Goal: Task Accomplishment & Management: Manage account settings

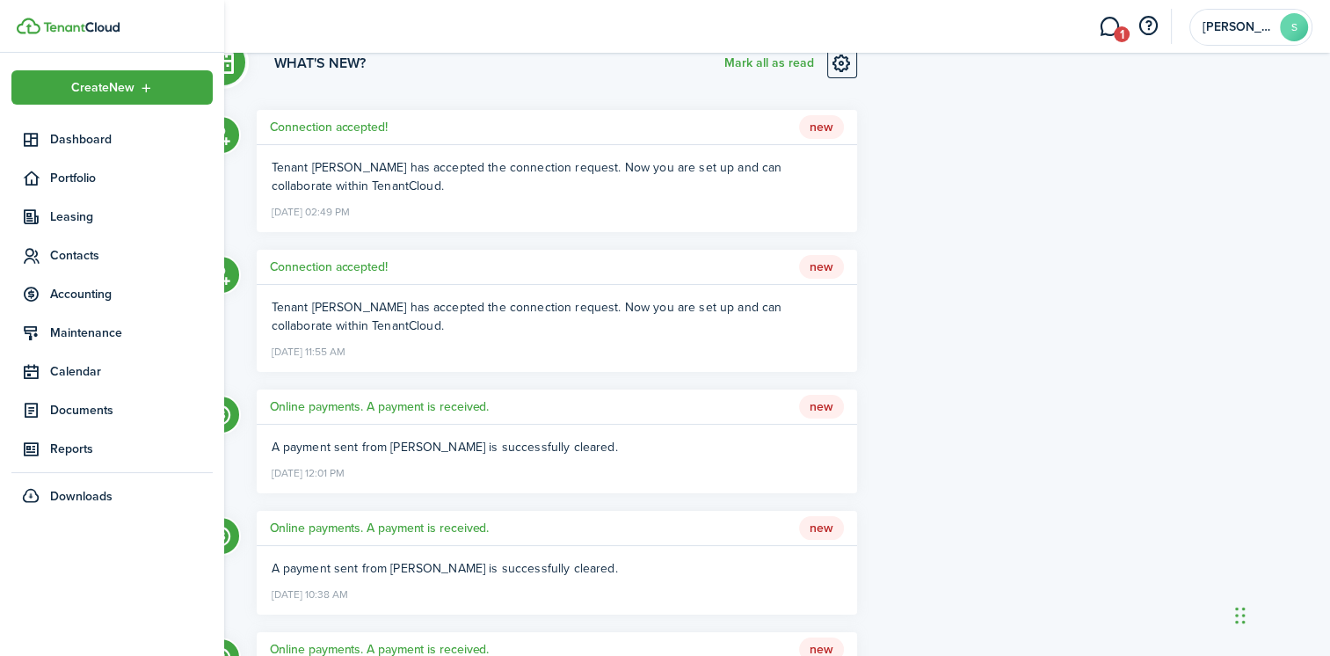
scroll to position [88, 0]
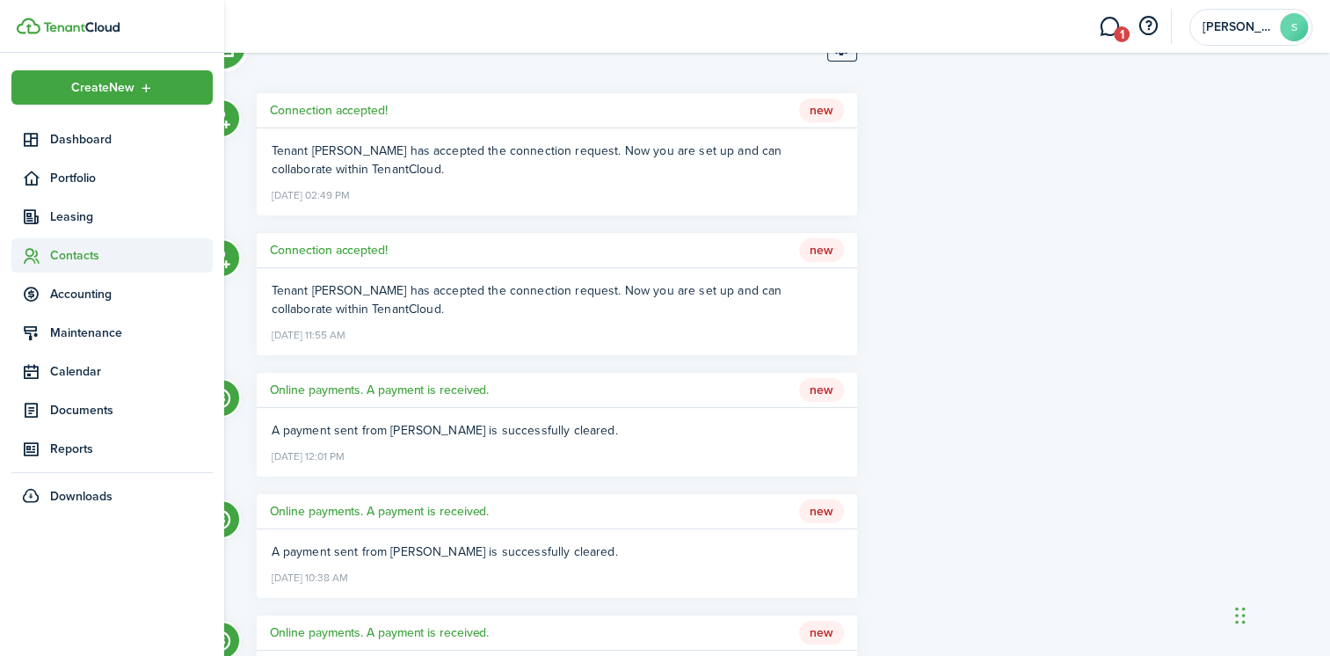
click at [56, 256] on span "Contacts" at bounding box center [131, 255] width 163 height 18
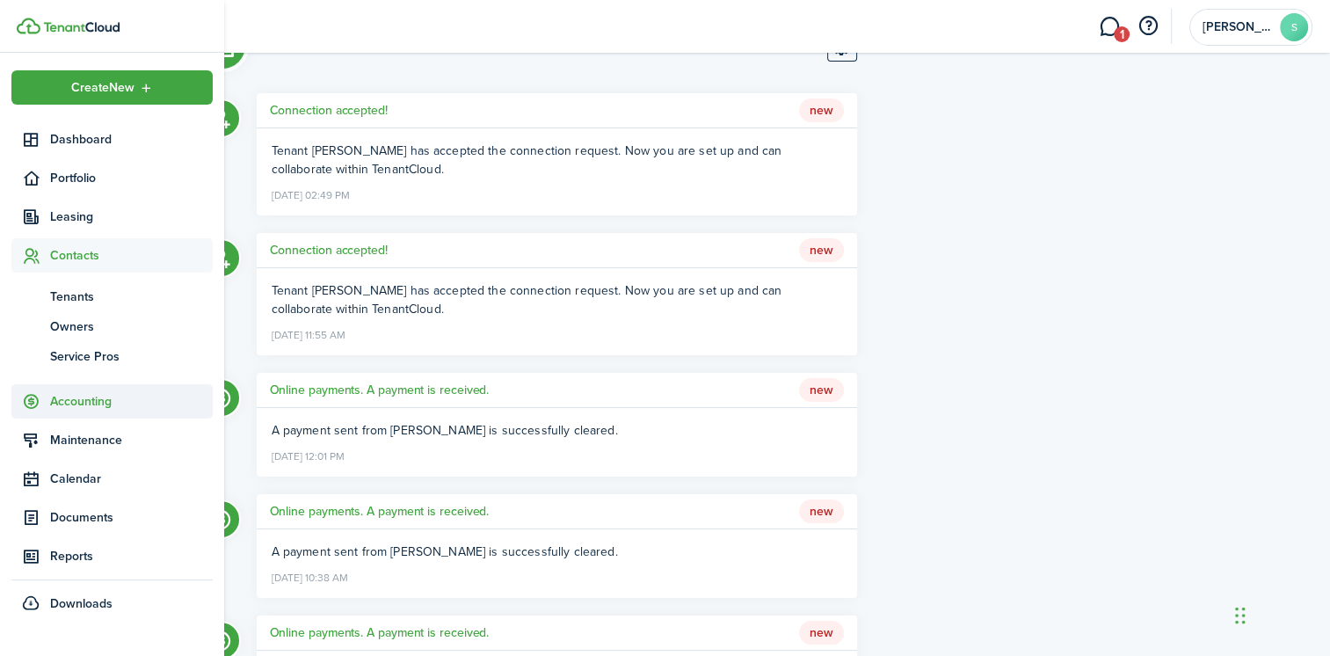
click at [67, 405] on span "Accounting" at bounding box center [131, 401] width 163 height 18
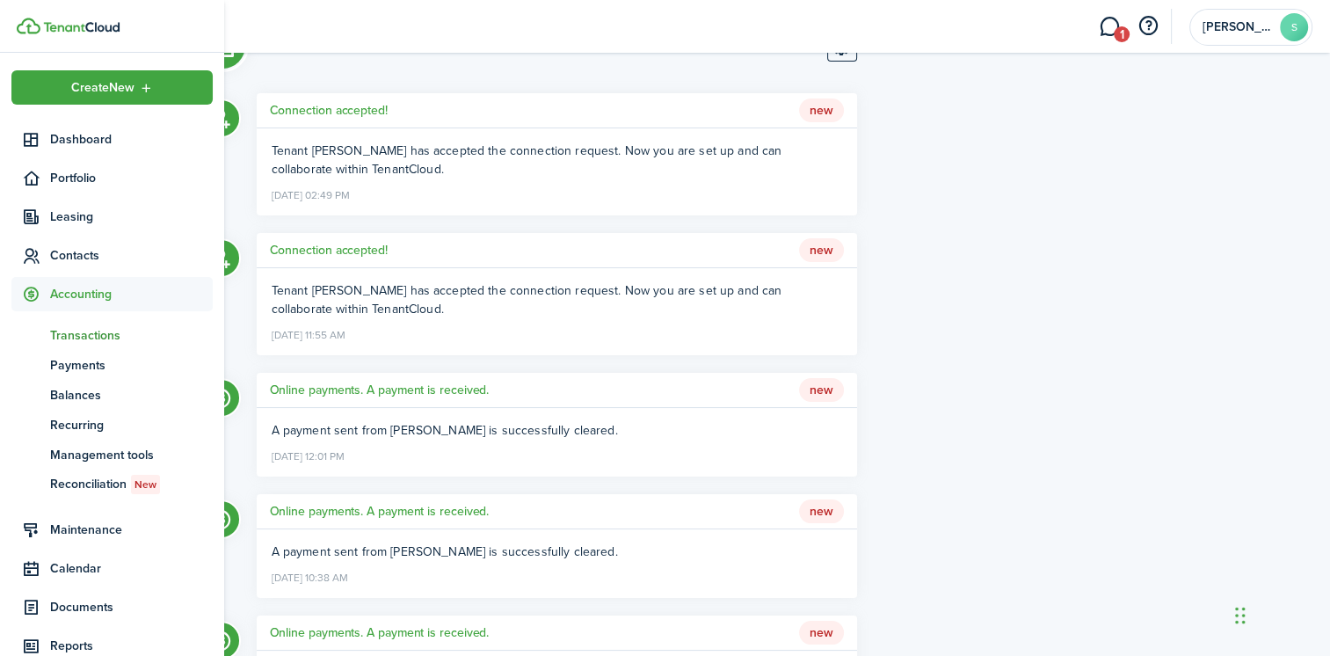
click at [65, 333] on span "Transactions" at bounding box center [131, 335] width 163 height 18
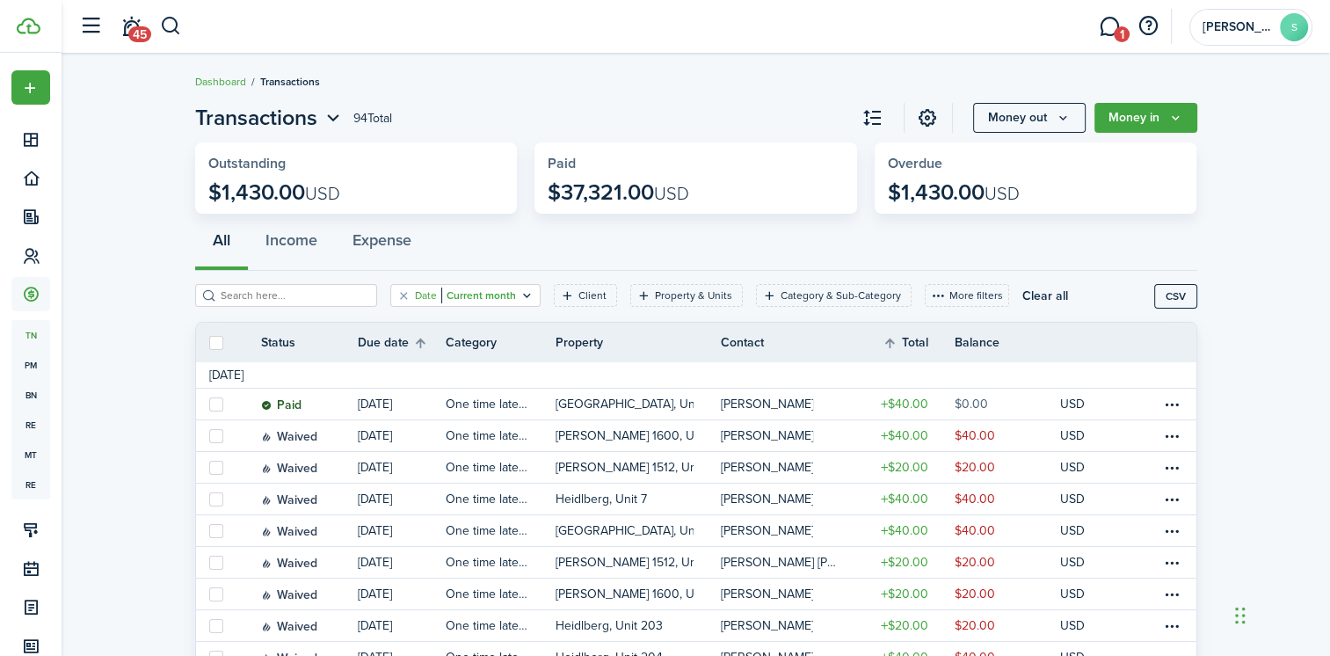
click at [520, 294] on icon "Open filter" at bounding box center [527, 295] width 15 height 14
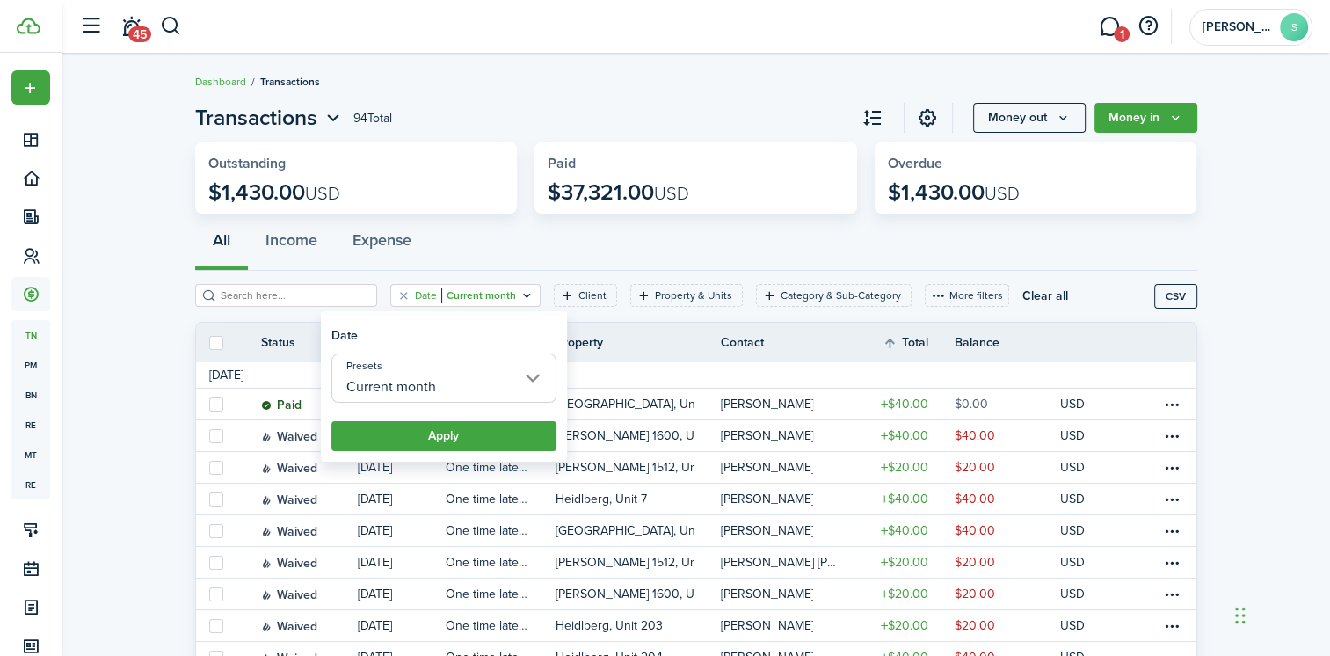
click at [534, 376] on input "Current month" at bounding box center [443, 377] width 225 height 49
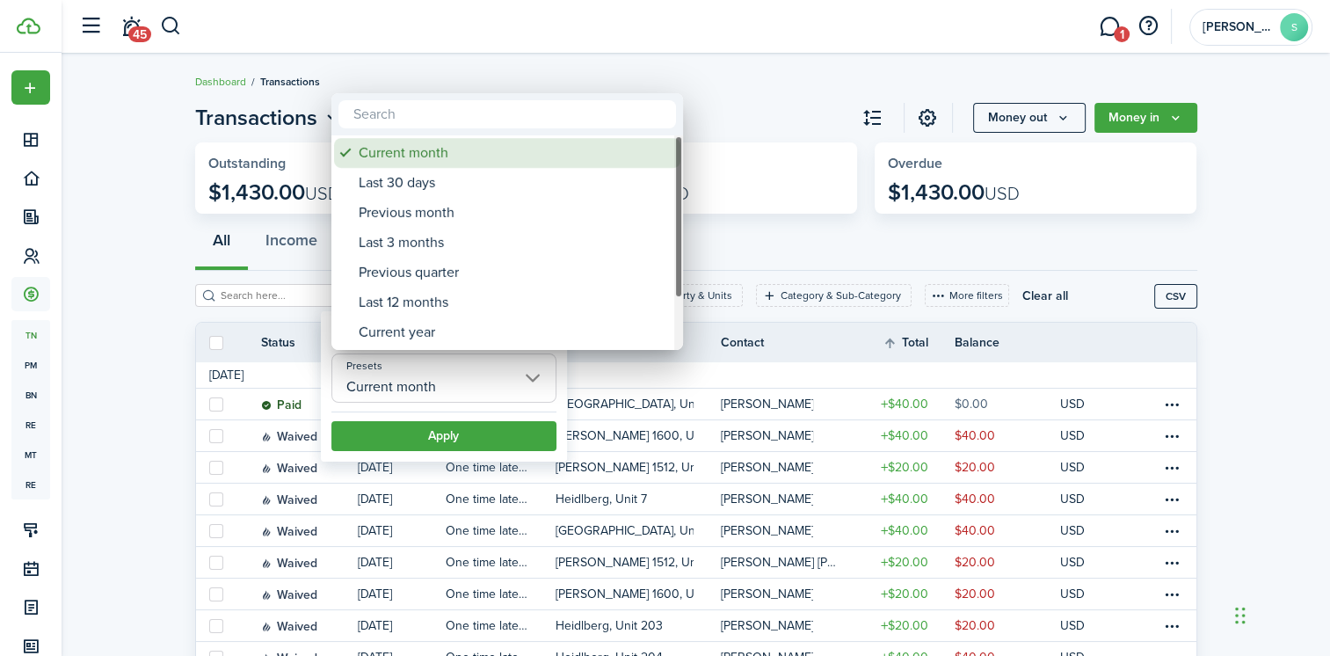
click at [352, 153] on span "Presets" at bounding box center [346, 153] width 25 height 25
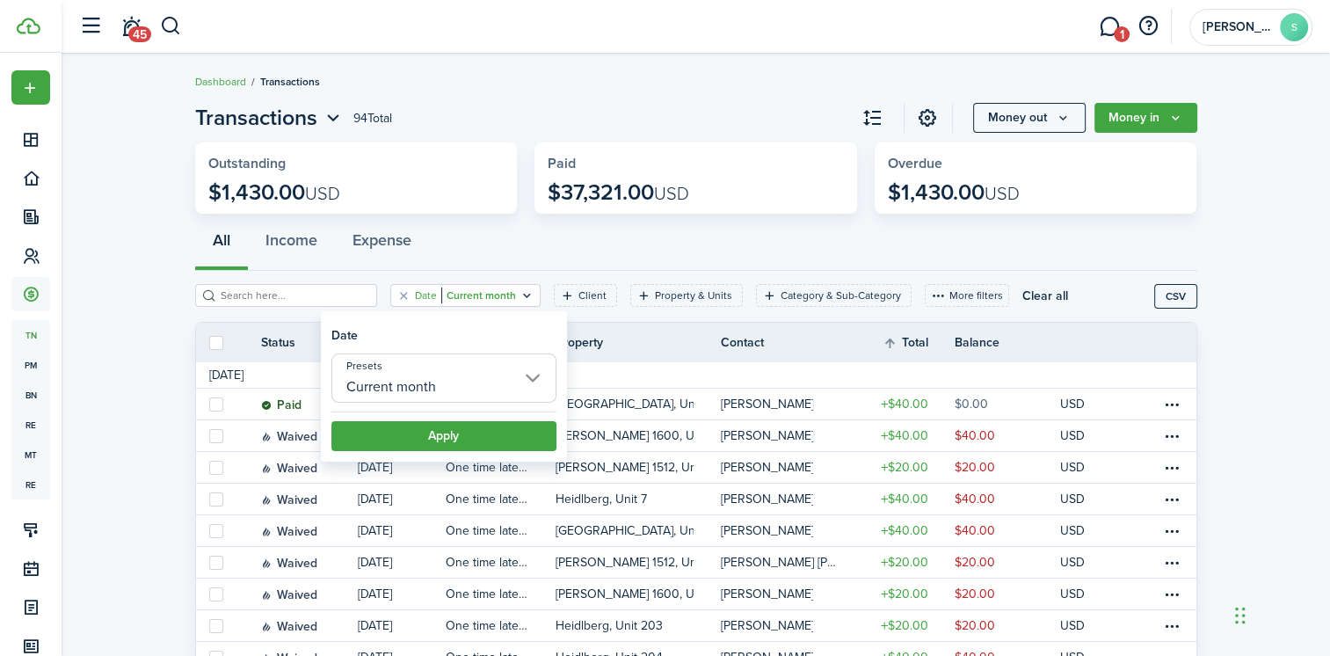
click at [280, 299] on input "search" at bounding box center [293, 295] width 155 height 17
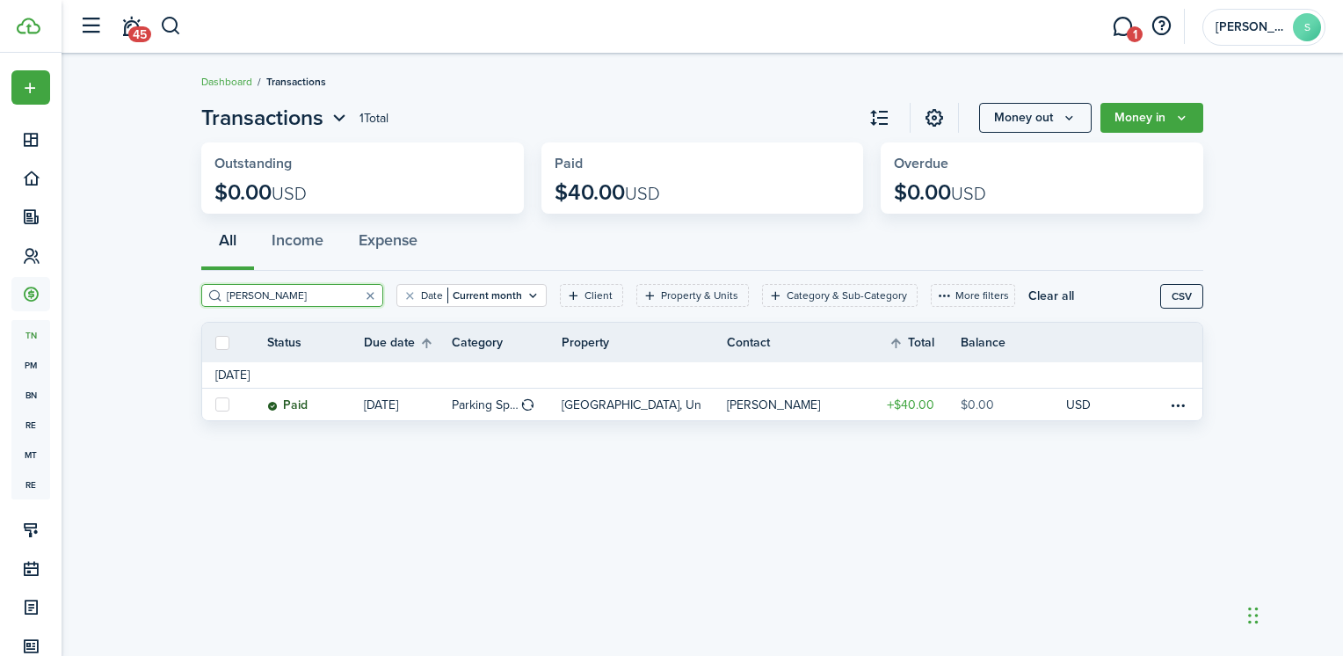
type input "[PERSON_NAME]"
click at [526, 296] on icon "Open filter" at bounding box center [533, 295] width 15 height 14
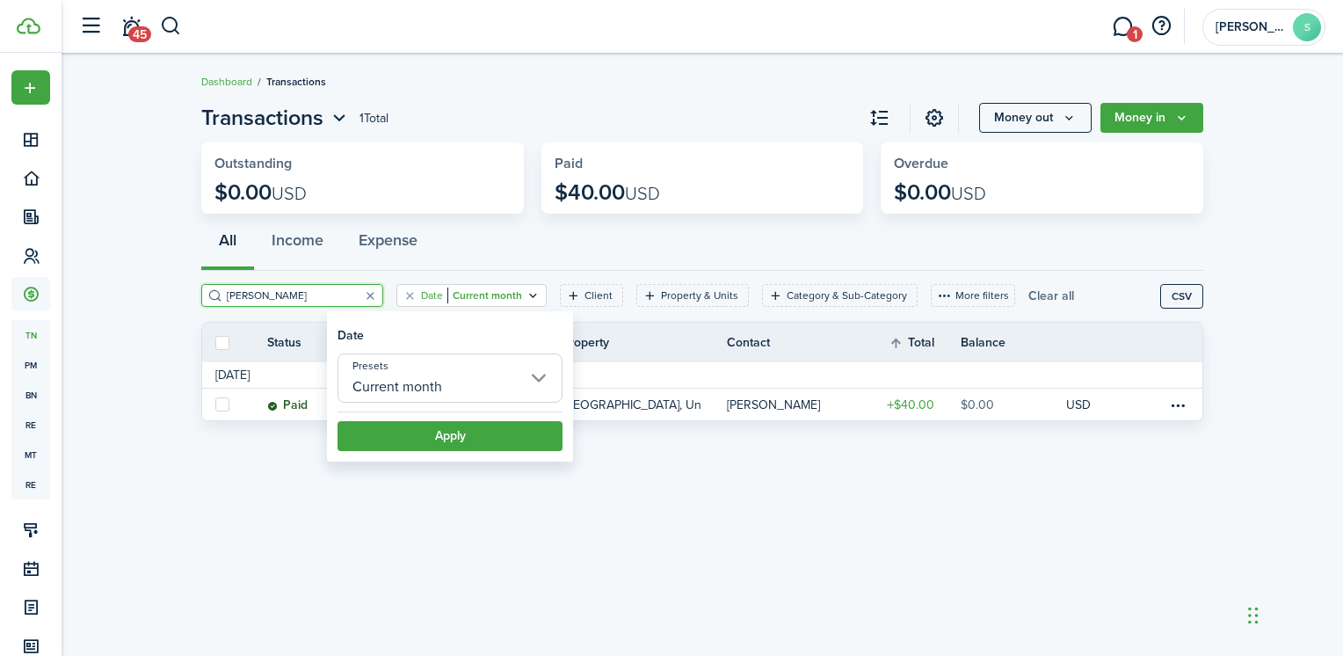
click at [1028, 303] on button "Clear all" at bounding box center [1051, 295] width 46 height 23
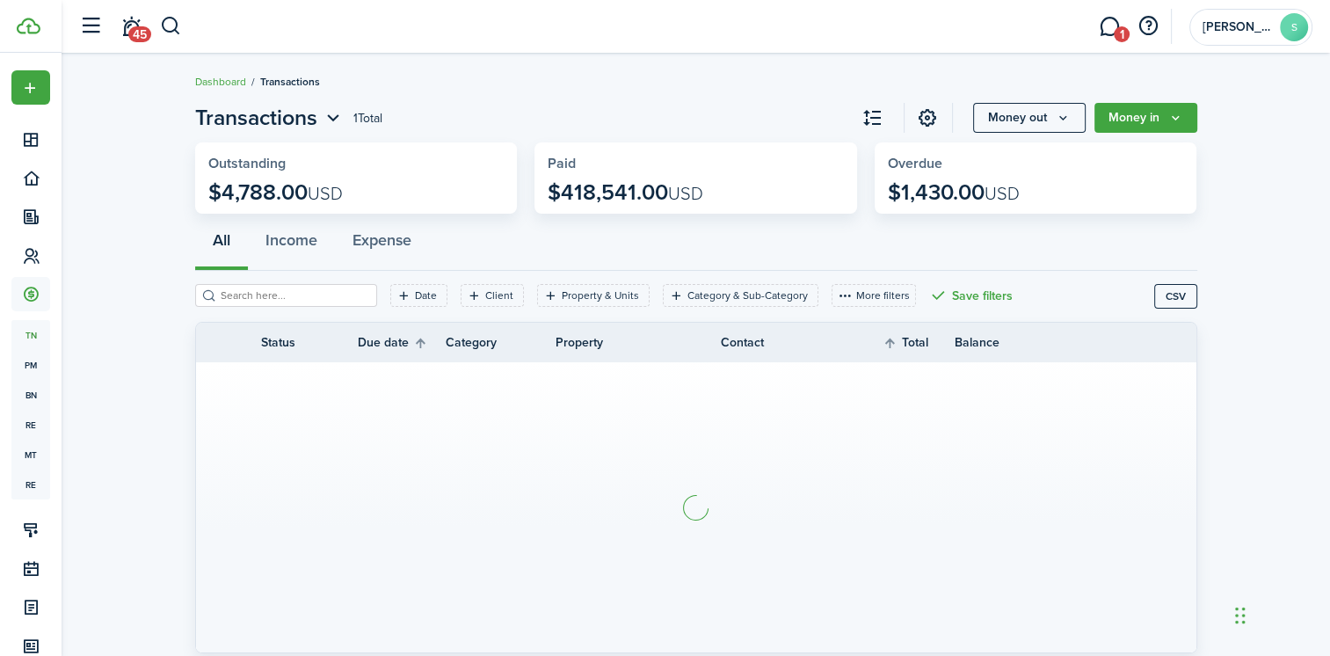
click at [235, 297] on input "search" at bounding box center [293, 295] width 155 height 17
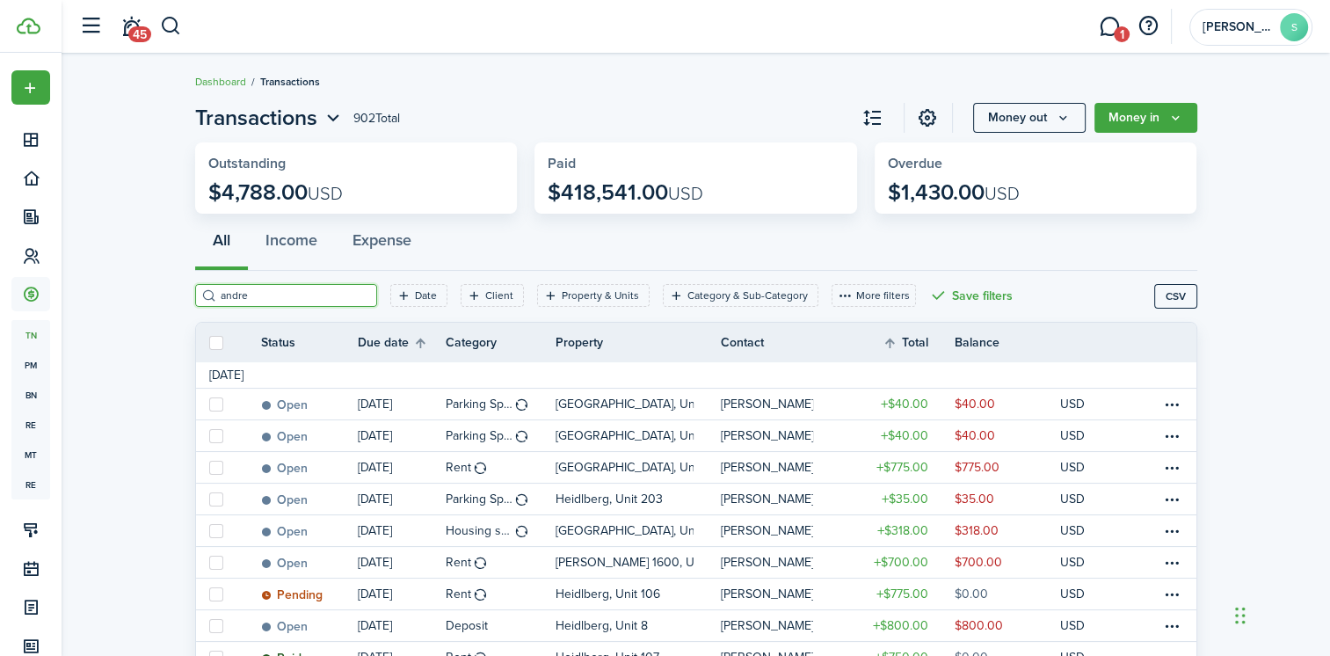
type input "[PERSON_NAME]"
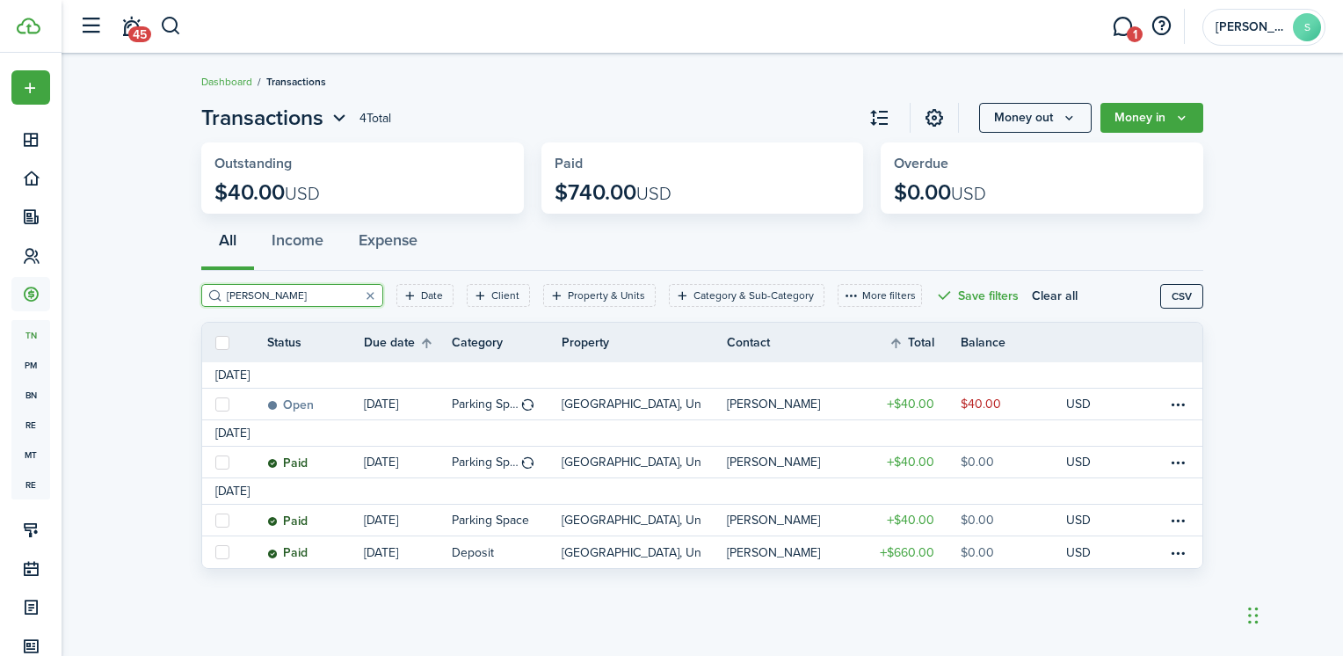
click at [148, 273] on invoice-list "Transactions 4 Total Money out Money in Outstanding $40.00 USD Paid $740.00 USD…" at bounding box center [703, 339] width 1282 height 493
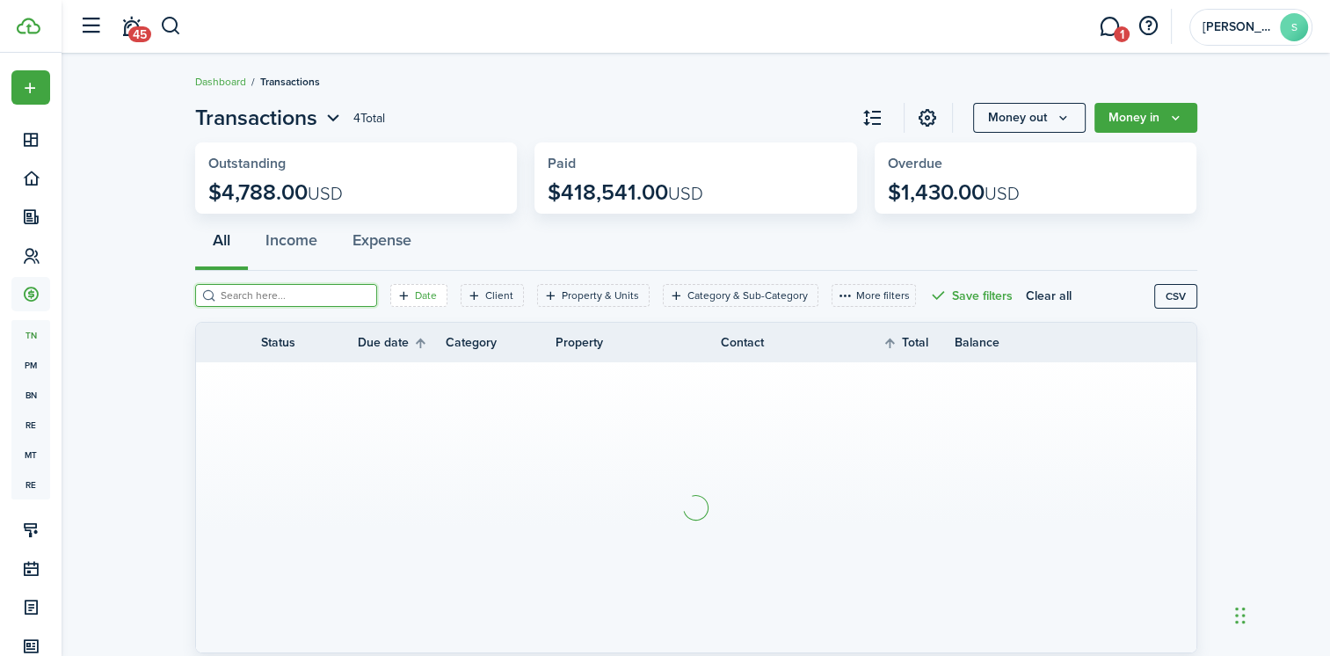
click at [415, 298] on filter-tag-label "Date" at bounding box center [426, 295] width 22 height 16
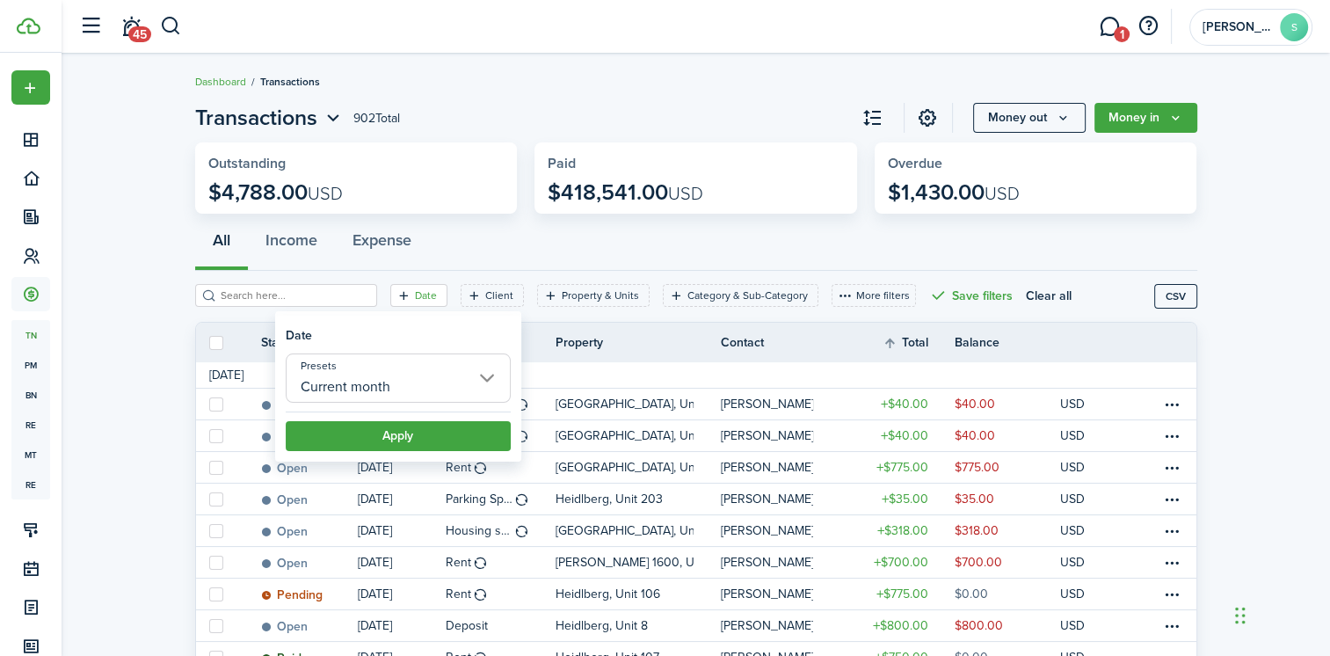
click at [483, 377] on input "Current month" at bounding box center [398, 377] width 225 height 49
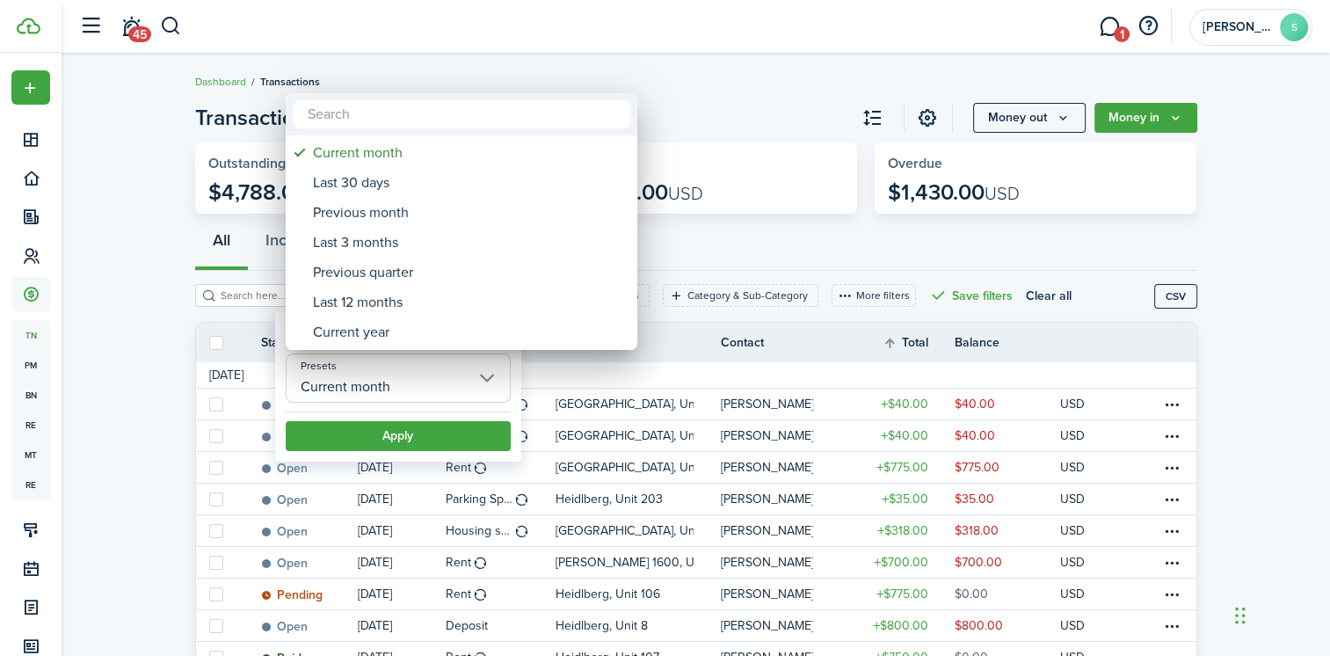
click at [354, 115] on input "text" at bounding box center [462, 114] width 338 height 28
click at [185, 331] on div at bounding box center [664, 327] width 1611 height 937
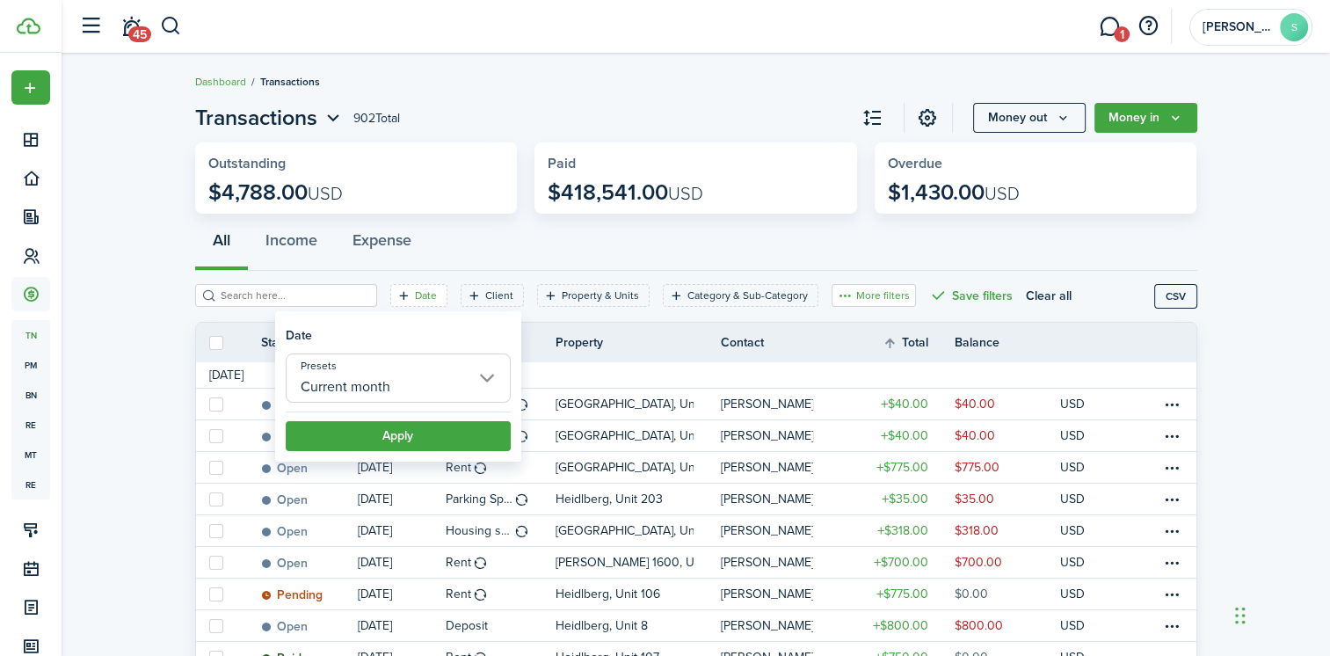
click at [861, 296] on button "More filters" at bounding box center [874, 295] width 84 height 23
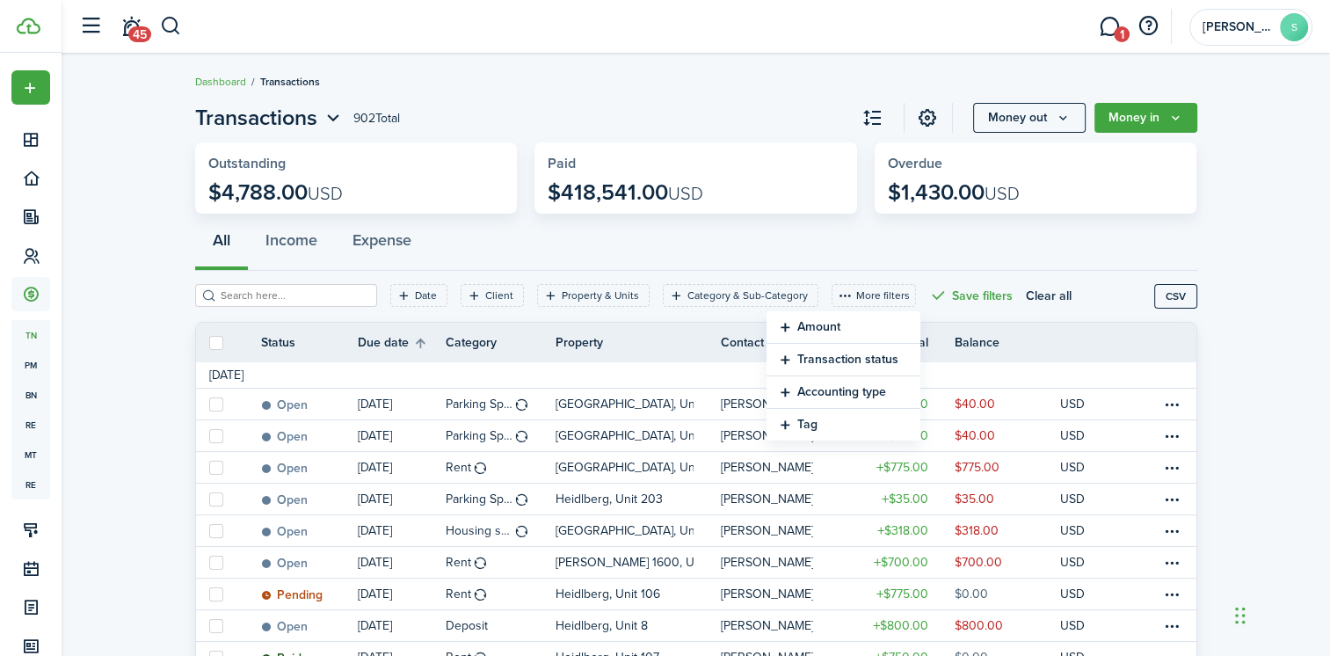
click at [879, 268] on div "All Income Expense" at bounding box center [696, 244] width 1002 height 53
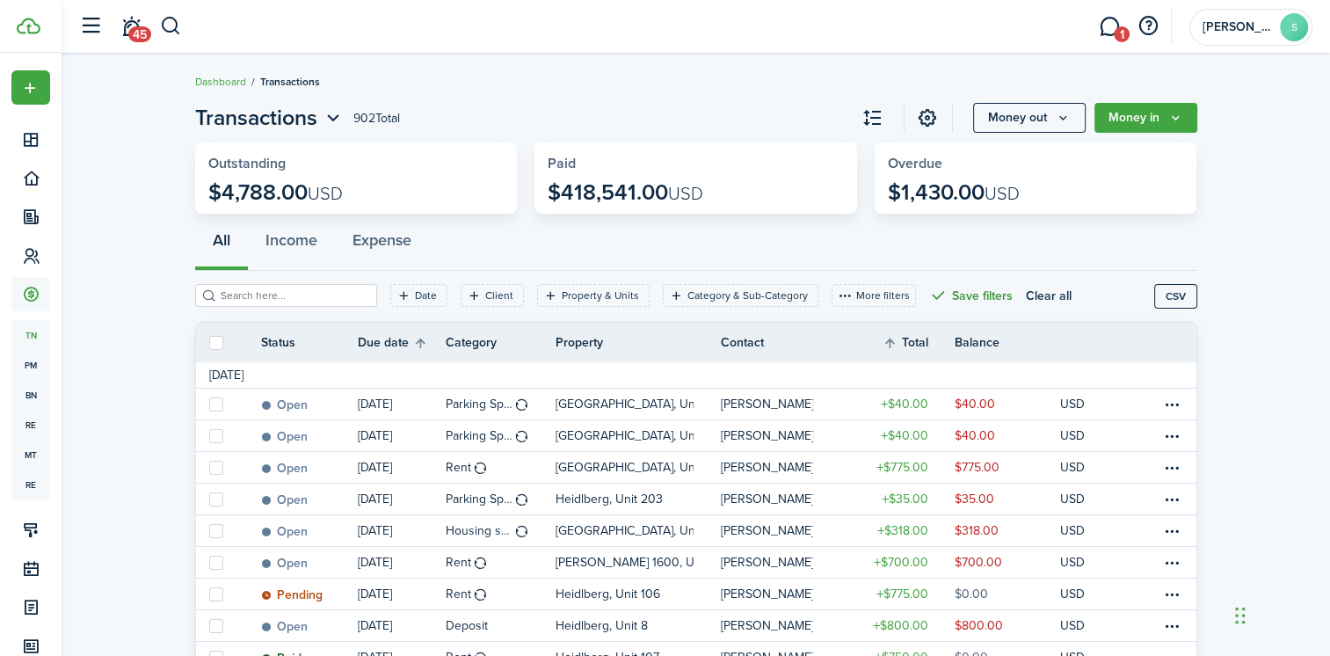
click at [929, 288] on button "Save filters" at bounding box center [971, 295] width 84 height 23
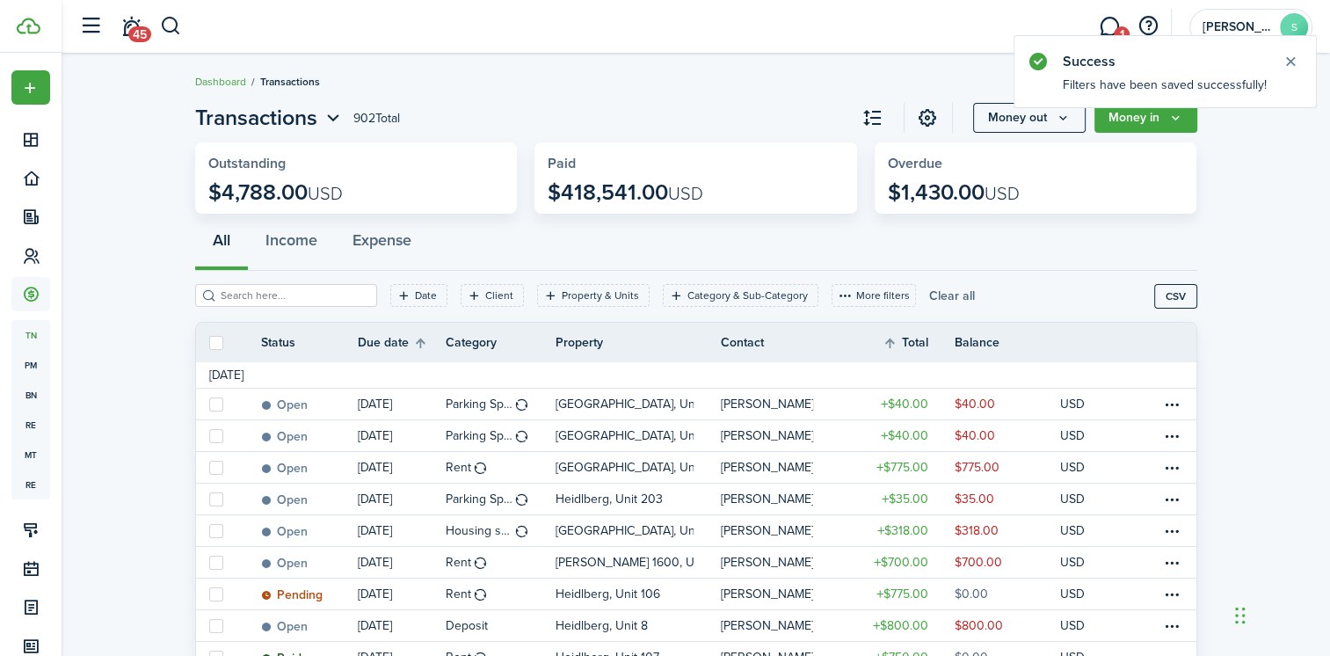
click at [929, 297] on button "Clear all" at bounding box center [952, 295] width 46 height 23
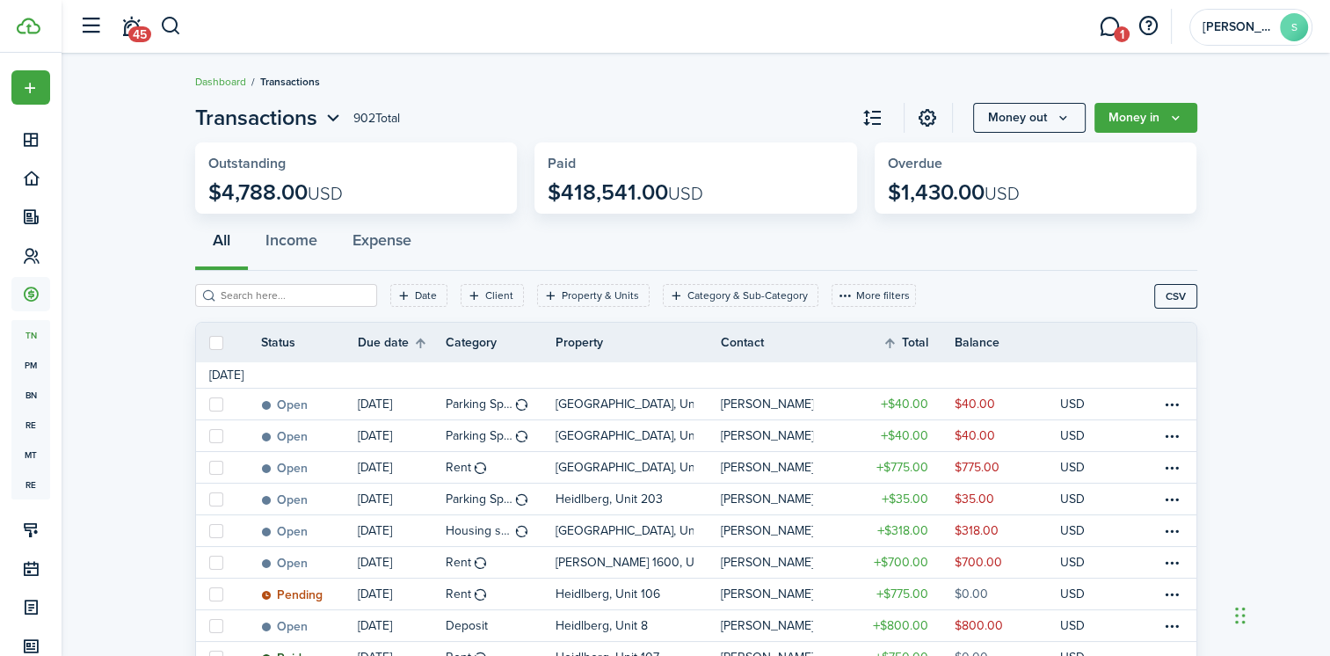
click at [292, 296] on input "search" at bounding box center [293, 295] width 155 height 17
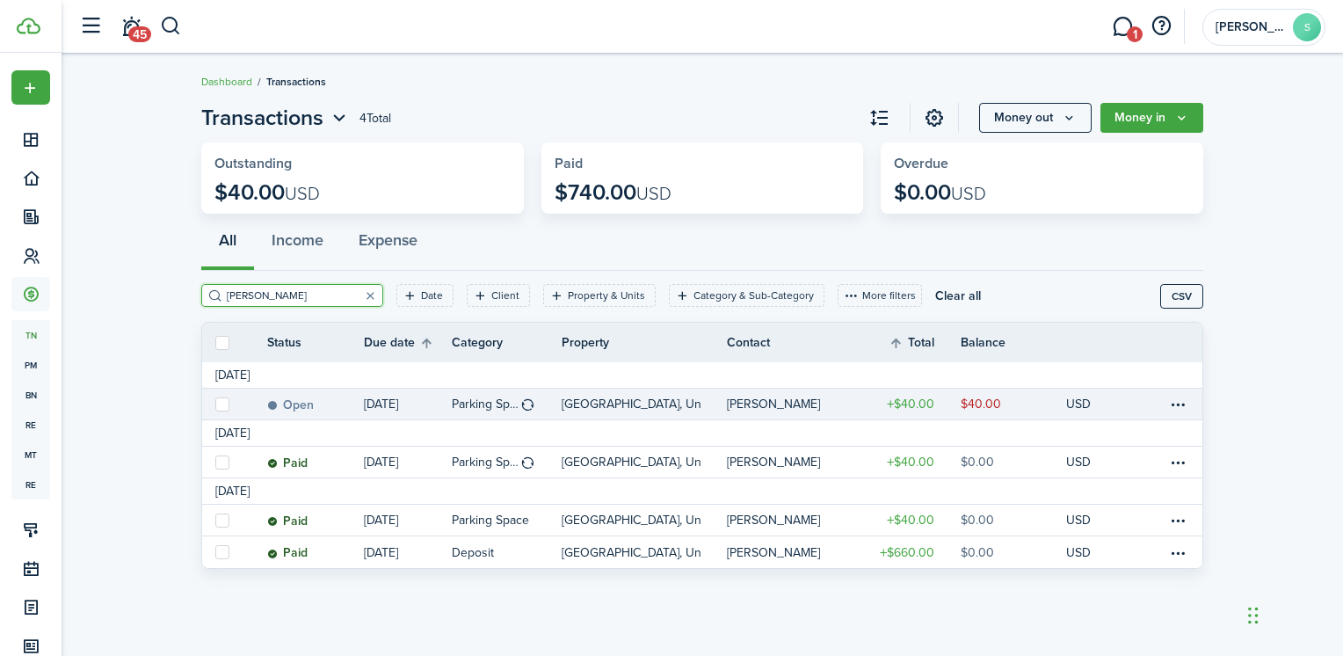
type input "[PERSON_NAME]"
click at [747, 400] on table-profile-info-text "[PERSON_NAME]" at bounding box center [773, 404] width 93 height 14
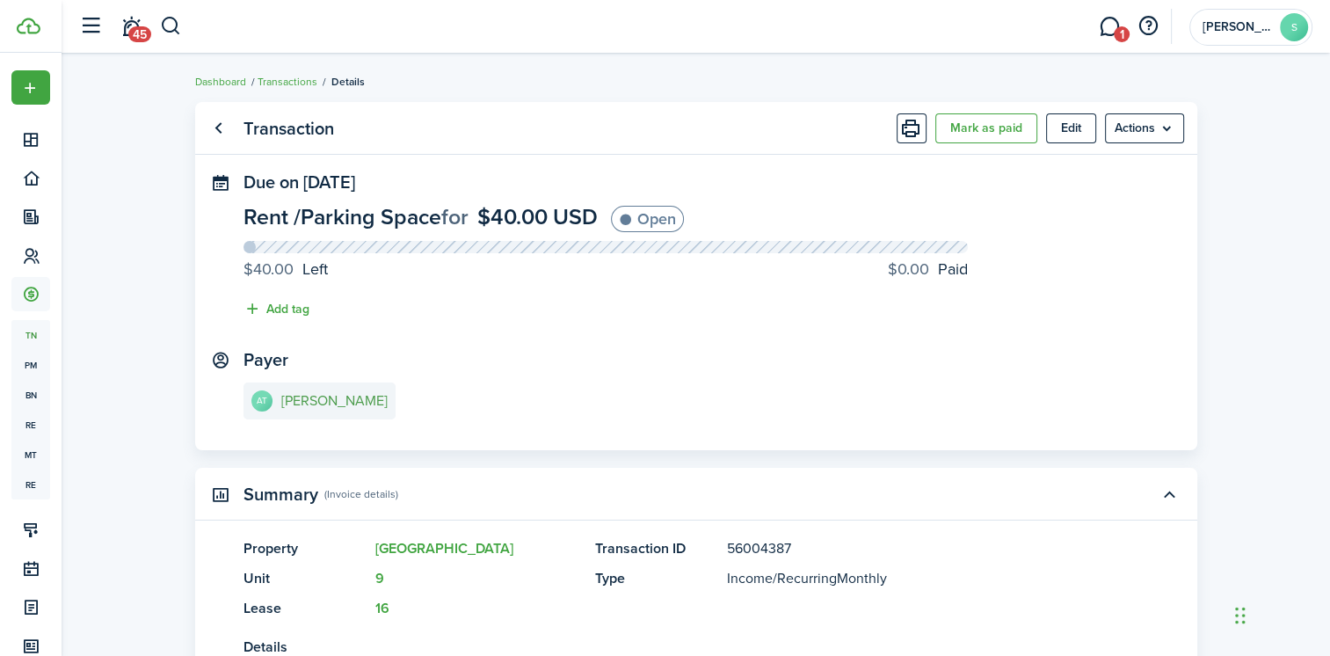
click at [288, 400] on e-details-info-title "[PERSON_NAME]" at bounding box center [334, 401] width 106 height 16
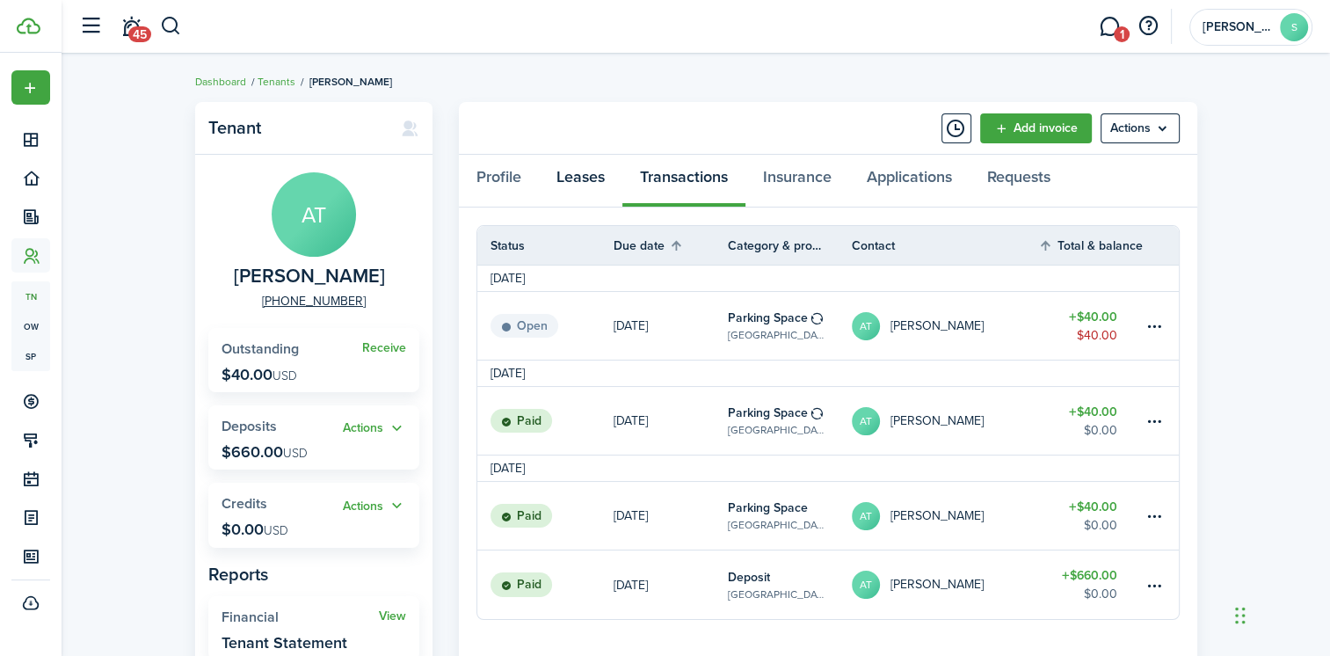
click at [598, 176] on link "Leases" at bounding box center [581, 181] width 84 height 53
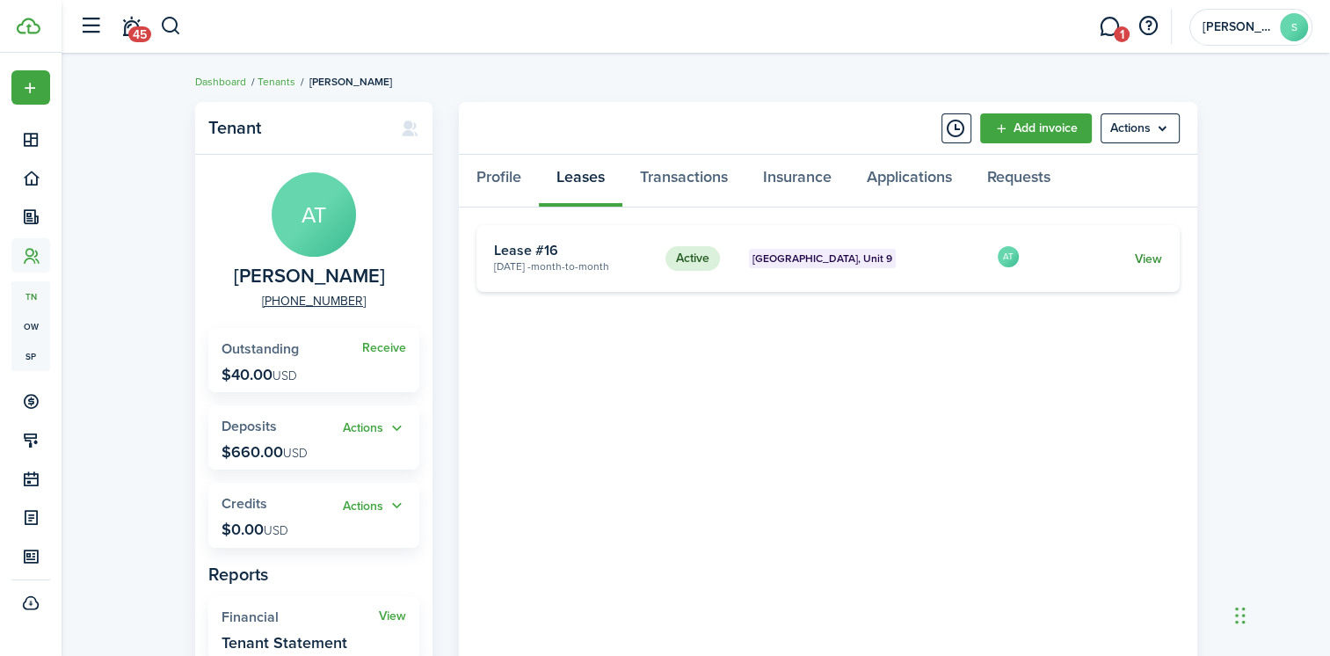
click at [1151, 257] on link "View" at bounding box center [1147, 259] width 27 height 18
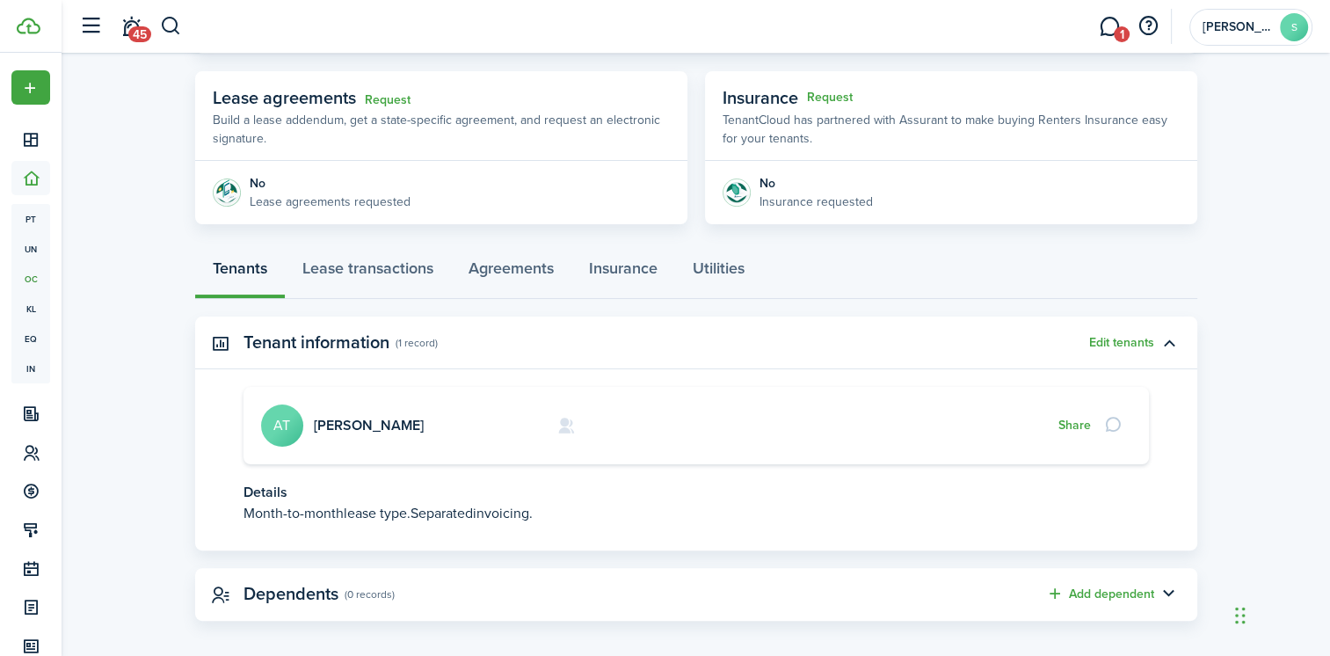
scroll to position [316, 0]
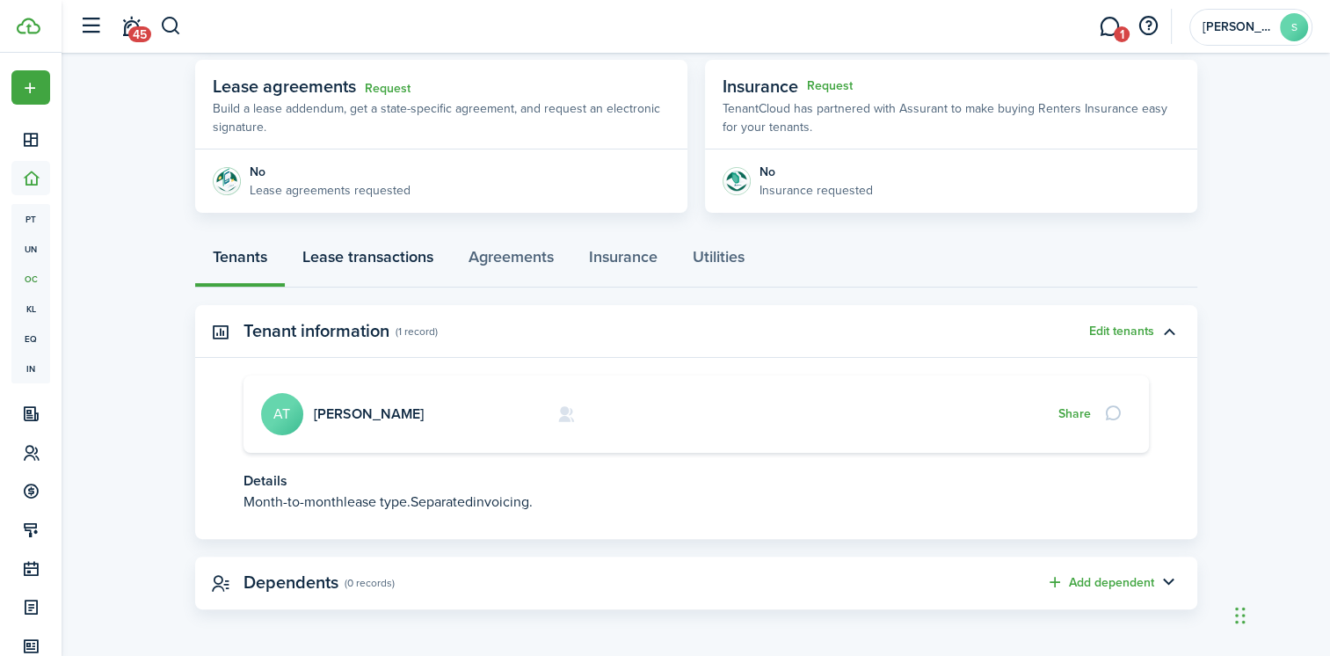
click at [381, 255] on link "Lease transactions" at bounding box center [368, 261] width 166 height 53
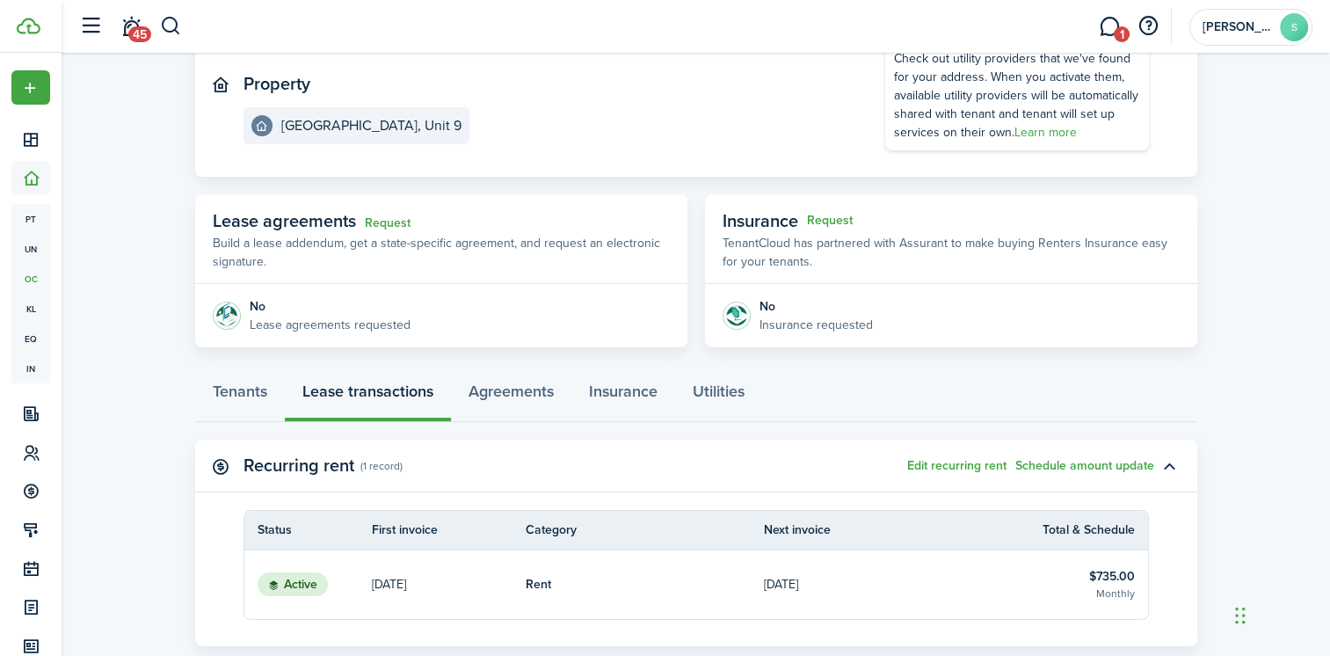
scroll to position [162, 0]
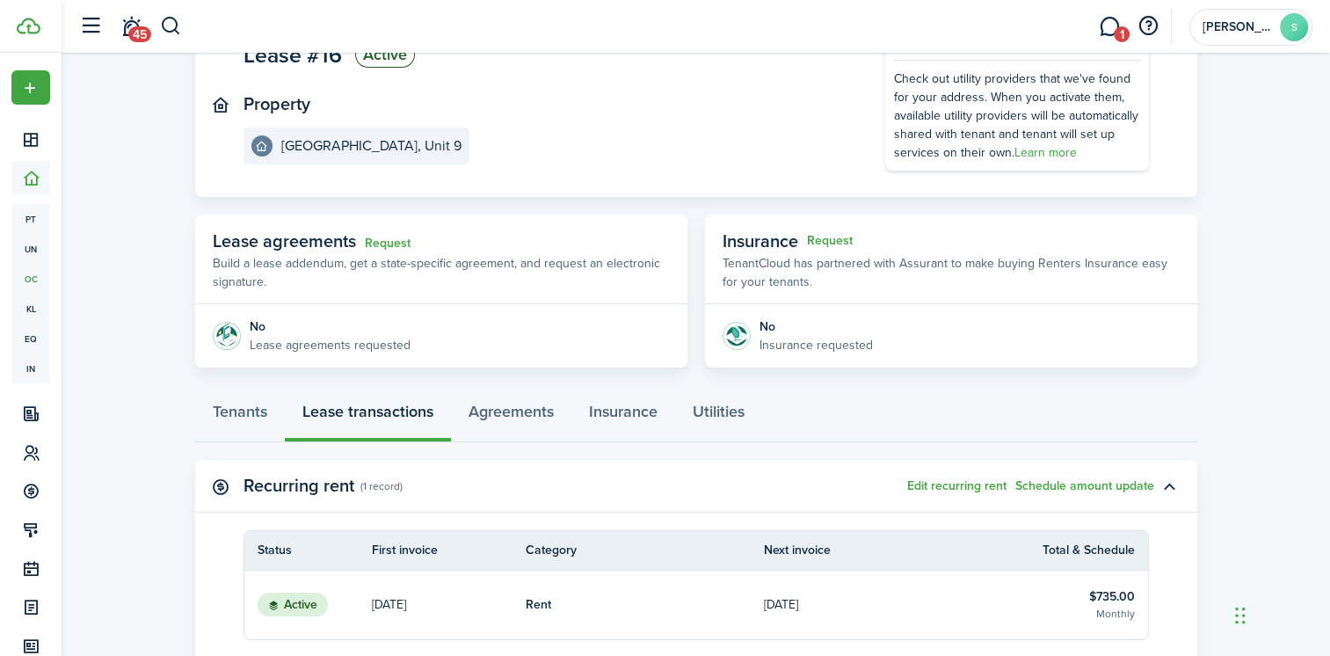
click at [798, 606] on p "[DATE]" at bounding box center [781, 604] width 34 height 18
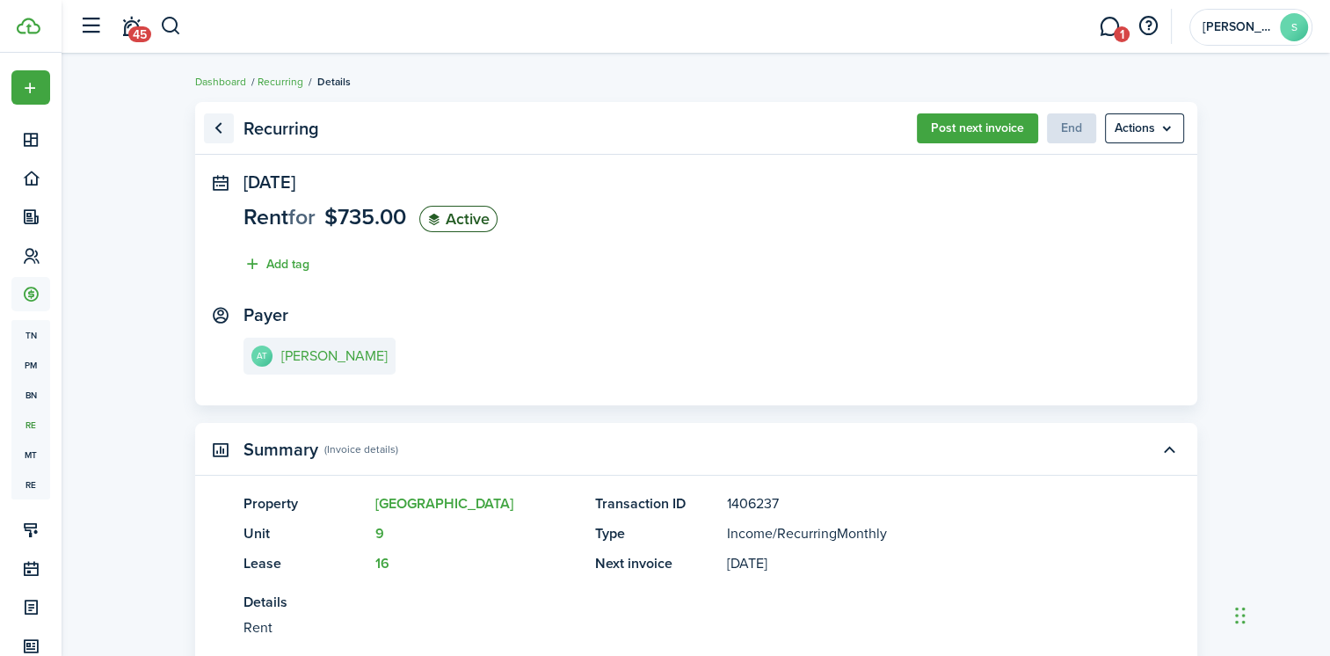
click at [221, 126] on link "Go back" at bounding box center [219, 128] width 30 height 30
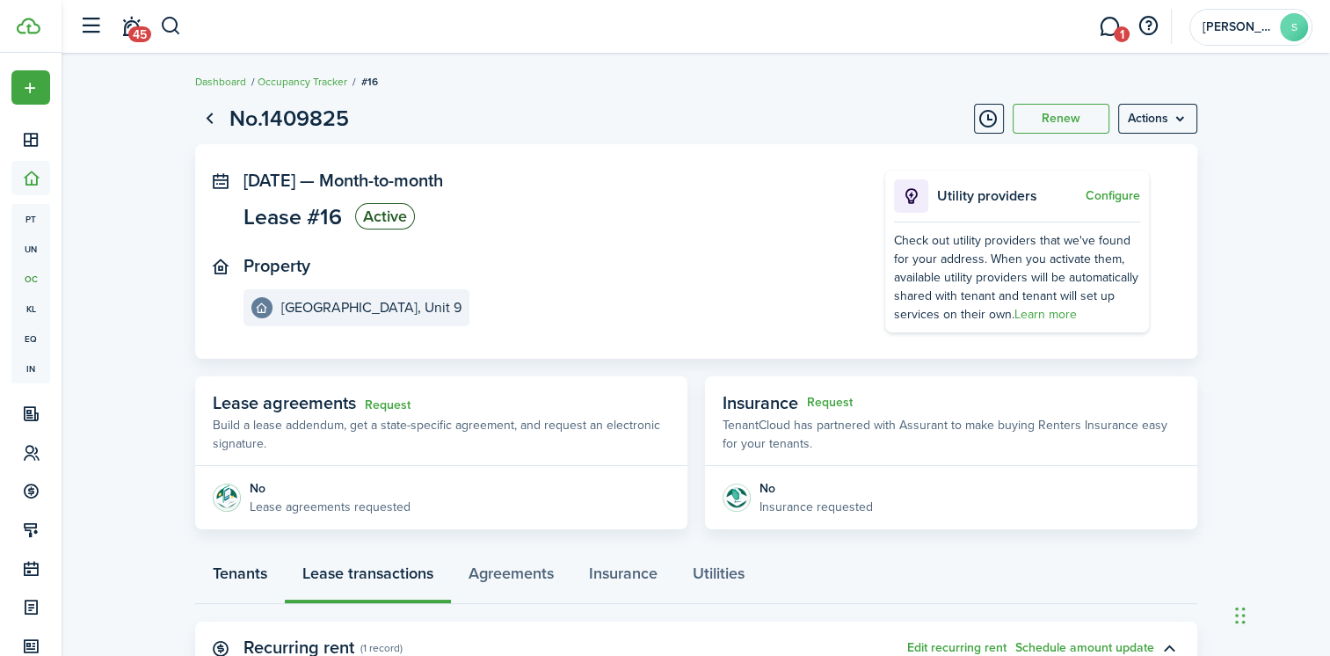
click at [249, 574] on link "Tenants" at bounding box center [240, 577] width 90 height 53
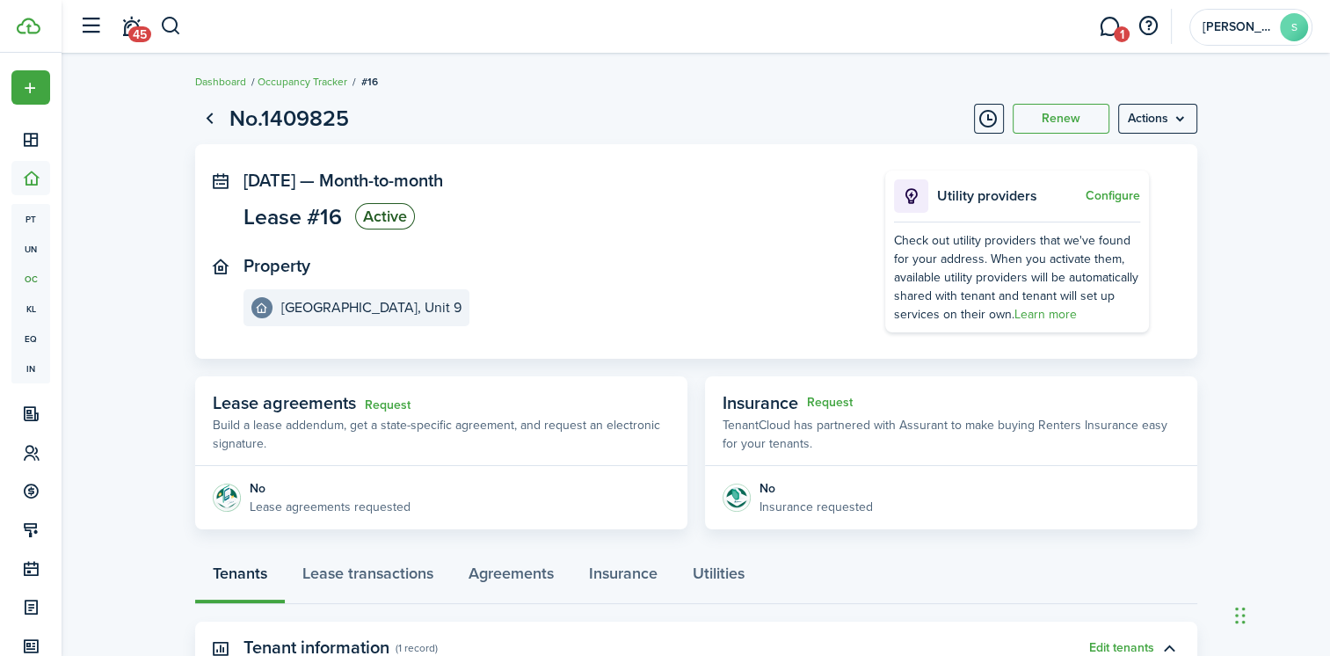
click at [239, 573] on div "Tenants Lease transactions Agreements Insurance Utilities" at bounding box center [696, 577] width 1002 height 53
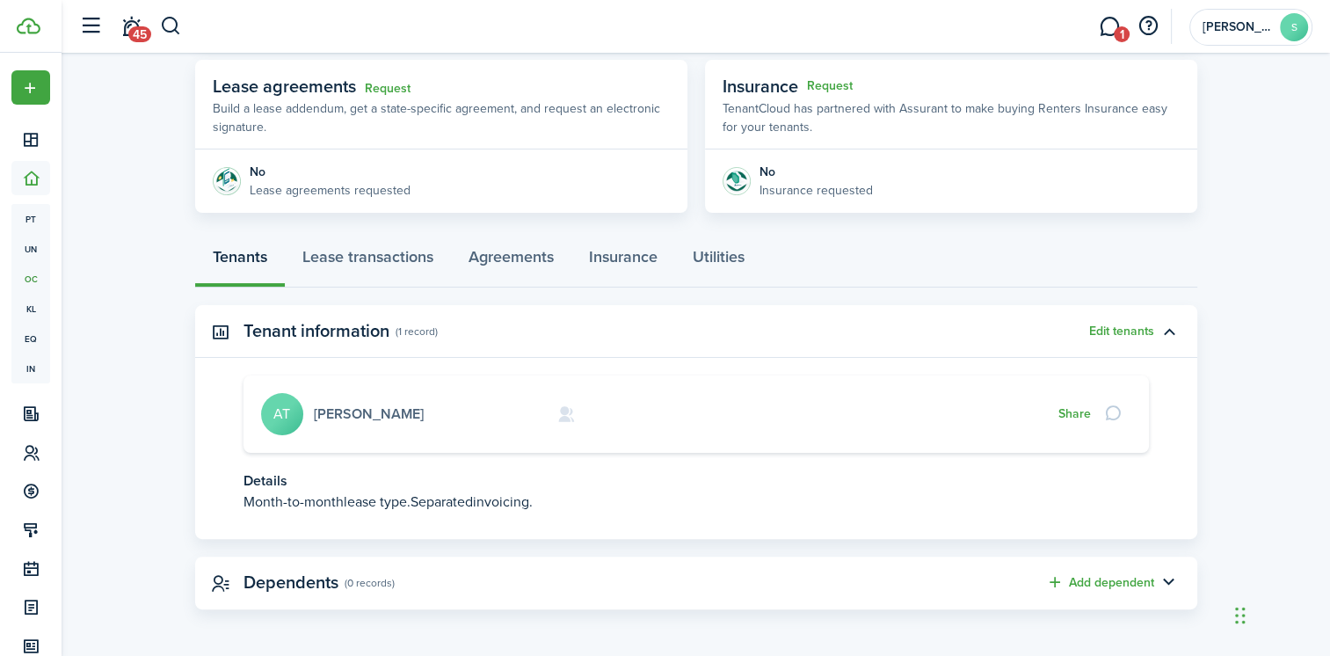
click at [339, 412] on link "[PERSON_NAME]" at bounding box center [369, 413] width 110 height 20
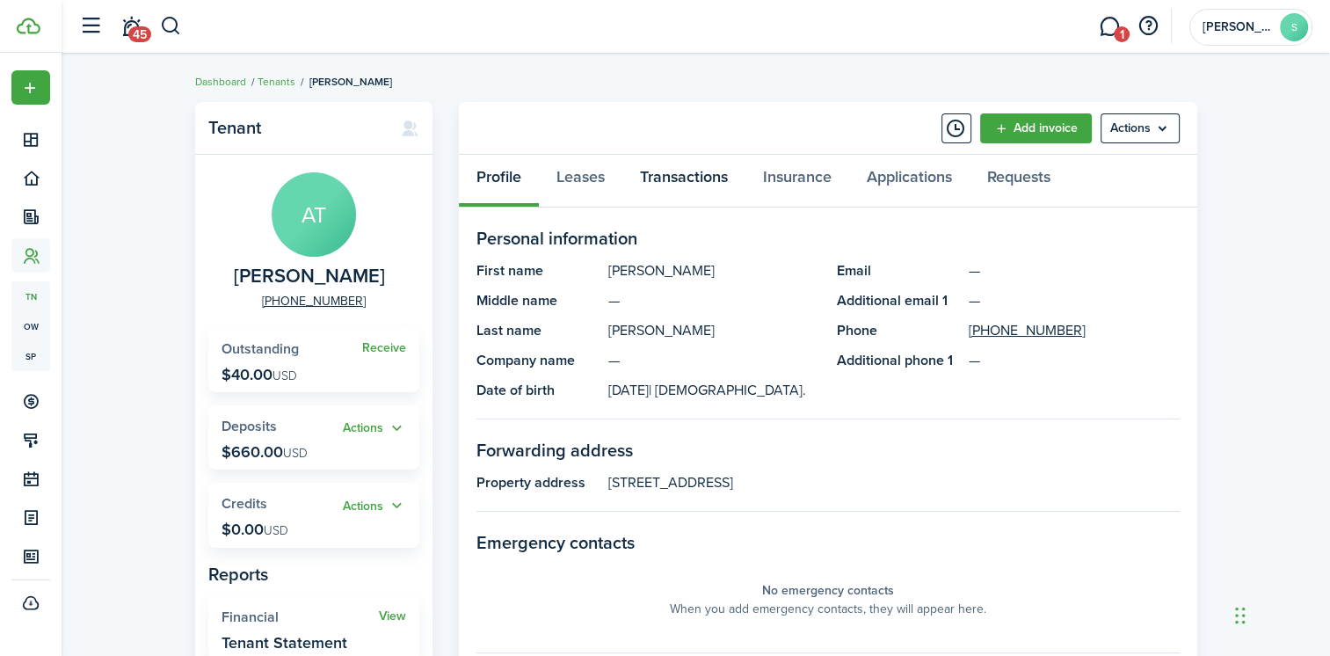
click at [677, 178] on link "Transactions" at bounding box center [683, 181] width 123 height 53
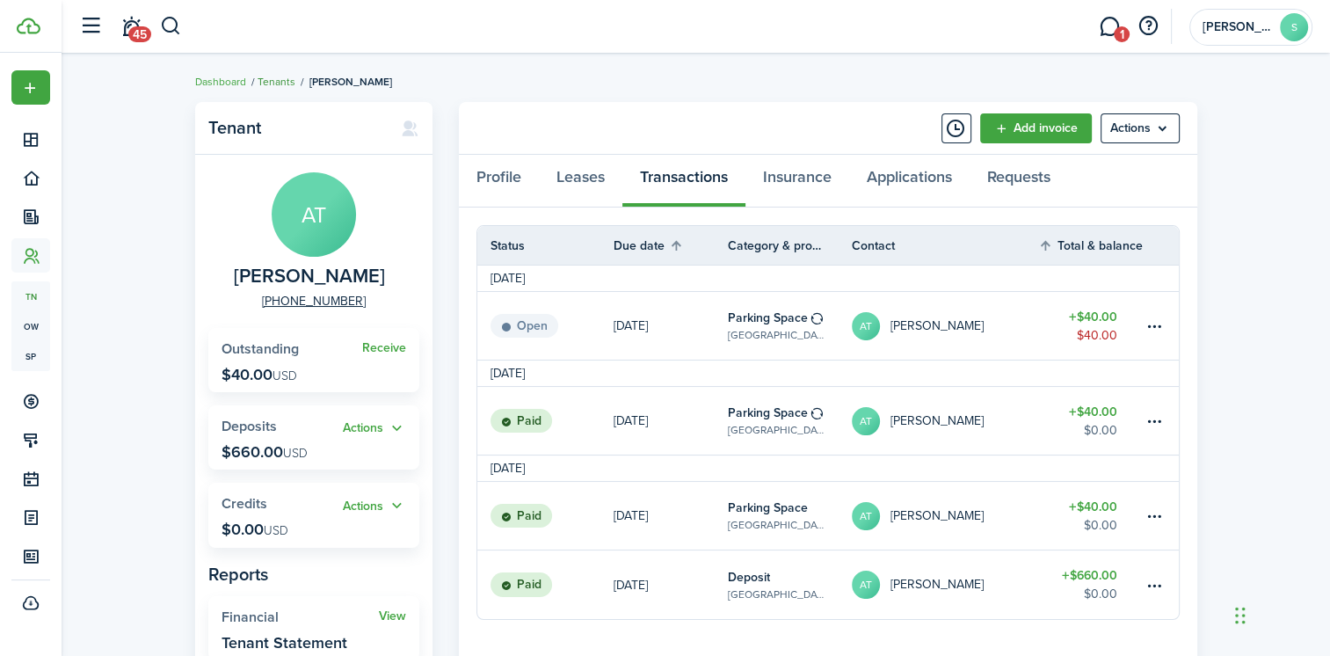
click at [280, 87] on link "Tenants" at bounding box center [277, 82] width 38 height 16
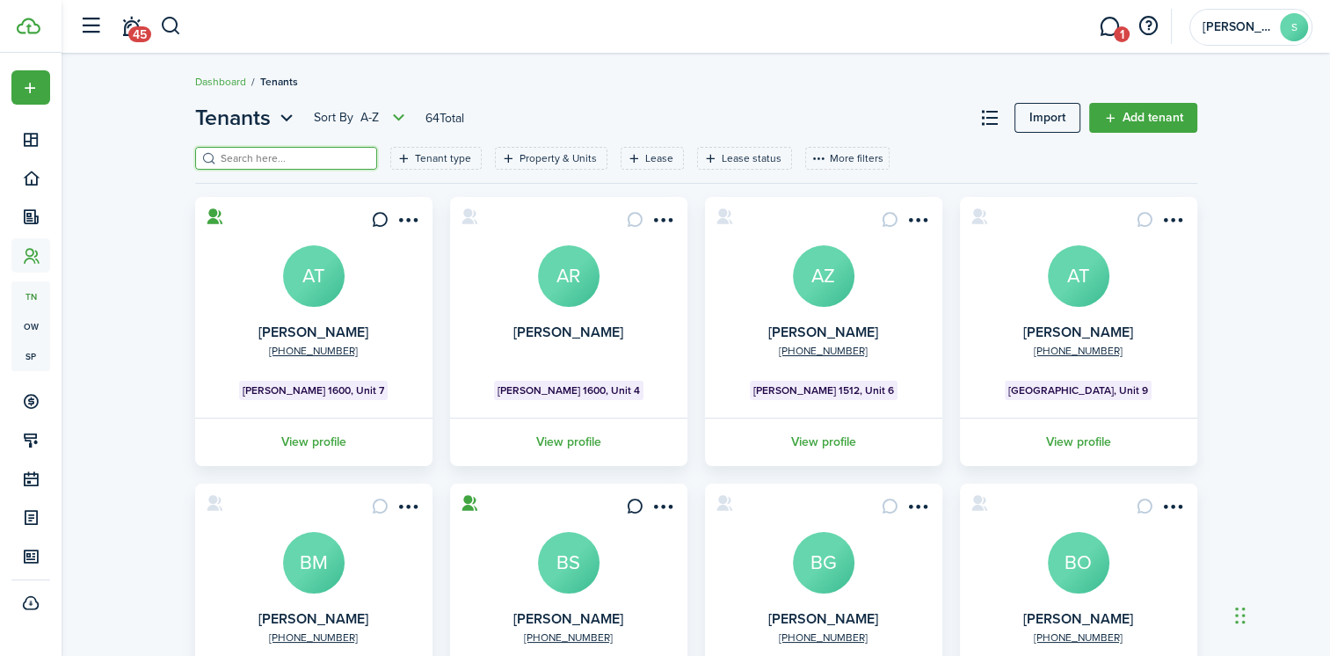
click at [284, 164] on input "search" at bounding box center [293, 158] width 155 height 17
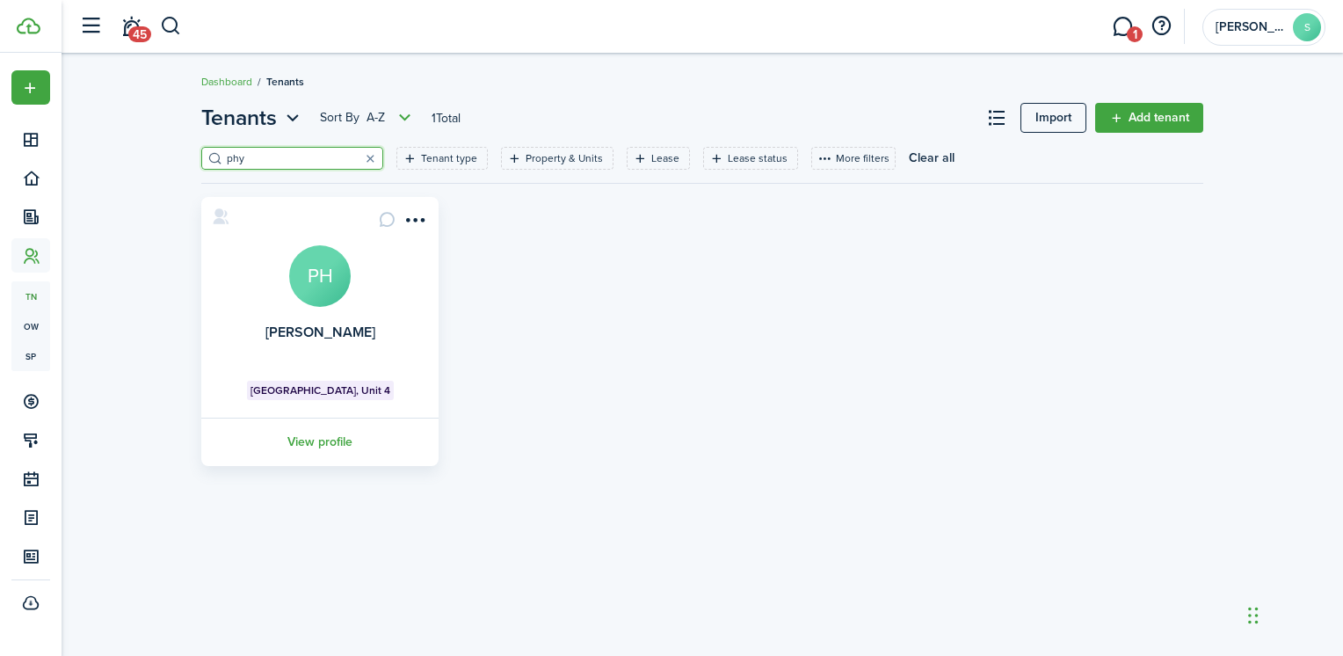
type input "phy"
click at [331, 279] on avatar-text "PH" at bounding box center [320, 276] width 62 height 62
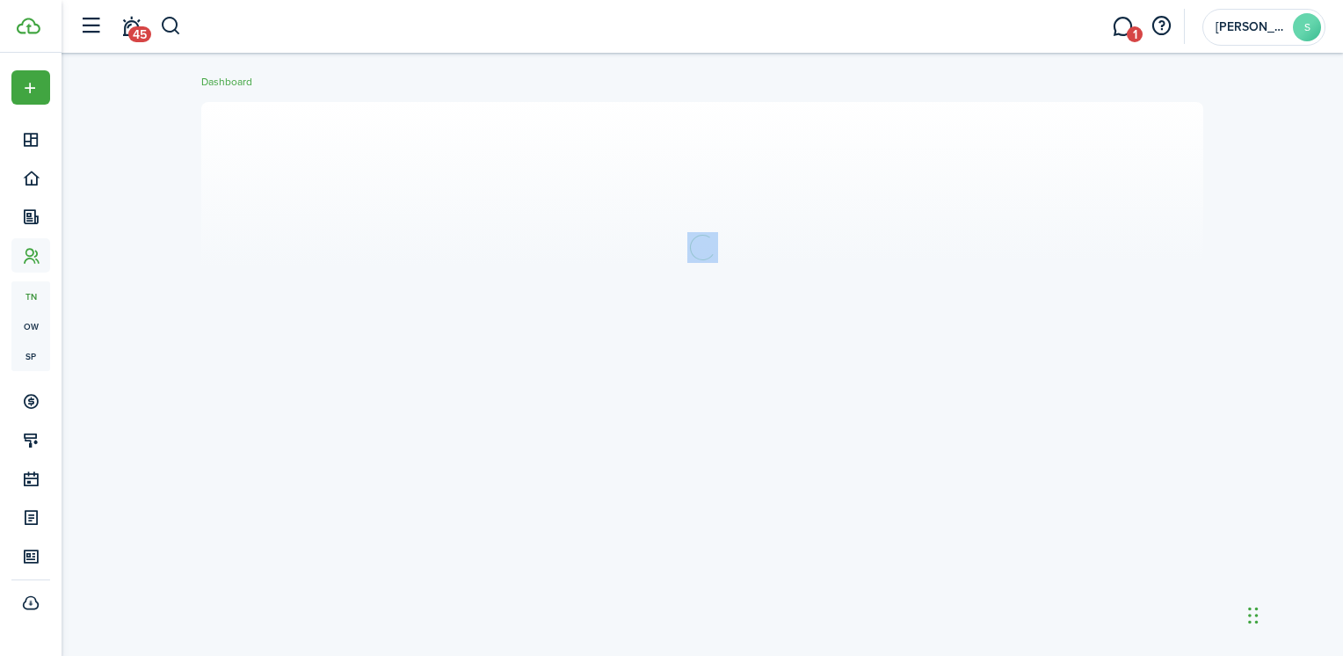
click at [331, 279] on section at bounding box center [702, 247] width 1002 height 290
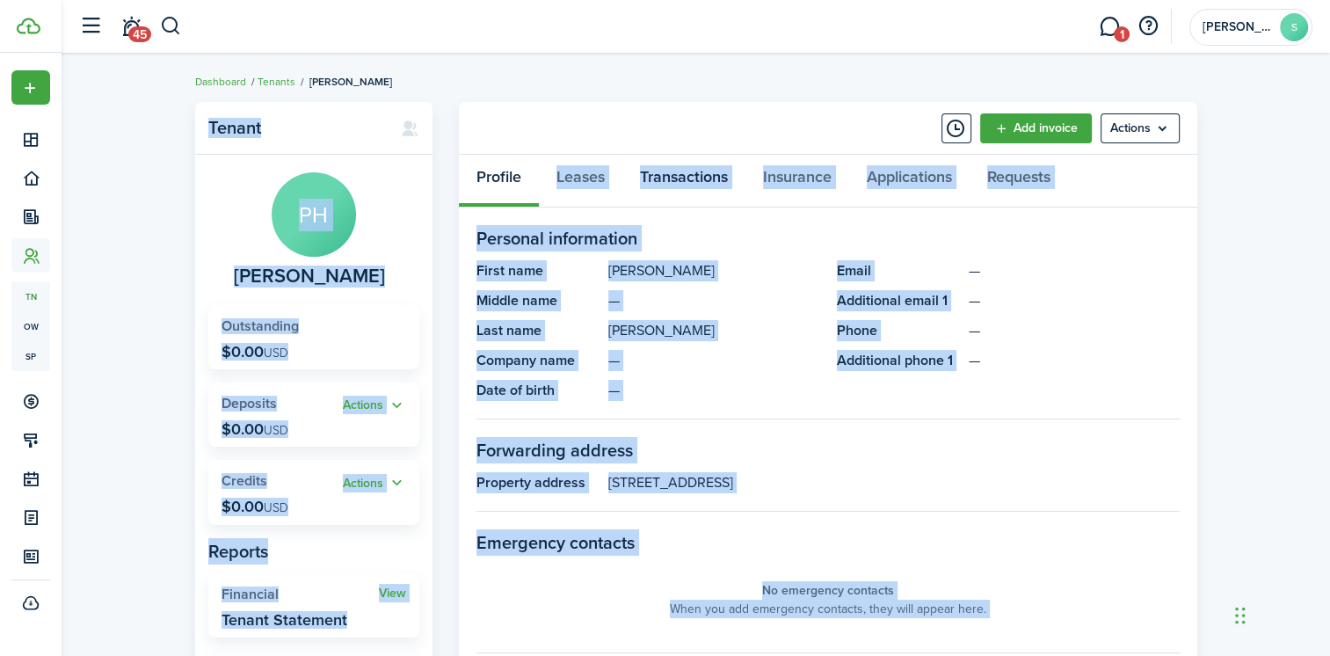
click at [688, 181] on link "Transactions" at bounding box center [683, 181] width 123 height 53
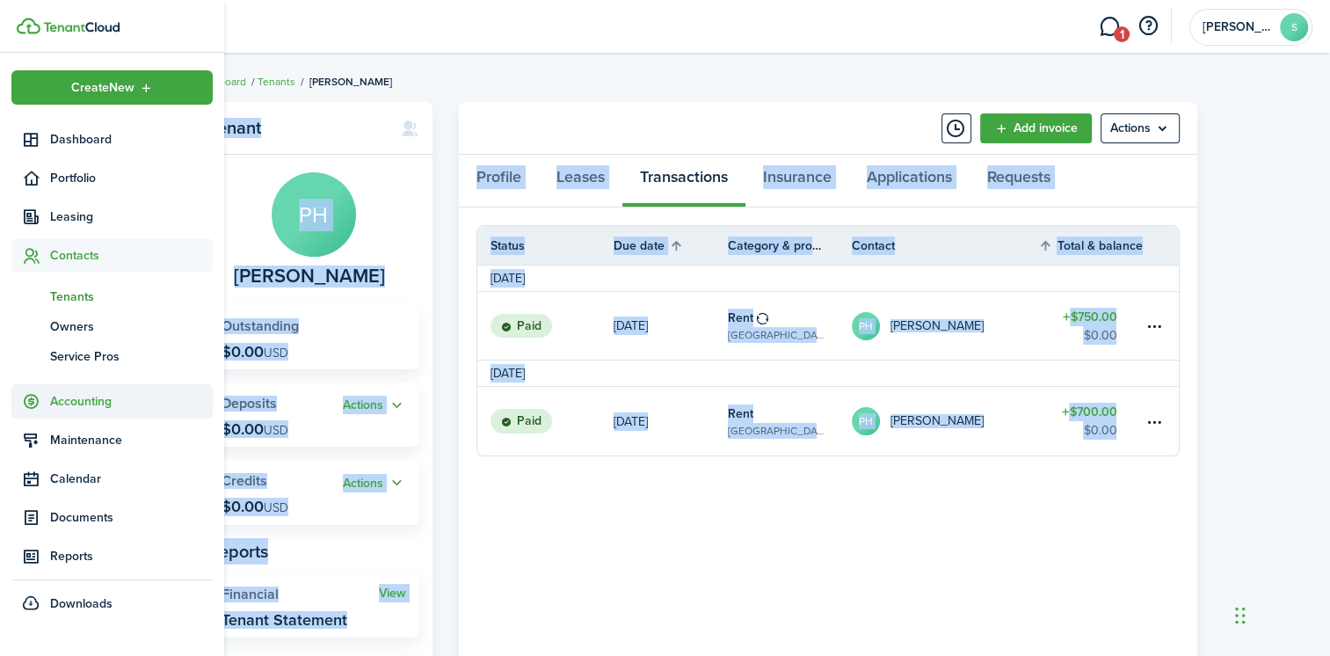
click at [94, 412] on span "Accounting" at bounding box center [111, 401] width 201 height 34
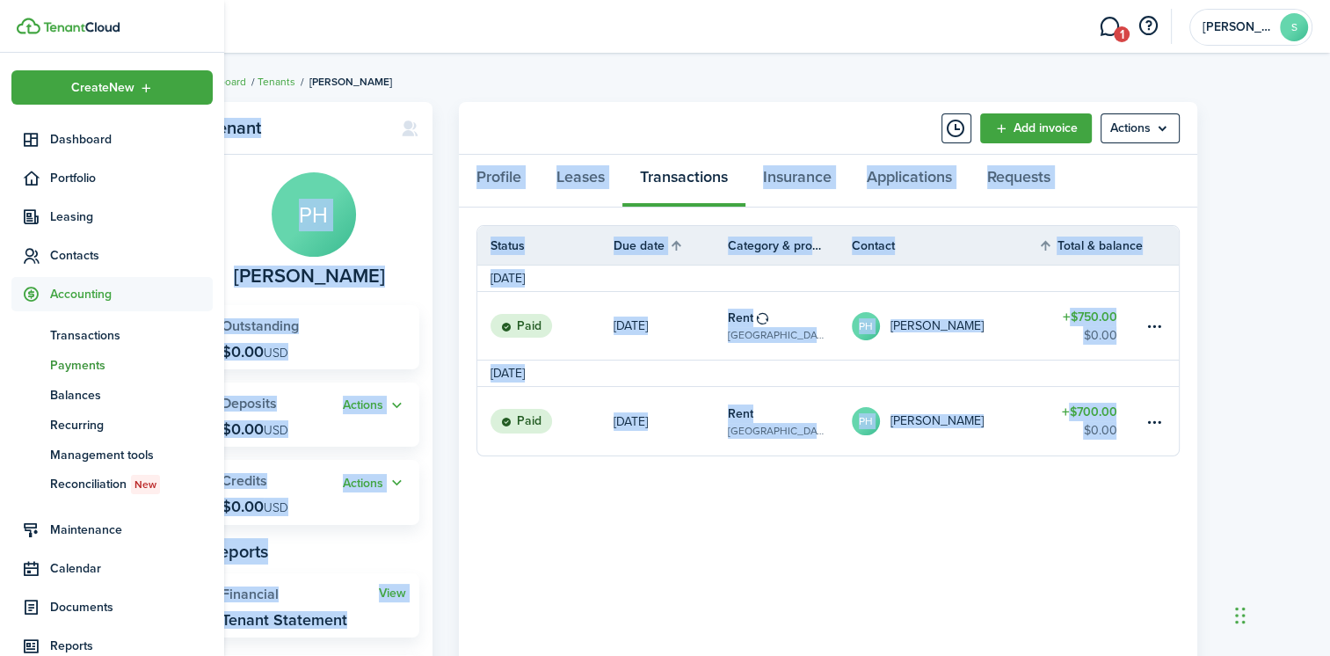
click at [89, 364] on span "Payments" at bounding box center [131, 365] width 163 height 18
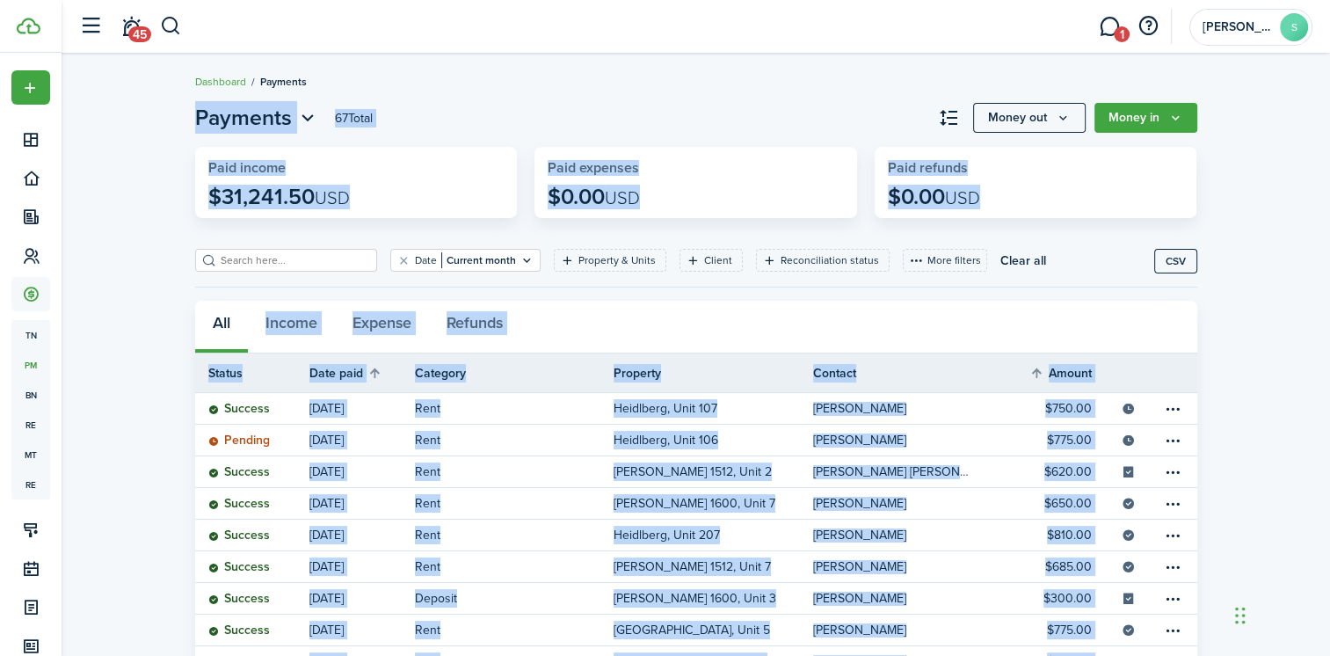
click at [244, 313] on div "All Income Expense Refunds" at bounding box center [696, 327] width 1002 height 53
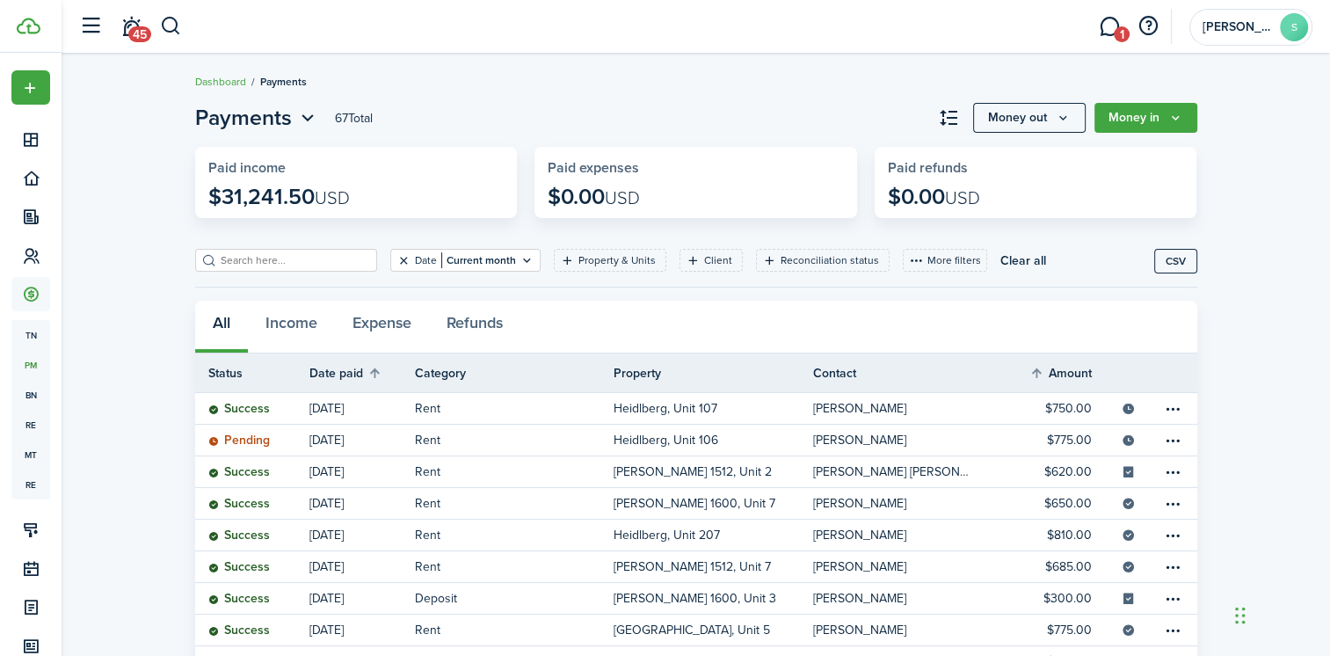
click at [396, 262] on button "Clear filter" at bounding box center [403, 260] width 15 height 14
click at [246, 265] on input "search" at bounding box center [293, 260] width 155 height 17
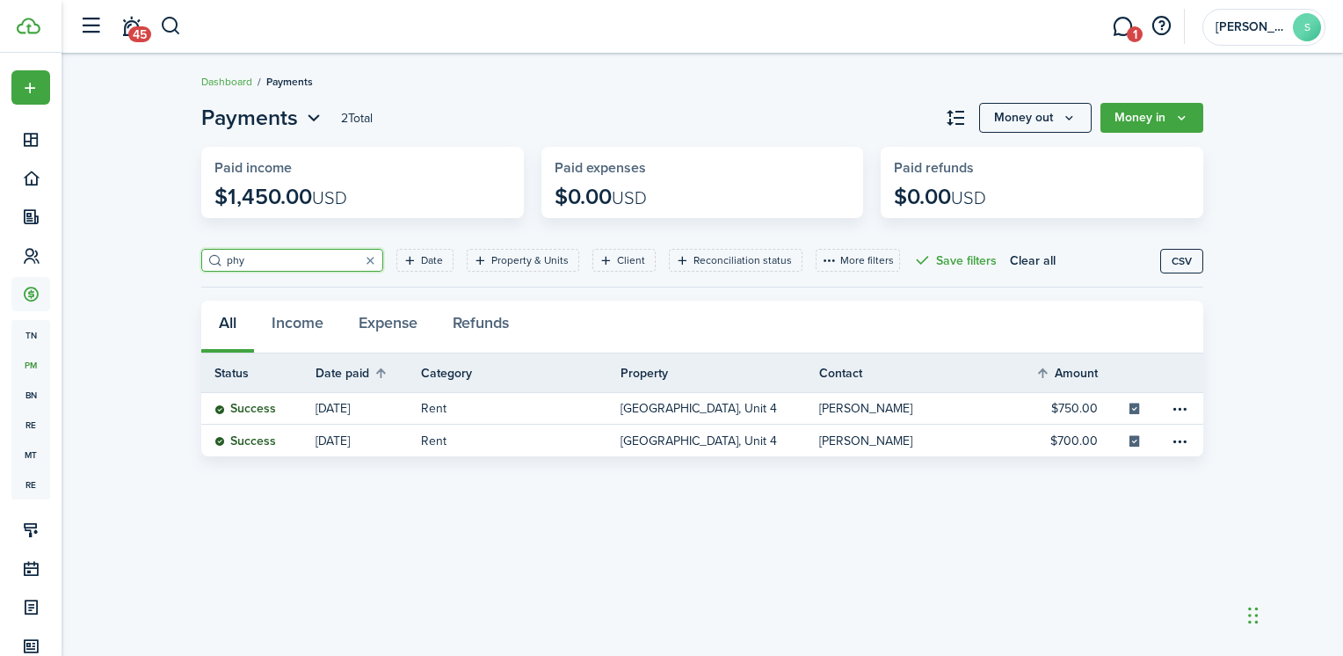
type input "phy"
click at [403, 259] on icon "Open filter" at bounding box center [410, 260] width 15 height 14
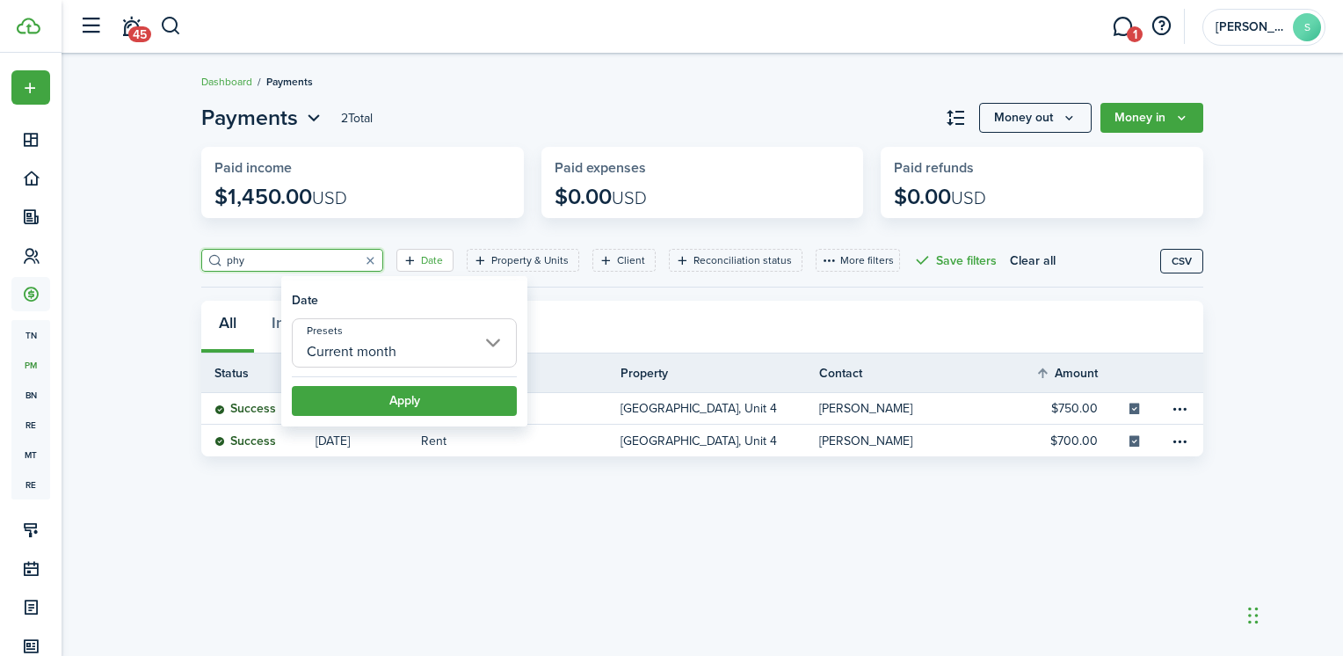
click at [485, 348] on input "Current month" at bounding box center [404, 342] width 225 height 49
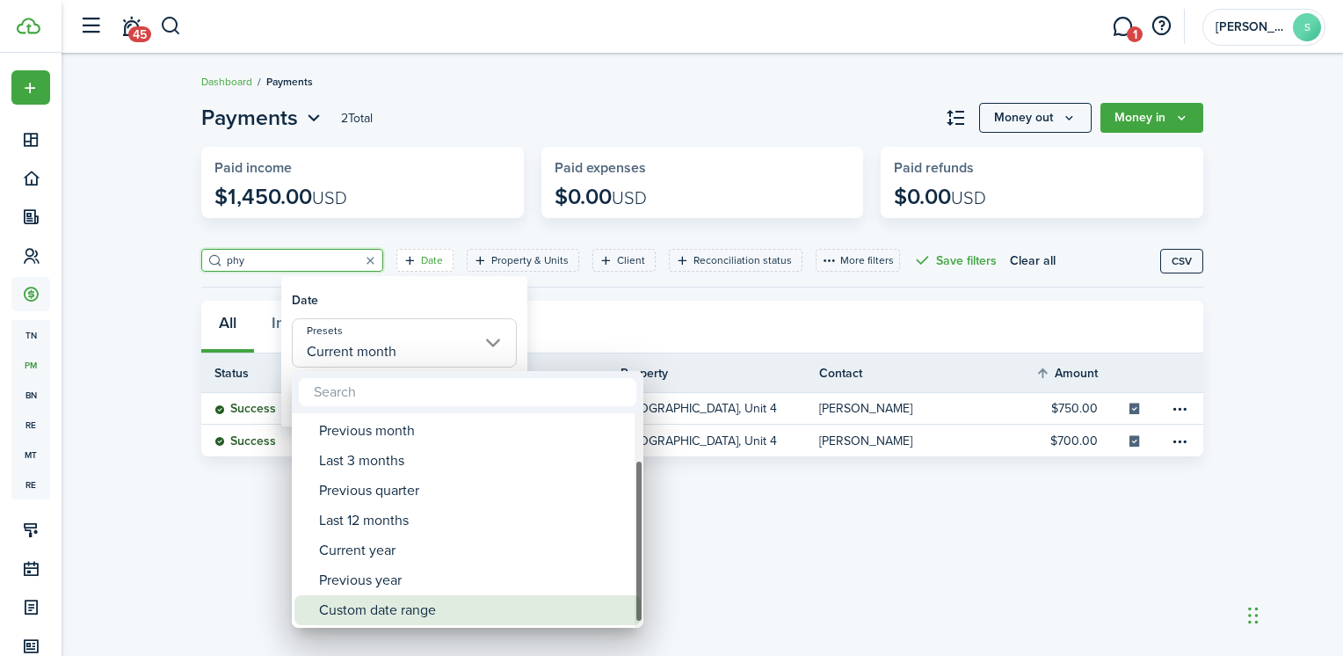
click at [378, 607] on div "Custom date range" at bounding box center [474, 610] width 311 height 30
type input "Custom date range"
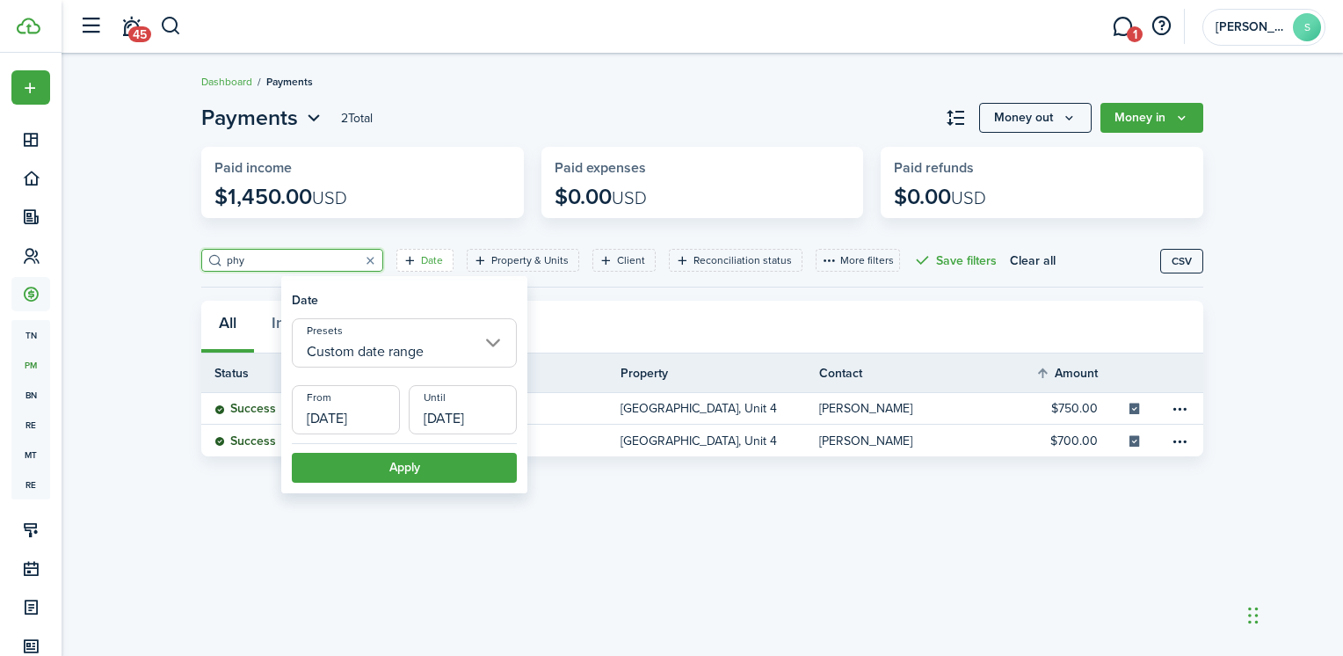
click at [497, 345] on input "Custom date range" at bounding box center [404, 342] width 225 height 49
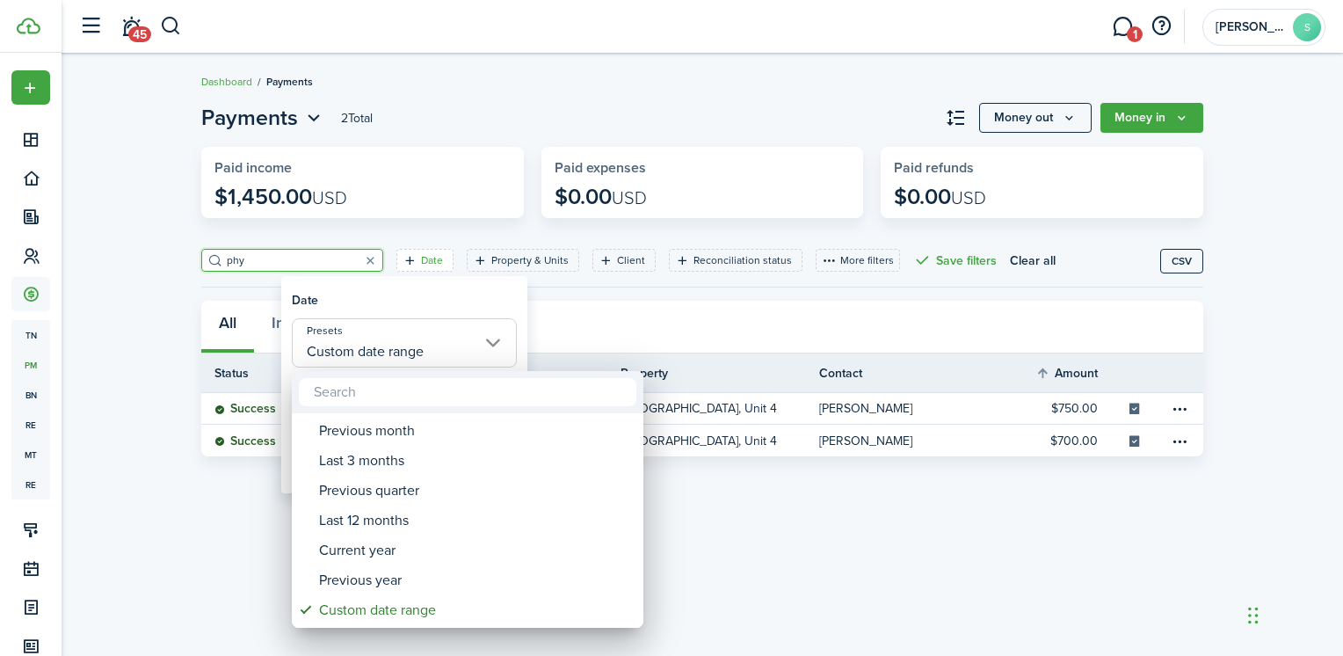
click at [575, 307] on div at bounding box center [671, 327] width 1624 height 937
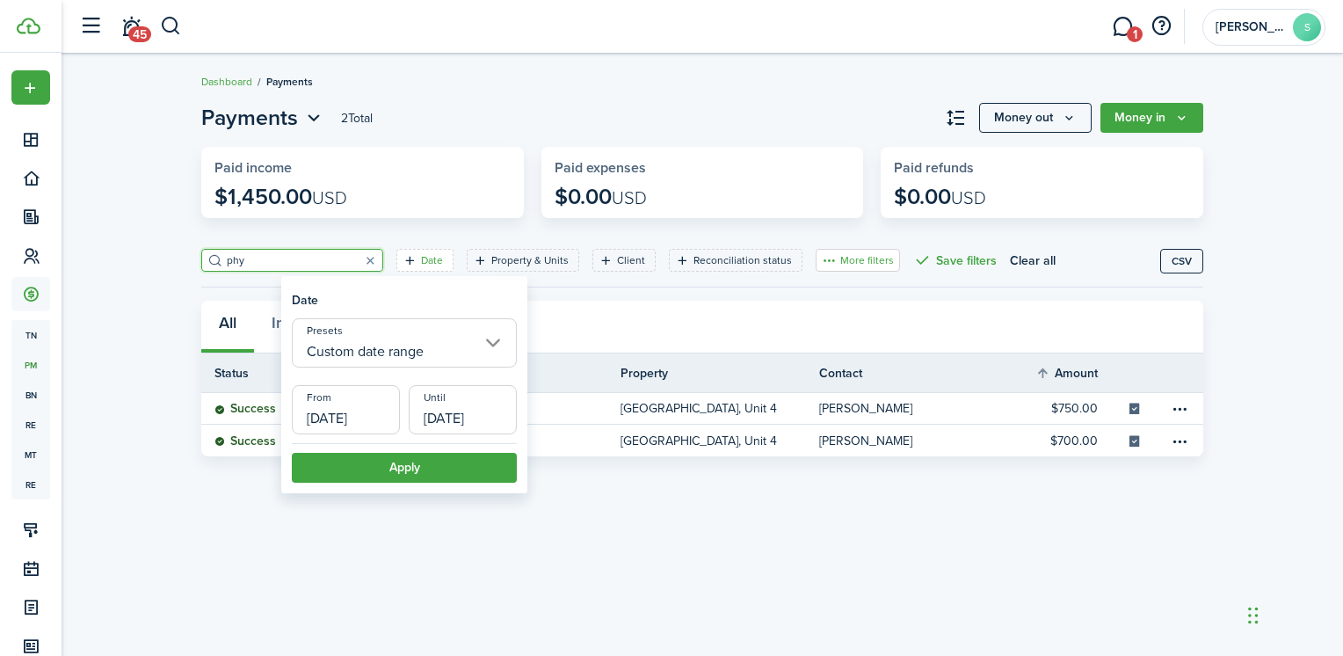
click at [834, 260] on button "More filters" at bounding box center [858, 260] width 84 height 23
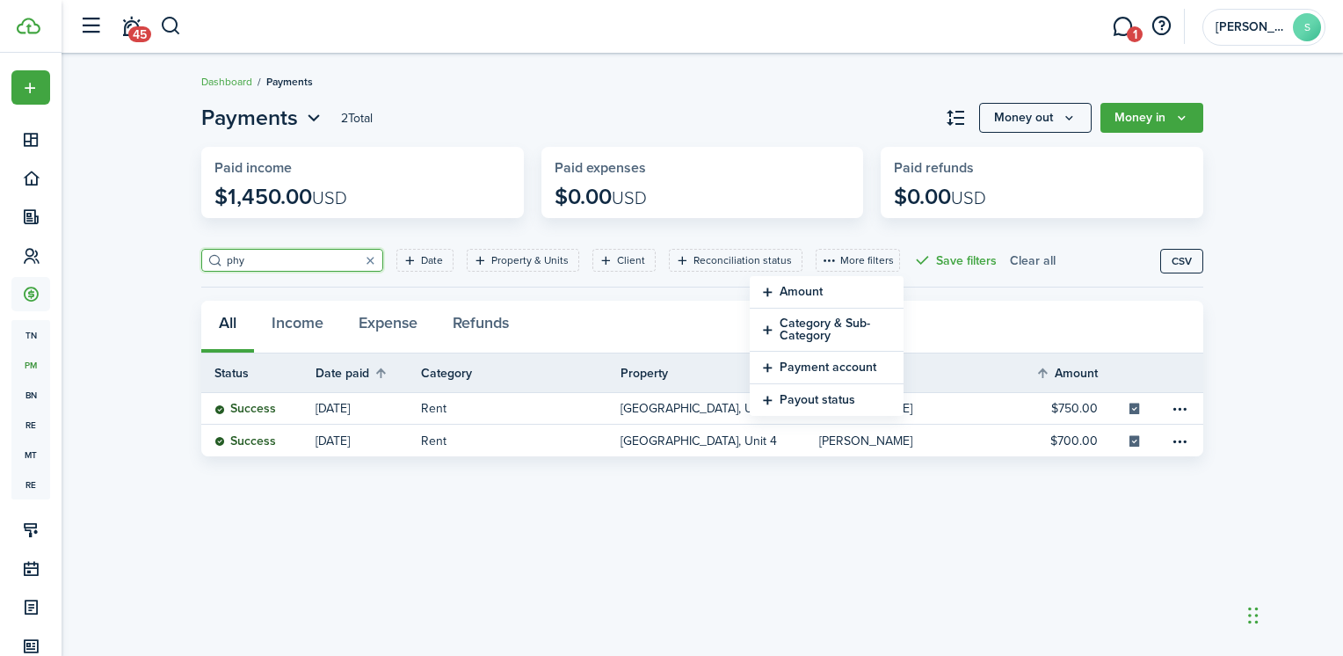
click at [1010, 260] on button "Clear all" at bounding box center [1033, 260] width 46 height 23
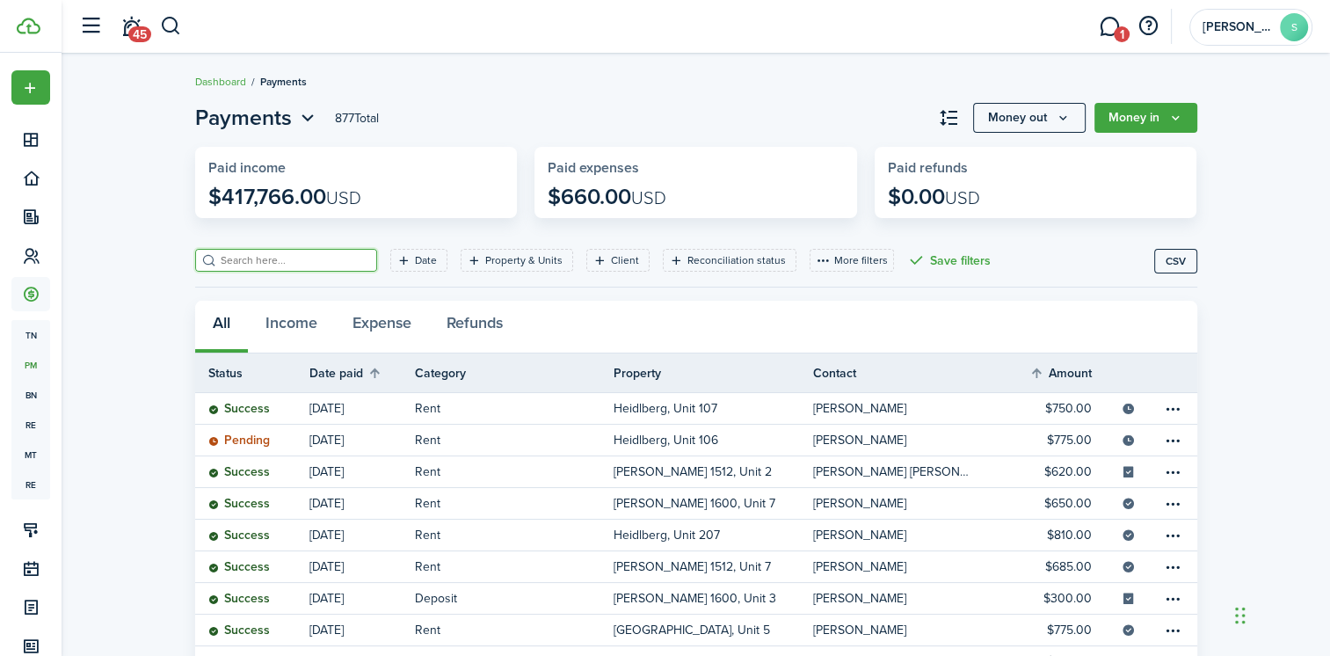
click at [267, 264] on input "search" at bounding box center [293, 260] width 155 height 17
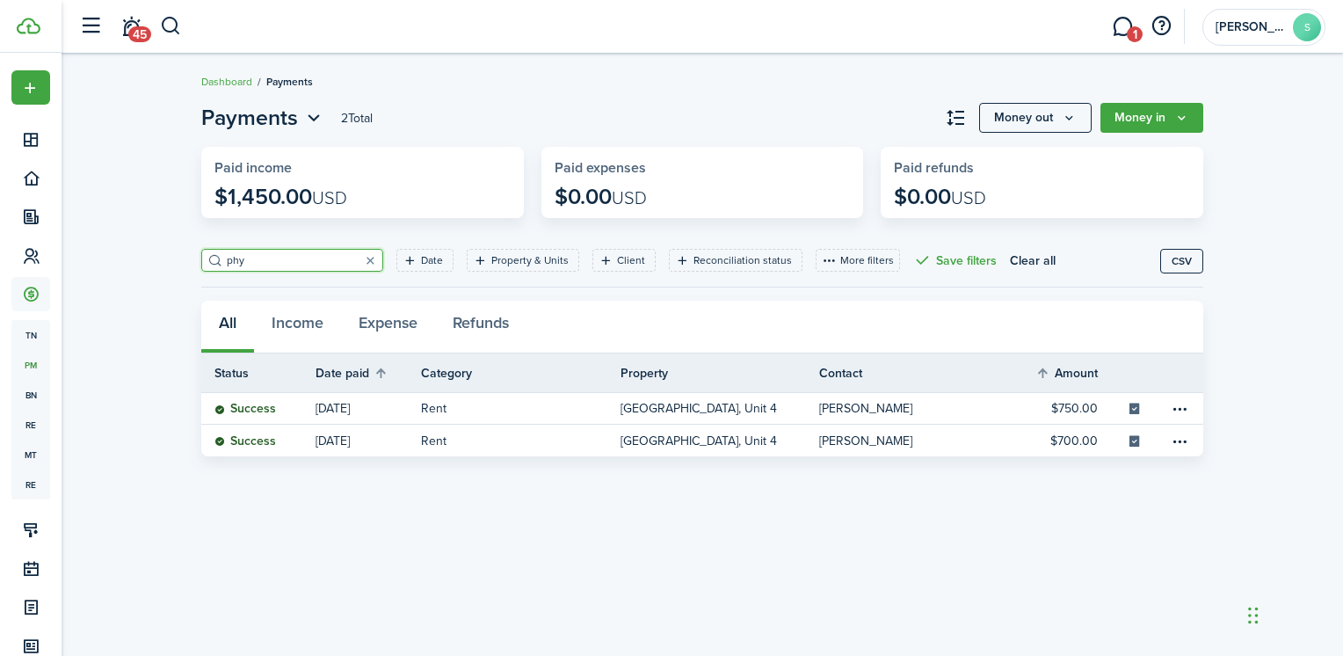
type input "phy"
click at [421, 258] on filter-tag-label "Date" at bounding box center [432, 260] width 22 height 16
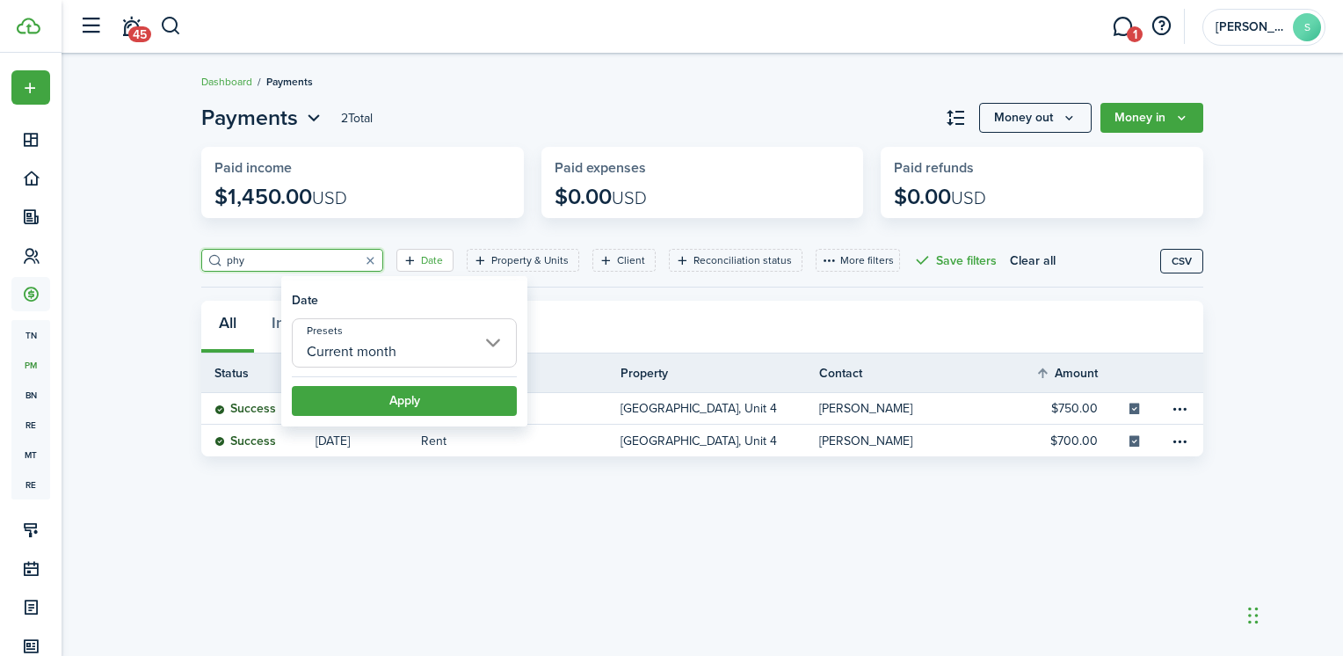
click at [494, 336] on input "Current month" at bounding box center [404, 342] width 225 height 49
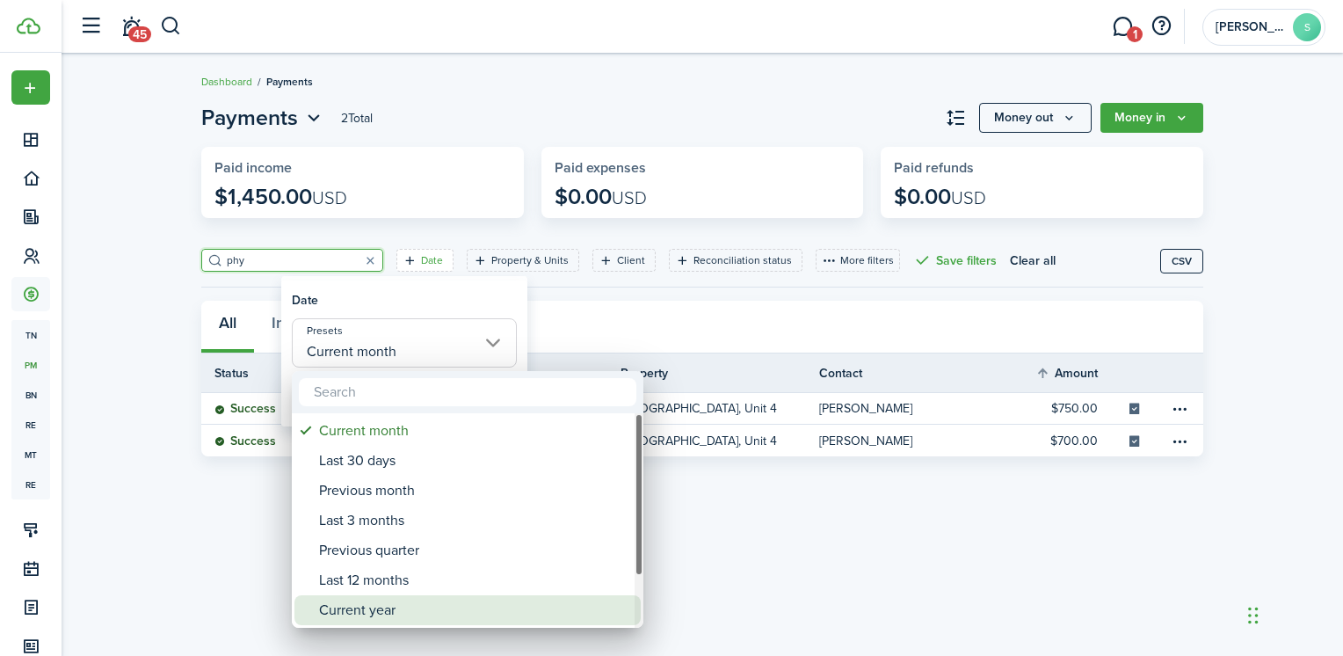
click at [366, 603] on div "Current year" at bounding box center [474, 610] width 311 height 30
type input "Current year"
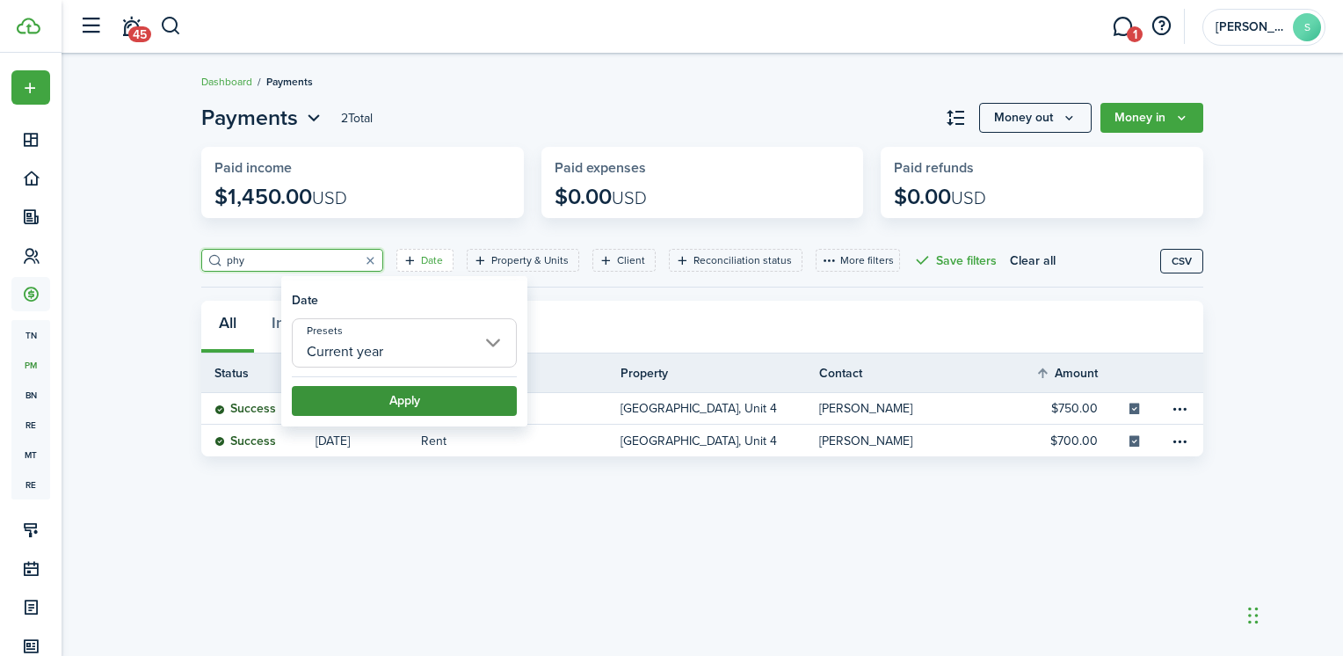
click at [385, 403] on button "Apply" at bounding box center [404, 401] width 225 height 30
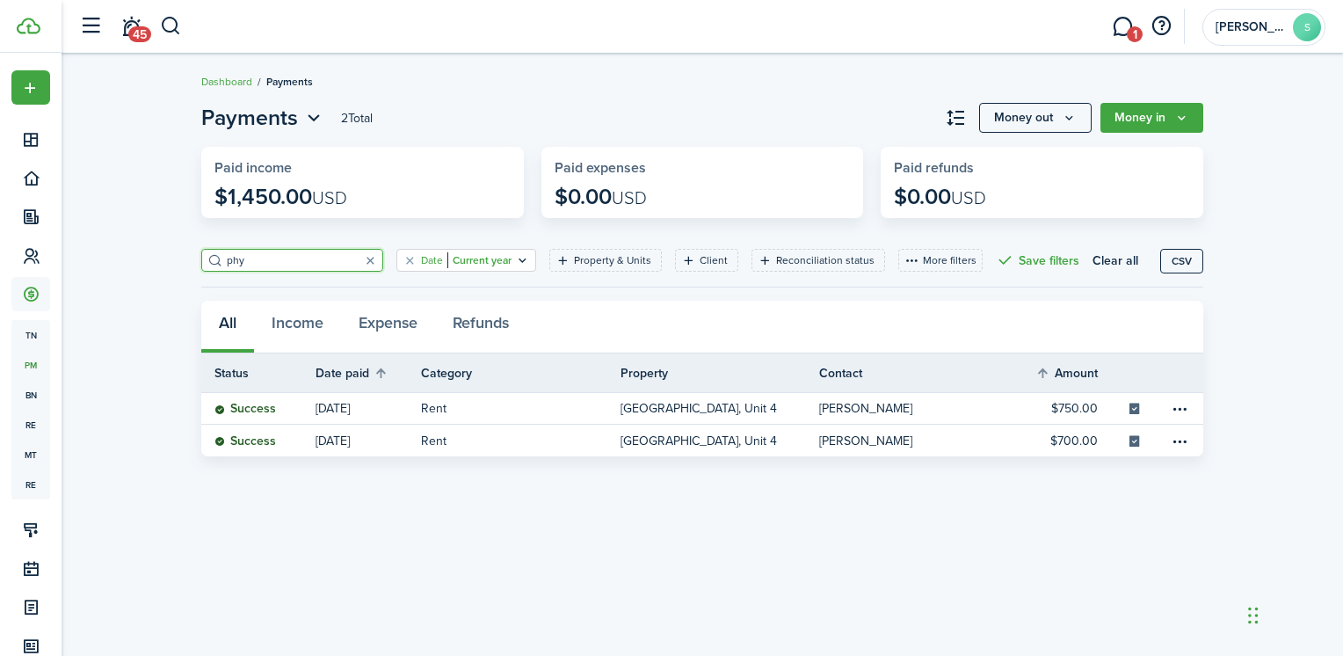
click at [515, 261] on icon "Open filter" at bounding box center [522, 260] width 15 height 14
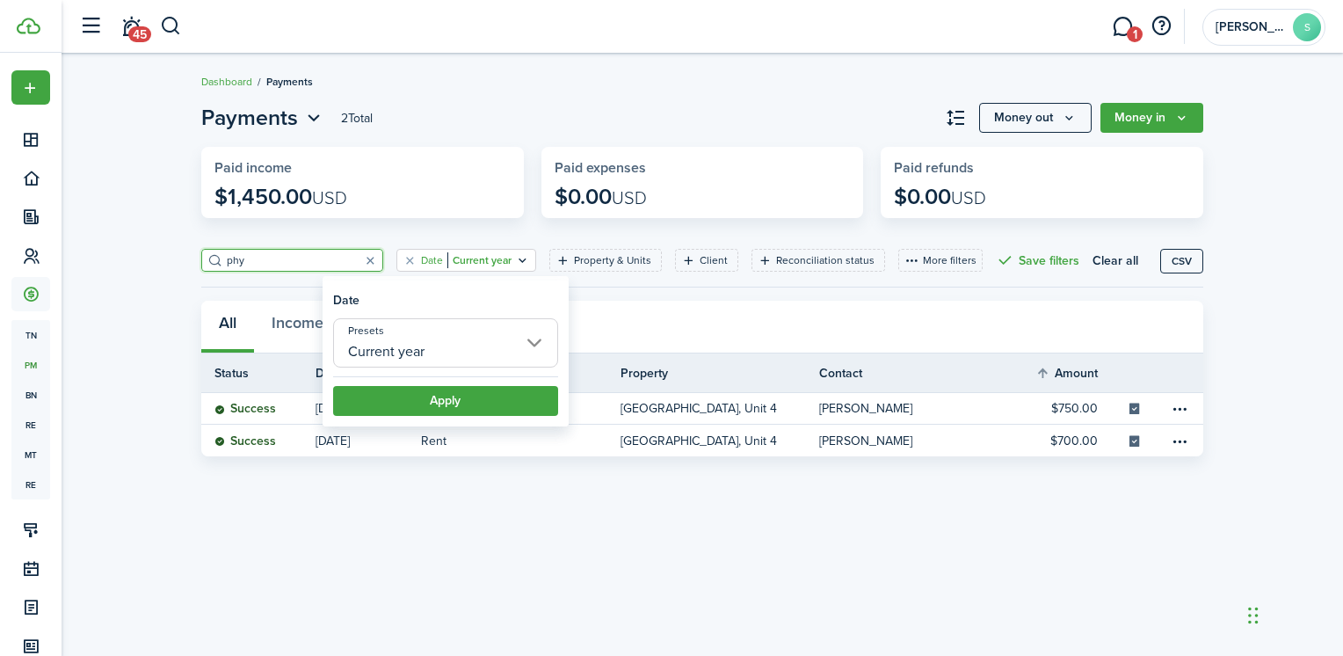
click at [532, 342] on input "Current year" at bounding box center [445, 342] width 225 height 49
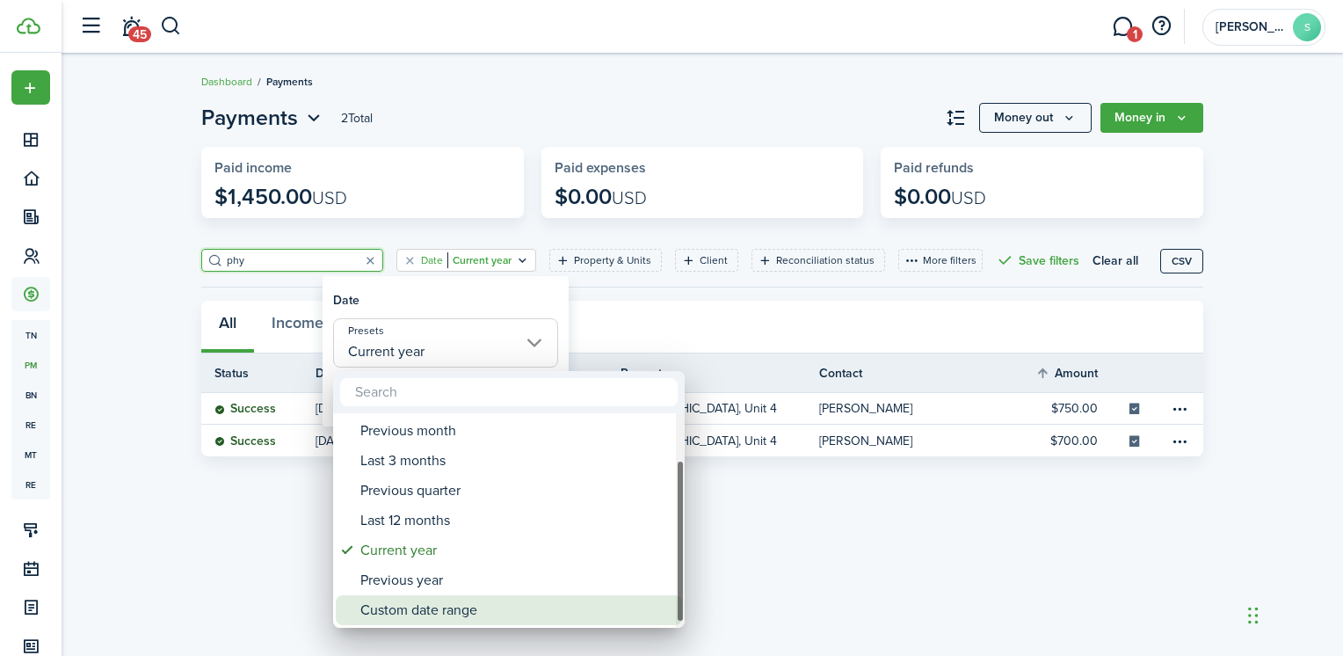
click at [425, 614] on div "Custom date range" at bounding box center [515, 610] width 311 height 30
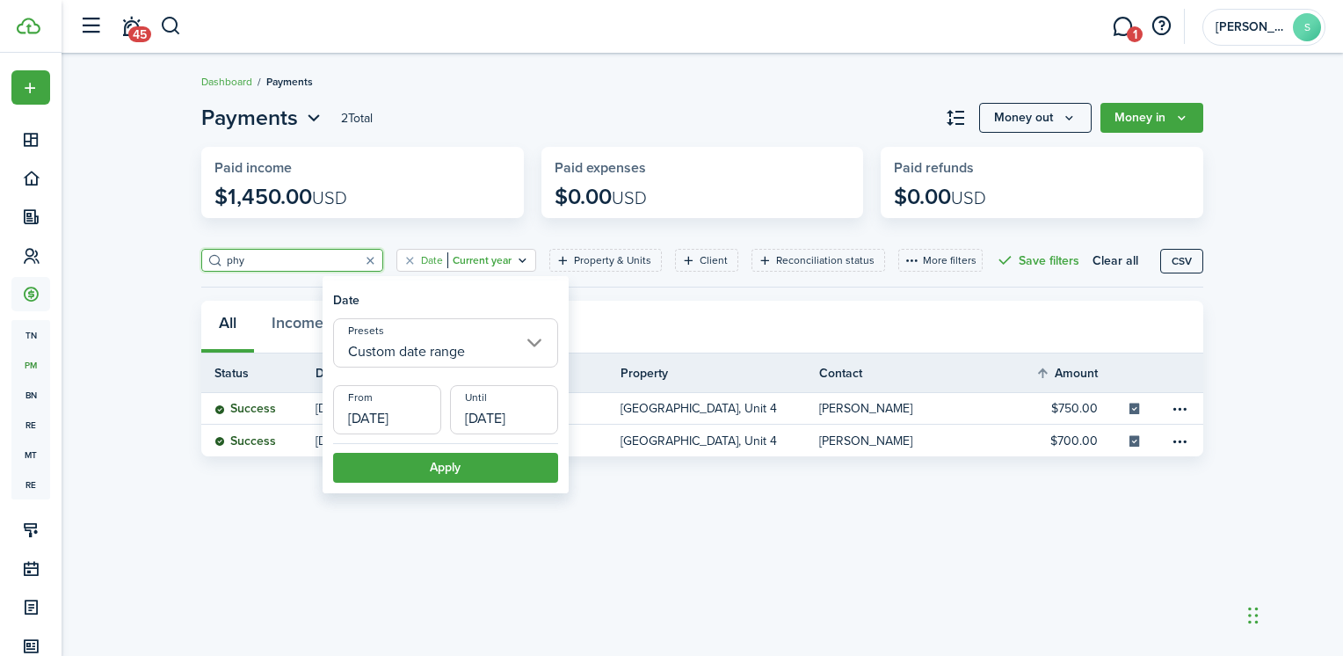
click at [418, 424] on input "[DATE]" at bounding box center [387, 409] width 108 height 49
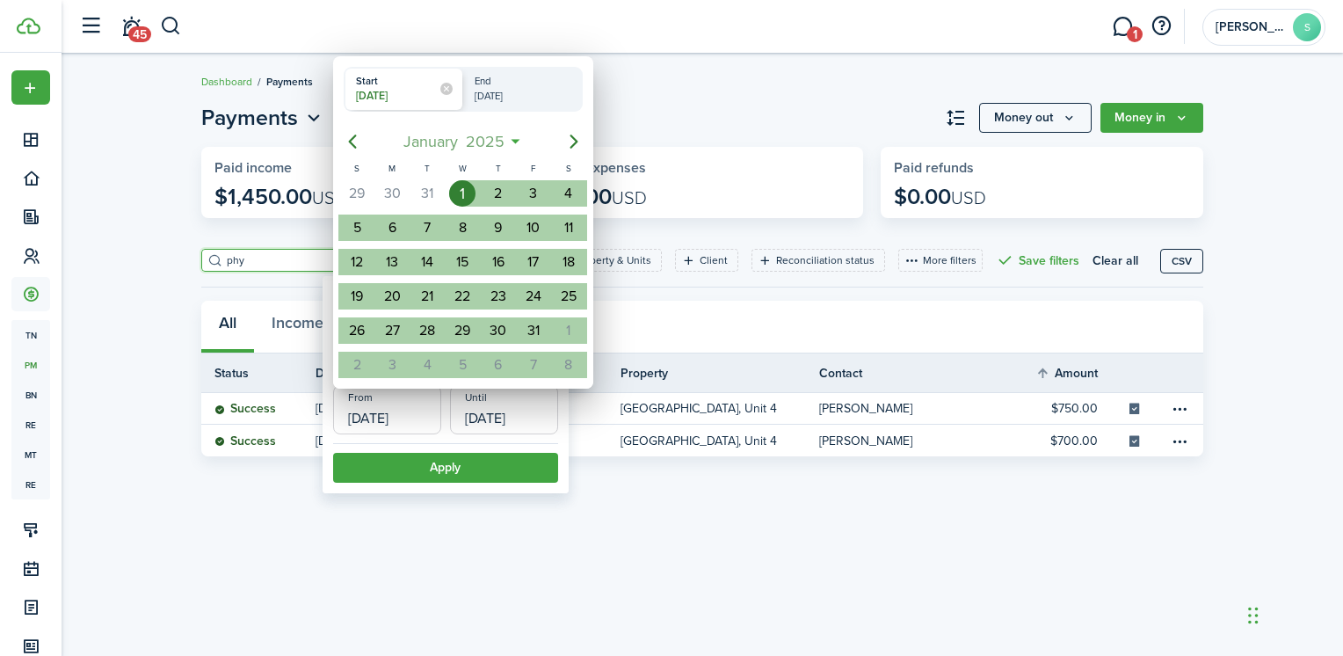
click at [514, 146] on mbsc-button "[DATE]" at bounding box center [453, 142] width 123 height 32
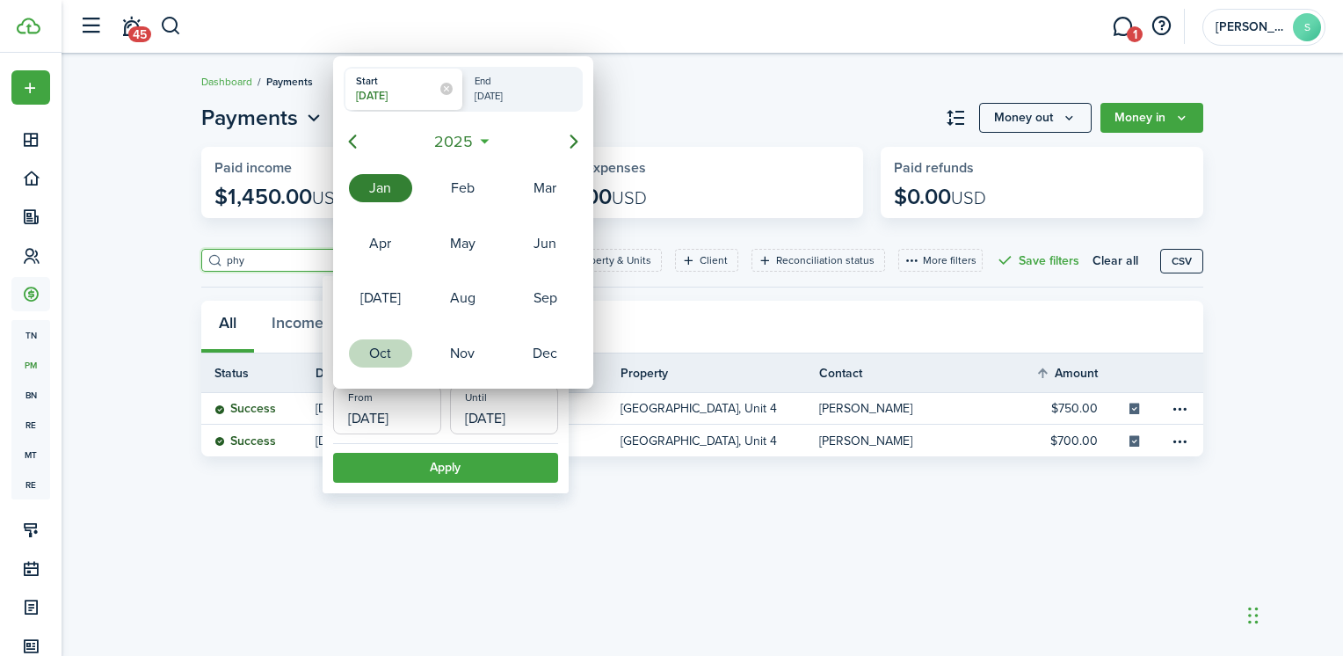
click at [385, 350] on div "Oct" at bounding box center [380, 353] width 63 height 28
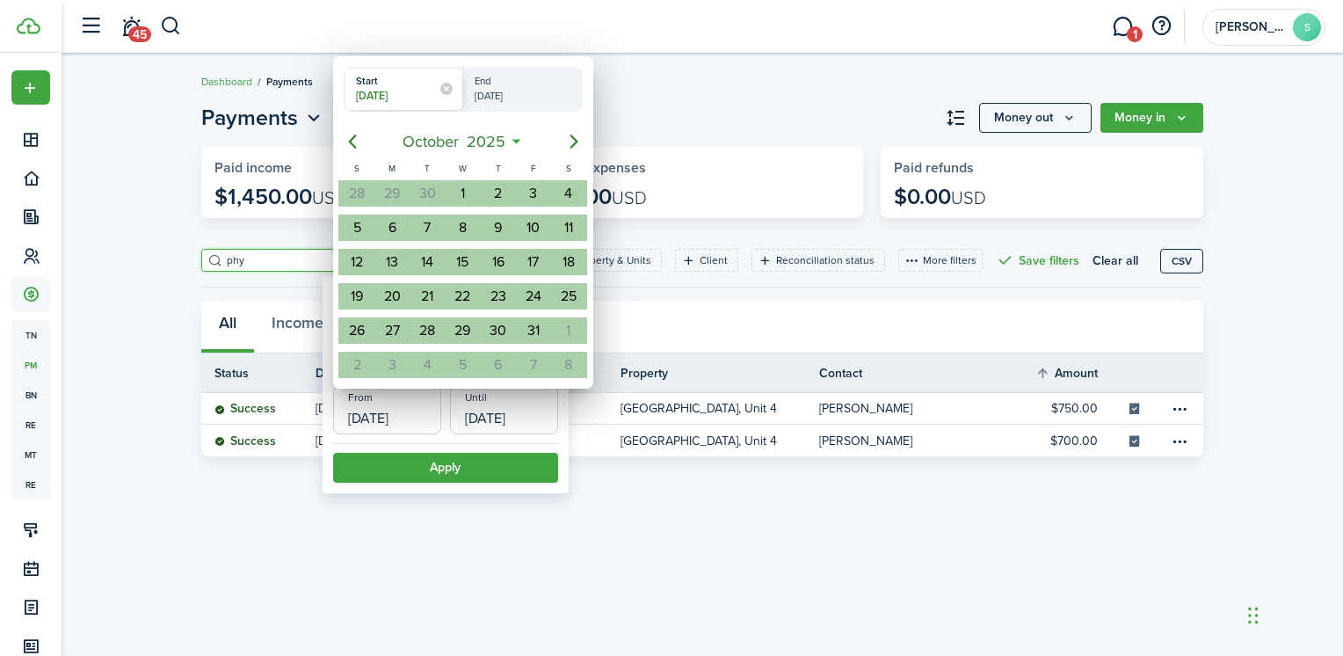
click at [478, 464] on div at bounding box center [671, 327] width 1624 height 937
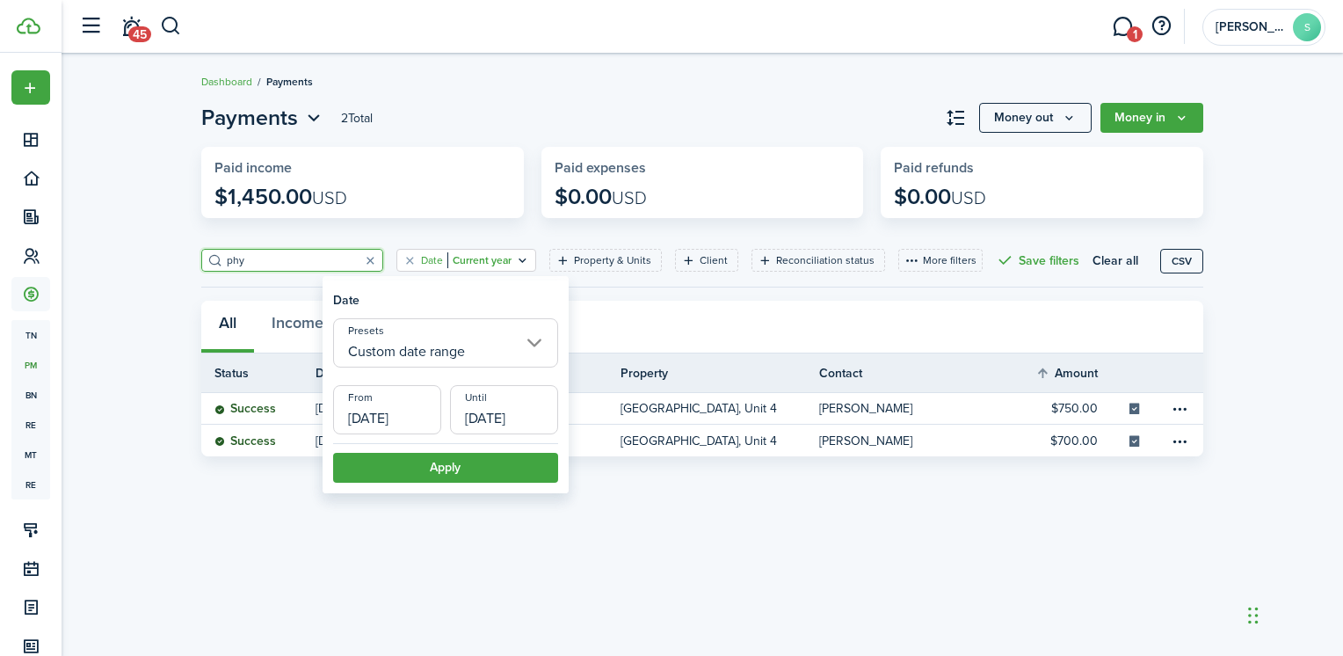
drag, startPoint x: 418, startPoint y: 422, endPoint x: 341, endPoint y: 406, distance: 79.0
click at [341, 406] on input "[DATE]" at bounding box center [387, 409] width 108 height 49
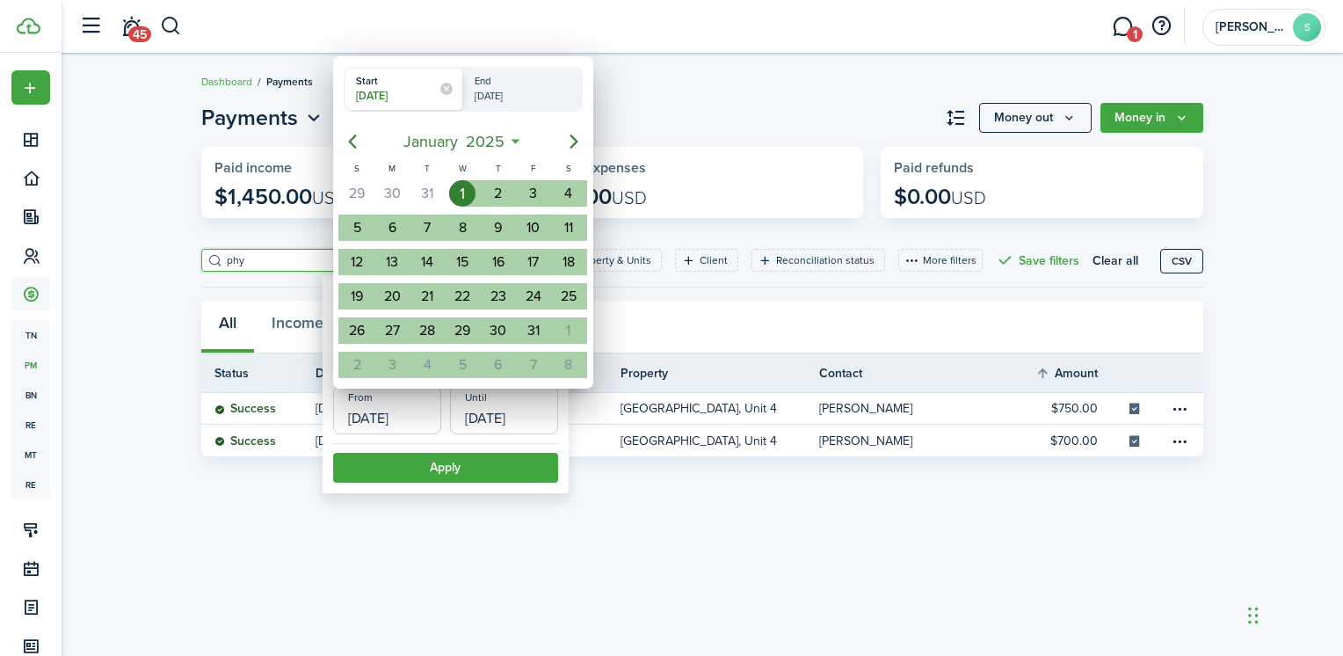
click at [617, 536] on div at bounding box center [671, 327] width 1624 height 937
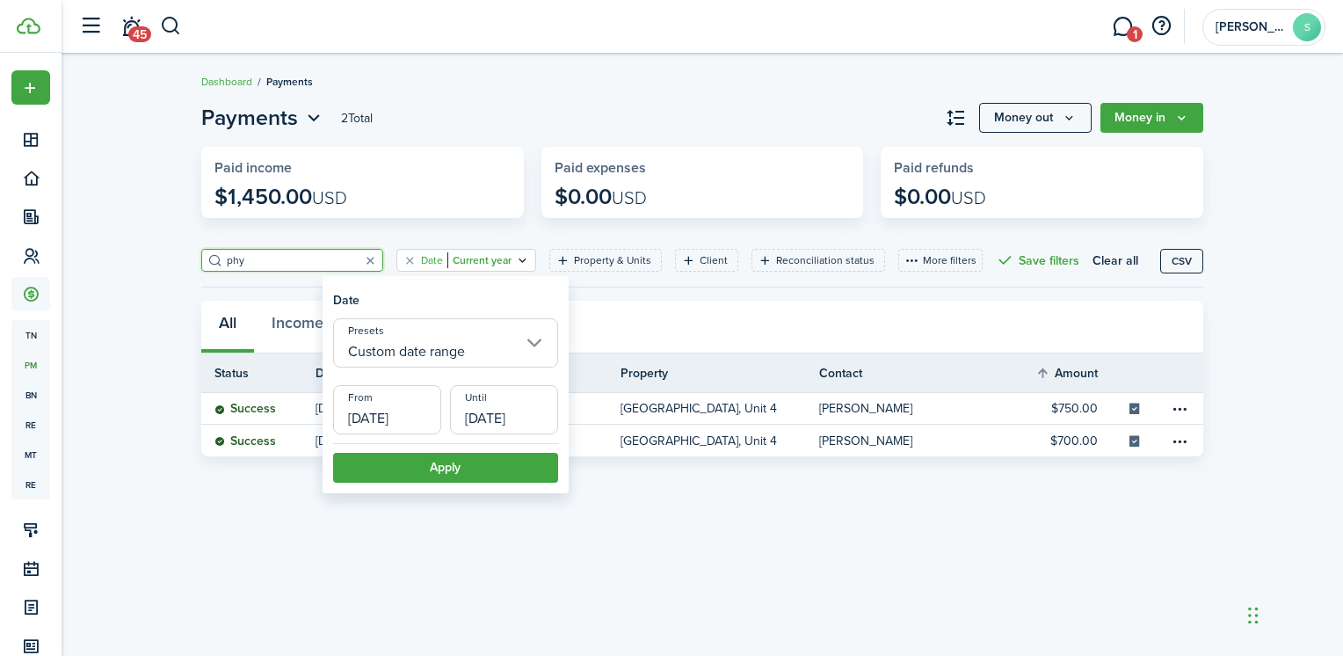
click at [612, 297] on div "Payments 2 Total Money out Money in Paid income $1,450.00 USD Paid expenses $0.…" at bounding box center [703, 279] width 1020 height 354
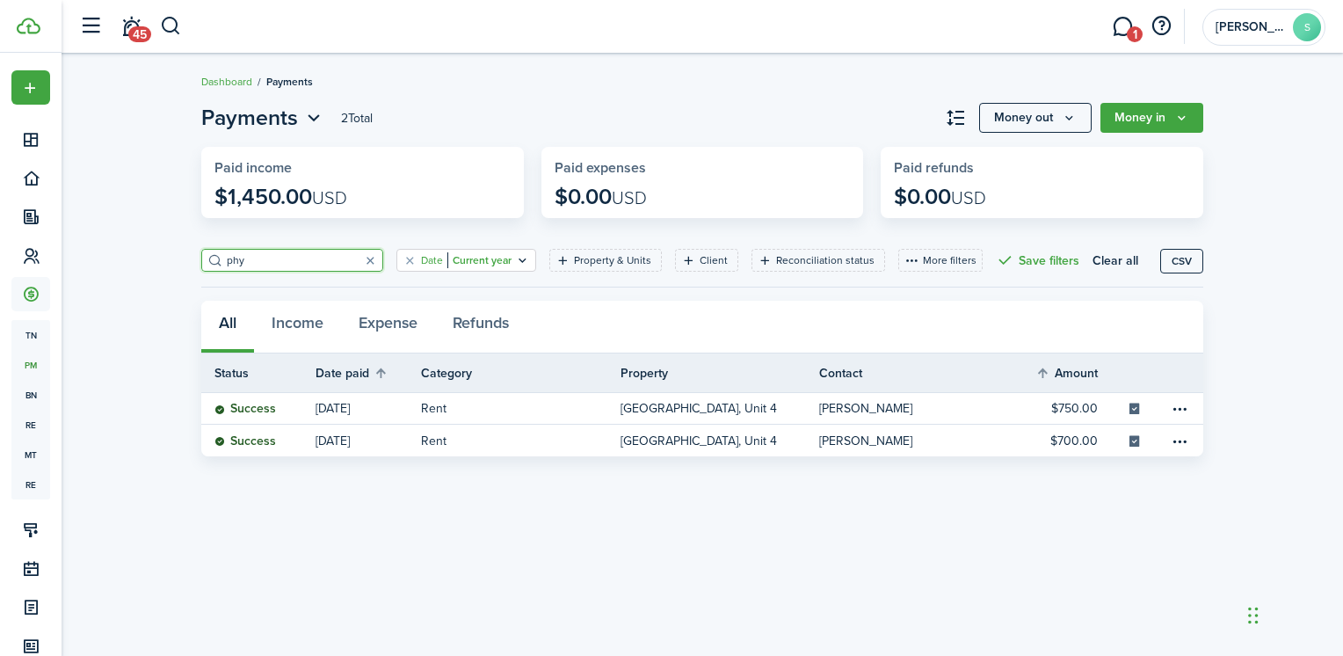
type input "Current year"
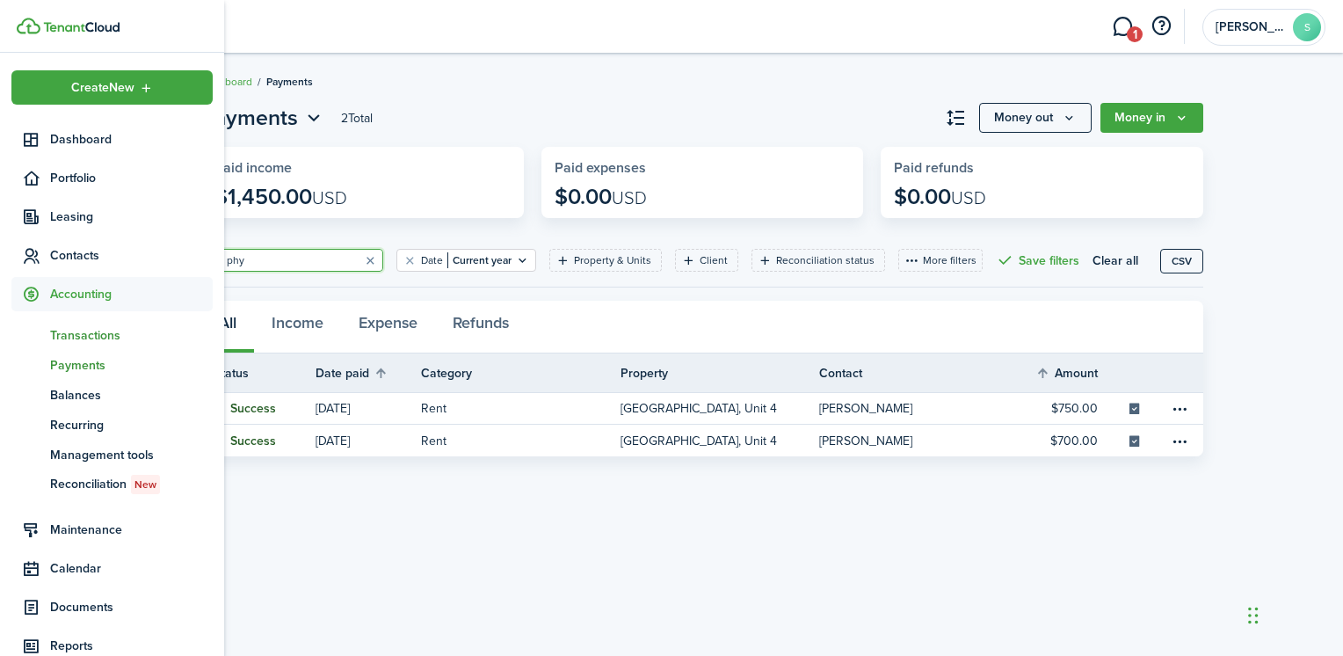
click at [118, 341] on span "Transactions" at bounding box center [131, 335] width 163 height 18
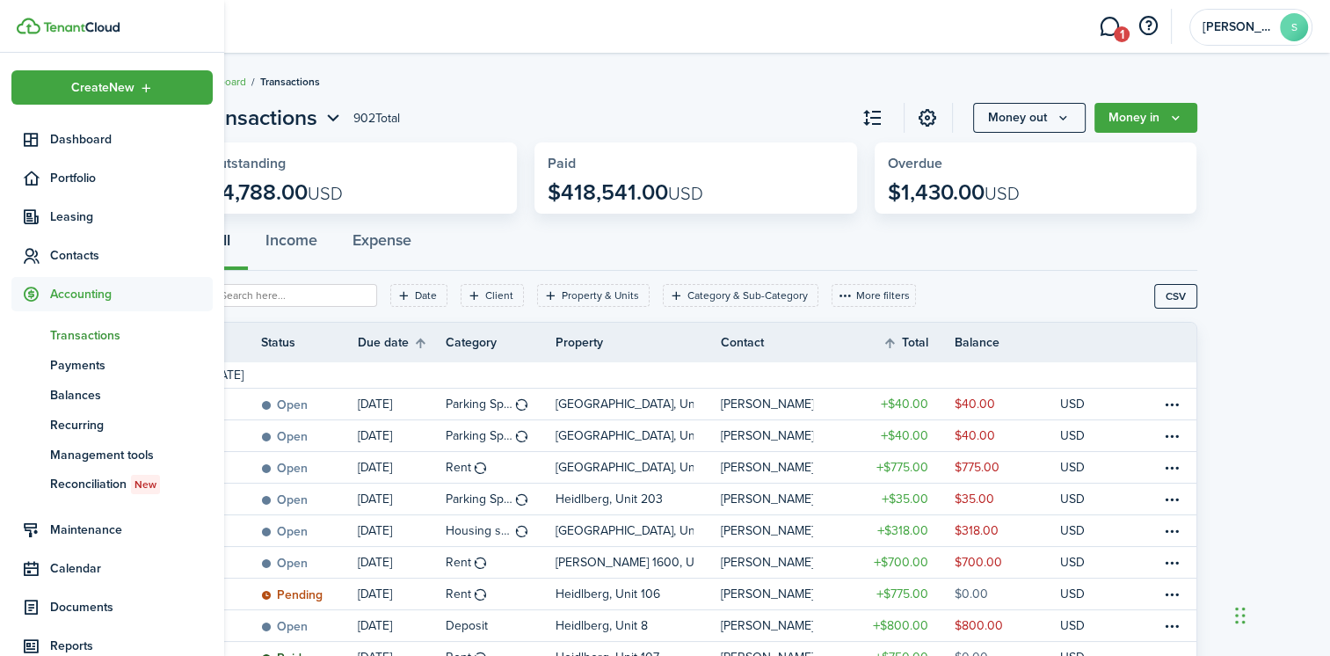
click at [84, 329] on span "Transactions" at bounding box center [131, 335] width 163 height 18
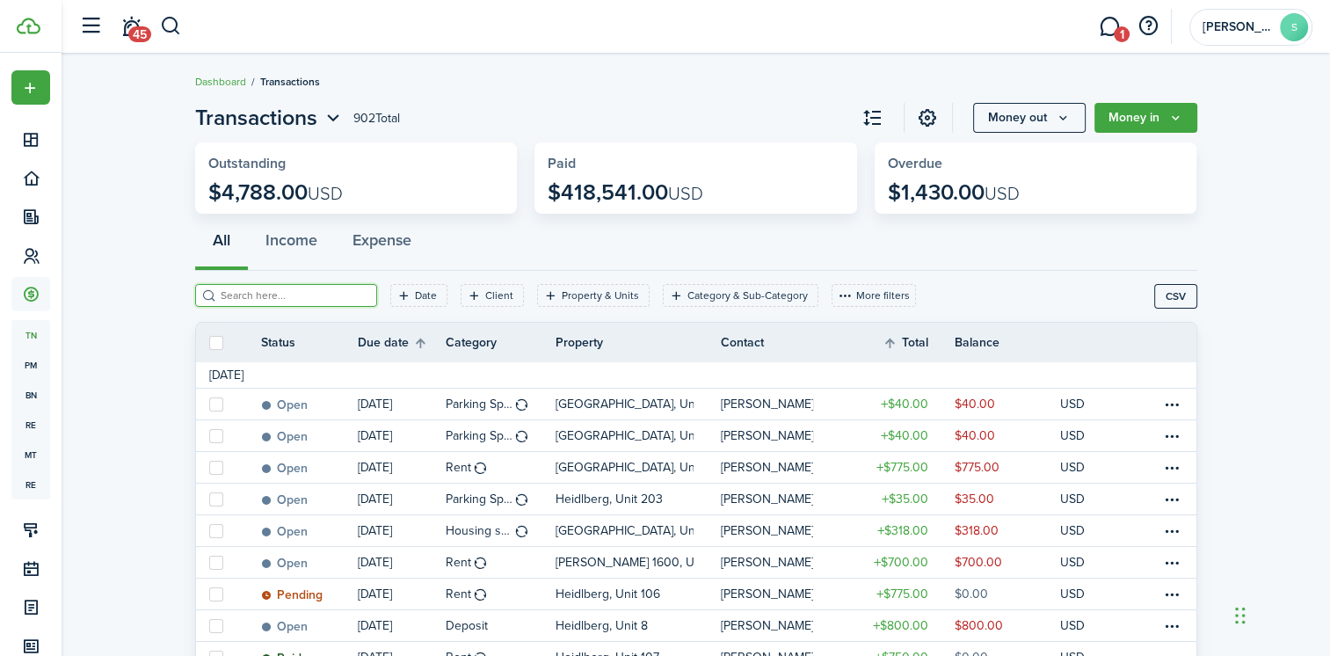
click at [295, 297] on input "search" at bounding box center [293, 295] width 155 height 17
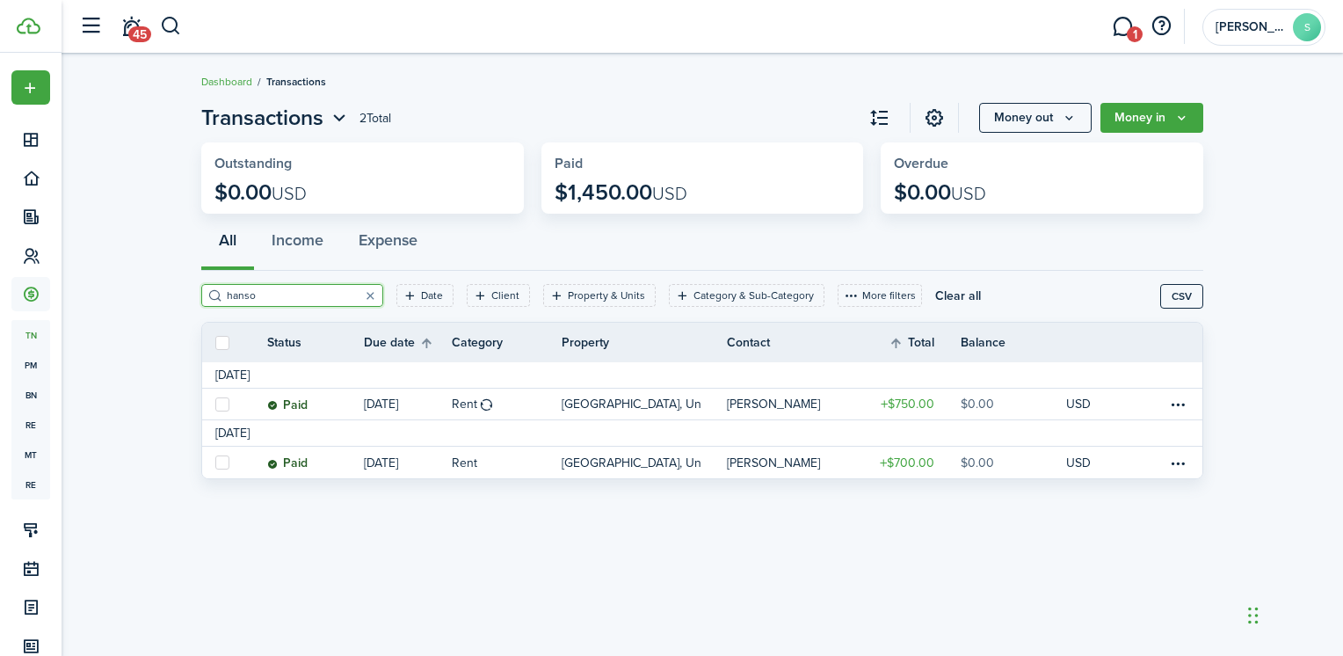
type input "hanso"
click at [421, 297] on filter-tag-label "Date" at bounding box center [432, 295] width 22 height 16
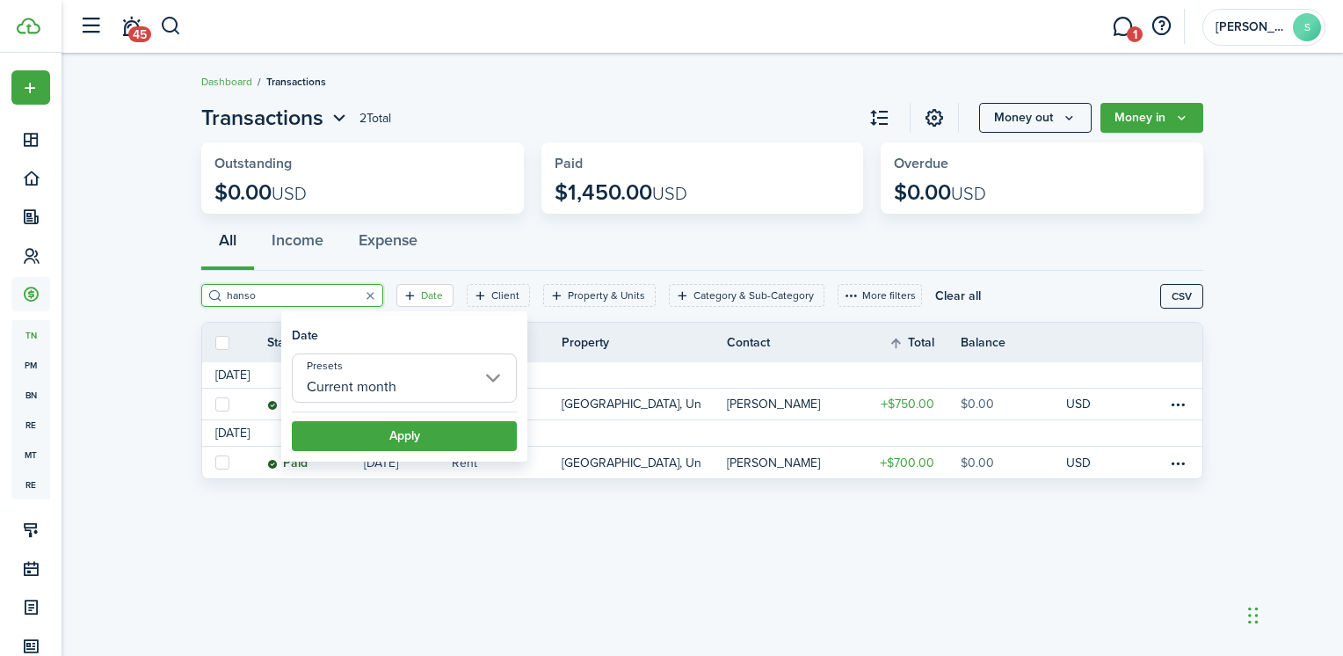
click at [483, 379] on input "Current month" at bounding box center [404, 377] width 225 height 49
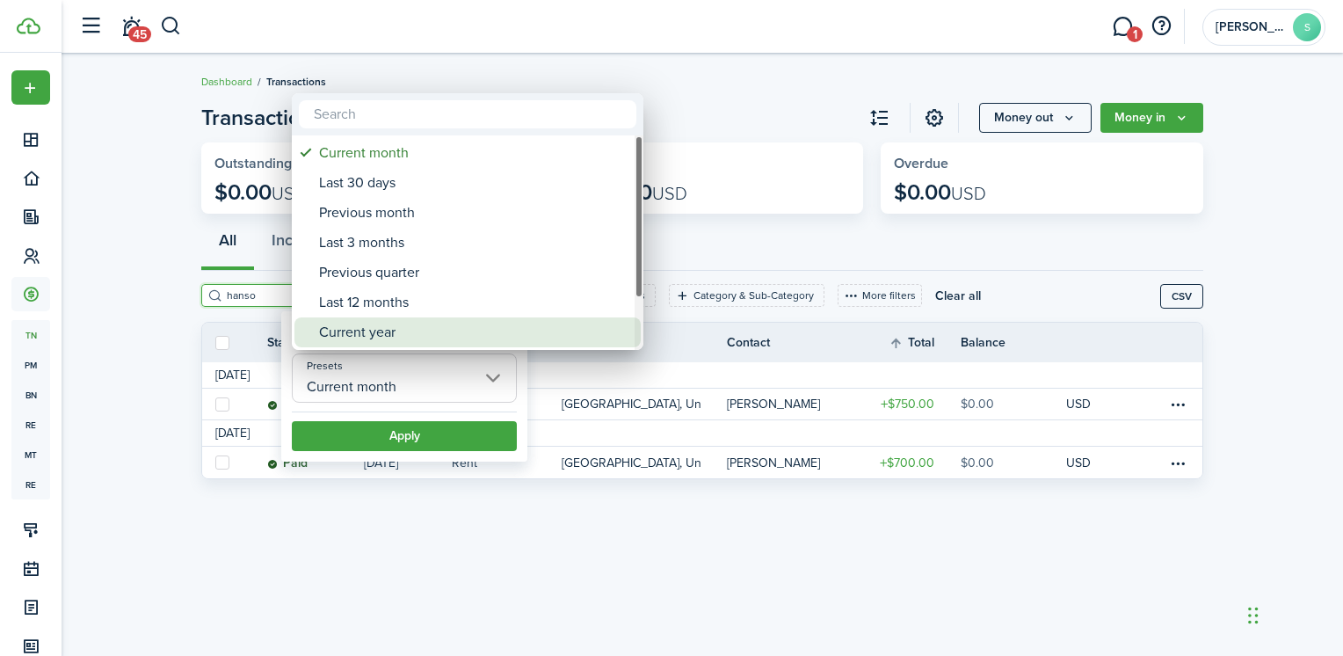
click at [382, 331] on div "Current year" at bounding box center [474, 332] width 311 height 30
type input "Current year"
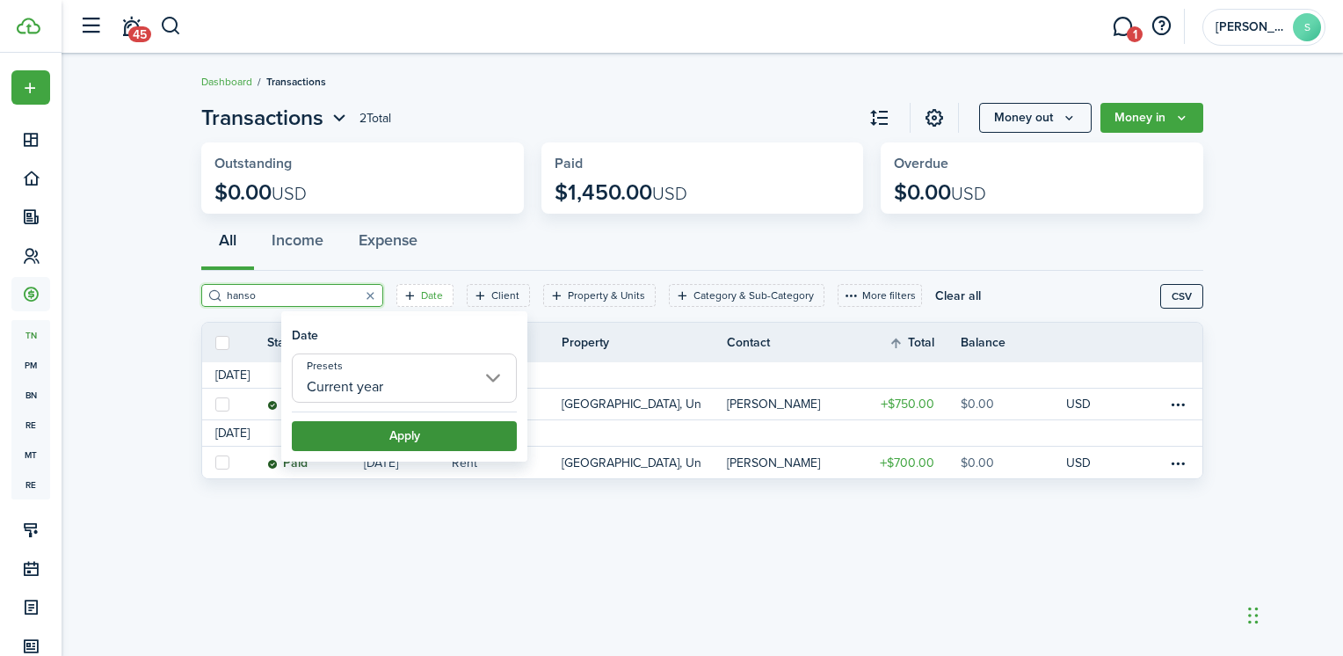
click at [384, 430] on button "Apply" at bounding box center [404, 436] width 225 height 30
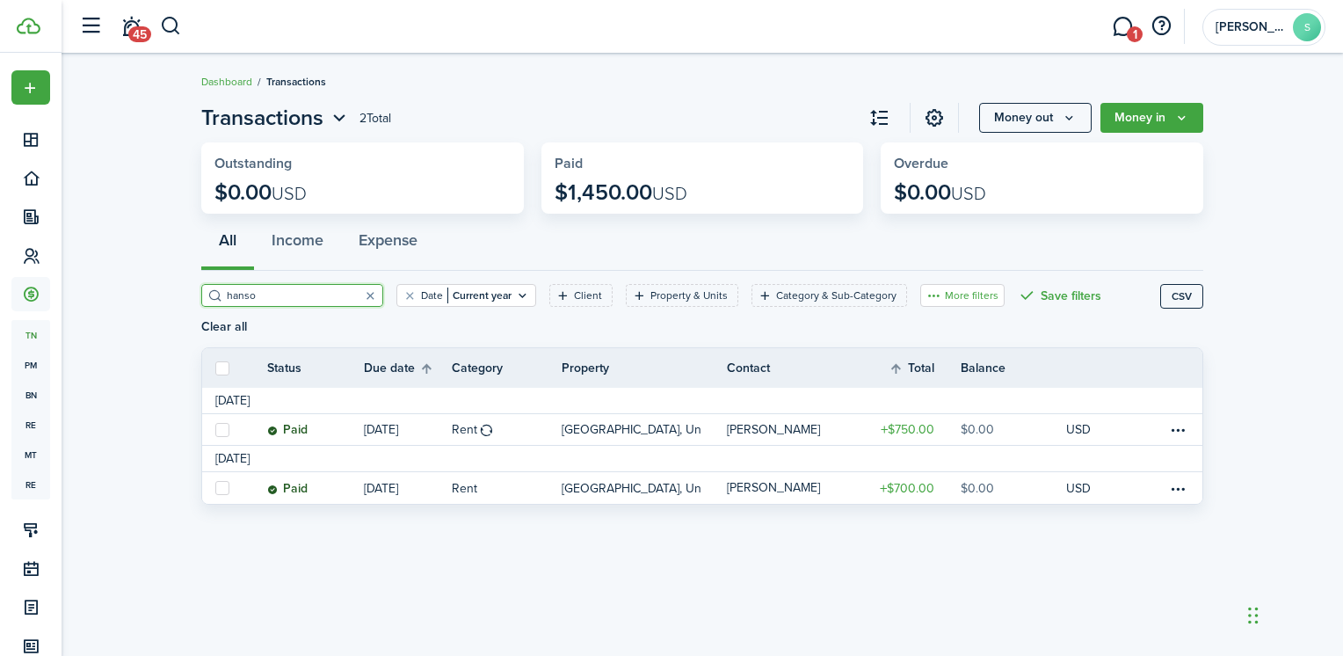
click at [921, 295] on button "More filters" at bounding box center [962, 295] width 84 height 23
click at [358, 298] on button "button" at bounding box center [370, 295] width 25 height 25
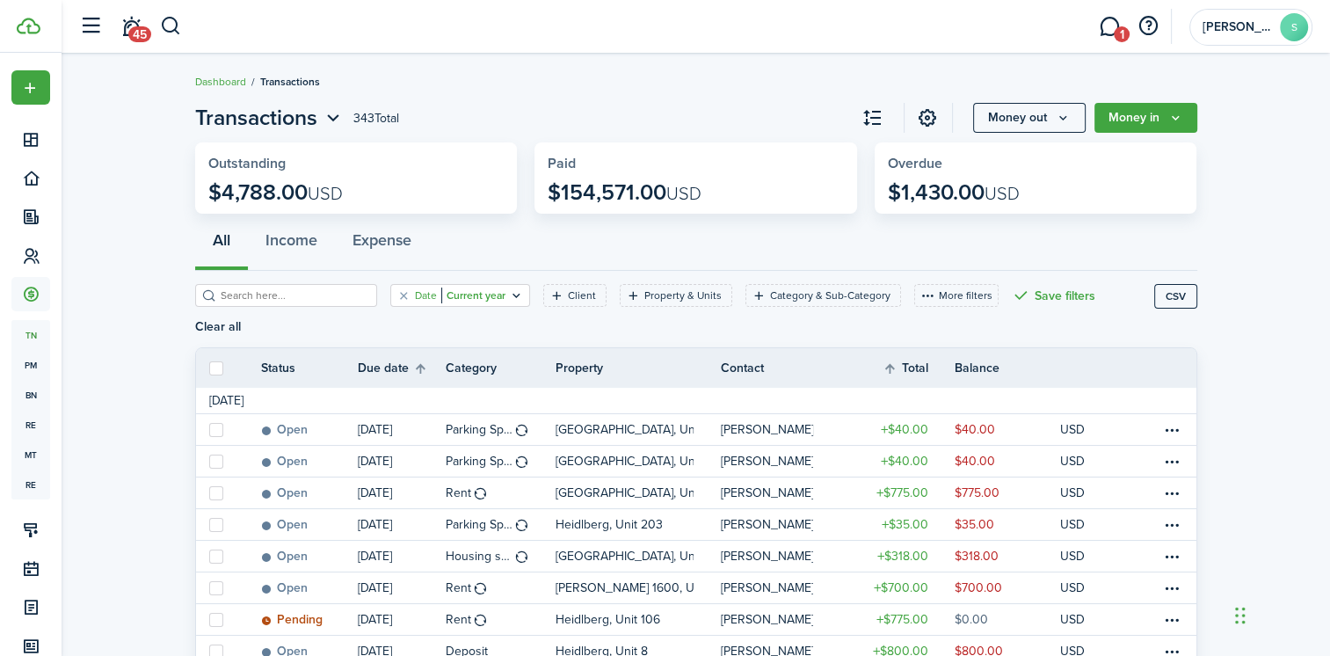
click at [509, 295] on icon "Open filter" at bounding box center [516, 295] width 15 height 14
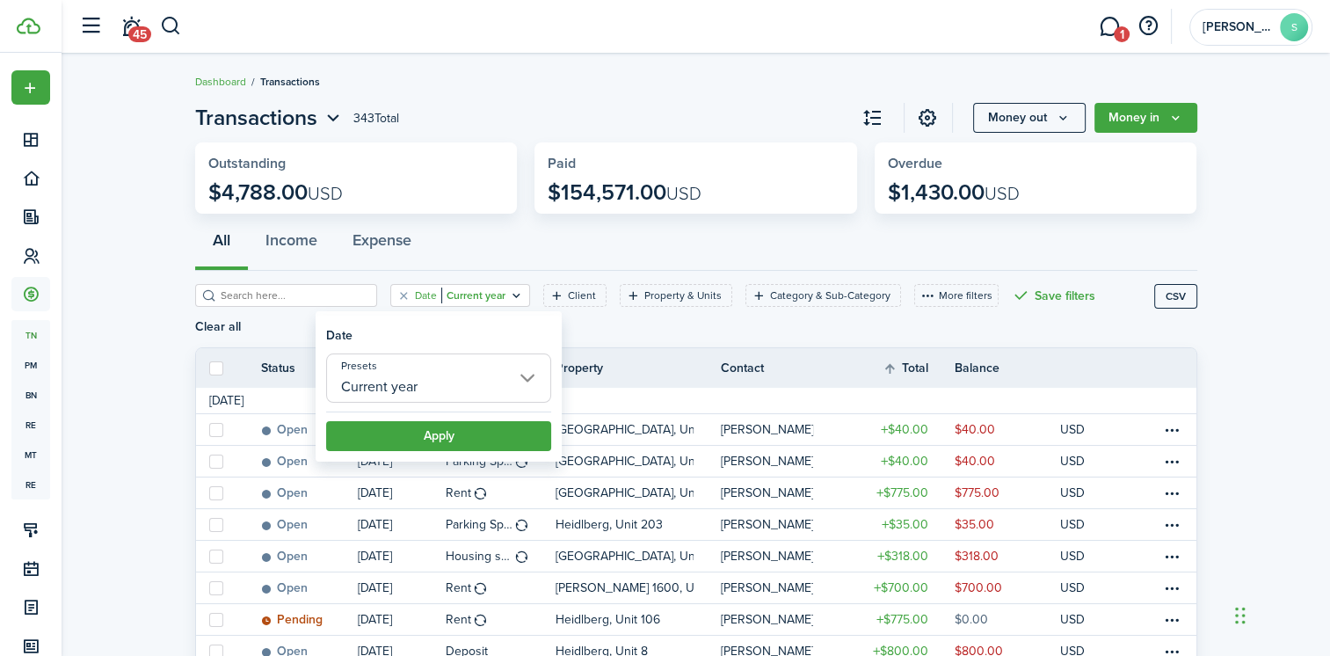
click at [527, 378] on input "Current year" at bounding box center [438, 377] width 225 height 49
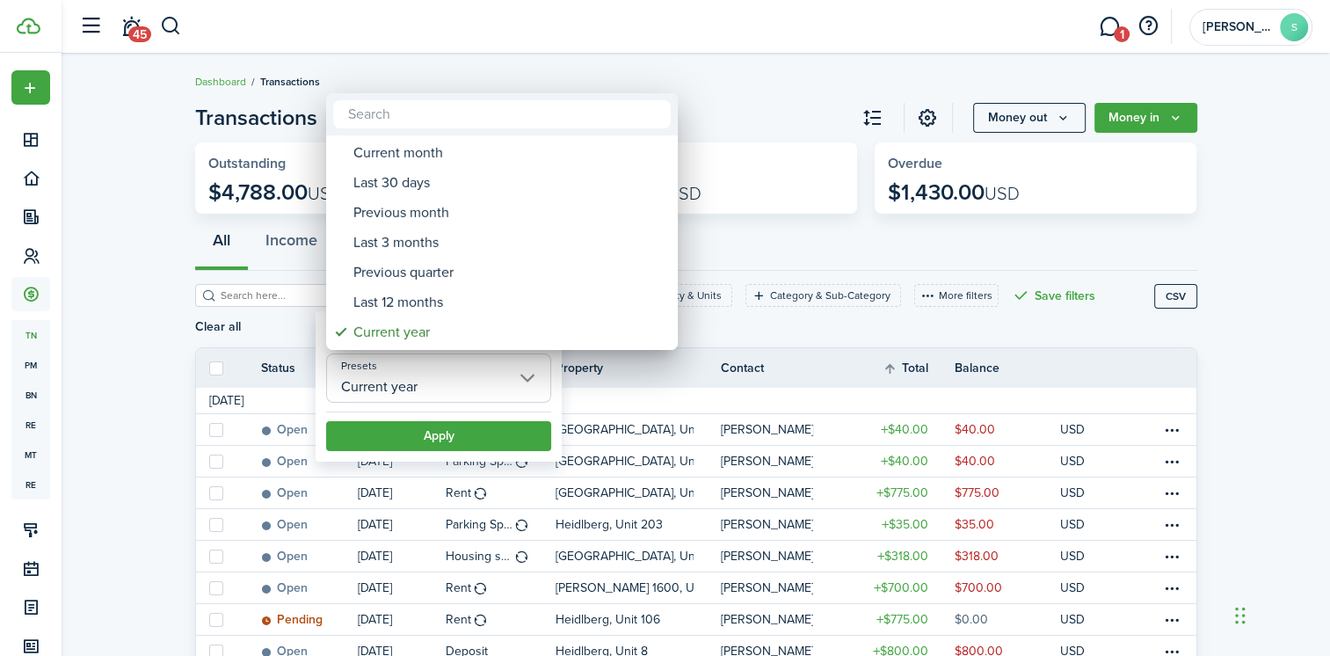
click at [454, 111] on input "text" at bounding box center [502, 114] width 338 height 28
click at [315, 294] on div at bounding box center [664, 327] width 1611 height 937
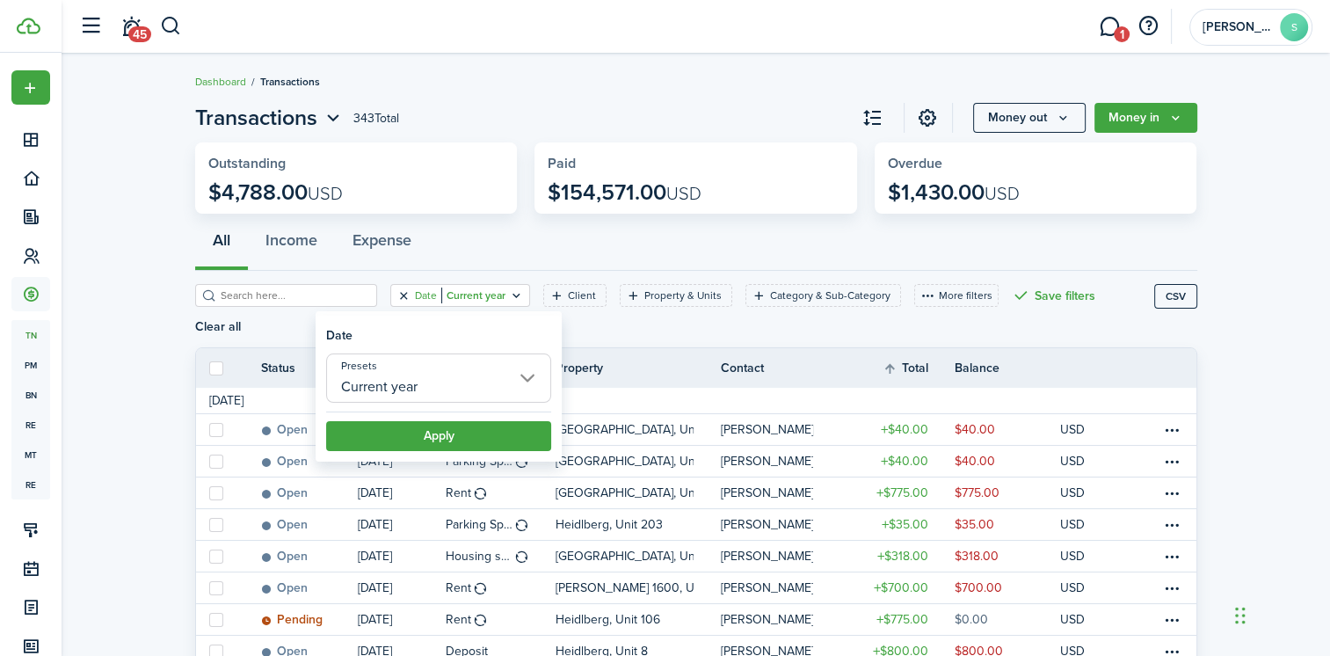
click at [396, 295] on button "Clear filter" at bounding box center [403, 295] width 15 height 14
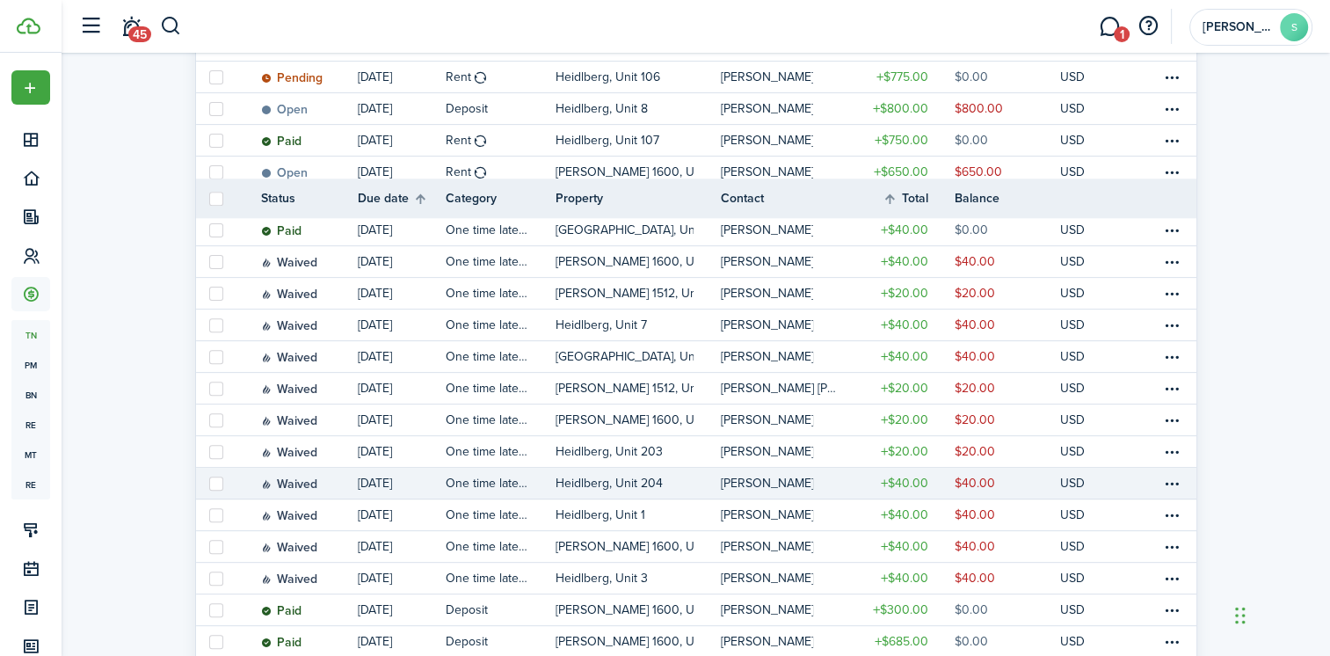
scroll to position [27, 0]
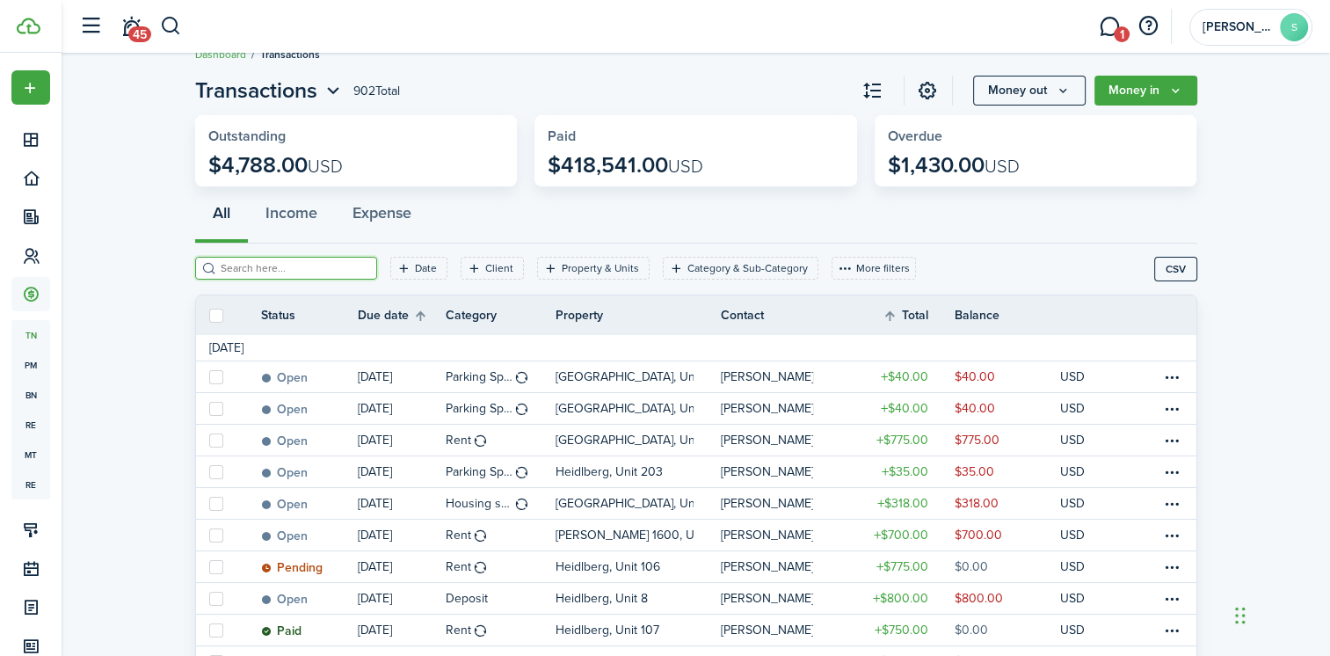
click at [256, 269] on input "search" at bounding box center [293, 268] width 155 height 17
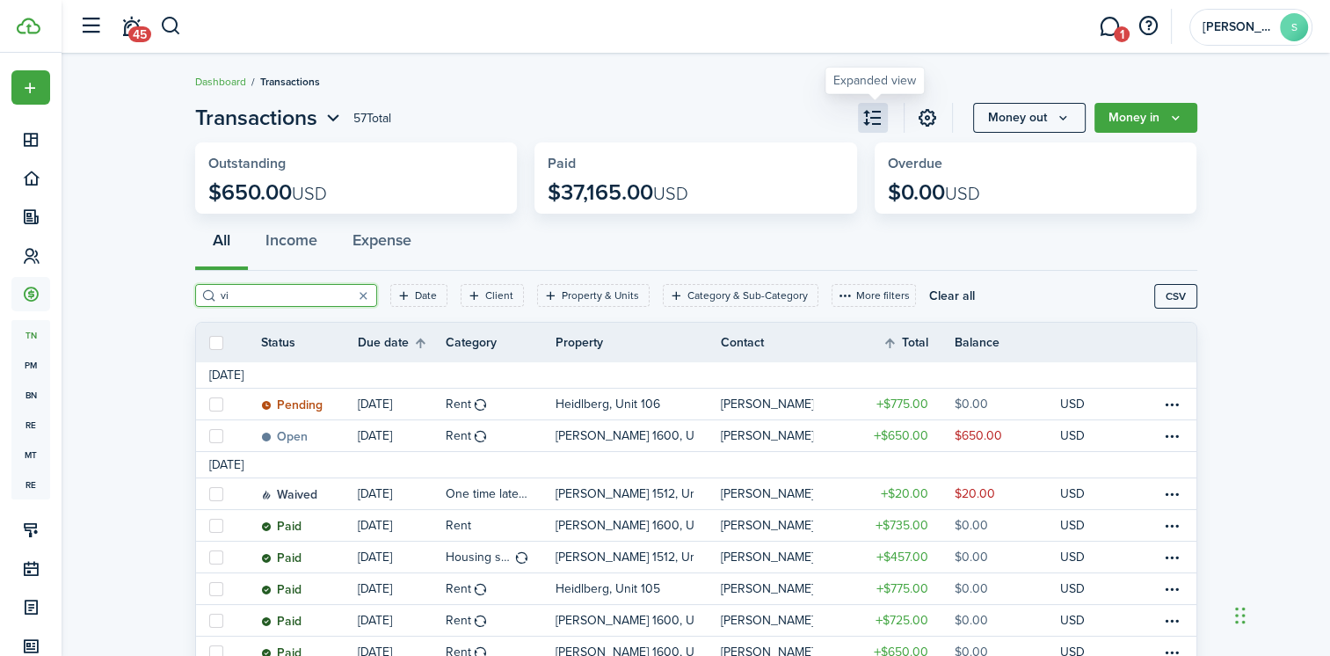
type input "vi"
click at [876, 120] on button "button" at bounding box center [873, 118] width 30 height 30
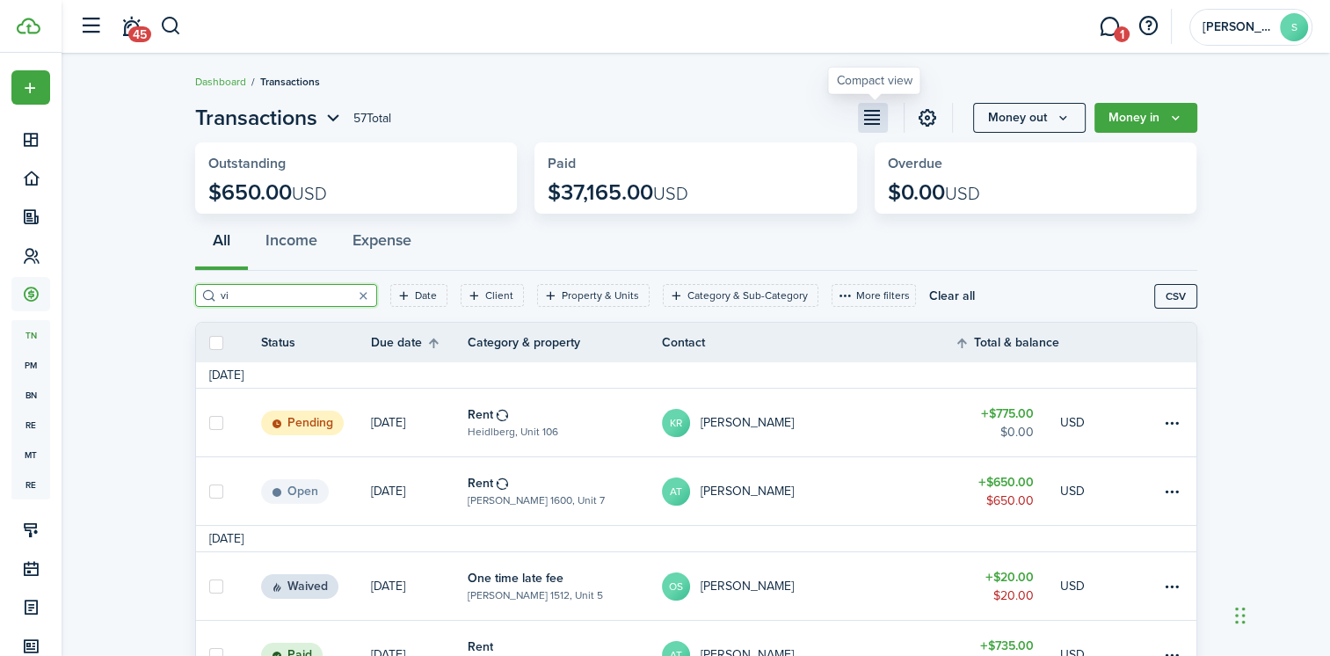
click at [876, 120] on button "button" at bounding box center [873, 118] width 30 height 30
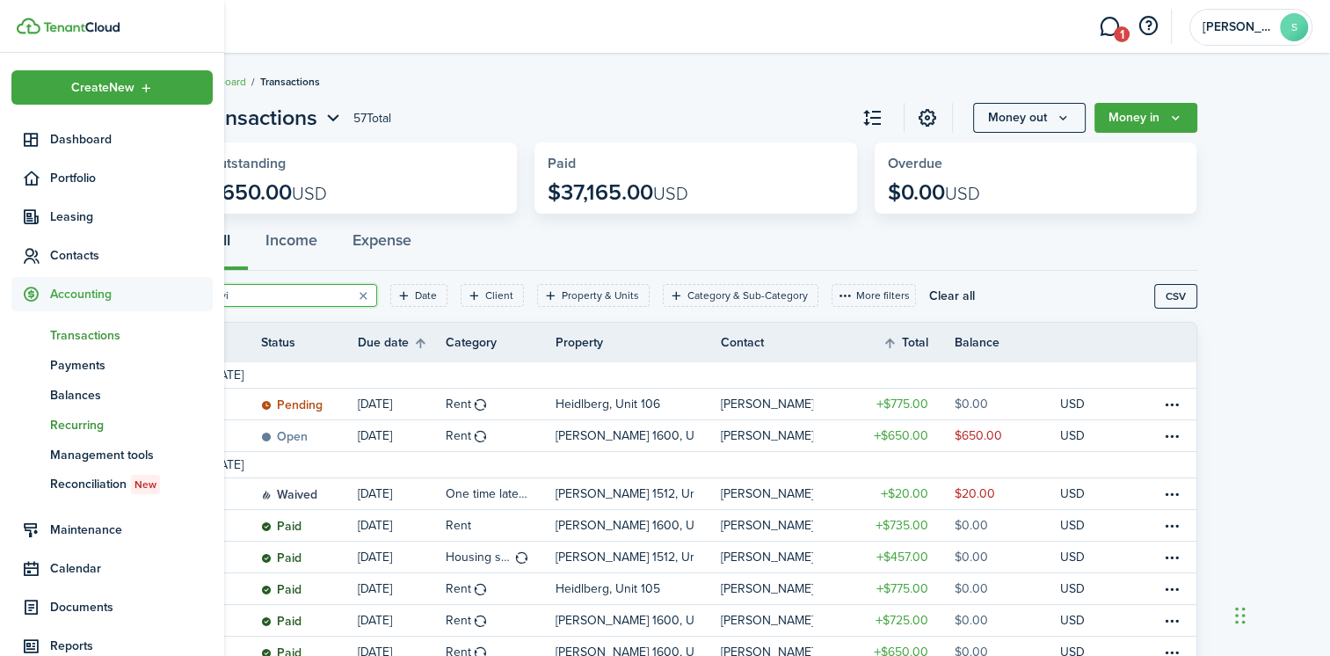
click at [91, 424] on span "Recurring" at bounding box center [131, 425] width 163 height 18
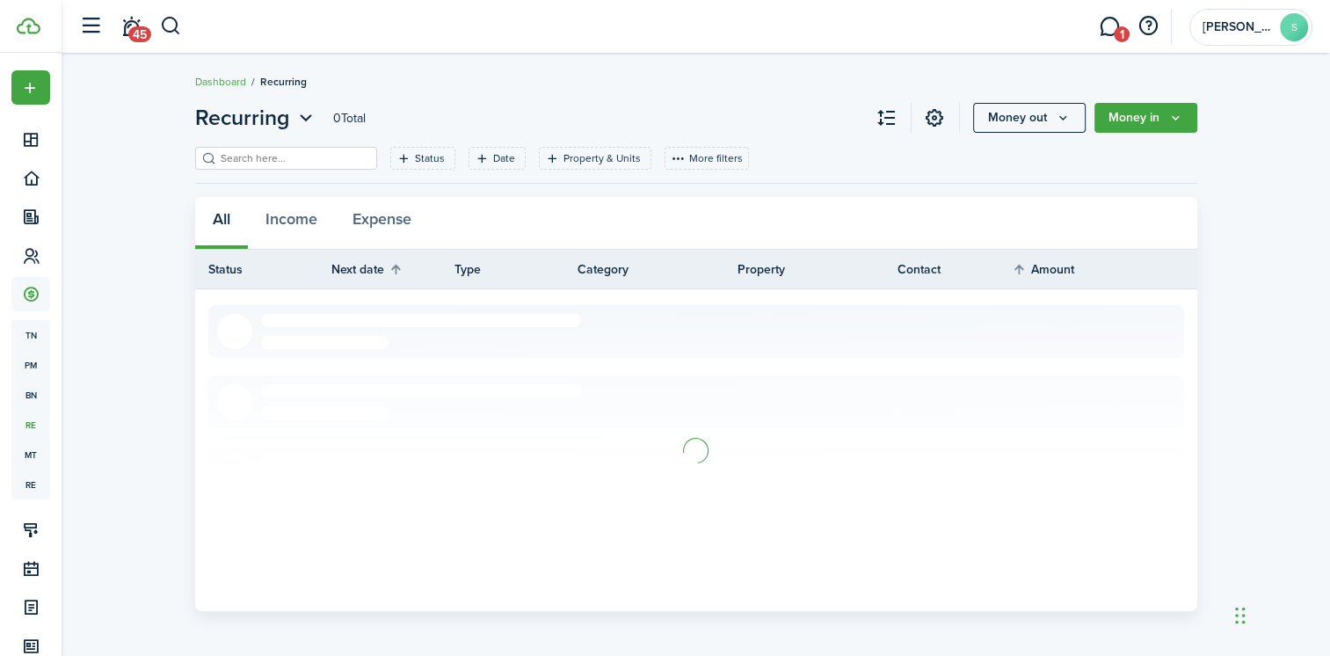
click at [274, 161] on input "search" at bounding box center [293, 158] width 155 height 17
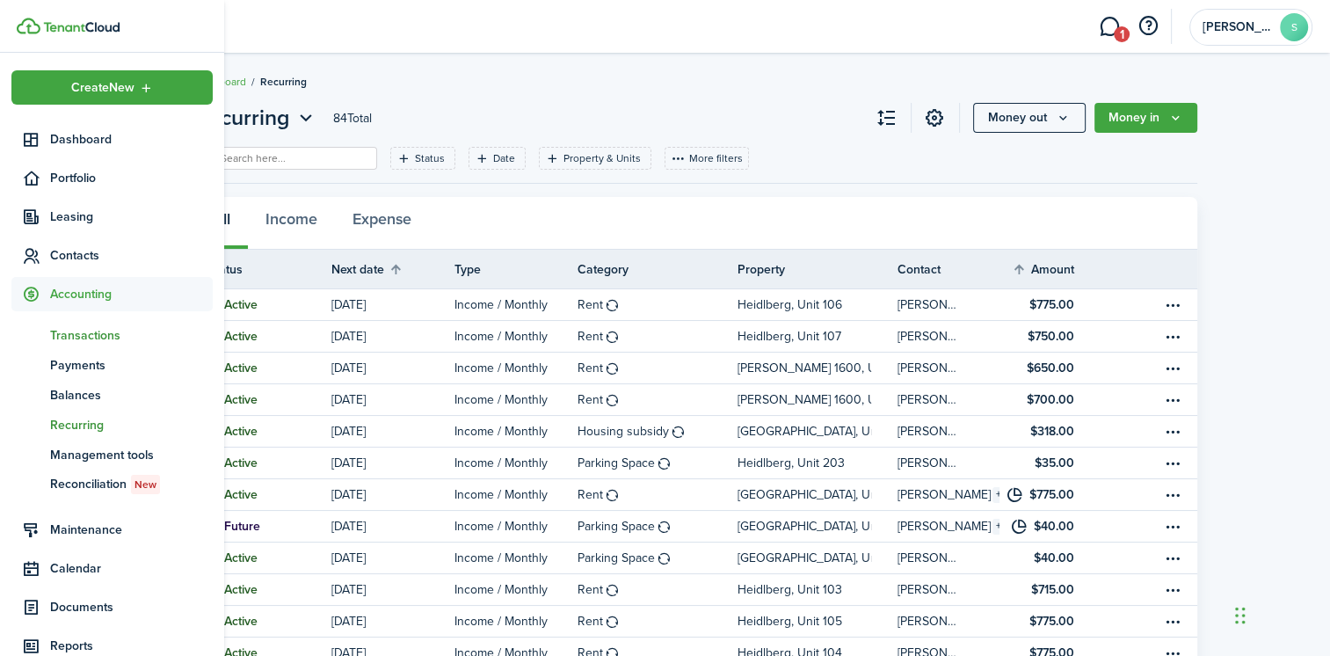
click at [84, 327] on span "Transactions" at bounding box center [131, 335] width 163 height 18
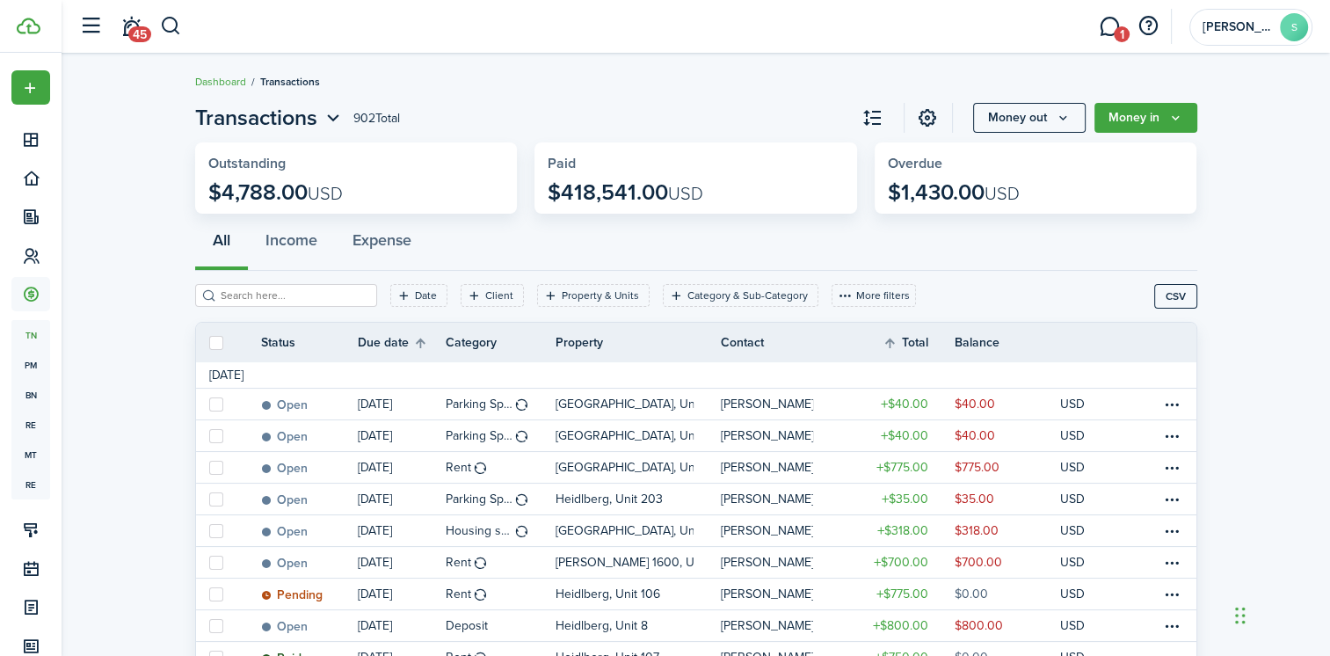
click at [292, 296] on input "search" at bounding box center [293, 295] width 155 height 17
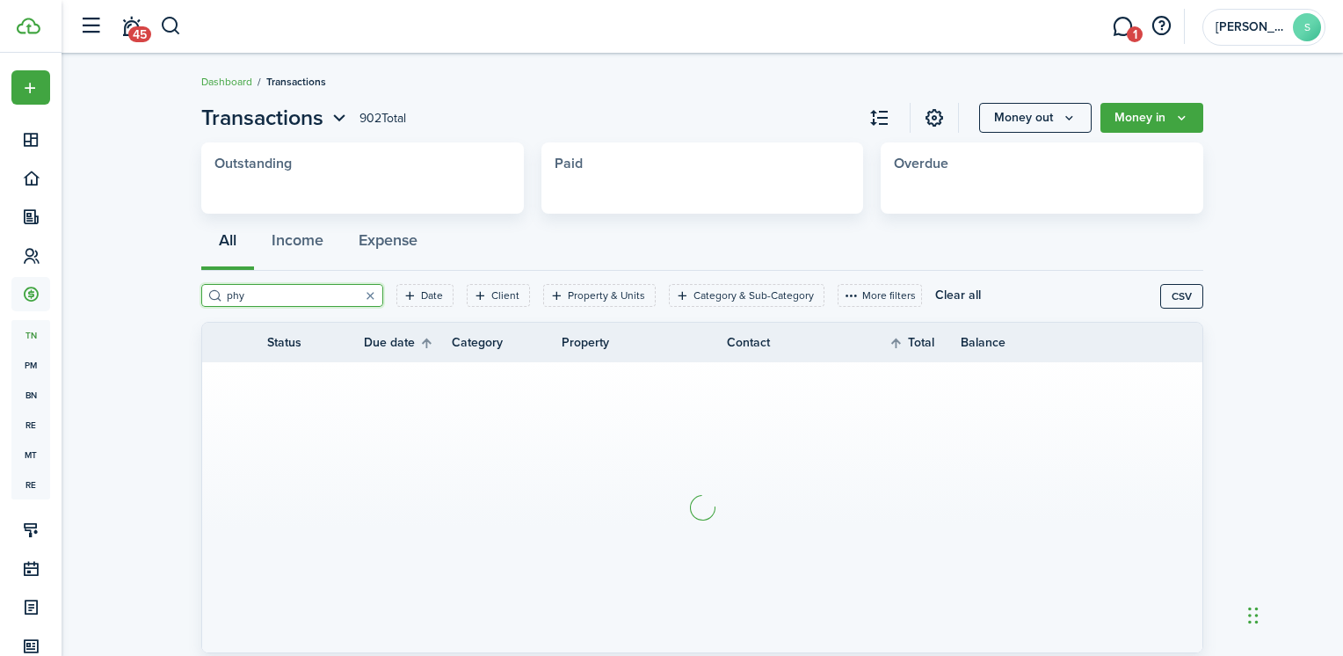
type input "phy"
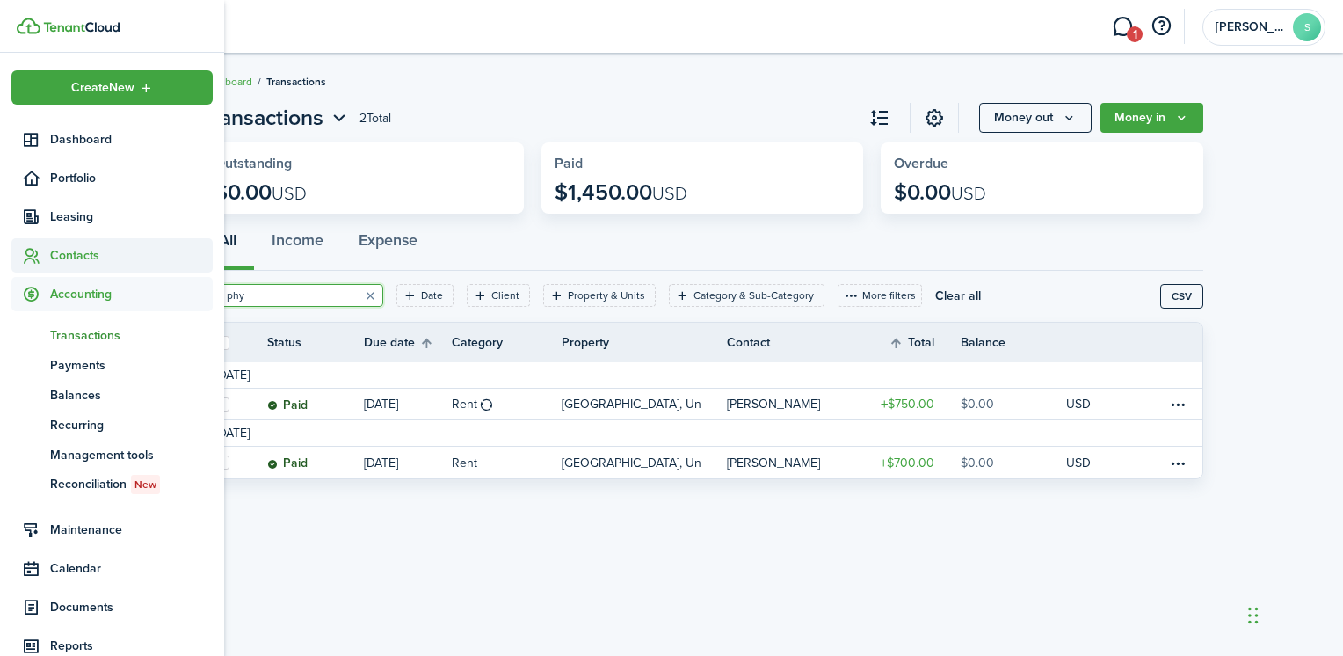
click at [67, 258] on span "Contacts" at bounding box center [131, 255] width 163 height 18
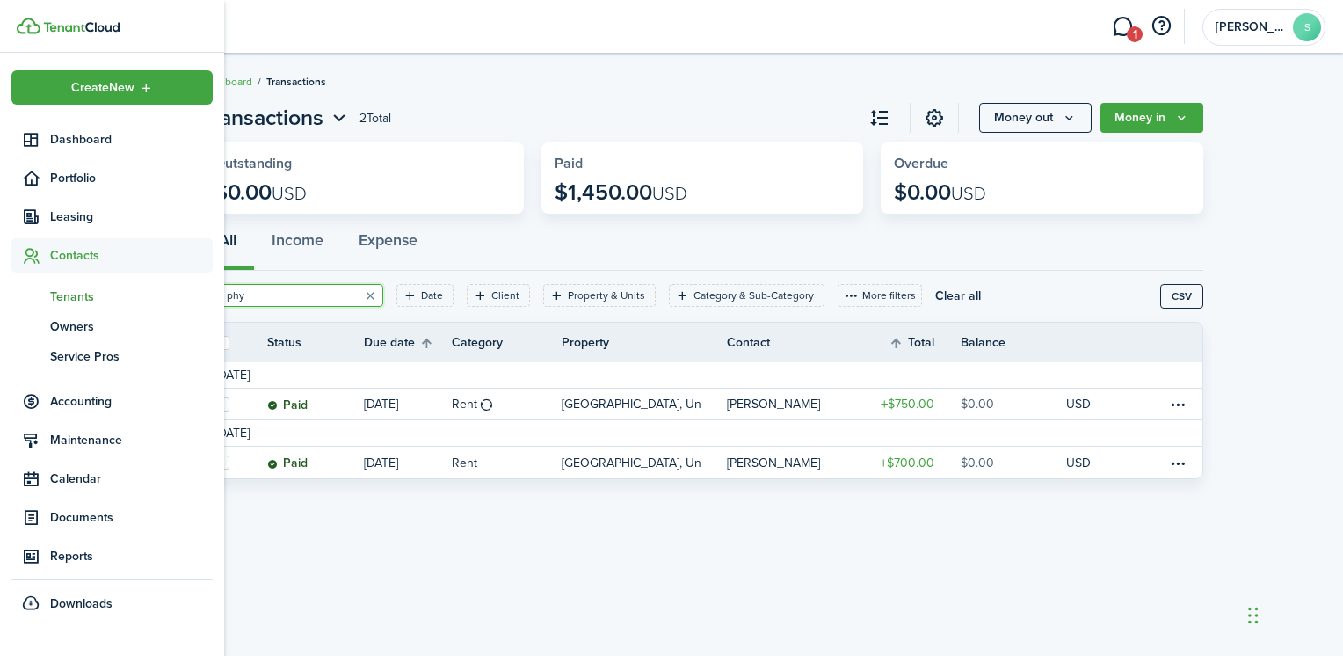
click at [73, 298] on span "Tenants" at bounding box center [131, 296] width 163 height 18
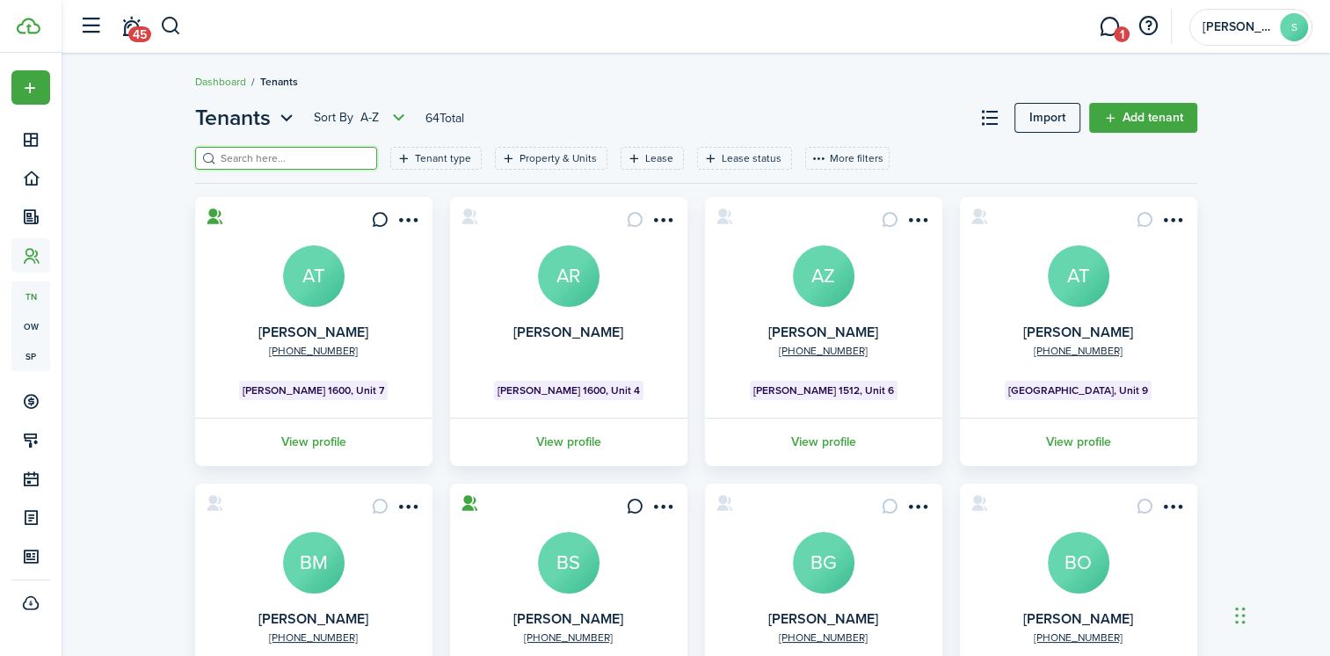
click at [266, 153] on input "search" at bounding box center [293, 158] width 155 height 17
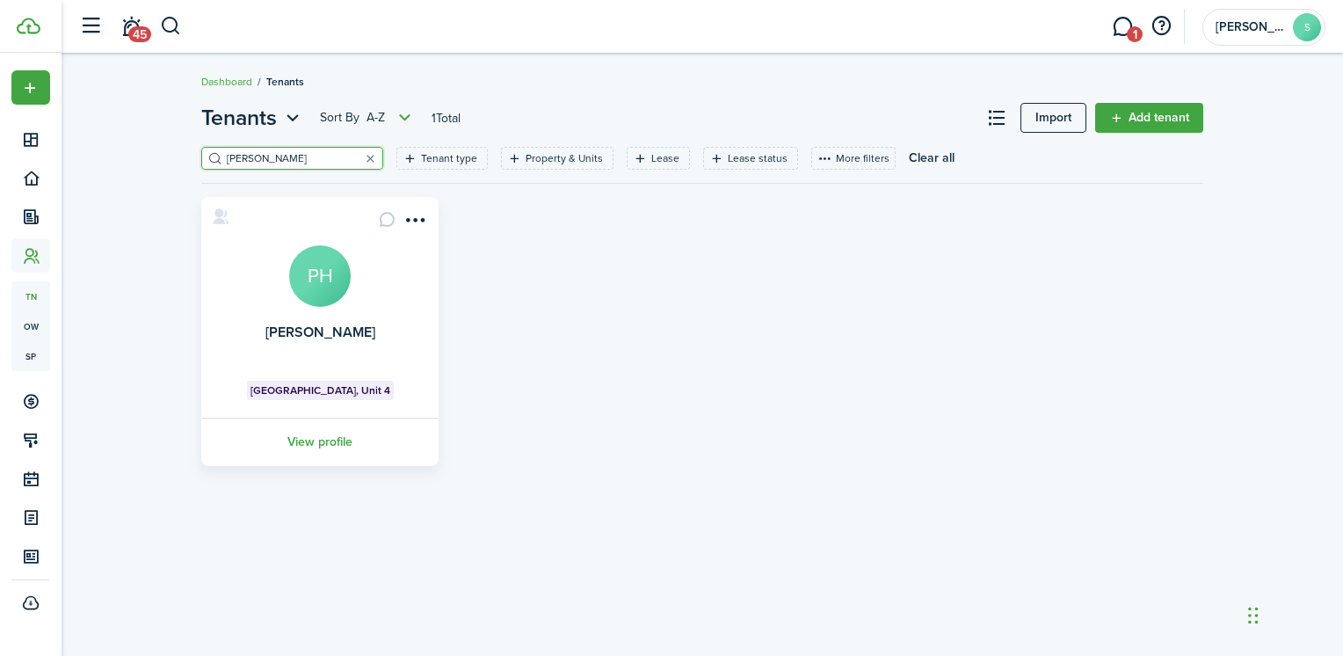
type input "[PERSON_NAME]"
click at [320, 283] on avatar-text "PH" at bounding box center [320, 276] width 62 height 62
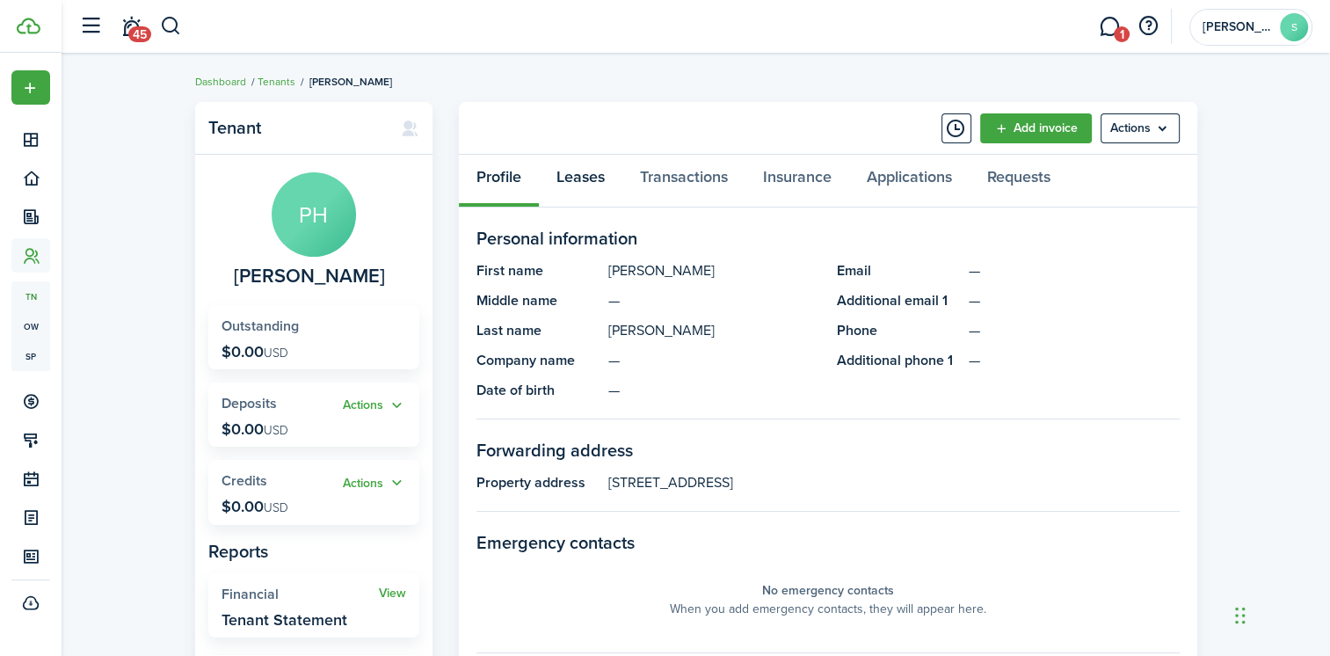
click at [584, 181] on link "Leases" at bounding box center [581, 181] width 84 height 53
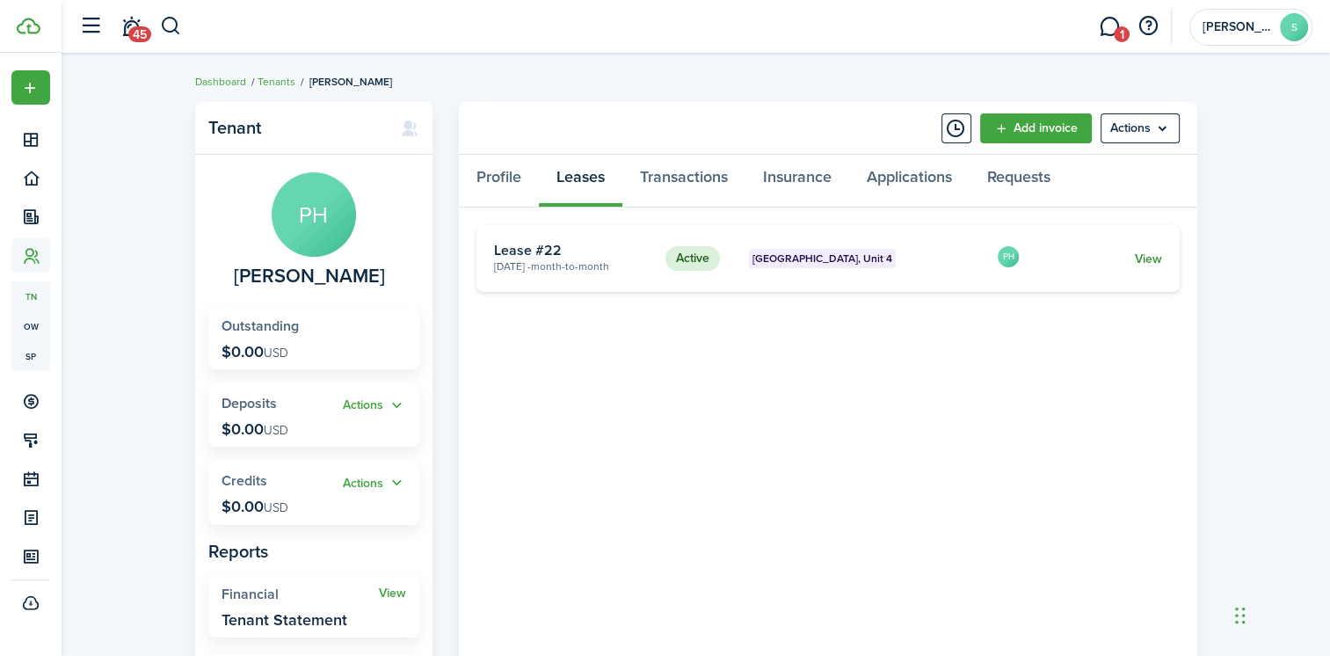
click at [1152, 258] on link "View" at bounding box center [1147, 259] width 27 height 18
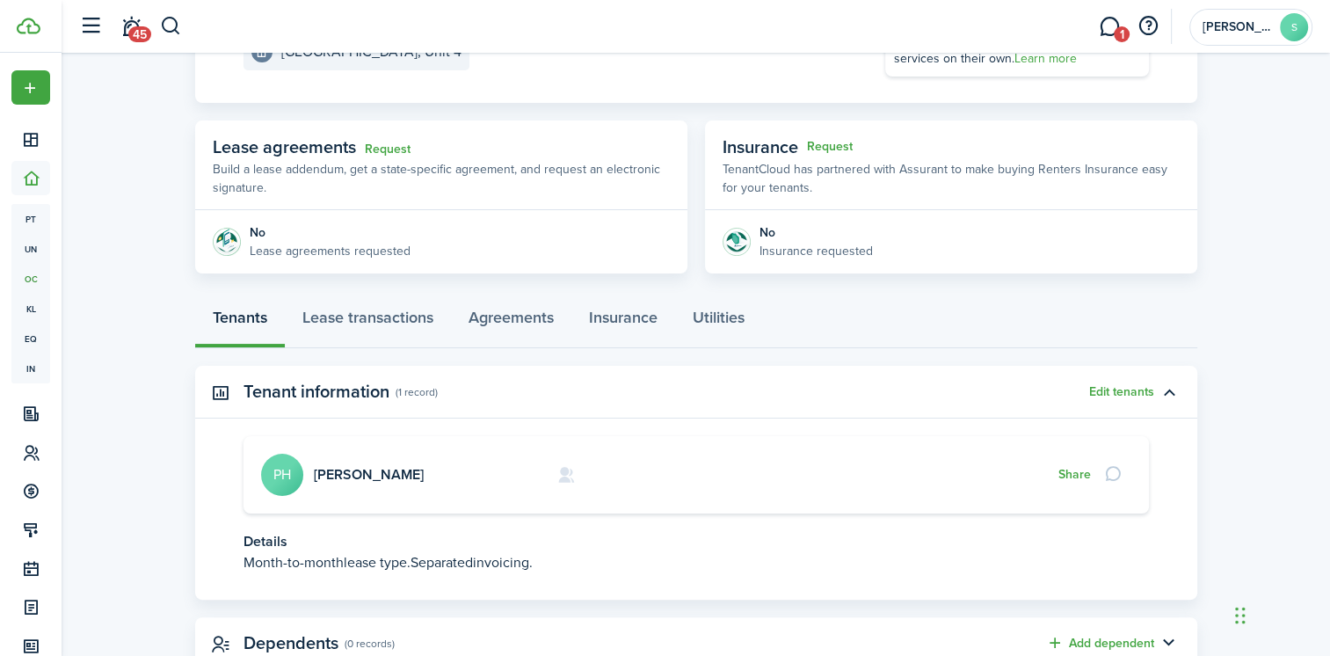
scroll to position [316, 0]
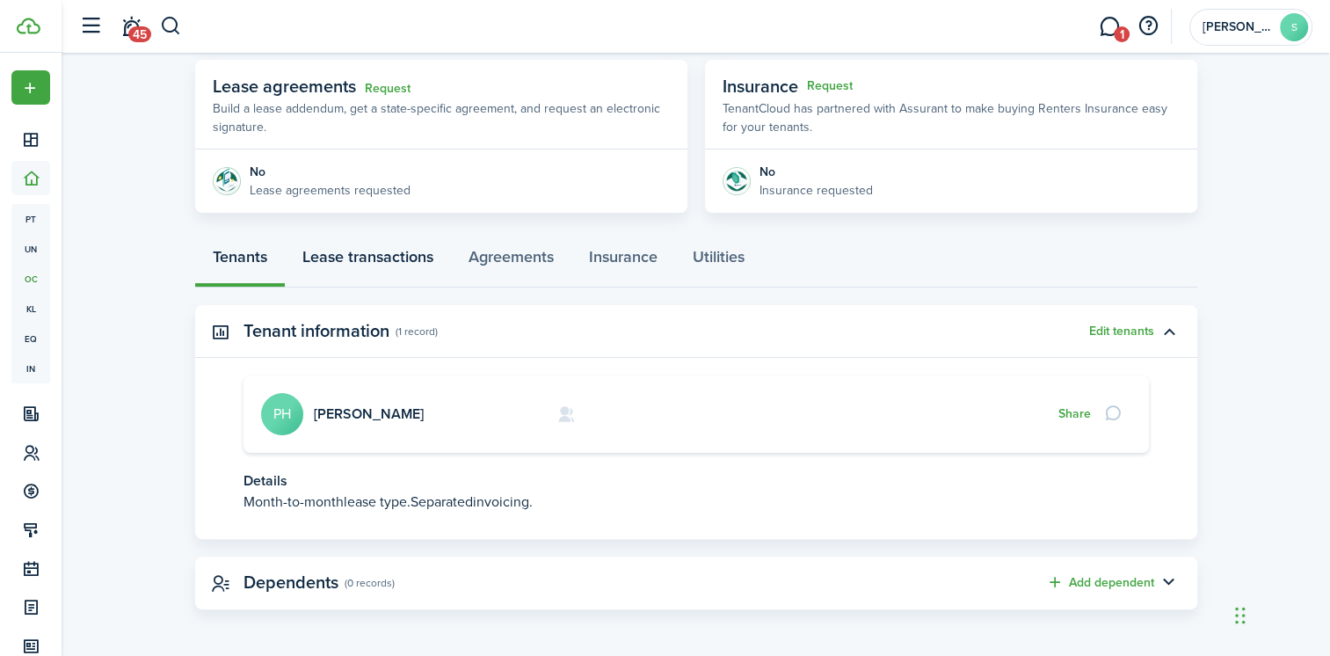
click at [358, 257] on link "Lease transactions" at bounding box center [368, 261] width 166 height 53
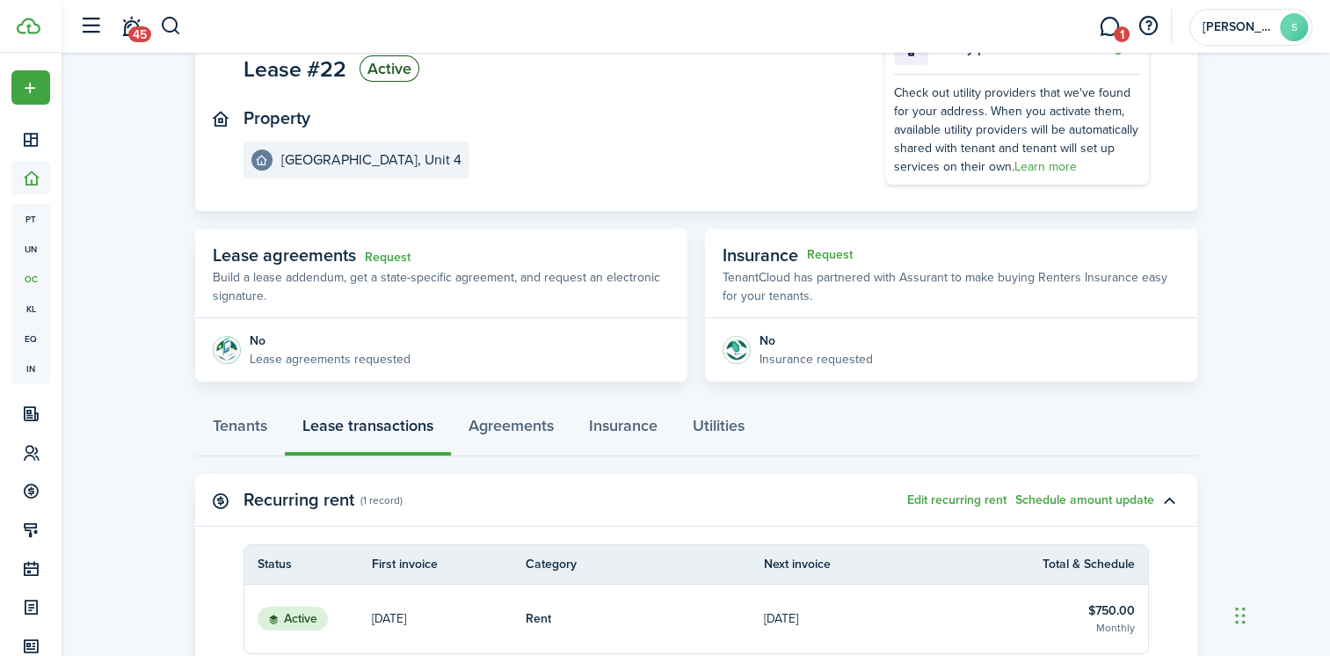
scroll to position [360, 0]
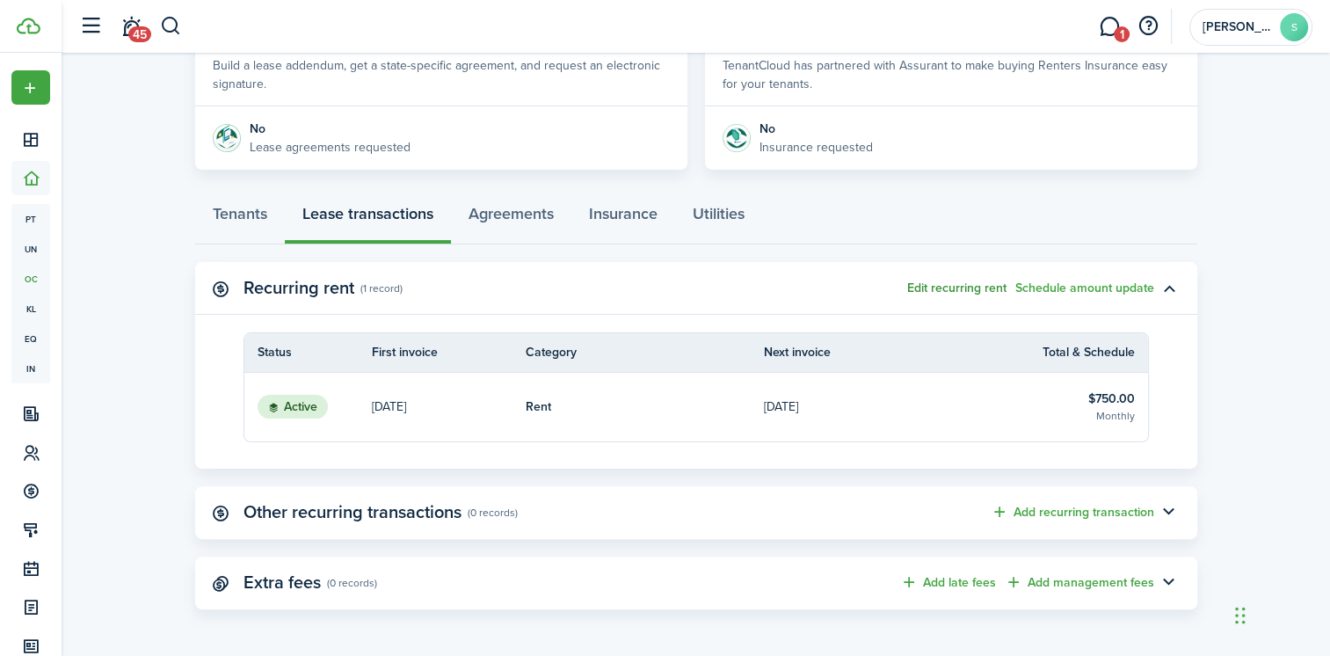
click at [943, 289] on button "Edit recurring rent" at bounding box center [956, 288] width 99 height 14
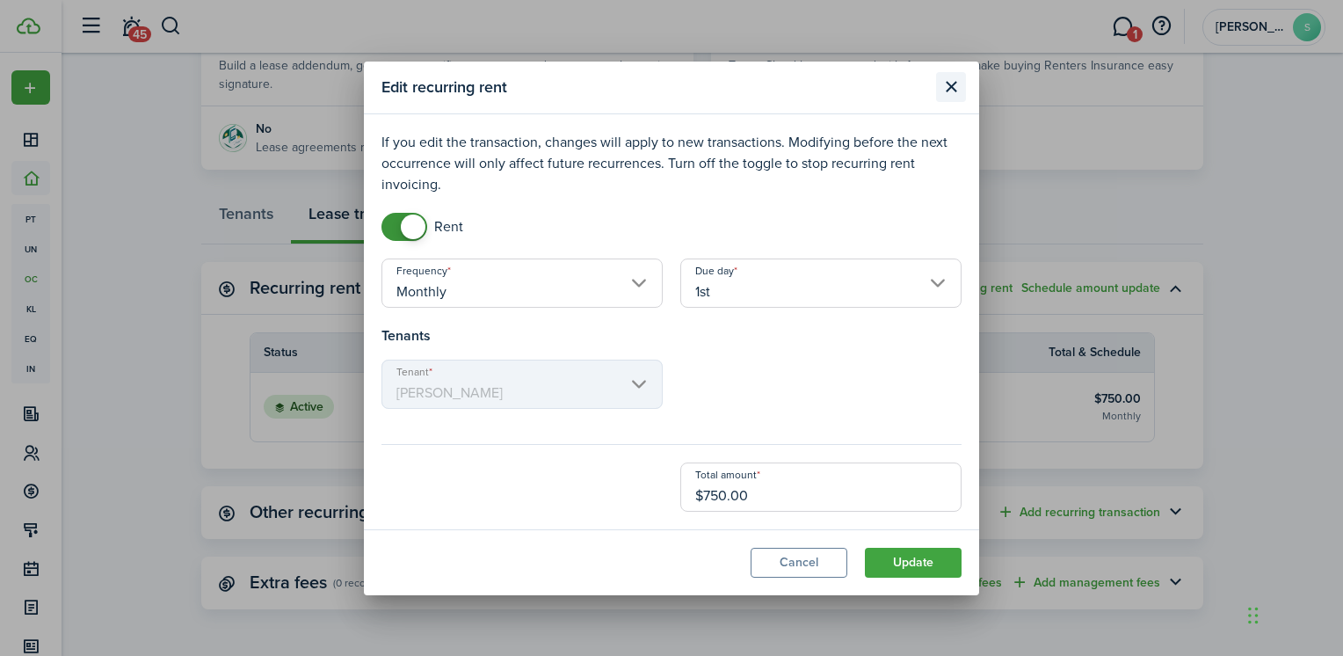
click at [954, 91] on button "Close modal" at bounding box center [951, 87] width 30 height 30
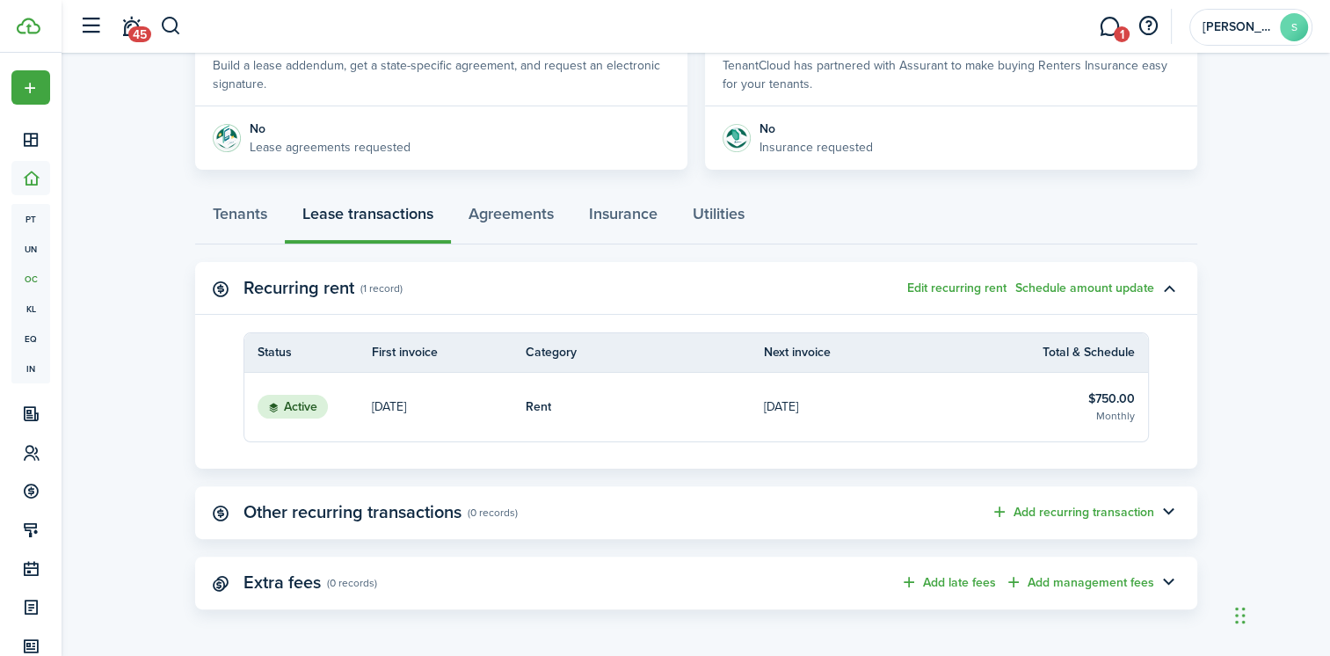
click at [854, 543] on page-view-body-content "Recurring rent (1 record) Edit recurring rent Schedule amount update Status Fir…" at bounding box center [696, 440] width 1002 height 356
drag, startPoint x: 840, startPoint y: 525, endPoint x: 874, endPoint y: 512, distance: 35.9
click at [850, 520] on panel-main-header "Other recurring transactions (0 records) Add recurring transaction" at bounding box center [696, 512] width 1002 height 53
click at [1023, 509] on button "Add recurring transaction" at bounding box center [1073, 512] width 164 height 20
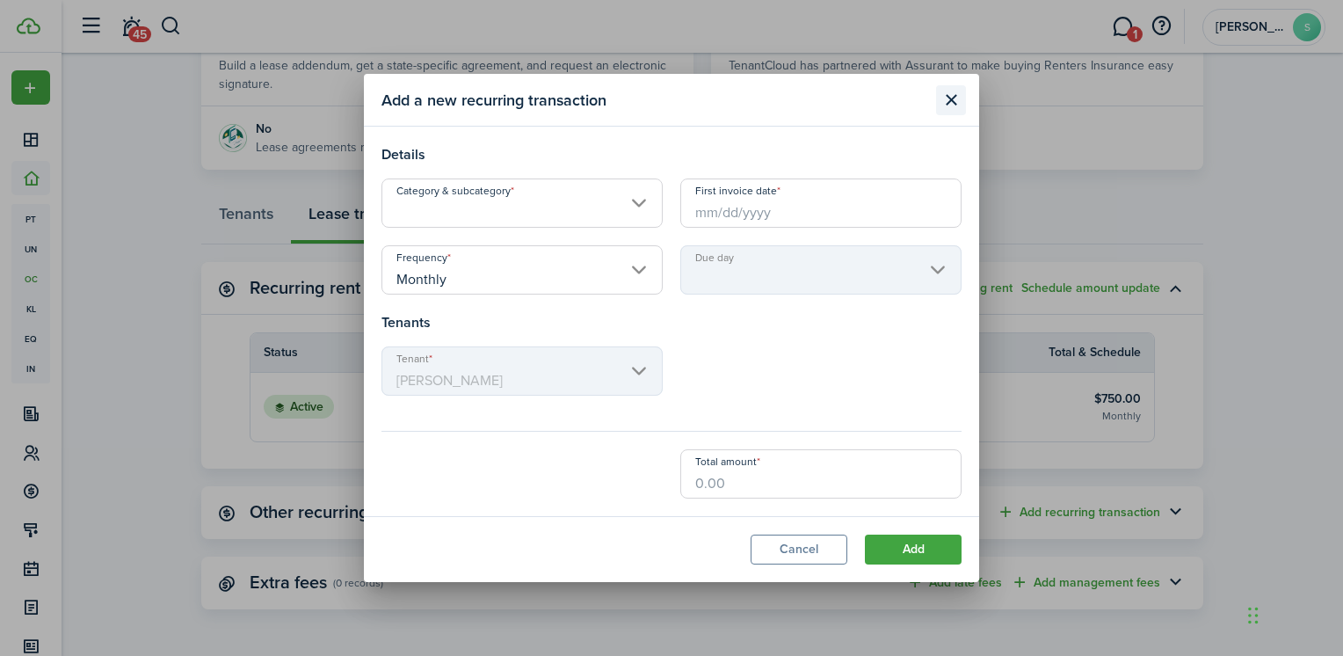
click at [953, 101] on button "Close modal" at bounding box center [951, 100] width 30 height 30
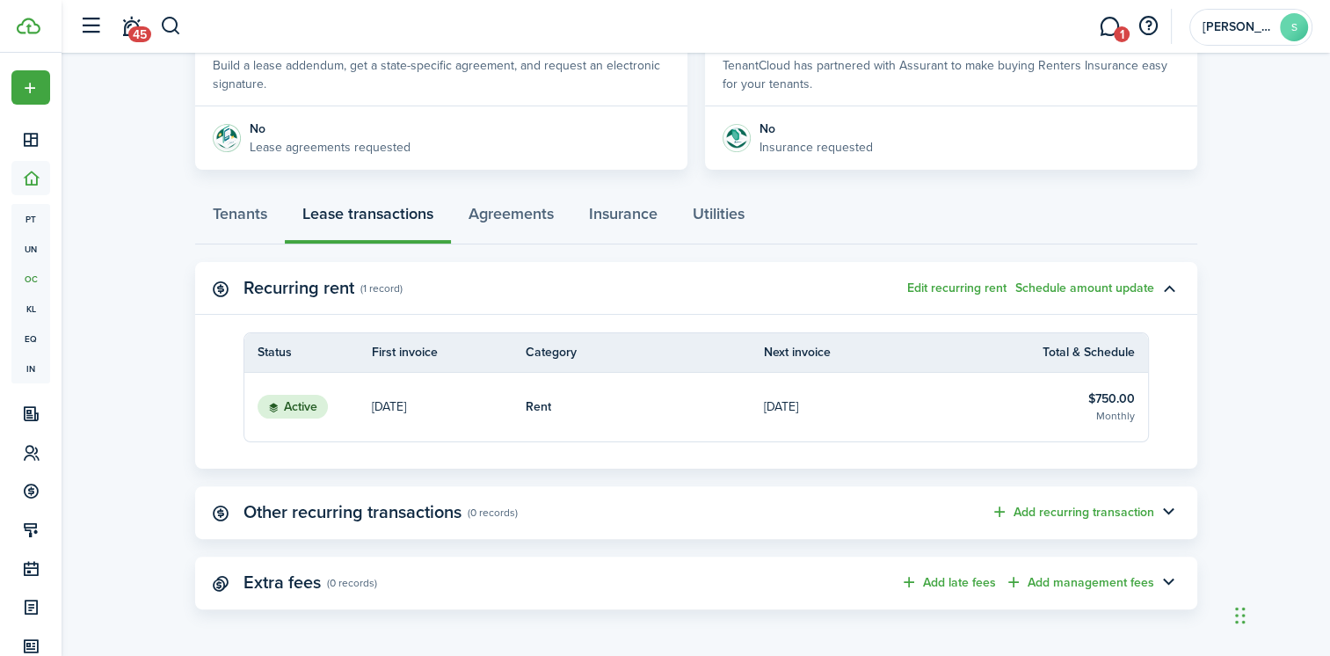
click at [551, 522] on panel-main-header "Other recurring transactions (0 records) Add recurring transaction" at bounding box center [696, 512] width 1002 height 53
click at [675, 401] on link "Rent" at bounding box center [645, 407] width 239 height 69
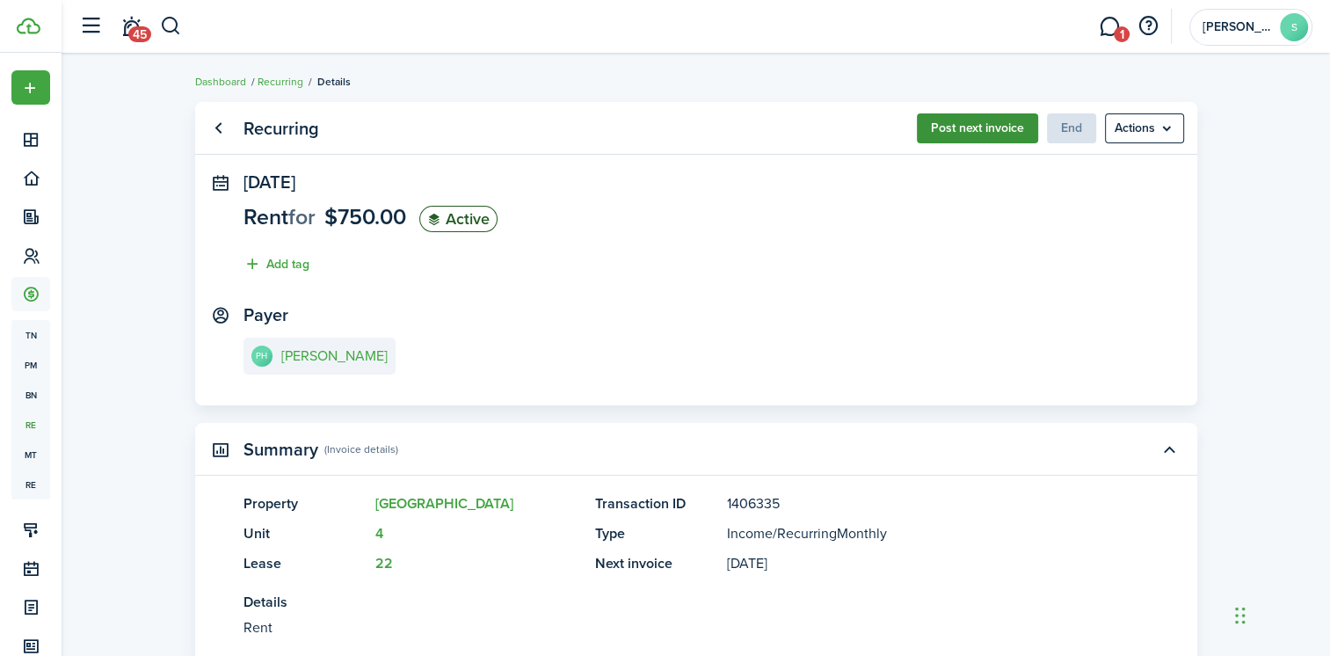
click at [980, 128] on button "Post next invoice" at bounding box center [977, 128] width 121 height 30
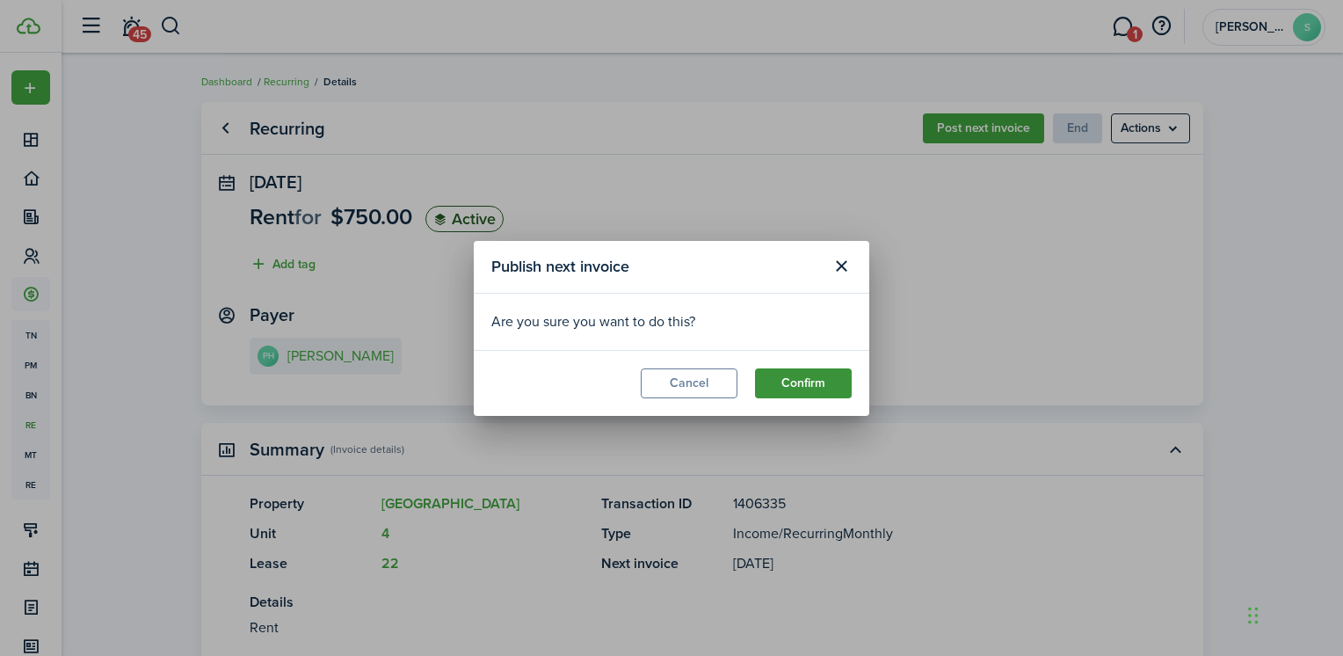
click at [799, 378] on button "Confirm" at bounding box center [803, 383] width 97 height 30
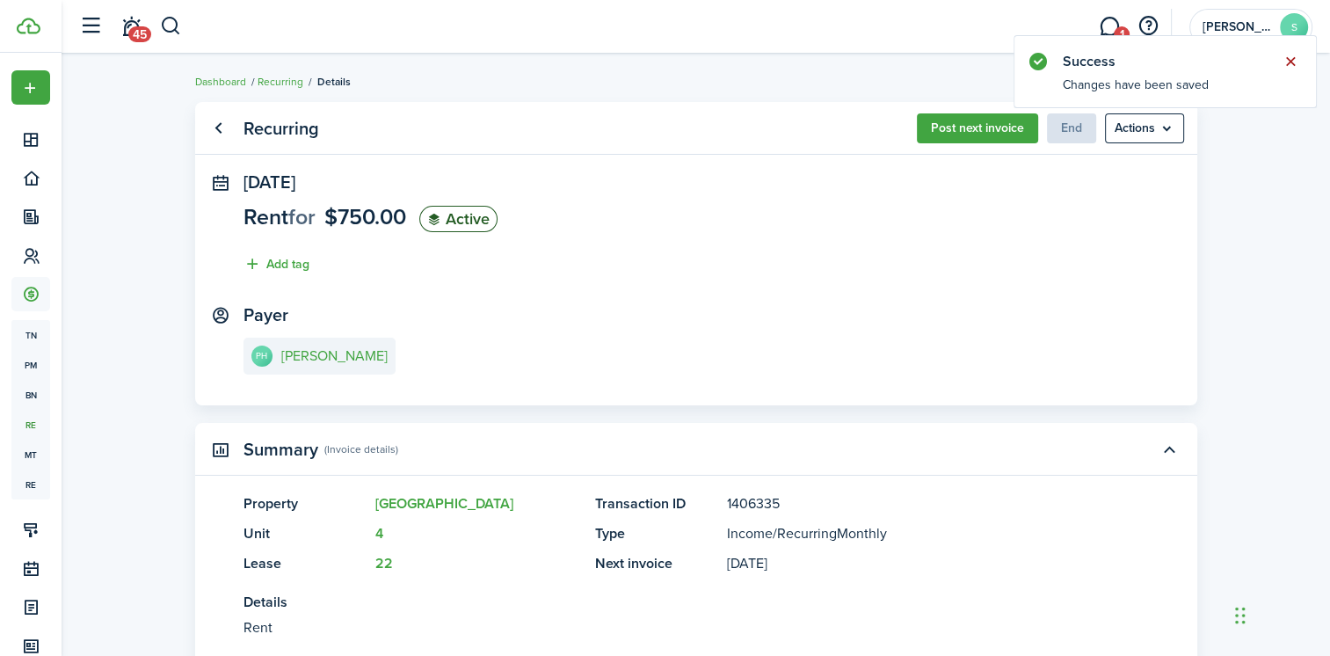
click at [1292, 57] on button "Close notify" at bounding box center [1290, 61] width 25 height 25
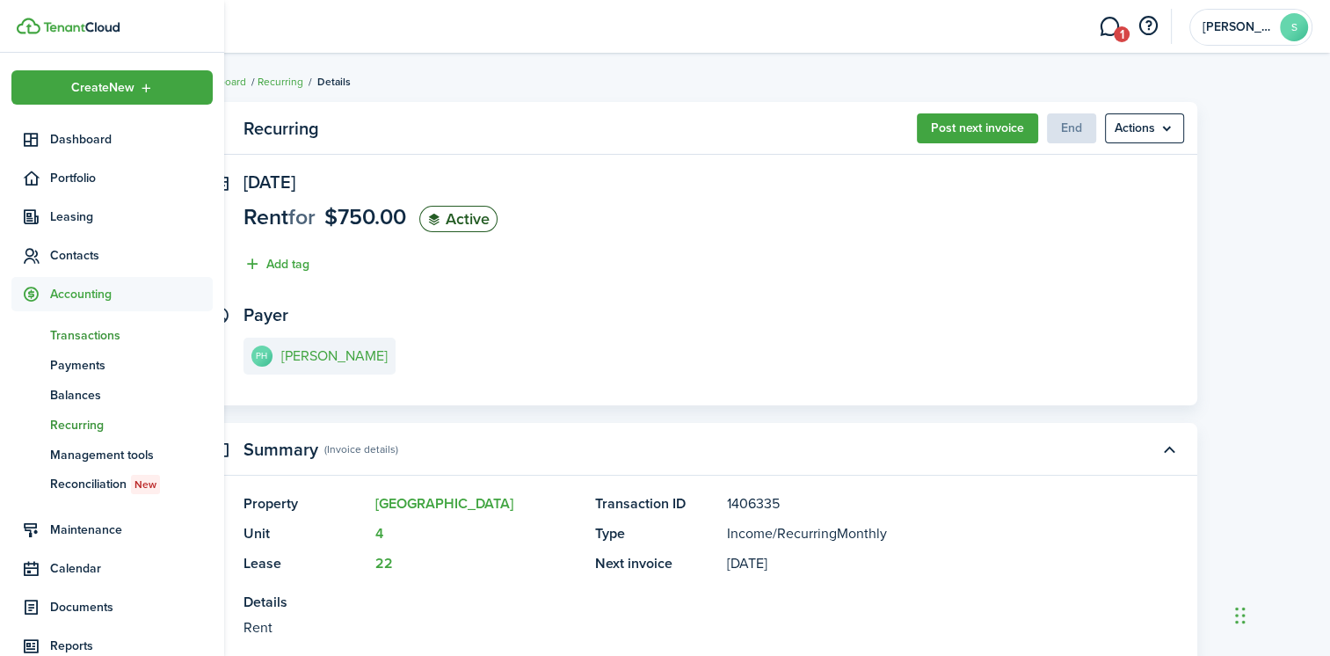
click at [98, 338] on span "Transactions" at bounding box center [131, 335] width 163 height 18
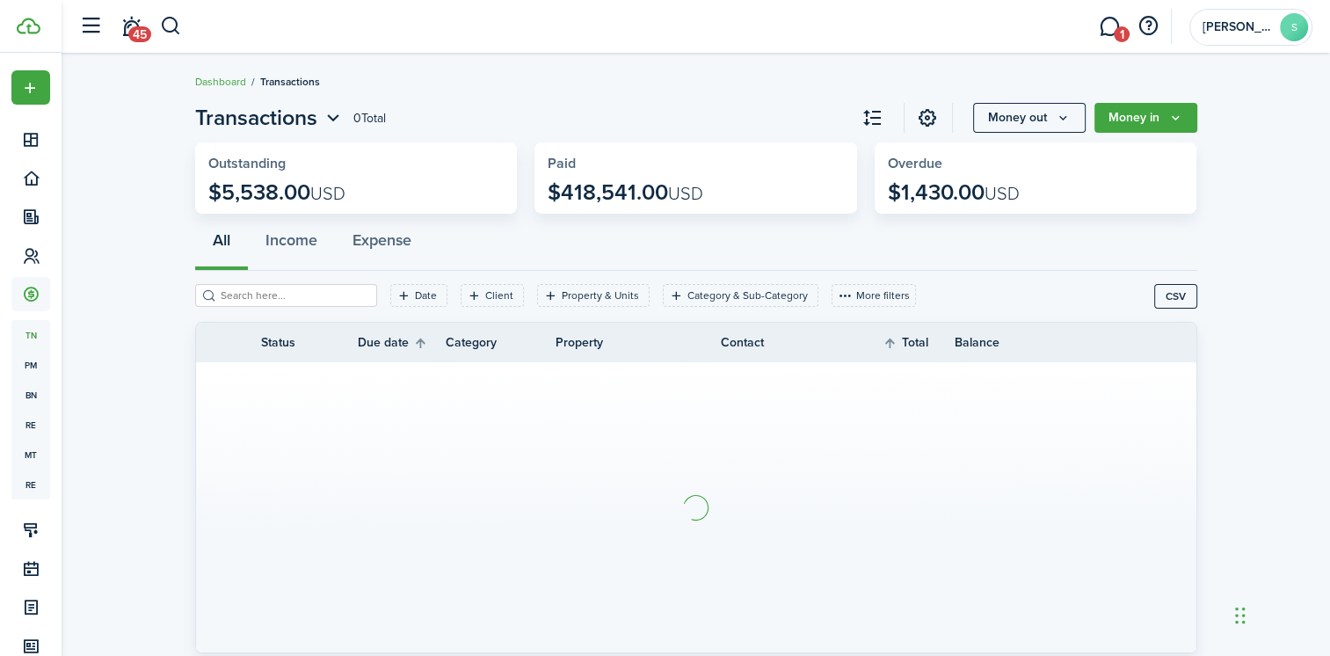
click at [264, 300] on input "search" at bounding box center [293, 295] width 155 height 17
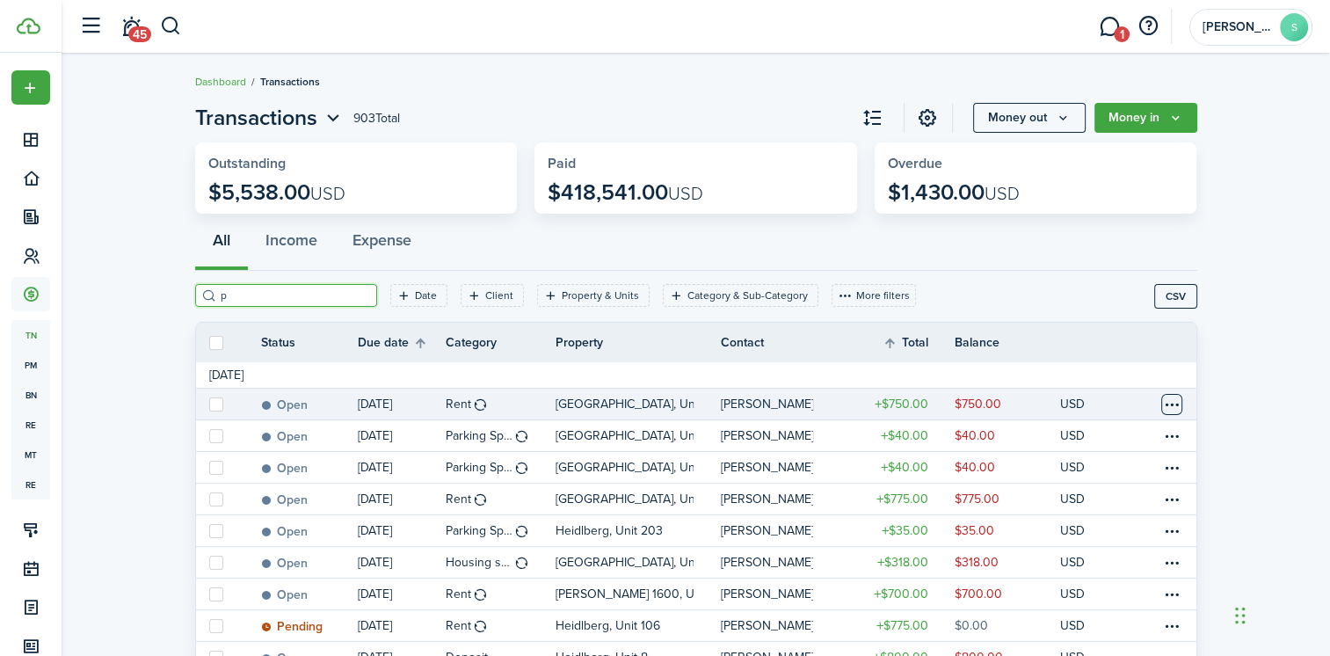
type input "p"
click at [1171, 404] on table-menu-btn-icon at bounding box center [1171, 404] width 21 height 21
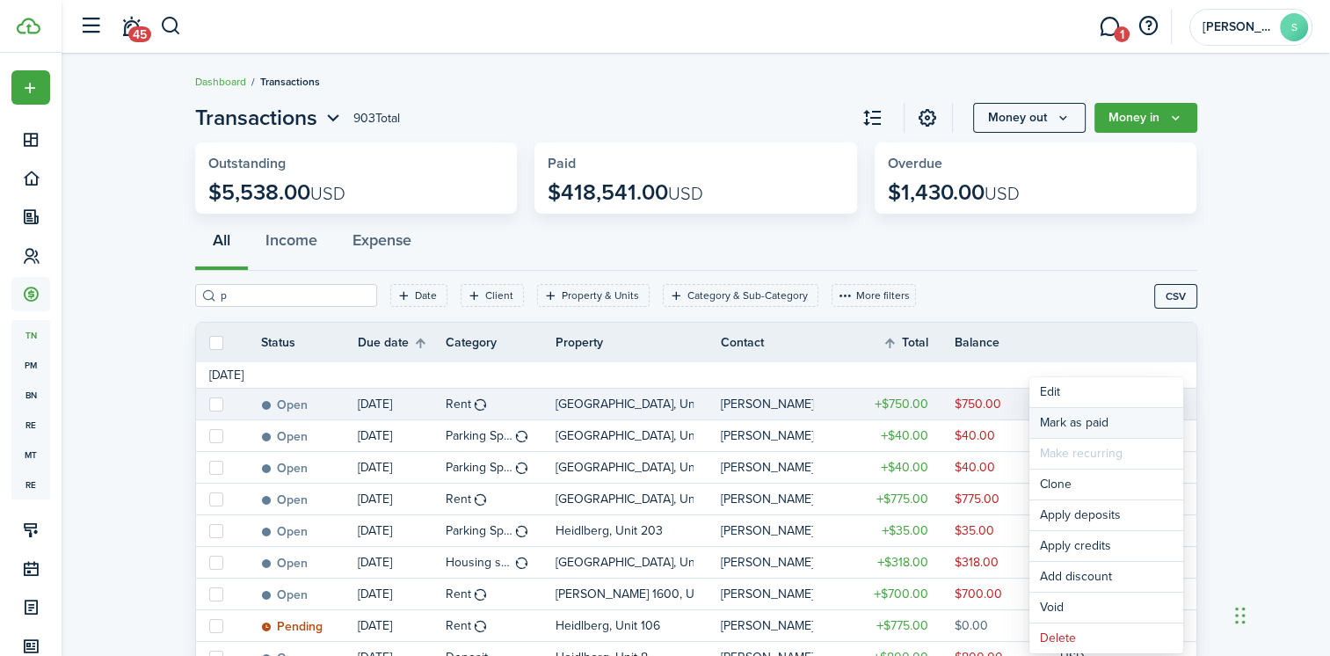
click at [1087, 419] on link "Mark as paid" at bounding box center [1106, 423] width 154 height 30
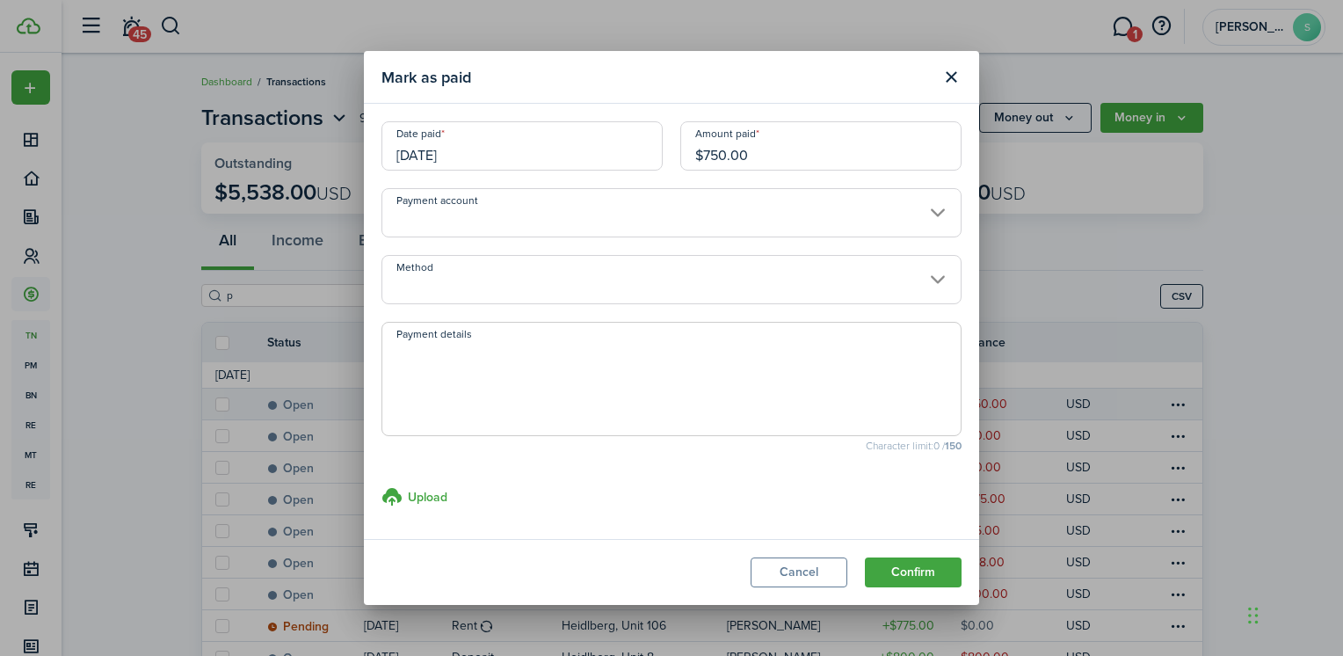
click at [440, 213] on input "Payment account" at bounding box center [672, 212] width 580 height 49
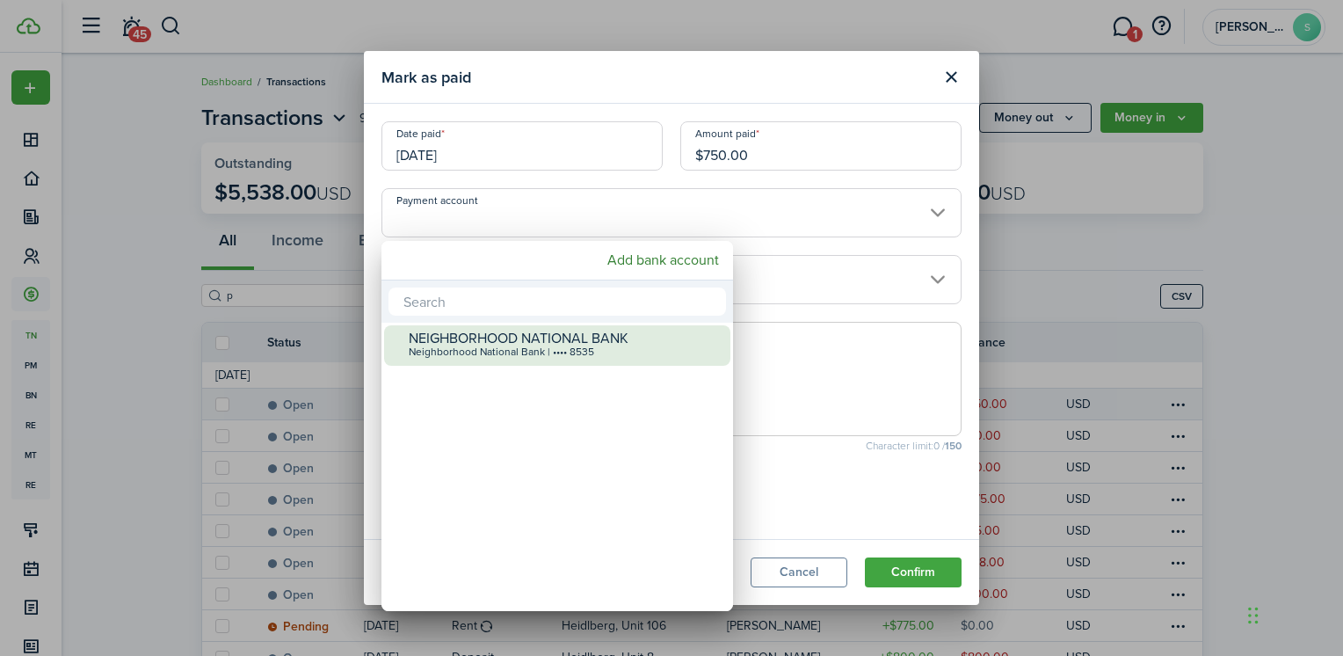
click at [484, 352] on div "Neighborhood National Bank | •••• 8535" at bounding box center [564, 352] width 311 height 12
type input "•••• •••• •••• 8535"
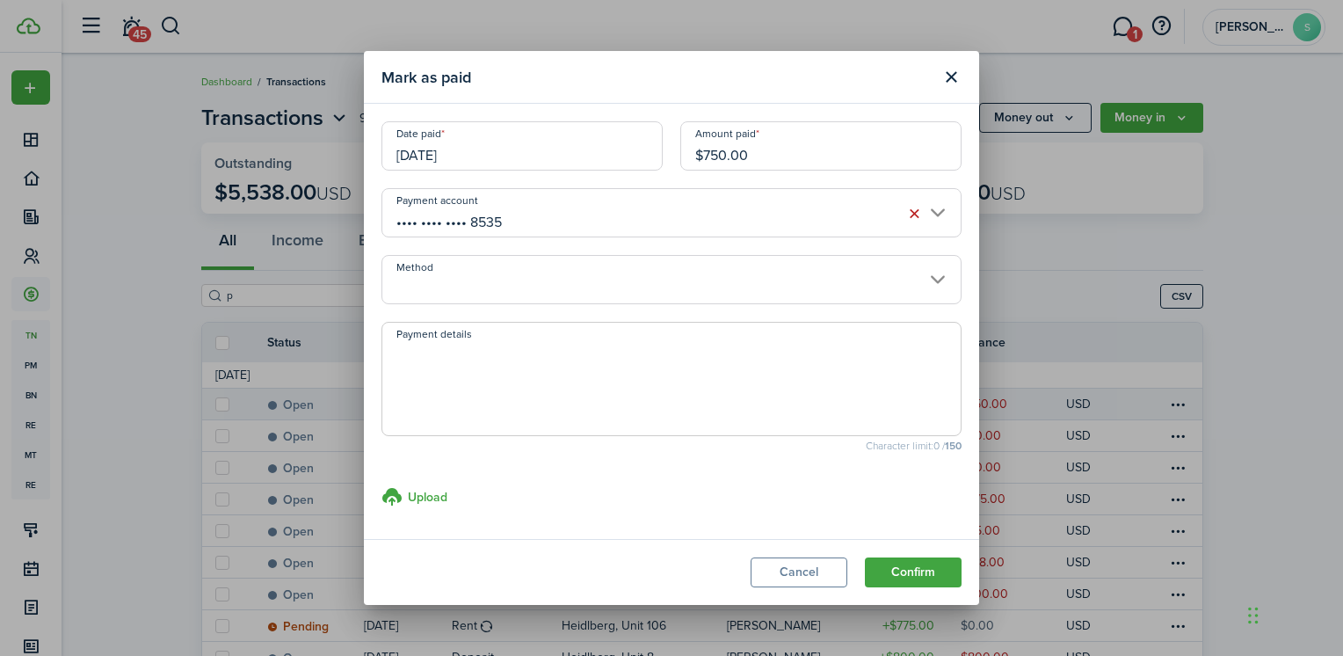
click at [475, 283] on input "Method" at bounding box center [672, 279] width 580 height 49
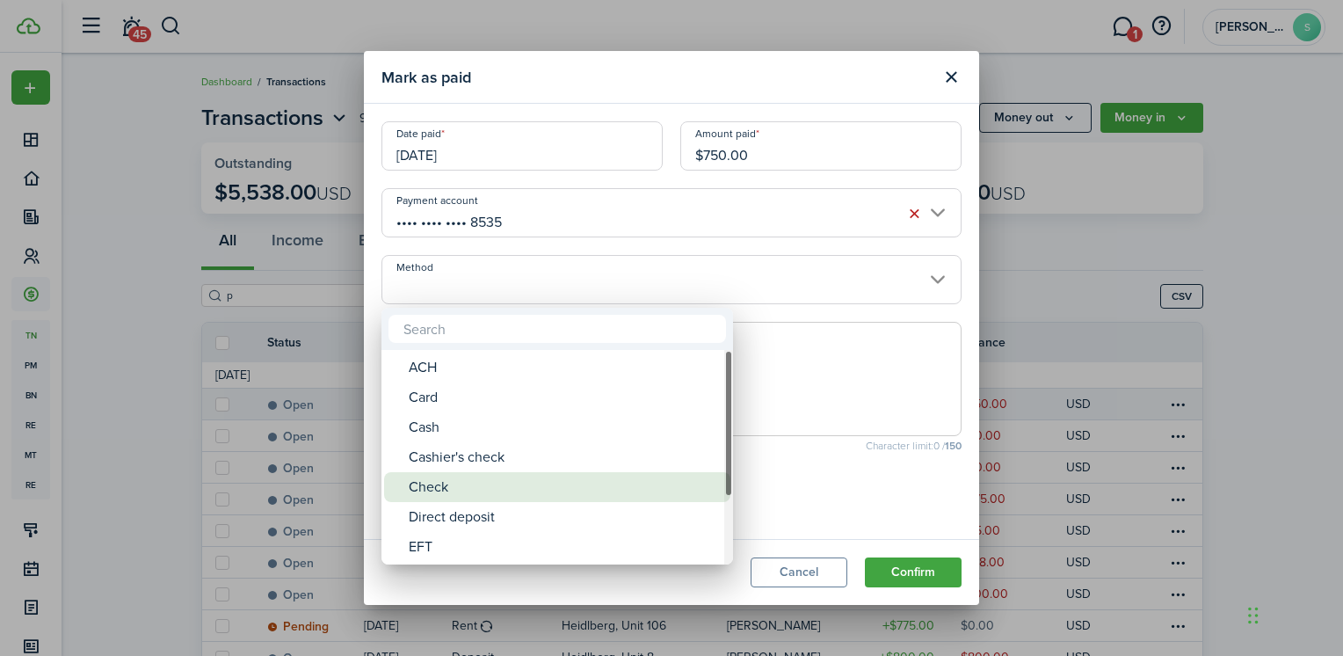
drag, startPoint x: 454, startPoint y: 483, endPoint x: 450, endPoint y: 408, distance: 75.7
click at [454, 483] on div "Check" at bounding box center [564, 487] width 311 height 30
type input "Check"
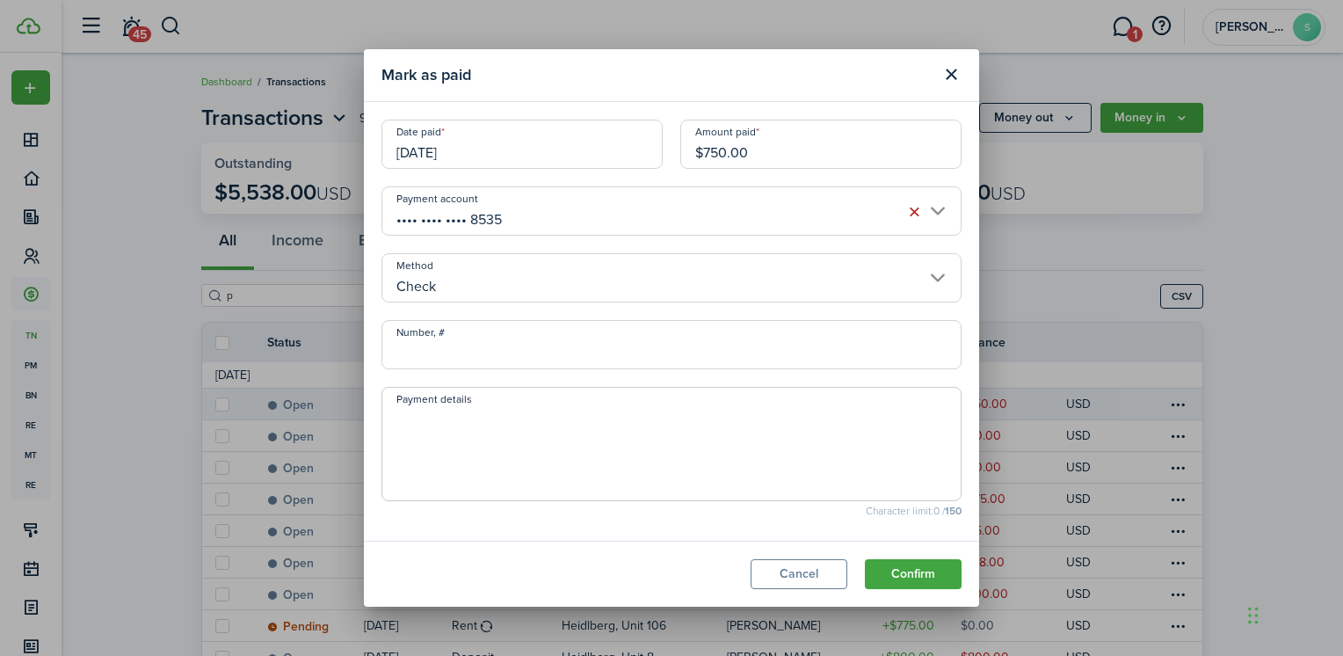
click at [454, 353] on input "Number, #" at bounding box center [672, 344] width 580 height 49
type input "11879"
drag, startPoint x: 914, startPoint y: 575, endPoint x: 582, endPoint y: 445, distance: 356.8
click at [612, 594] on modal-footer "Cancel Confirm" at bounding box center [671, 574] width 615 height 66
click at [491, 156] on input "[DATE]" at bounding box center [522, 144] width 281 height 49
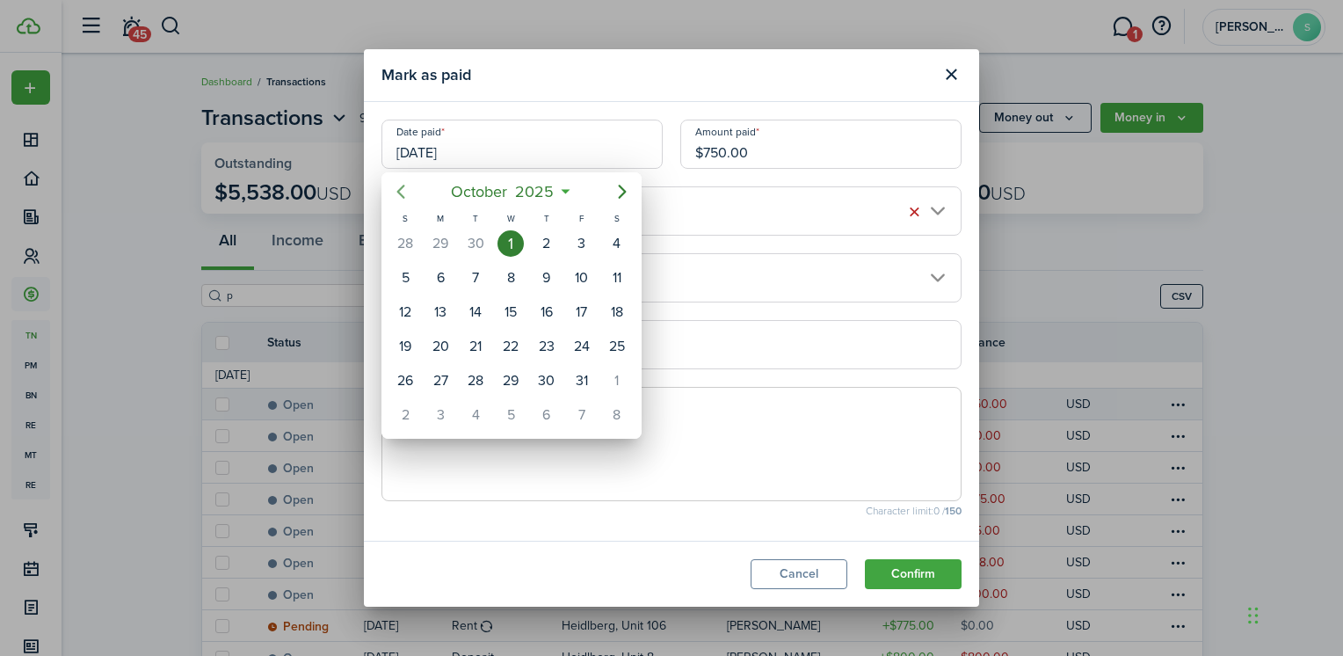
click at [404, 200] on icon "Previous page" at bounding box center [400, 191] width 21 height 21
click at [571, 340] on div "26" at bounding box center [582, 346] width 26 height 26
type input "[DATE]"
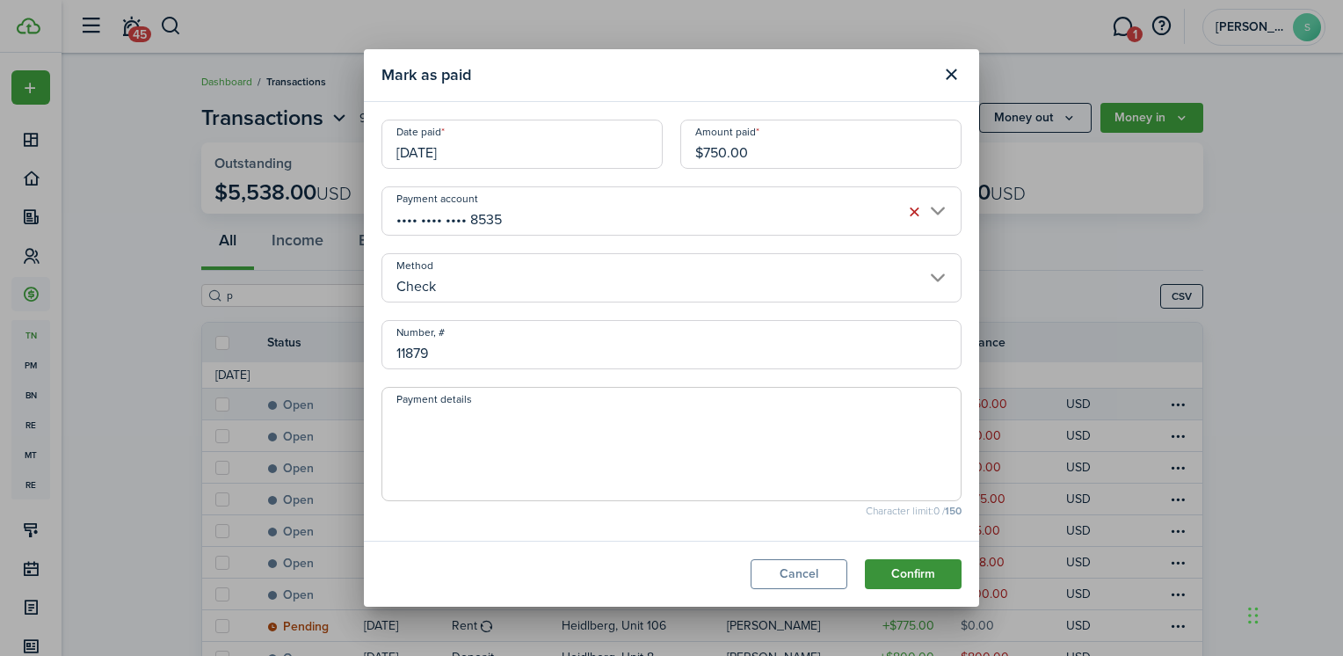
click at [900, 571] on button "Confirm" at bounding box center [913, 574] width 97 height 30
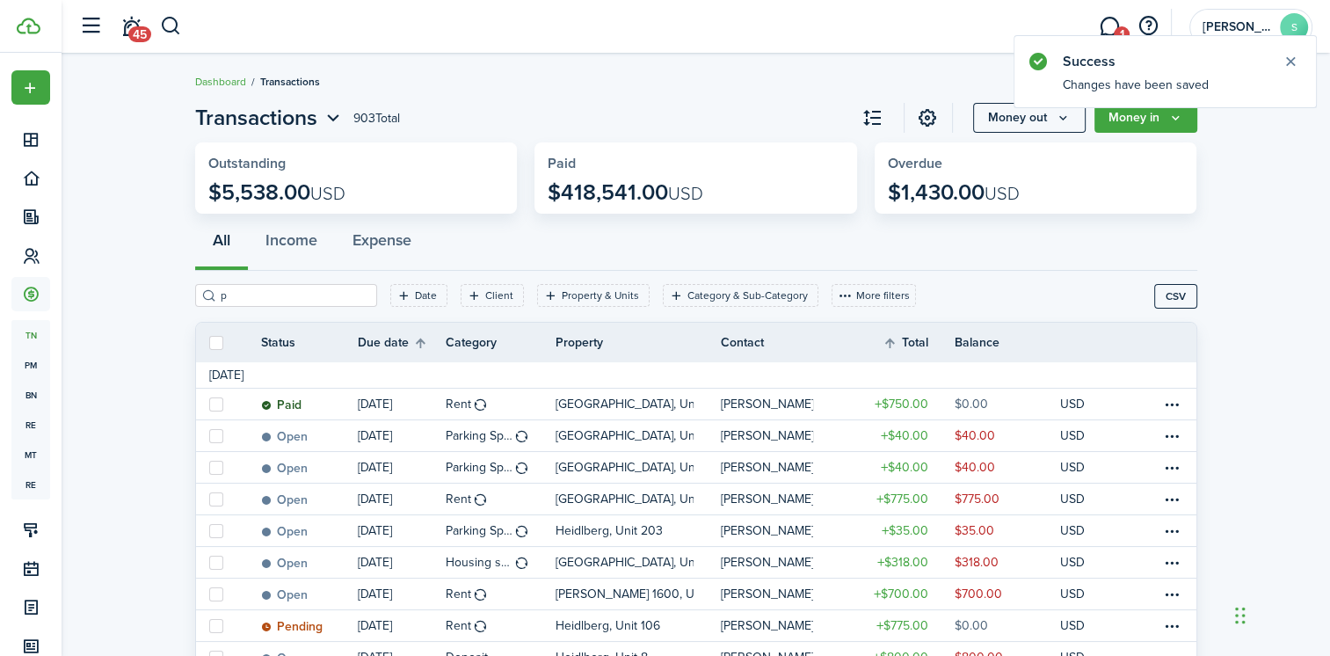
click at [240, 295] on input "p" at bounding box center [293, 295] width 155 height 17
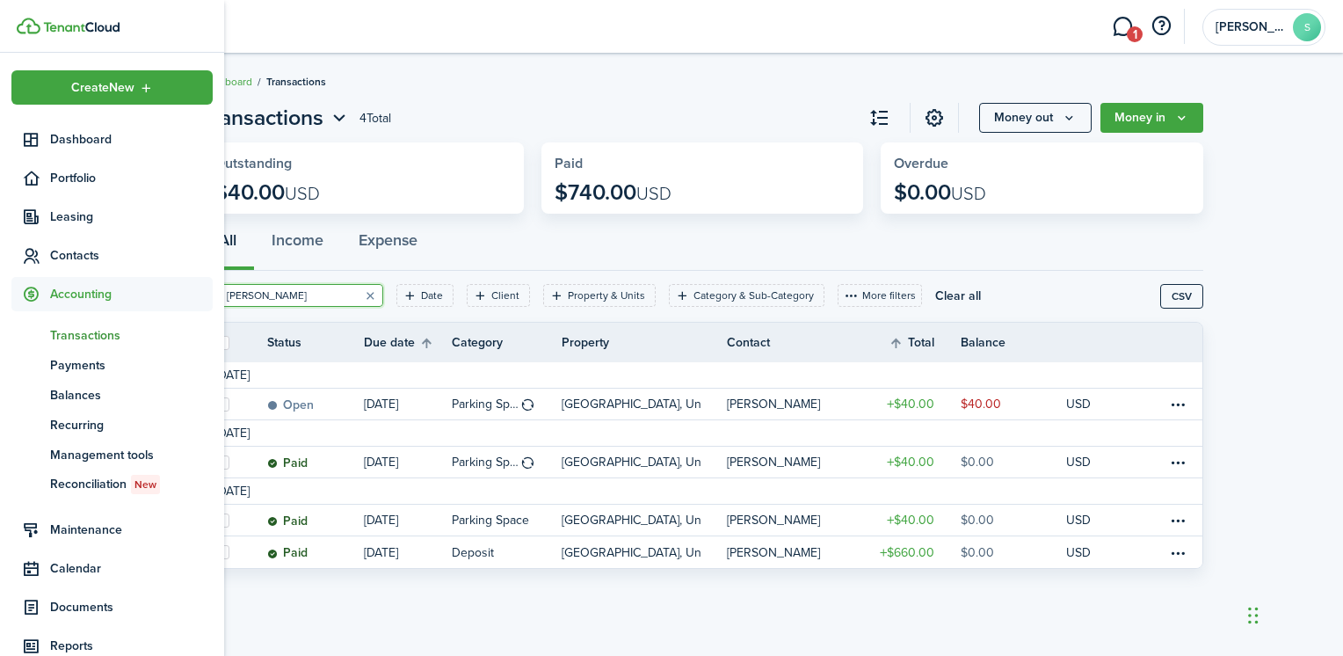
type input "[PERSON_NAME]"
click at [88, 306] on span "Accounting" at bounding box center [111, 294] width 201 height 34
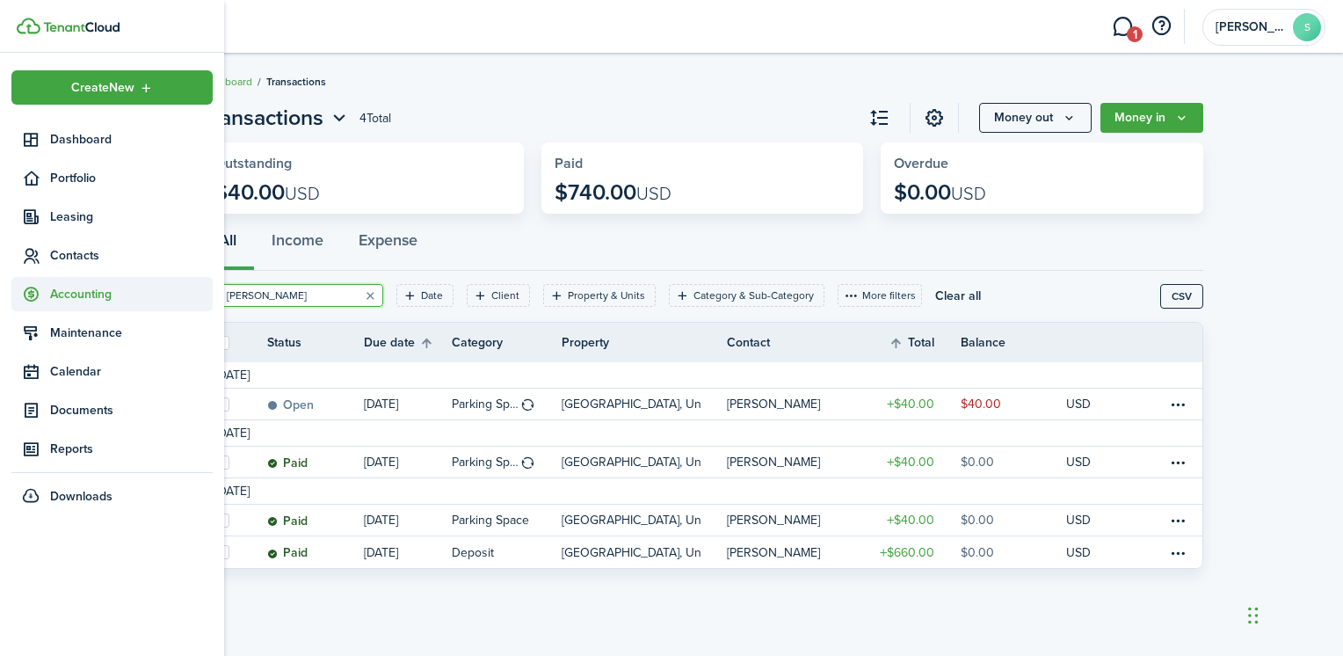
click at [85, 294] on span "Accounting" at bounding box center [131, 294] width 163 height 18
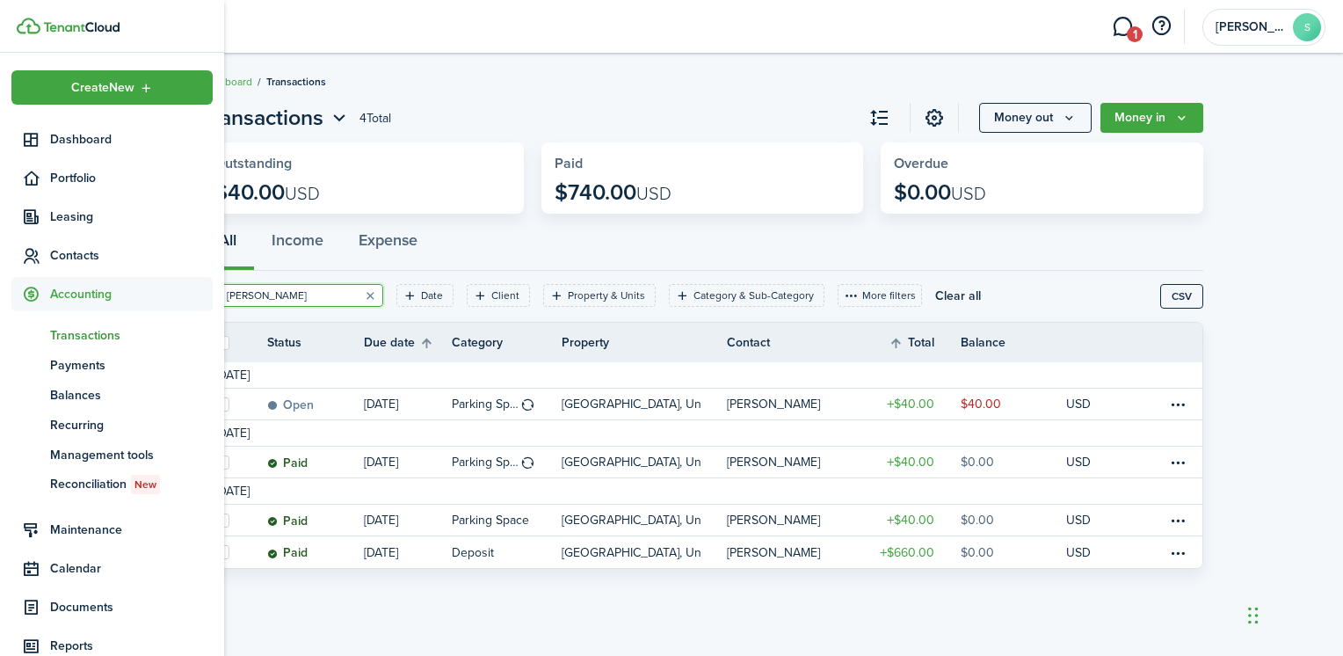
click at [82, 333] on span "Transactions" at bounding box center [131, 335] width 163 height 18
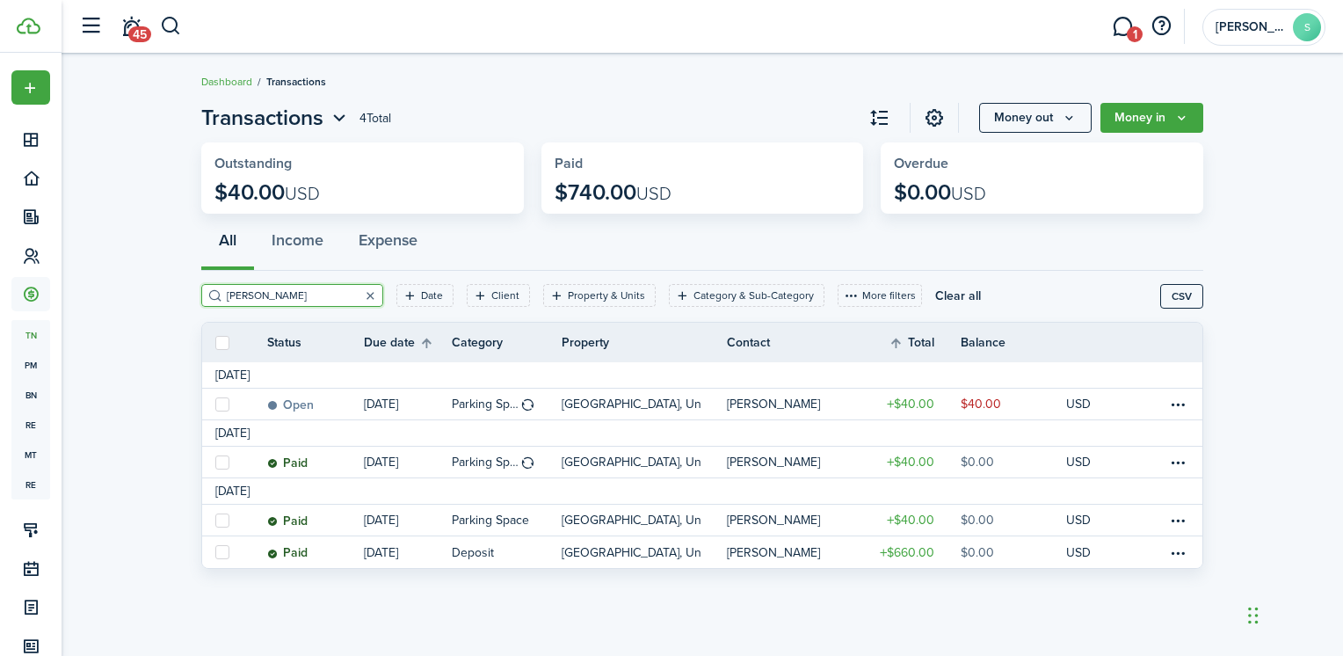
click at [358, 294] on button "button" at bounding box center [370, 295] width 25 height 25
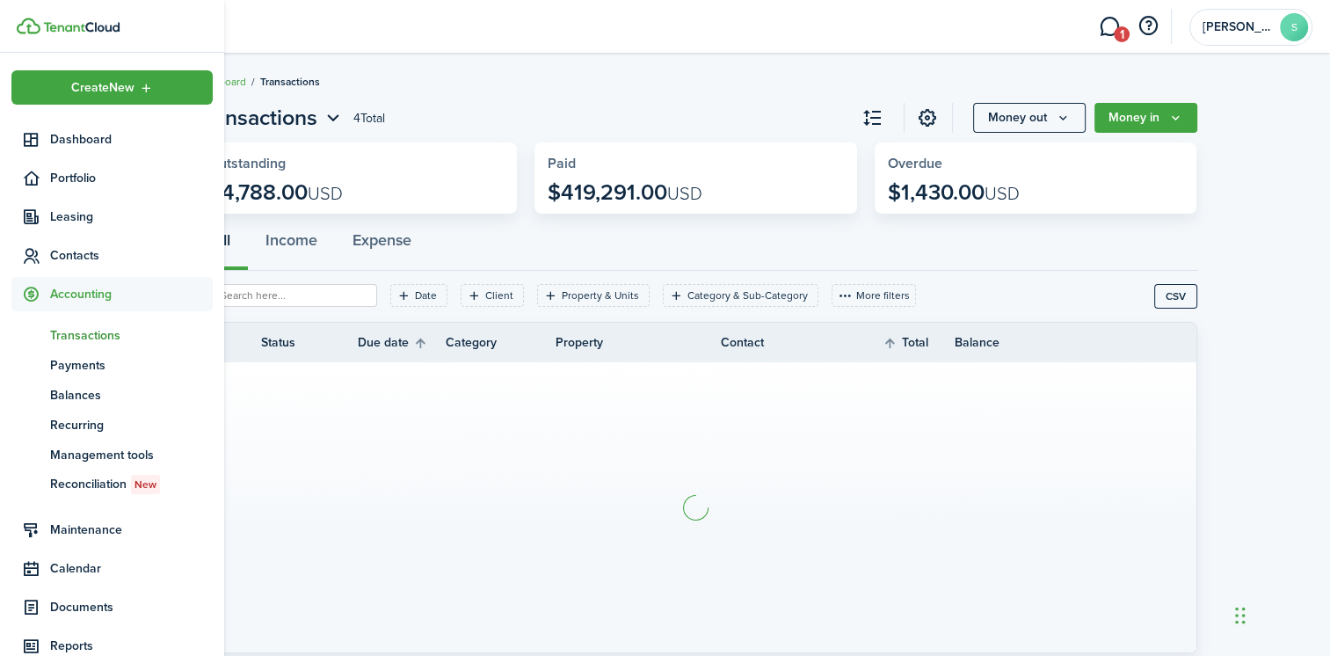
click at [78, 331] on span "Transactions" at bounding box center [131, 335] width 163 height 18
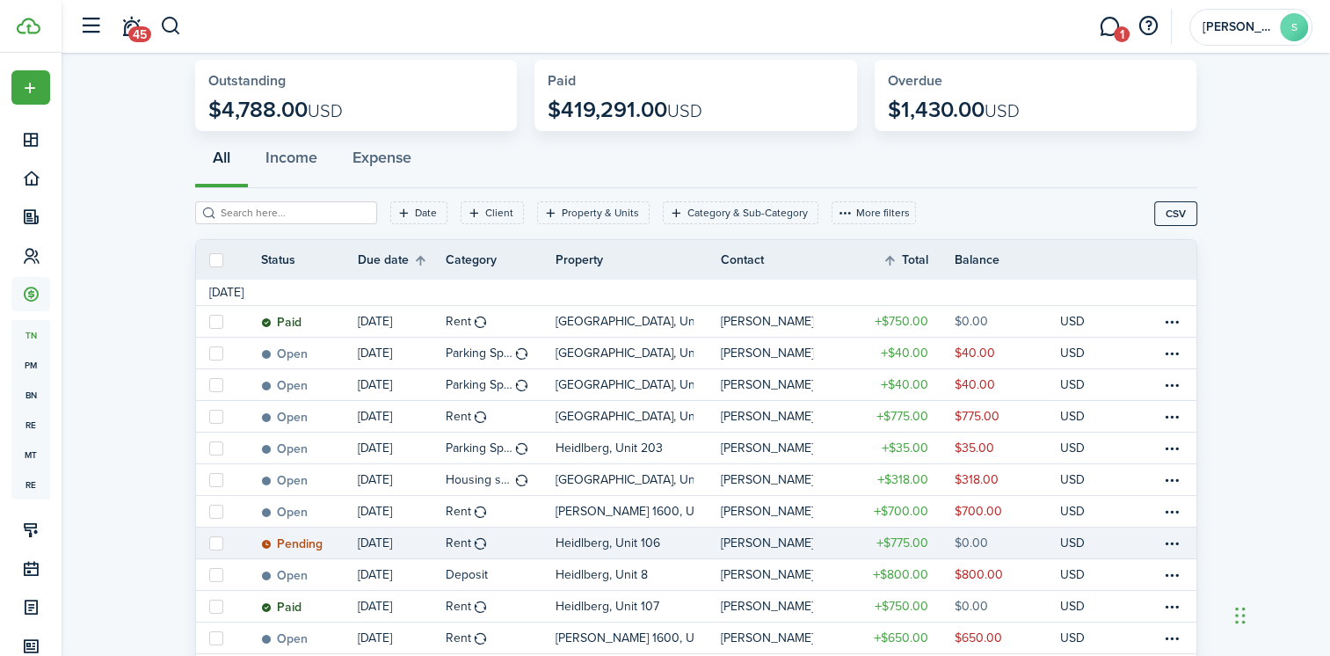
scroll to position [176, 0]
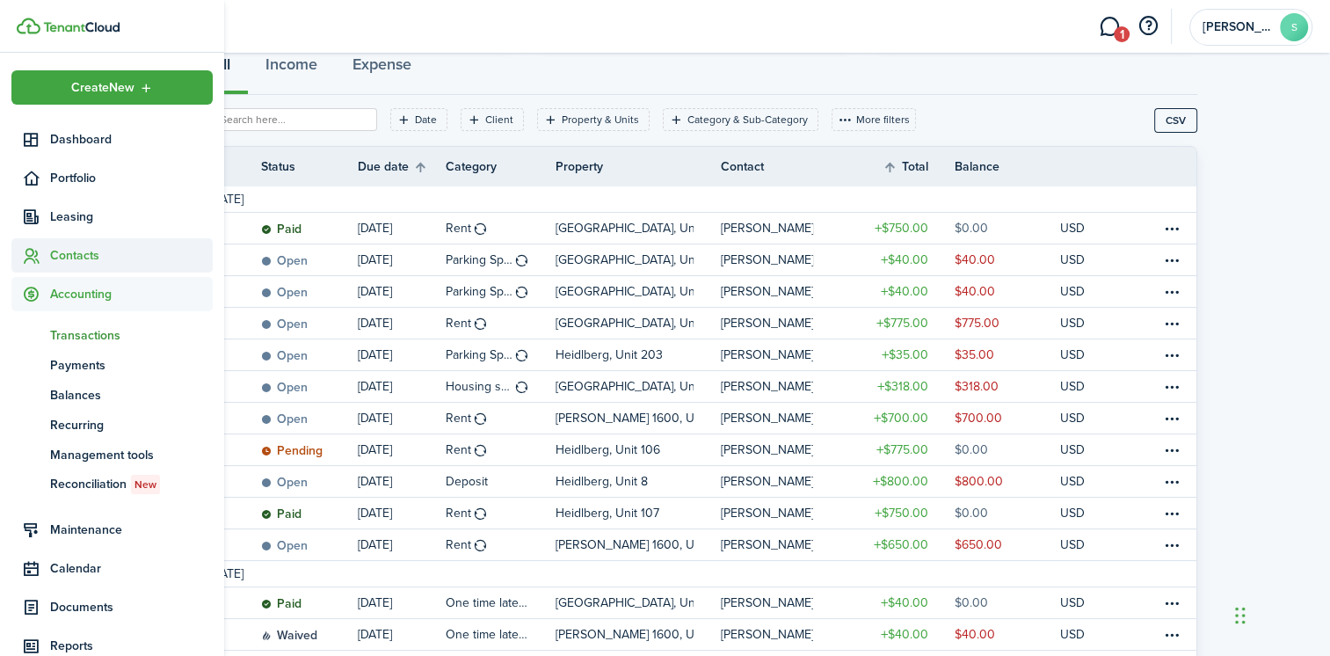
click at [64, 254] on span "Contacts" at bounding box center [131, 255] width 163 height 18
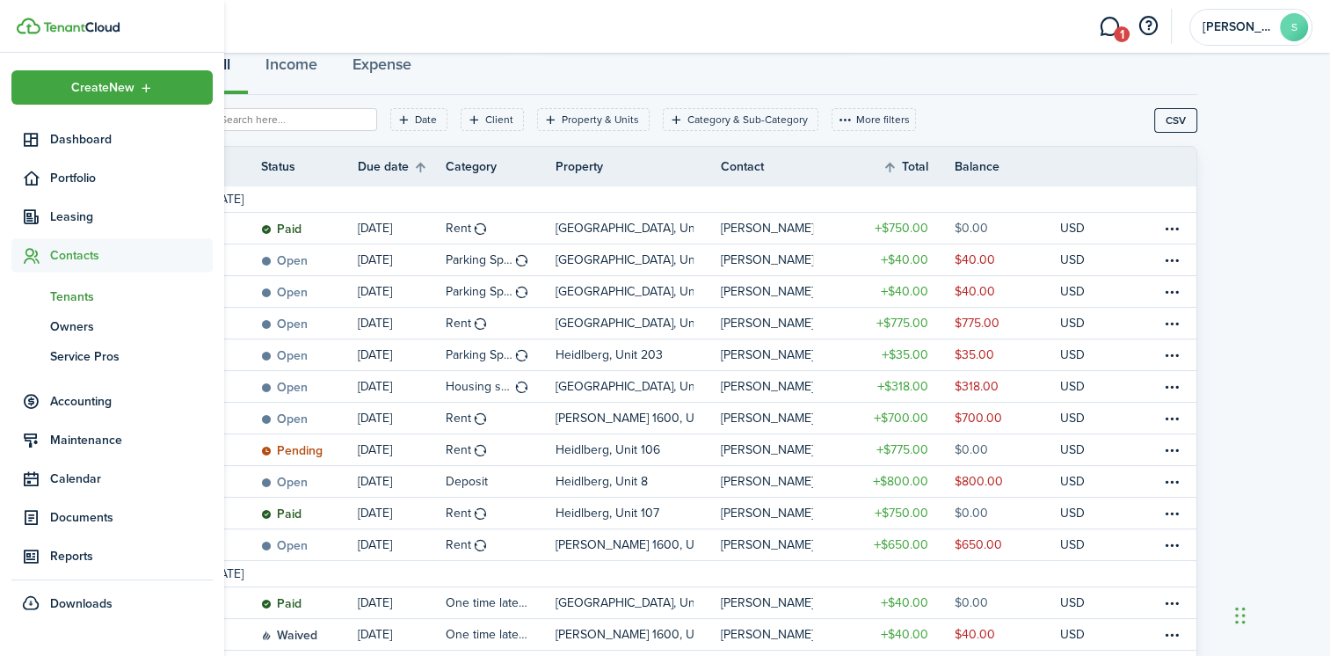
click at [85, 291] on span "Tenants" at bounding box center [131, 296] width 163 height 18
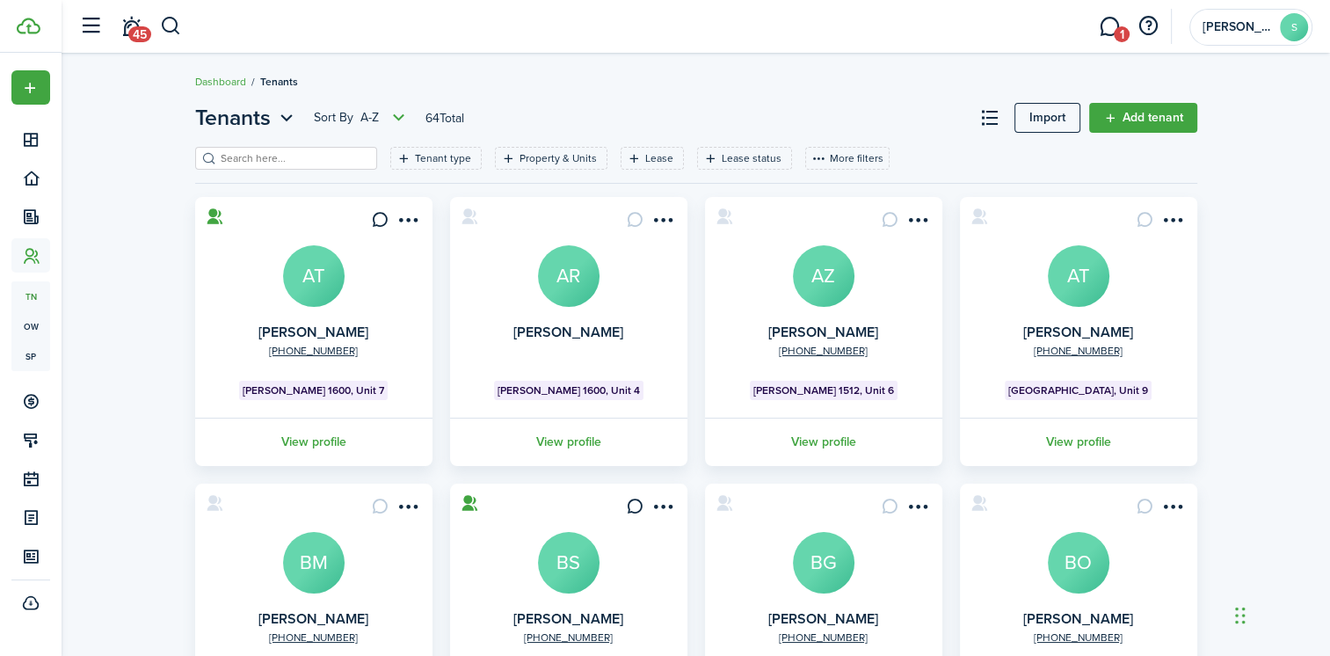
click at [220, 151] on input "search" at bounding box center [293, 158] width 155 height 17
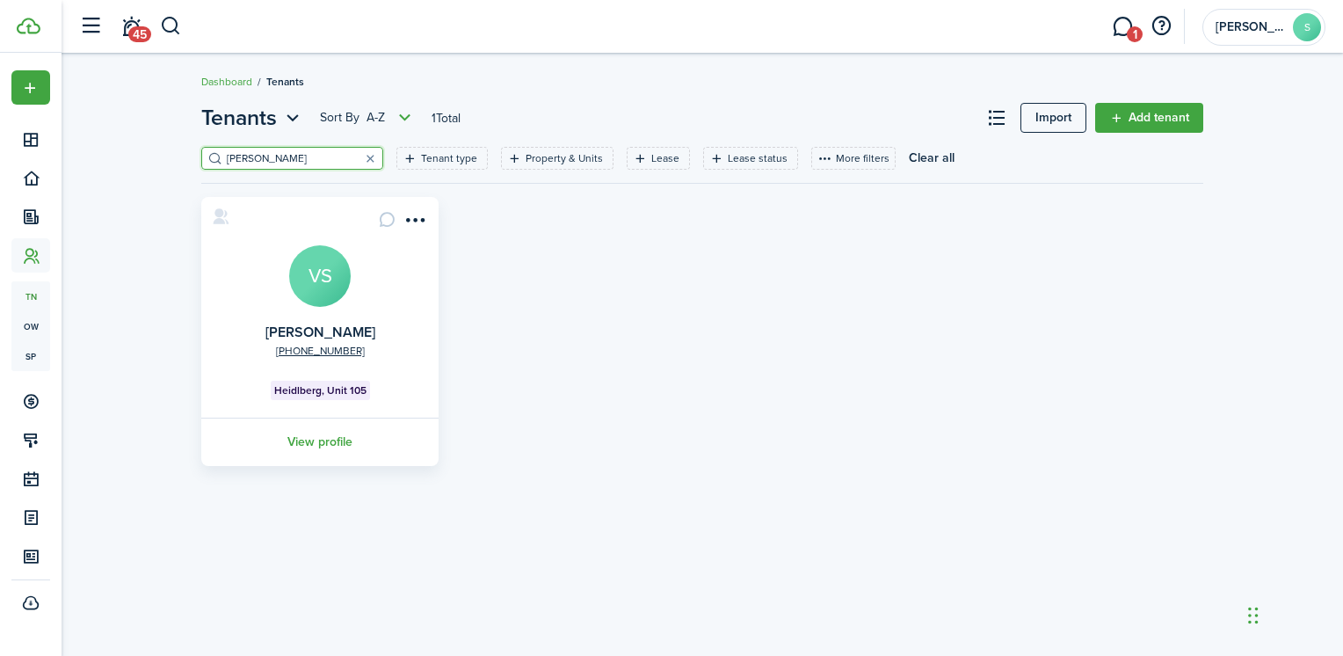
type input "[PERSON_NAME]"
click at [313, 286] on avatar-text "VS" at bounding box center [320, 276] width 62 height 62
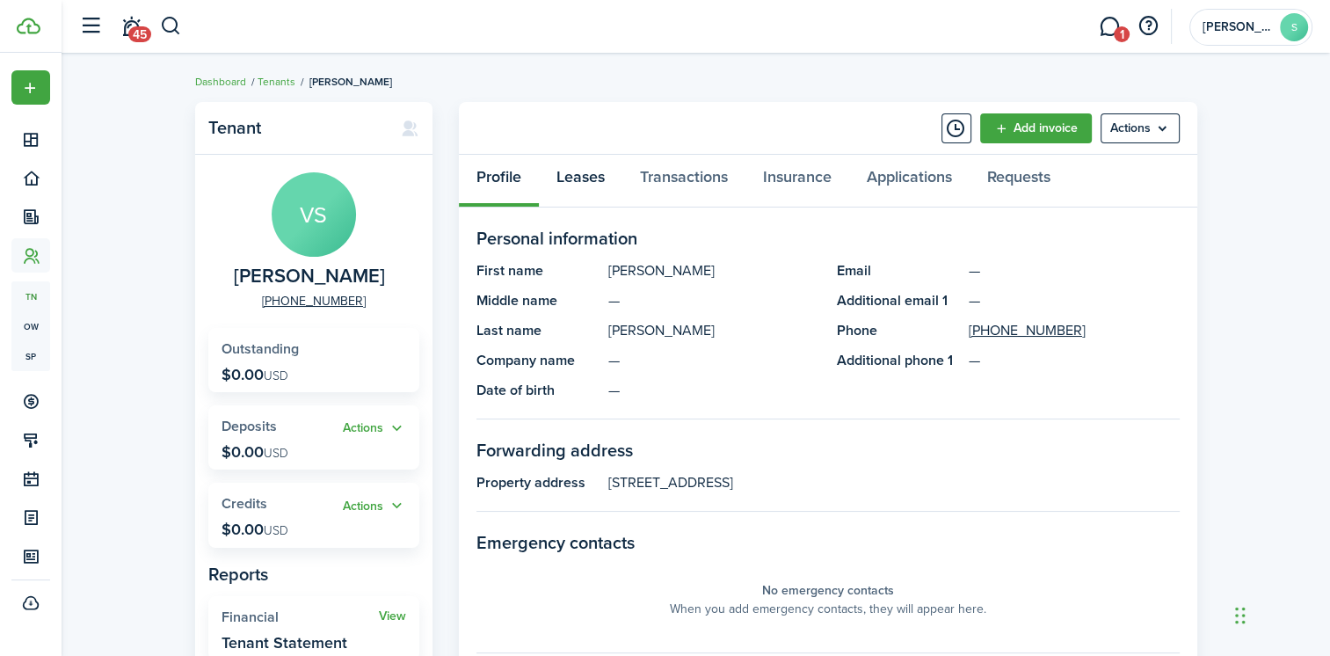
click at [585, 180] on link "Leases" at bounding box center [581, 181] width 84 height 53
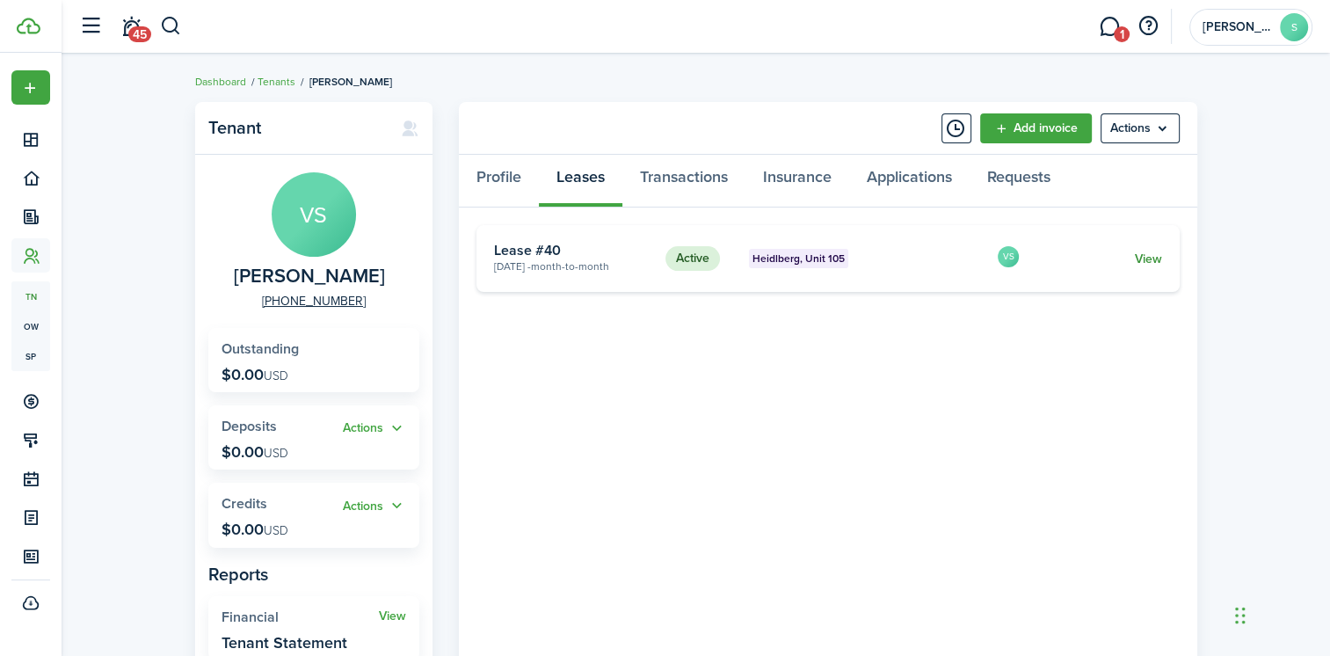
click at [1145, 250] on link "View" at bounding box center [1147, 259] width 27 height 18
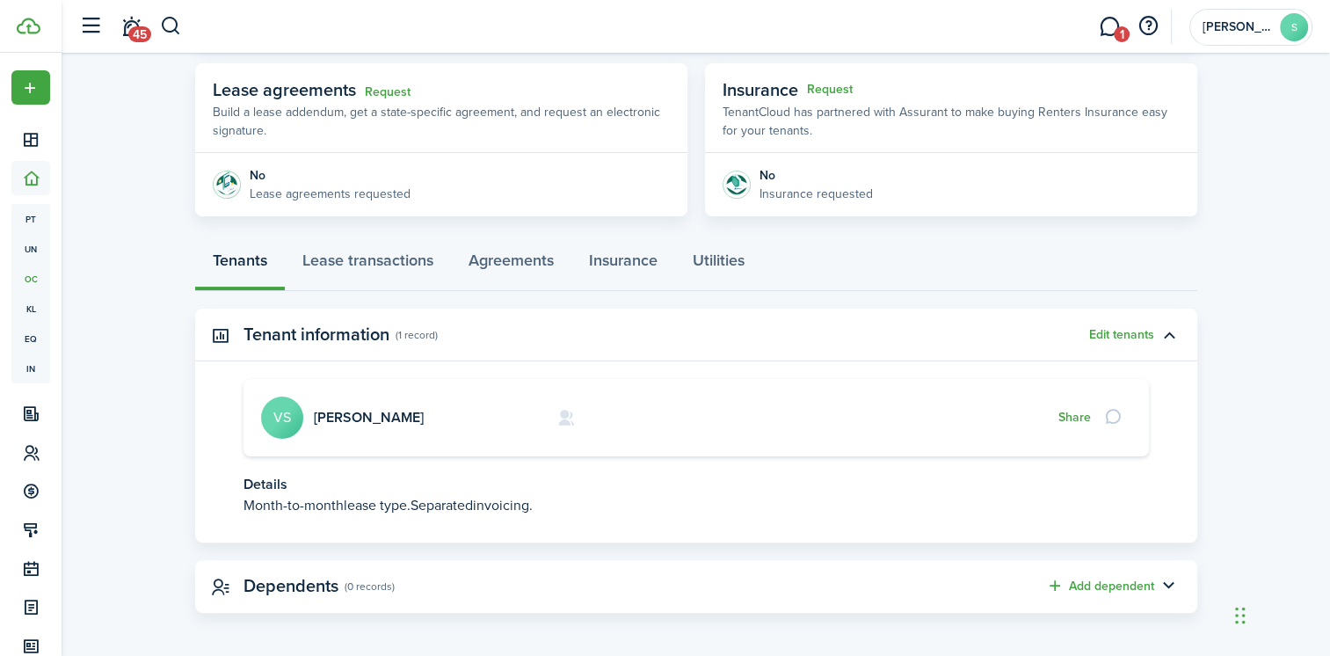
scroll to position [316, 0]
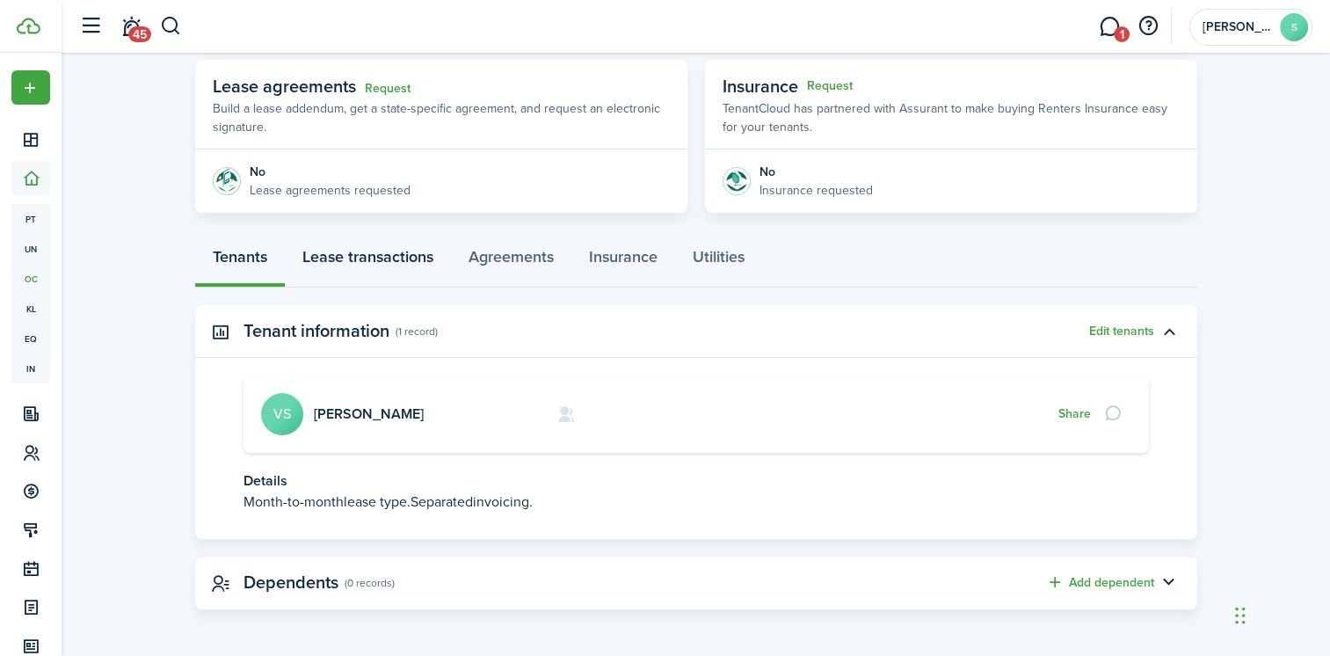
click at [369, 255] on link "Lease transactions" at bounding box center [368, 261] width 166 height 53
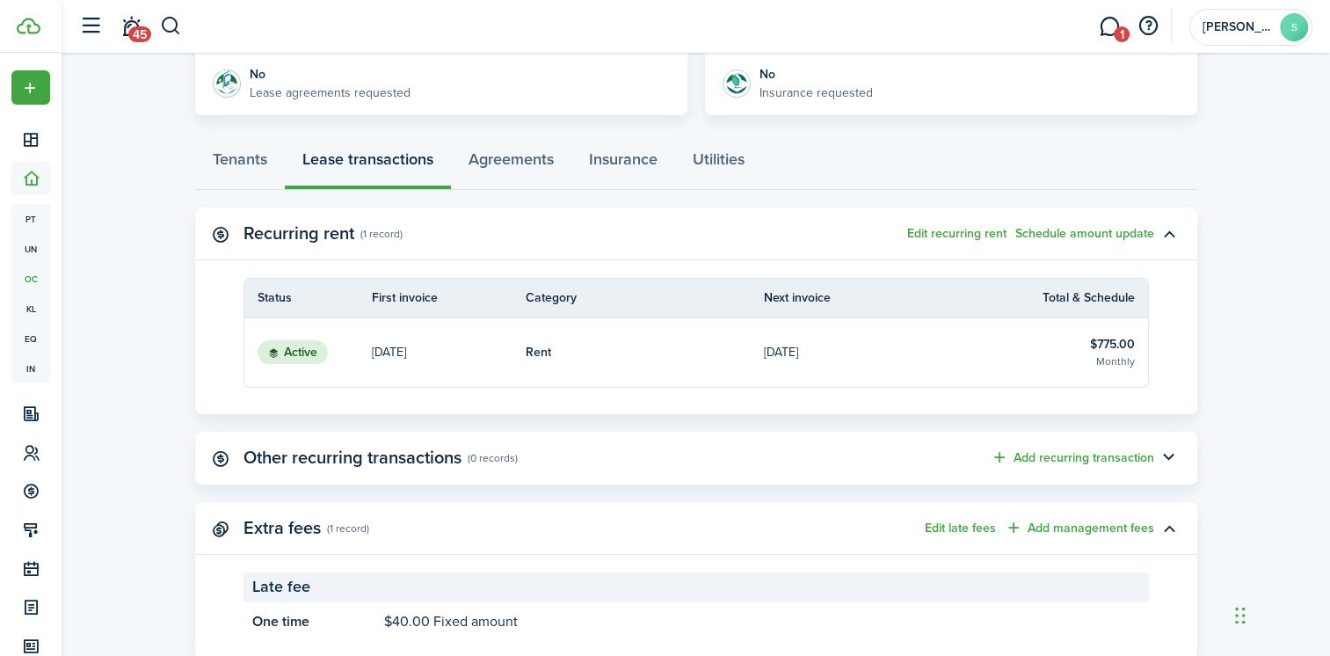
scroll to position [440, 0]
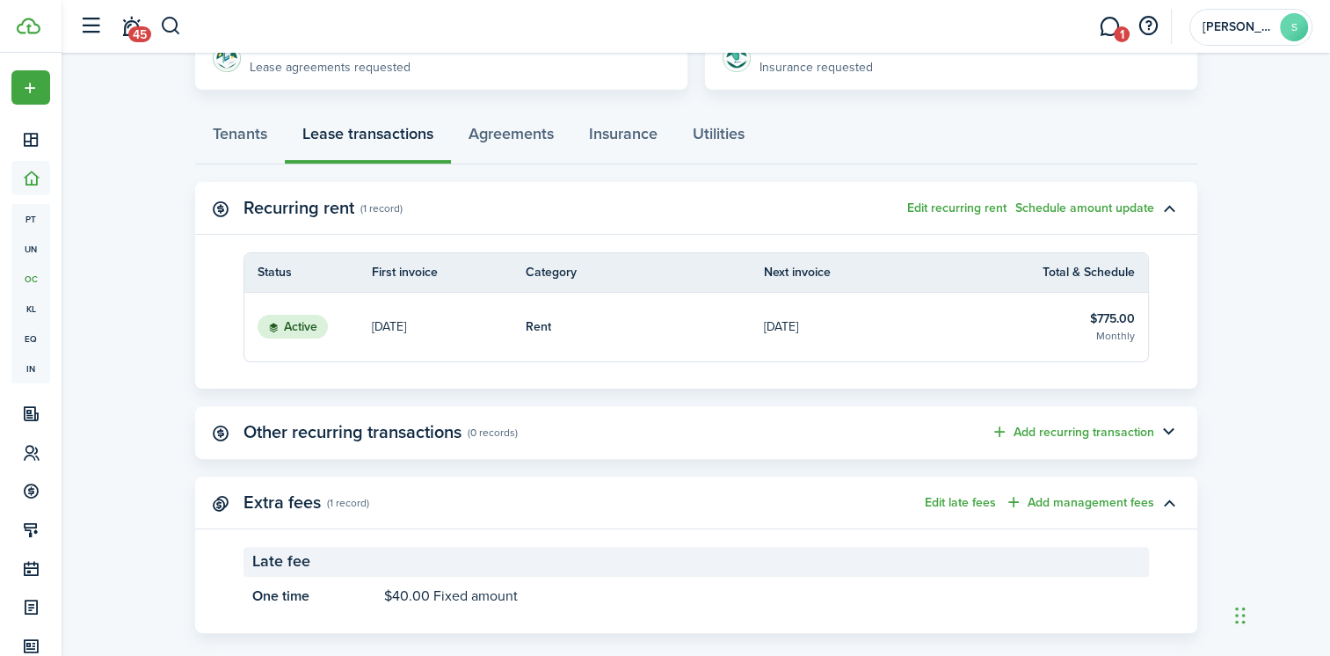
click at [675, 330] on link "Rent" at bounding box center [645, 327] width 239 height 69
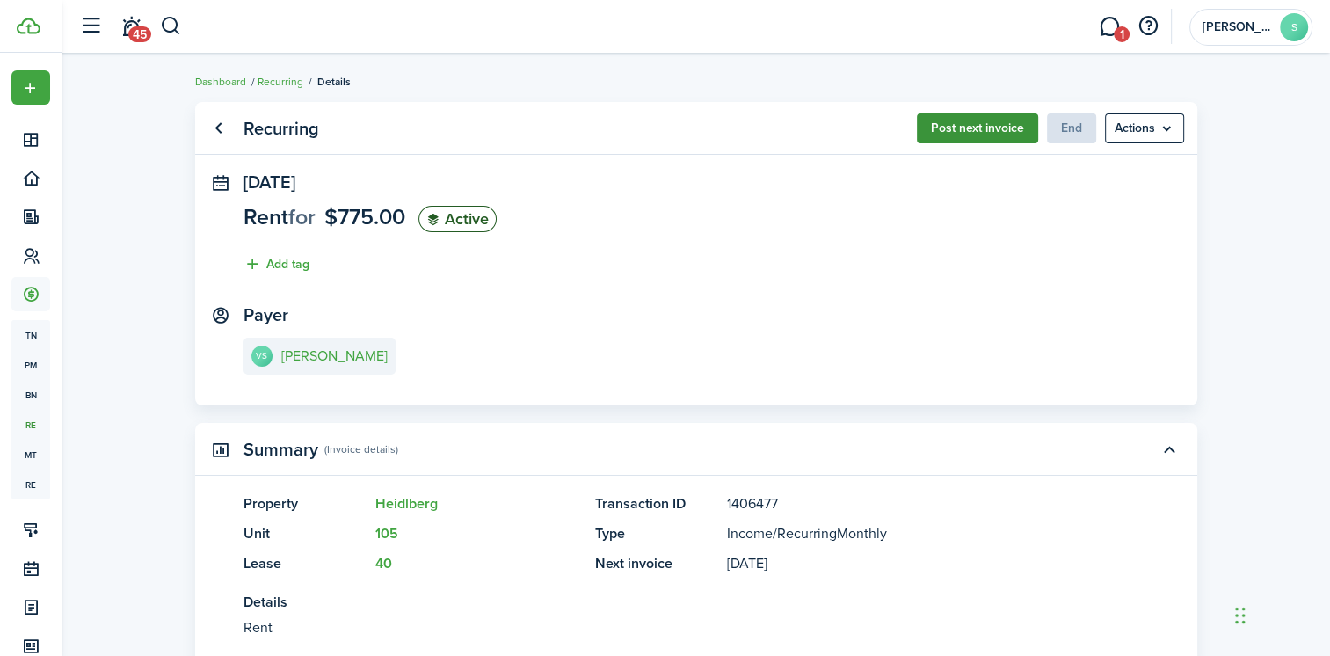
click at [998, 127] on button "Post next invoice" at bounding box center [977, 128] width 121 height 30
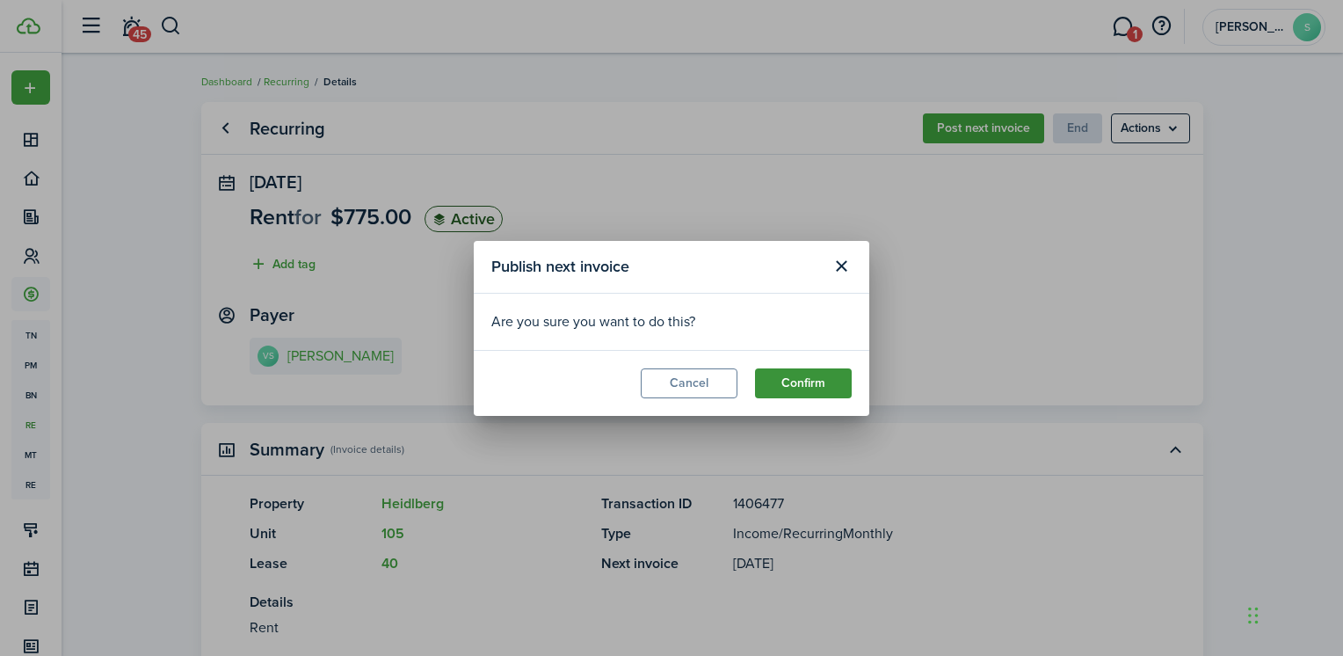
click at [822, 380] on button "Confirm" at bounding box center [803, 383] width 97 height 30
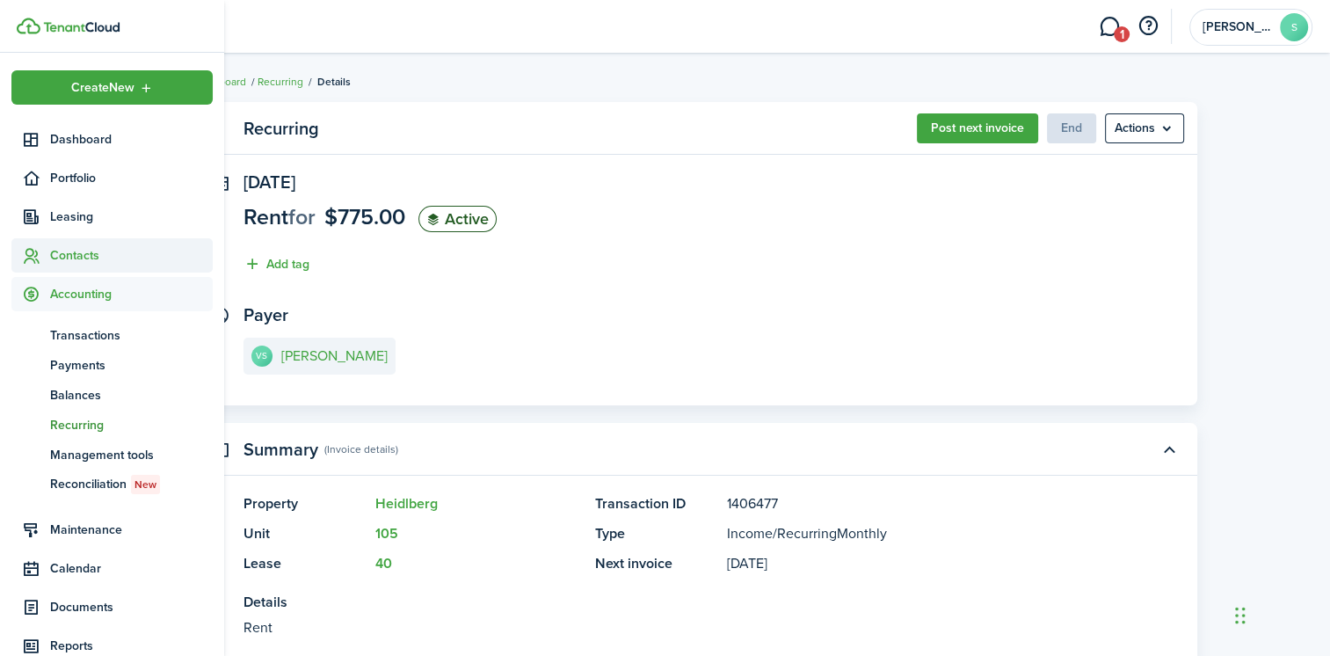
click at [89, 255] on span "Contacts" at bounding box center [131, 255] width 163 height 18
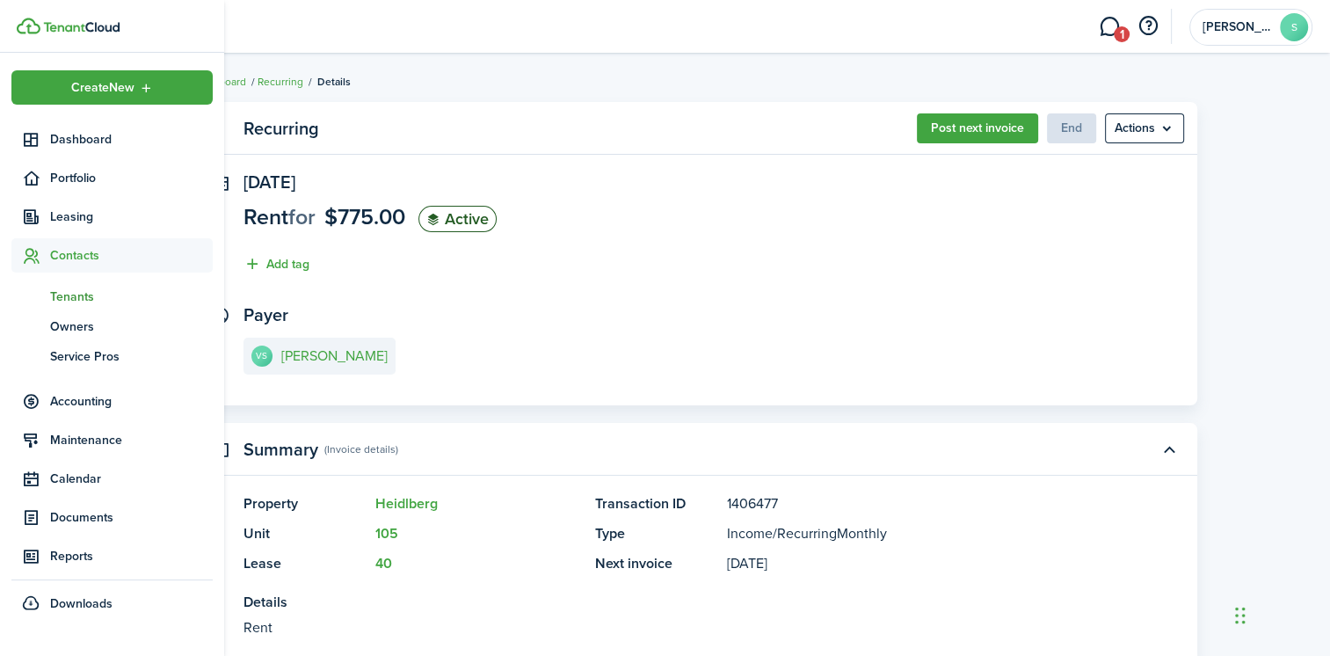
drag, startPoint x: 81, startPoint y: 301, endPoint x: 111, endPoint y: 299, distance: 29.9
click at [81, 301] on span "Tenants" at bounding box center [131, 296] width 163 height 18
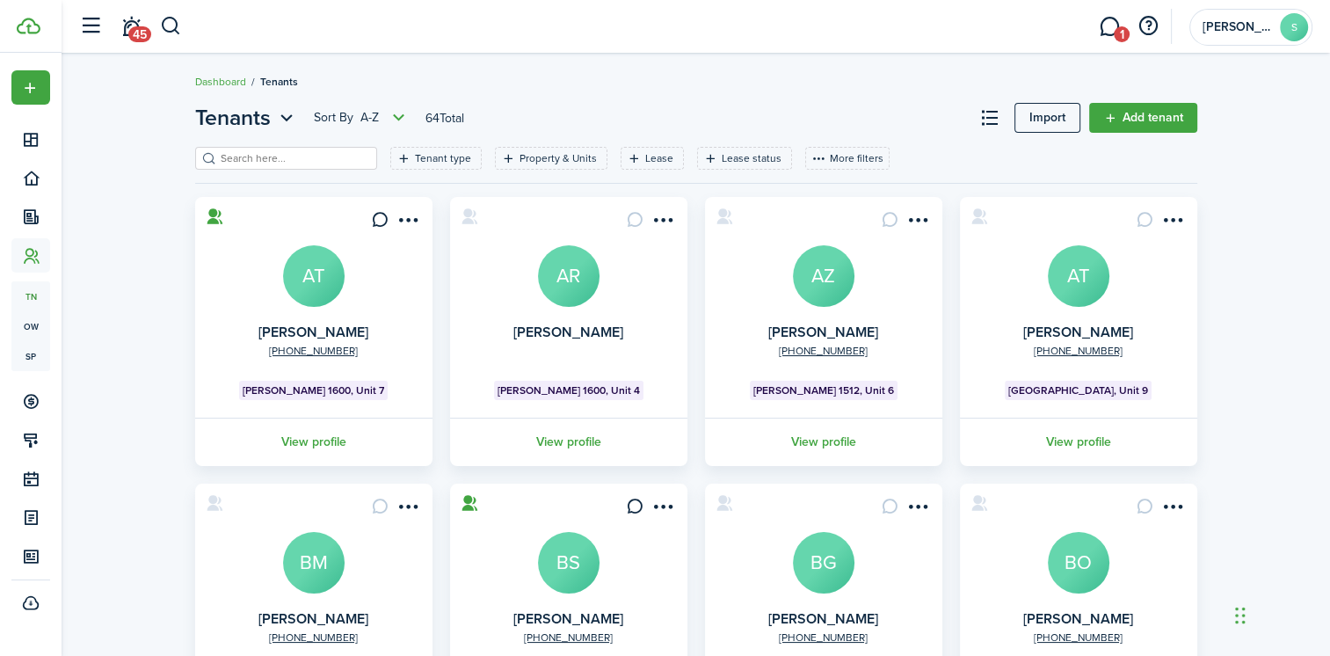
click at [1073, 293] on avatar-text "AT" at bounding box center [1079, 276] width 62 height 62
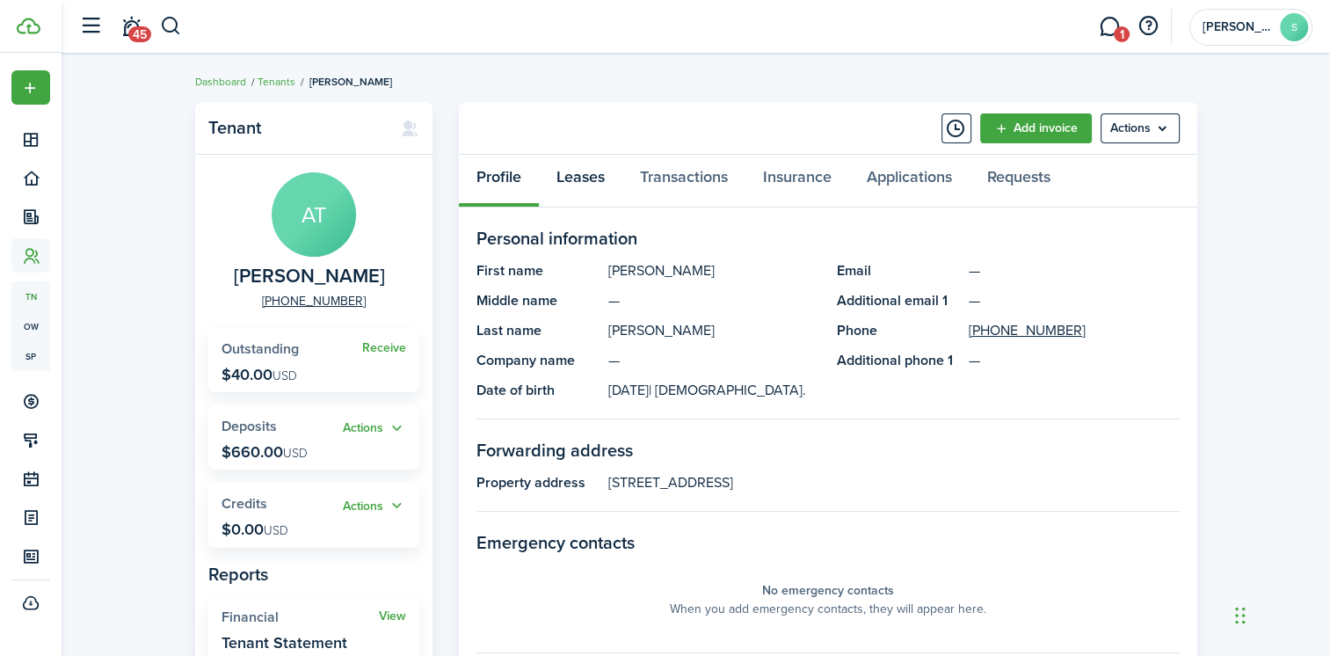
click at [584, 180] on link "Leases" at bounding box center [581, 181] width 84 height 53
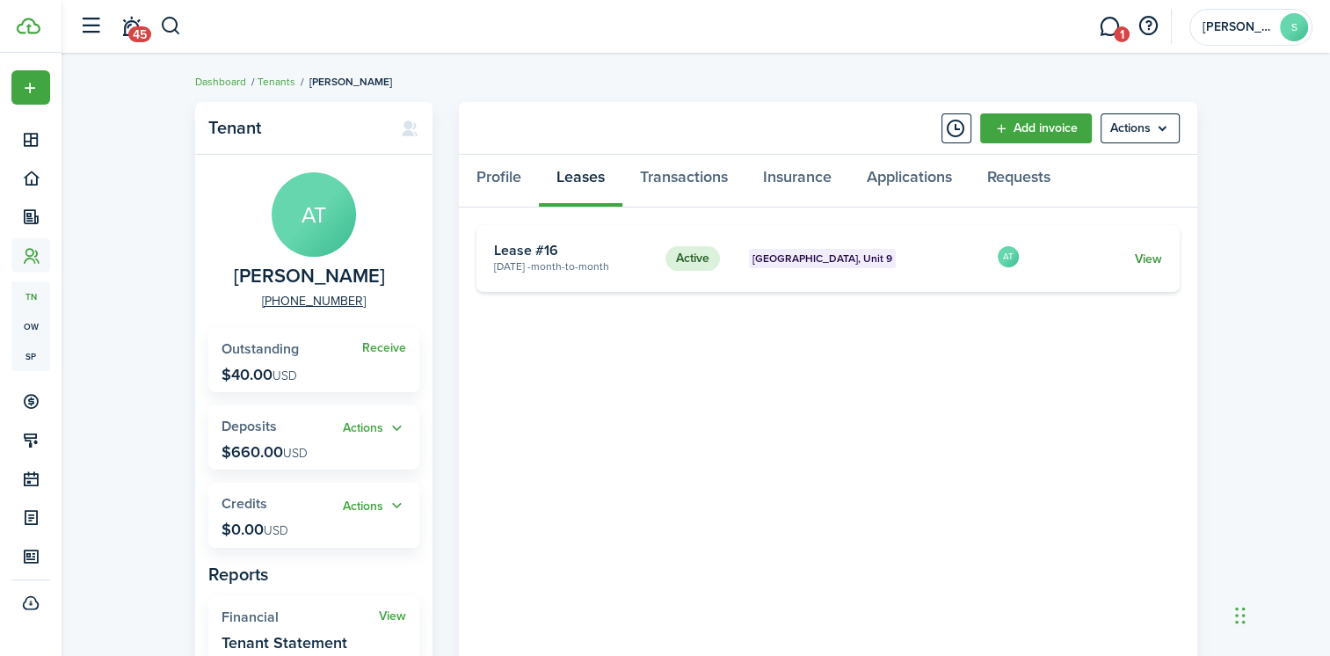
click at [1147, 259] on link "View" at bounding box center [1147, 259] width 27 height 18
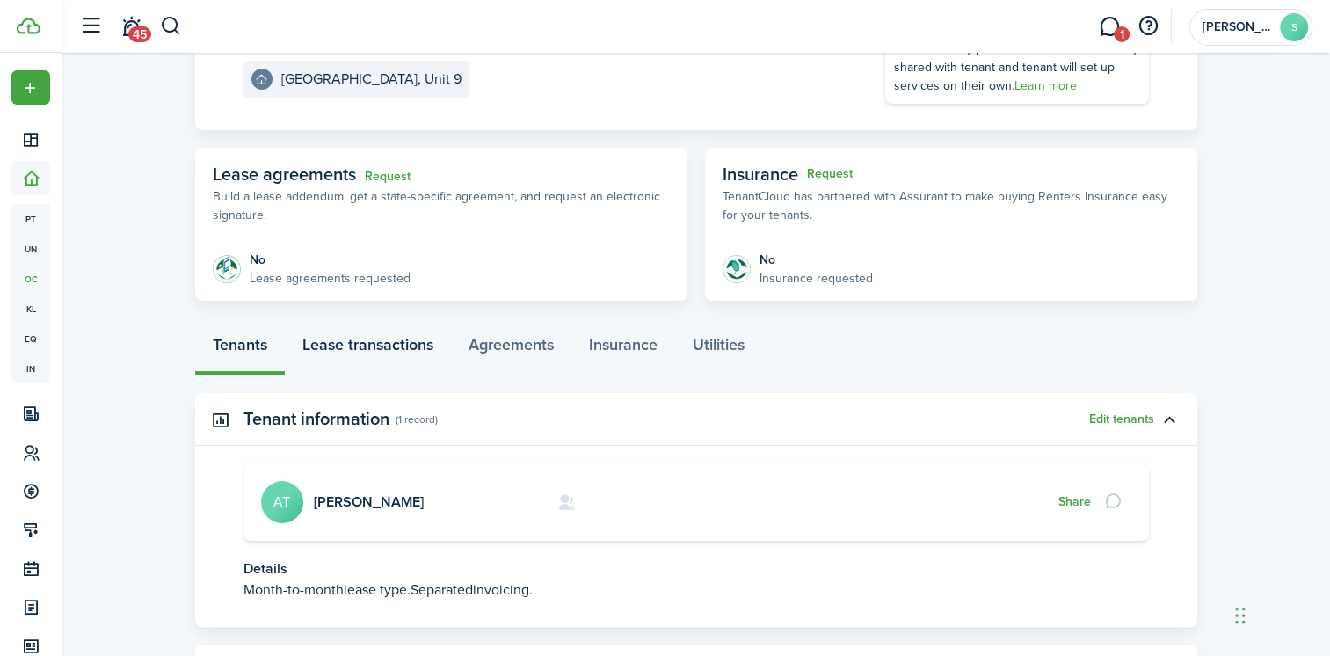
scroll to position [264, 0]
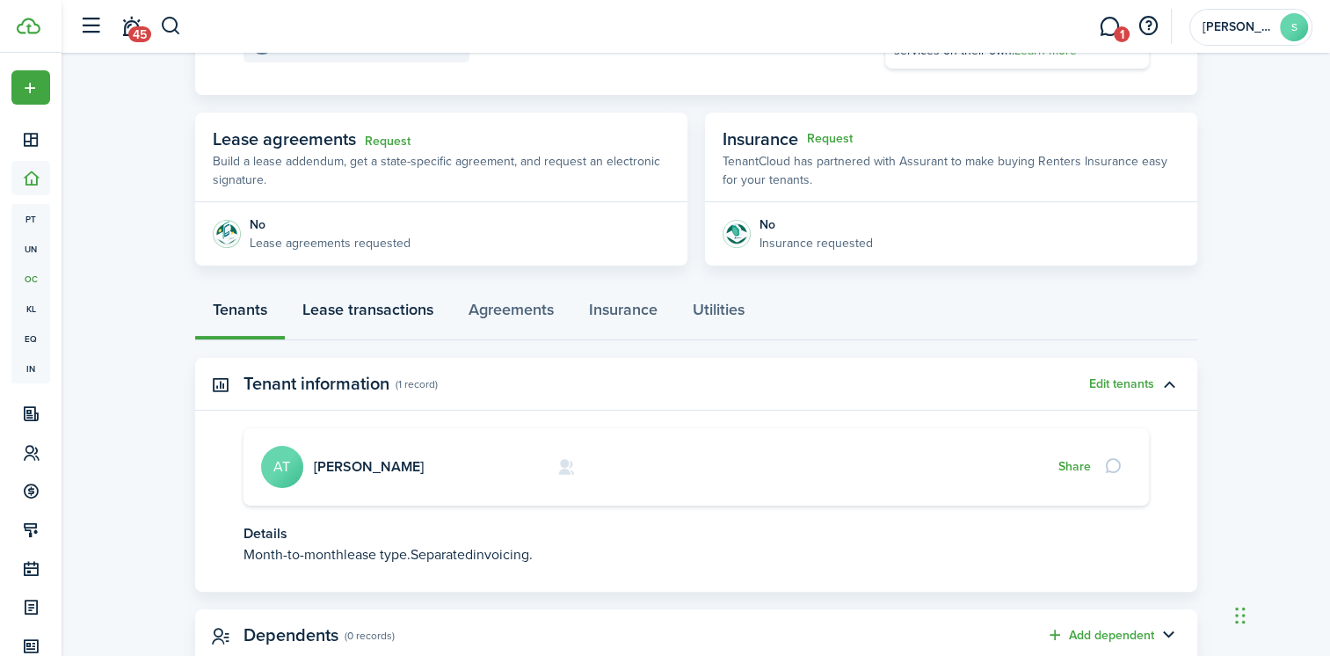
click at [391, 312] on link "Lease transactions" at bounding box center [368, 313] width 166 height 53
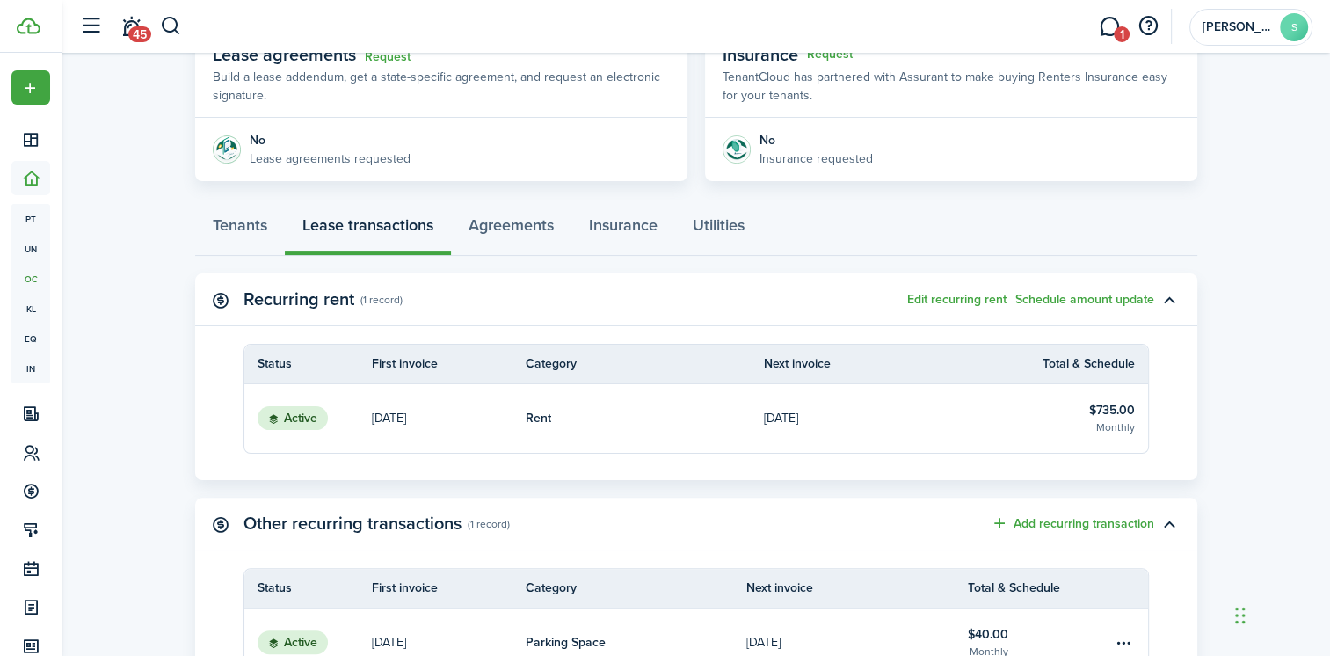
scroll to position [352, 0]
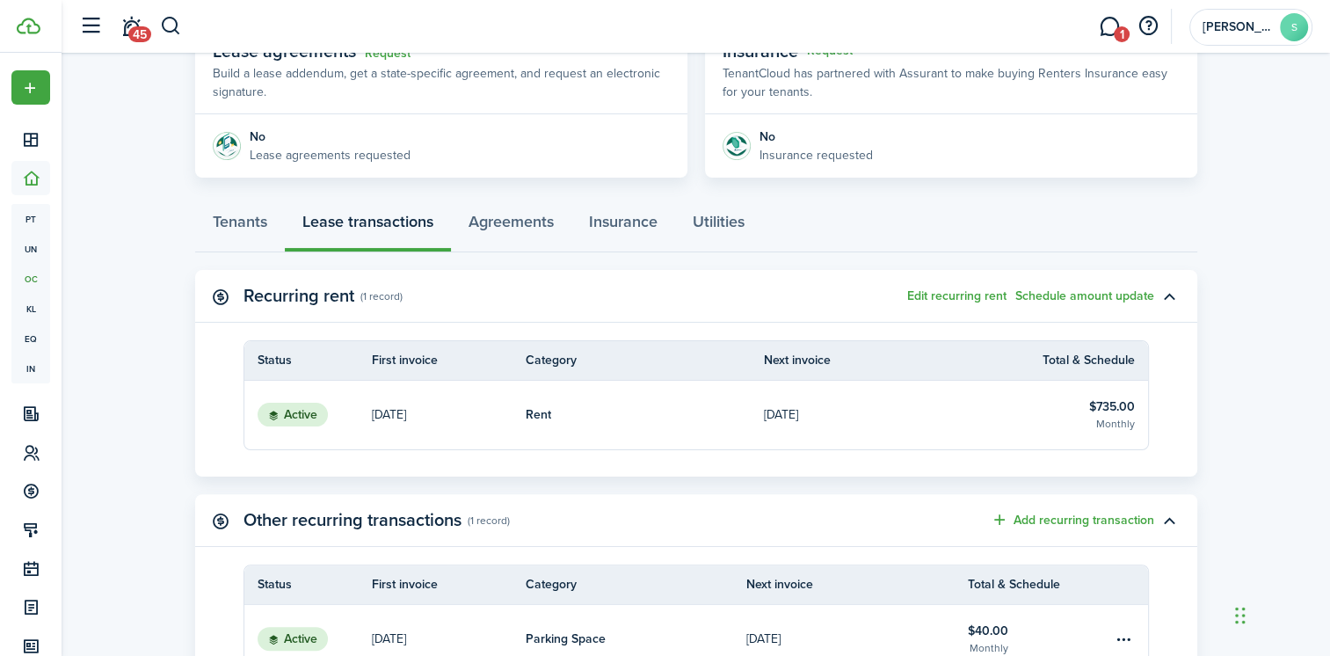
click at [639, 393] on link "Rent" at bounding box center [645, 415] width 239 height 69
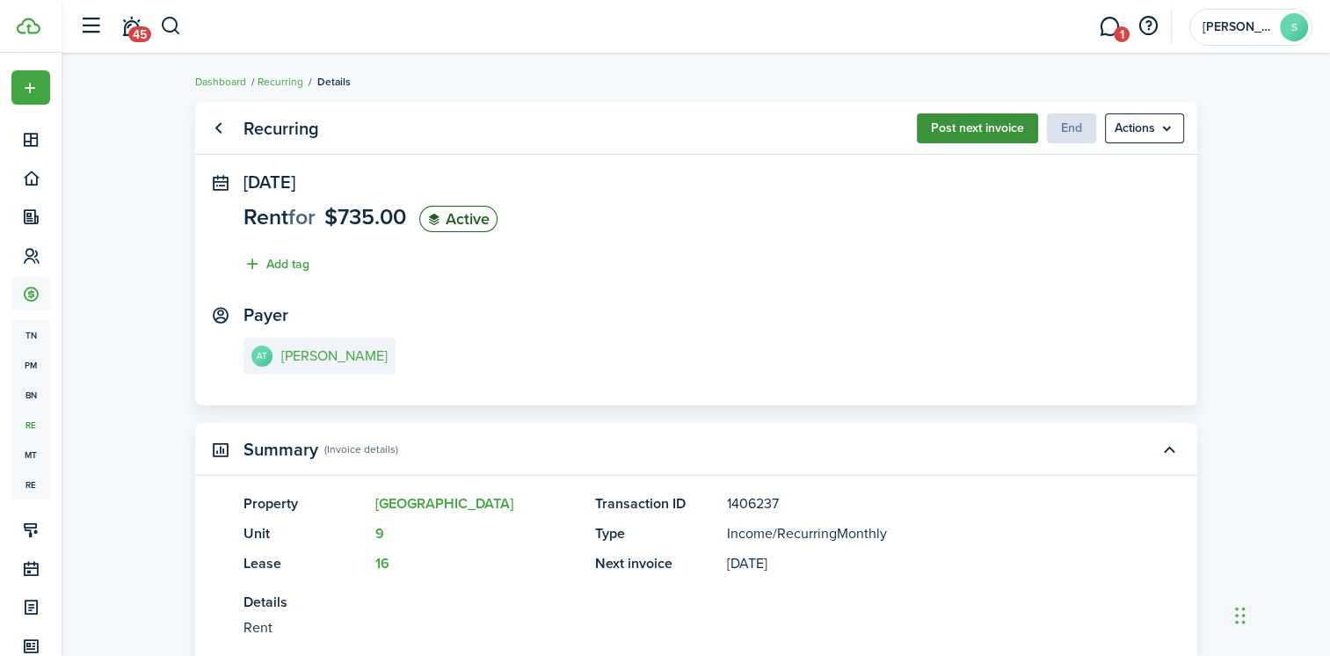
click at [963, 128] on button "Post next invoice" at bounding box center [977, 128] width 121 height 30
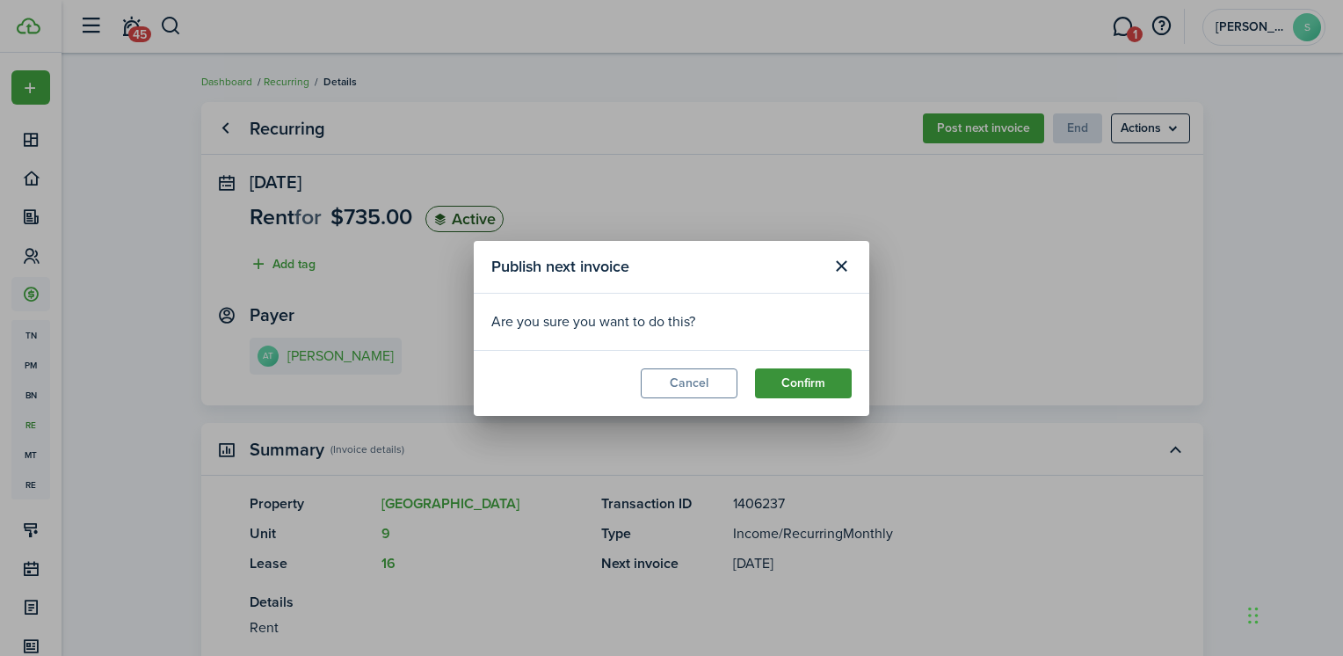
click at [821, 380] on button "Confirm" at bounding box center [803, 383] width 97 height 30
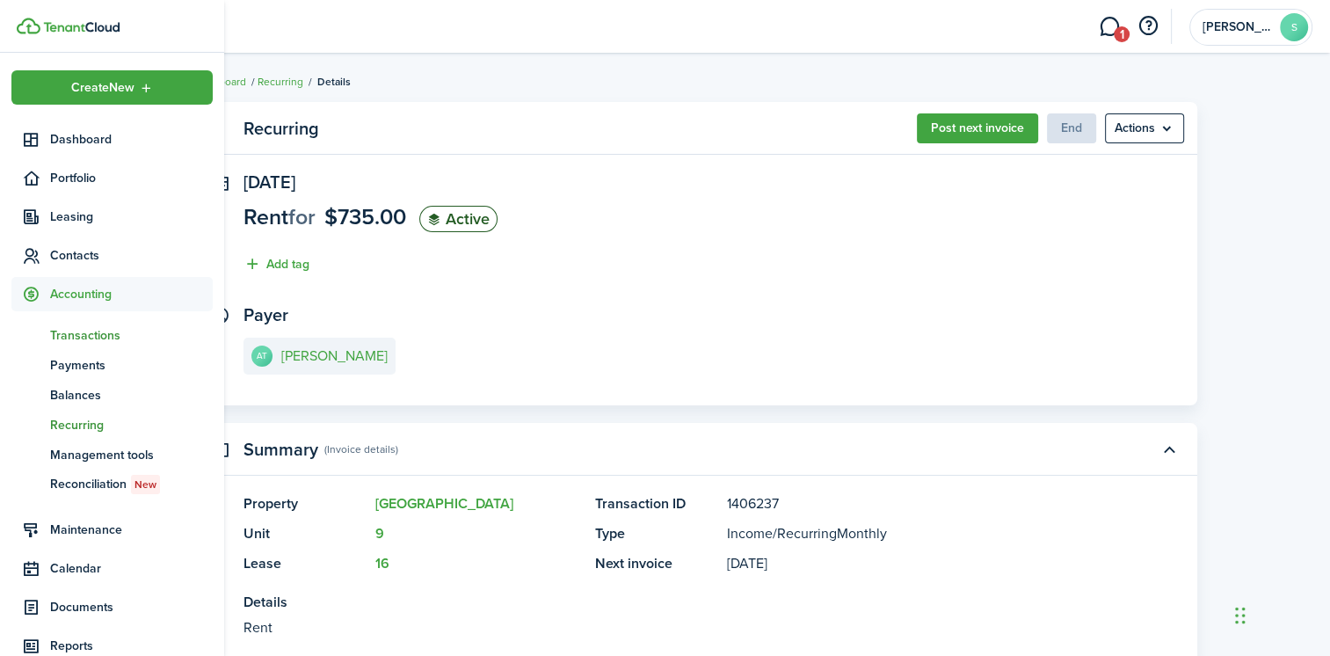
click at [84, 336] on span "Transactions" at bounding box center [131, 335] width 163 height 18
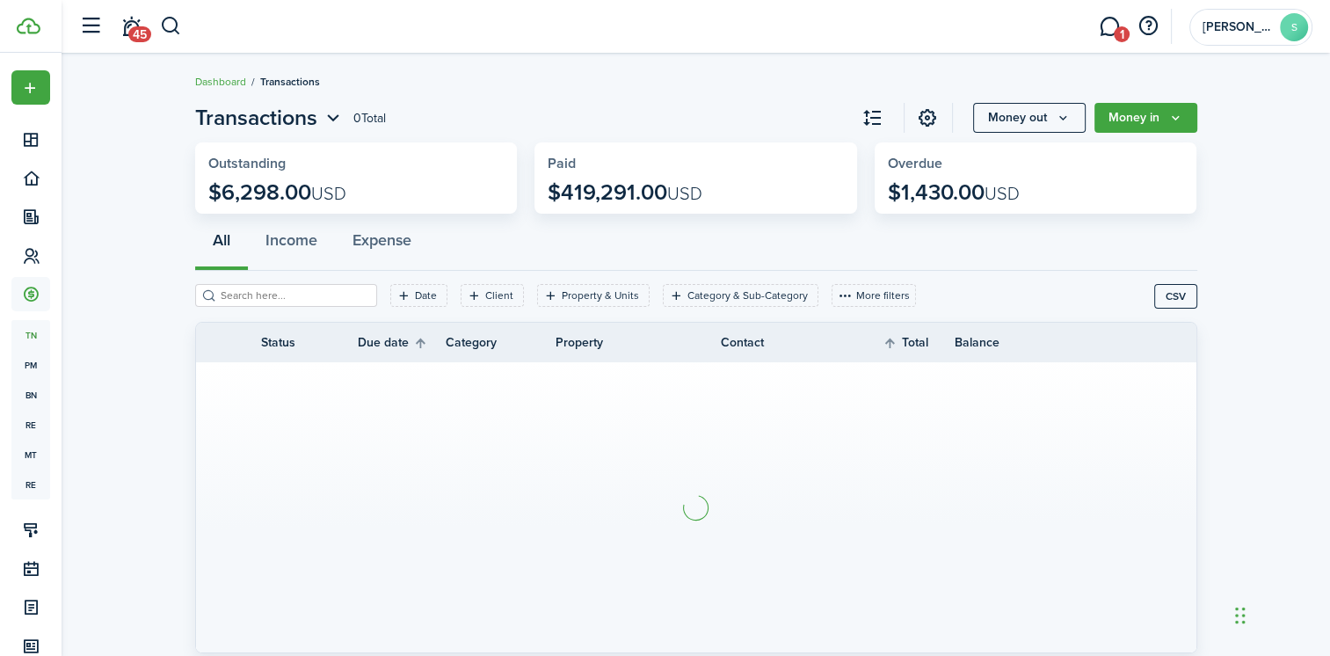
scroll to position [54, 0]
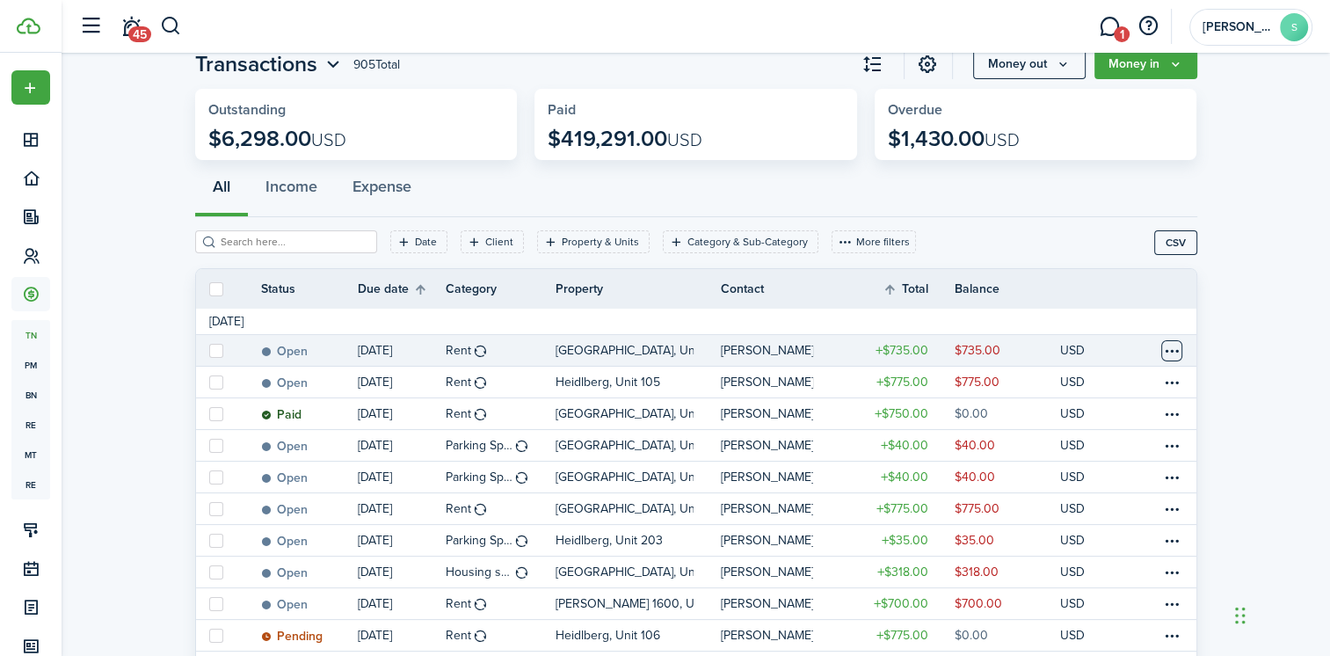
click at [1166, 350] on table-menu-btn-icon at bounding box center [1171, 350] width 21 height 21
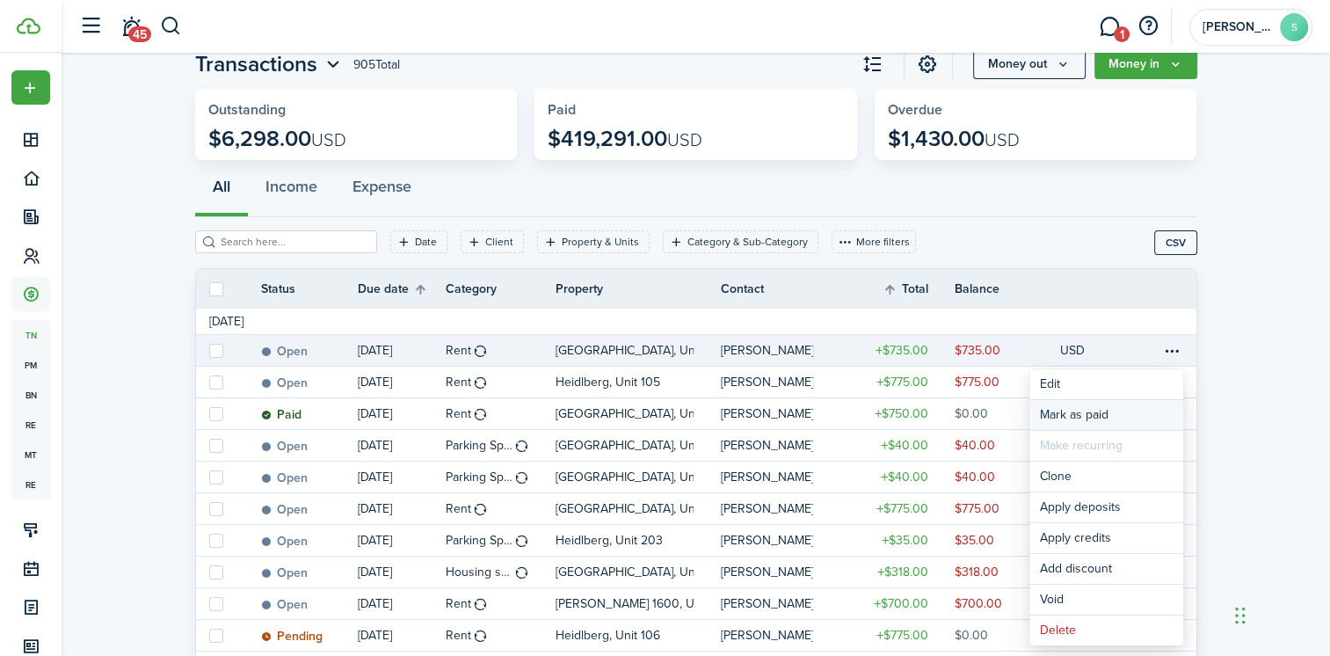
click at [1079, 412] on link "Mark as paid" at bounding box center [1106, 415] width 154 height 30
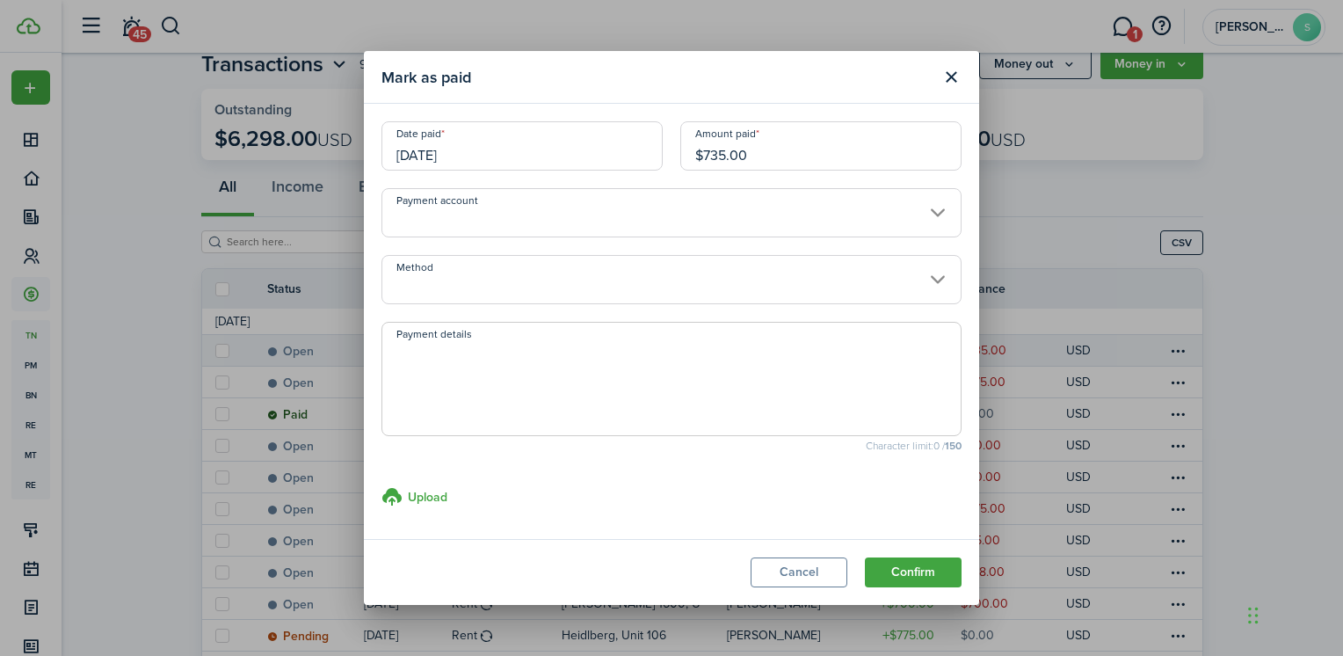
click at [468, 155] on input "[DATE]" at bounding box center [522, 145] width 281 height 49
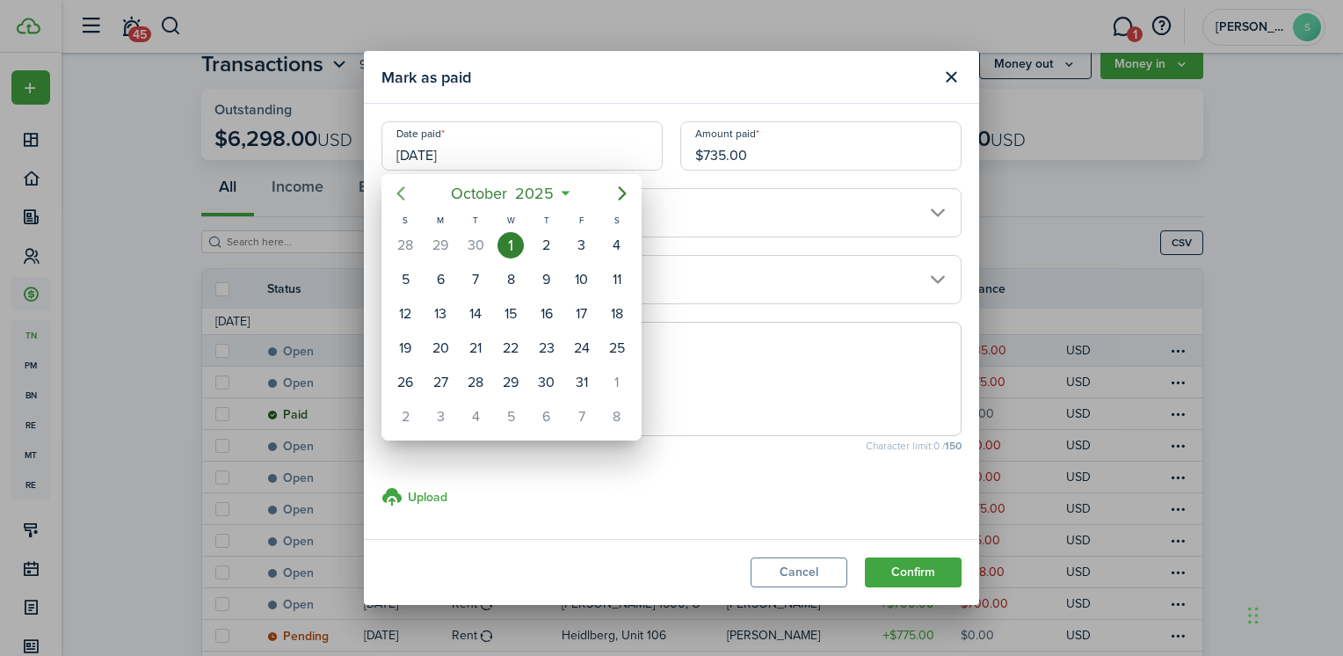
drag, startPoint x: 398, startPoint y: 193, endPoint x: 420, endPoint y: 218, distance: 33.7
click at [401, 192] on icon "Previous page" at bounding box center [400, 193] width 21 height 21
click at [591, 341] on div "26" at bounding box center [582, 348] width 26 height 26
type input "[DATE]"
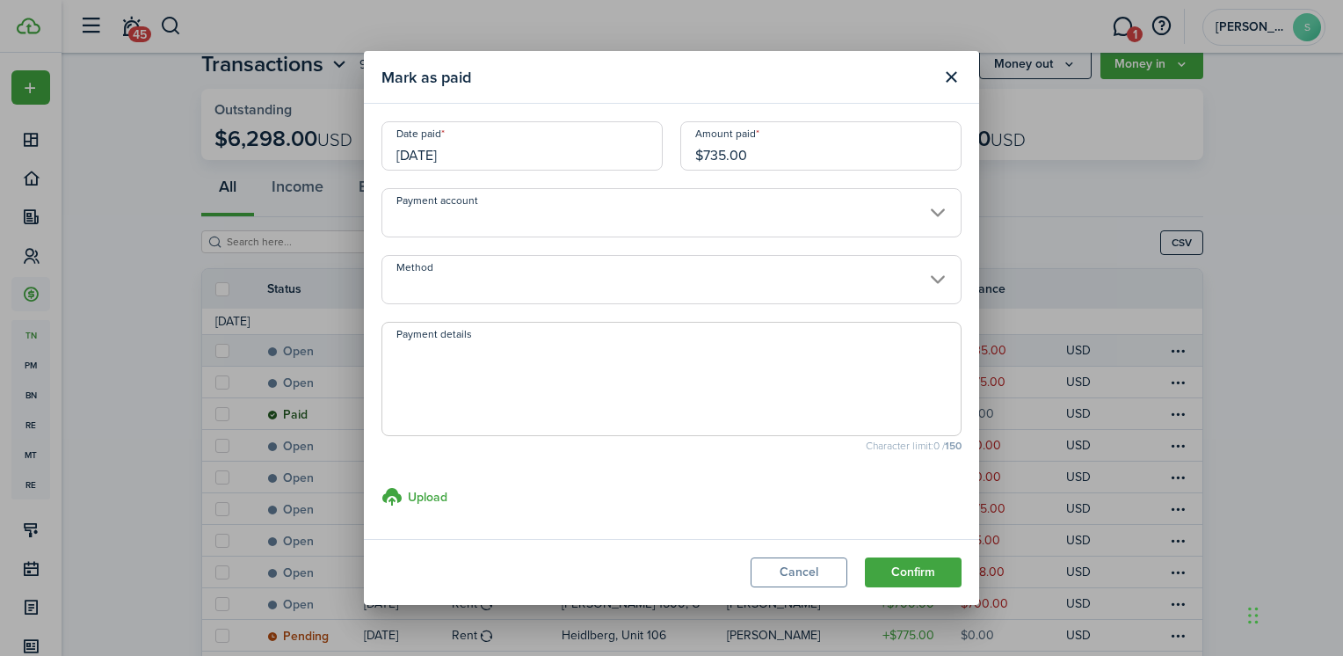
click at [467, 218] on input "Payment account" at bounding box center [672, 212] width 580 height 49
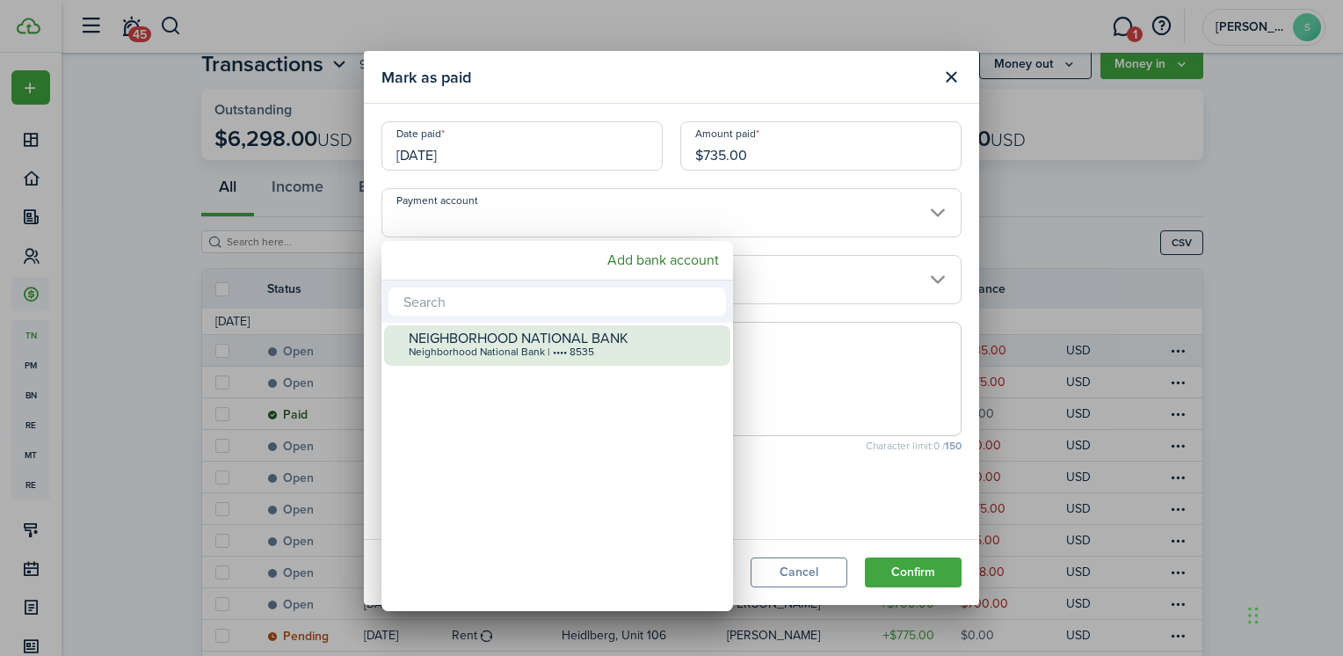
click at [481, 339] on div "NEIGHBORHOOD NATIONAL BANK" at bounding box center [564, 339] width 311 height 16
type input "•••• •••• •••• 8535"
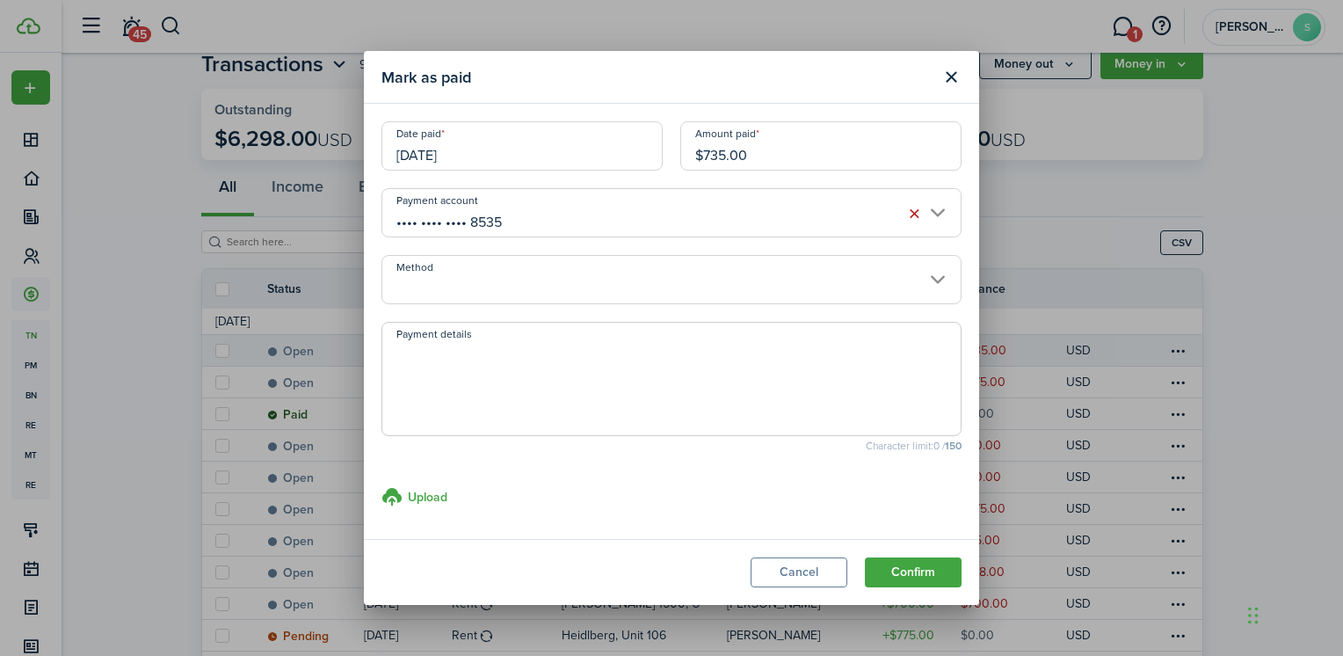
click at [448, 292] on input "Method" at bounding box center [672, 279] width 580 height 49
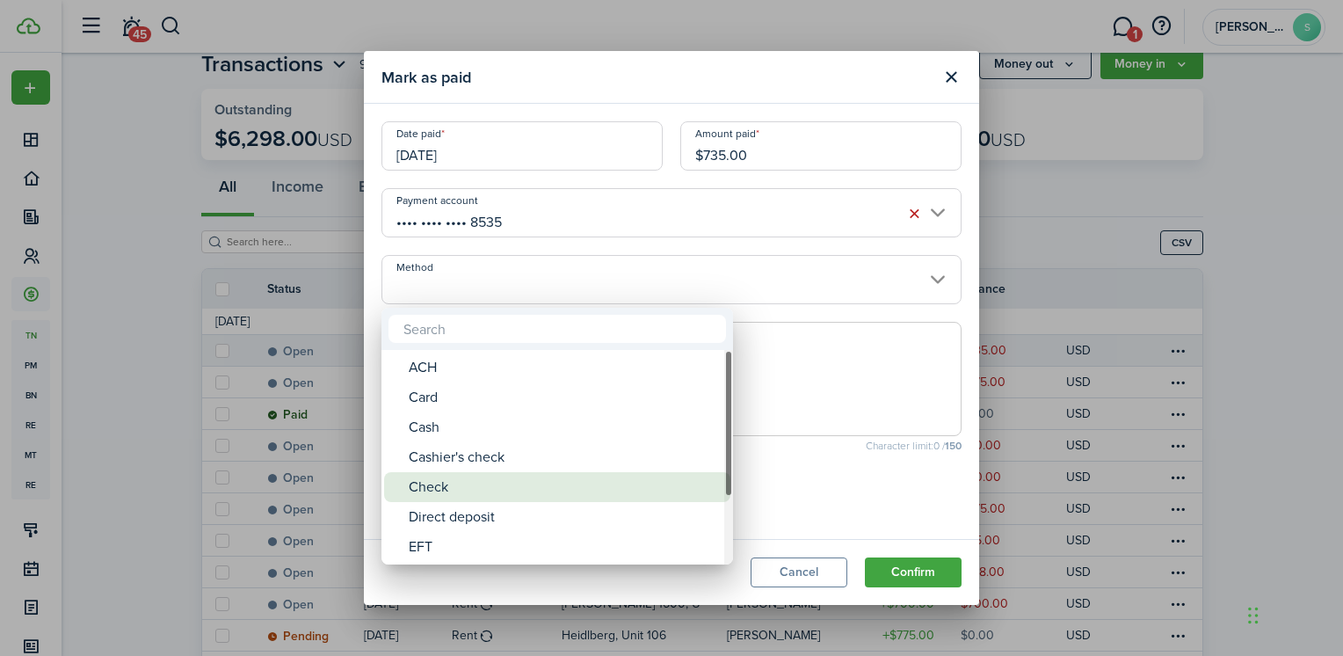
click at [452, 487] on div "Check" at bounding box center [564, 487] width 311 height 30
type input "Check"
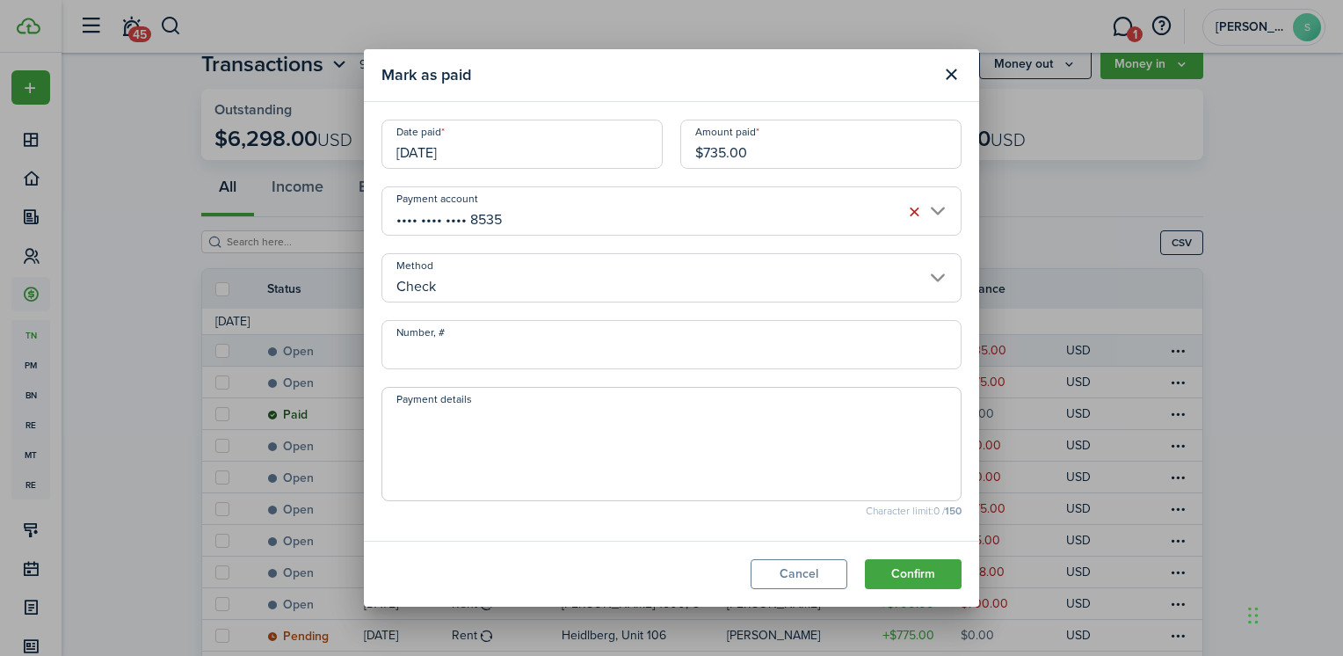
click at [455, 352] on input "Number, #" at bounding box center [672, 344] width 580 height 49
click at [510, 525] on modal-body "Date paid [DATE] Amount paid $735.00 Payment account •••• •••• •••• 8535 Method…" at bounding box center [671, 321] width 615 height 439
click at [905, 574] on button "Confirm" at bounding box center [913, 574] width 97 height 30
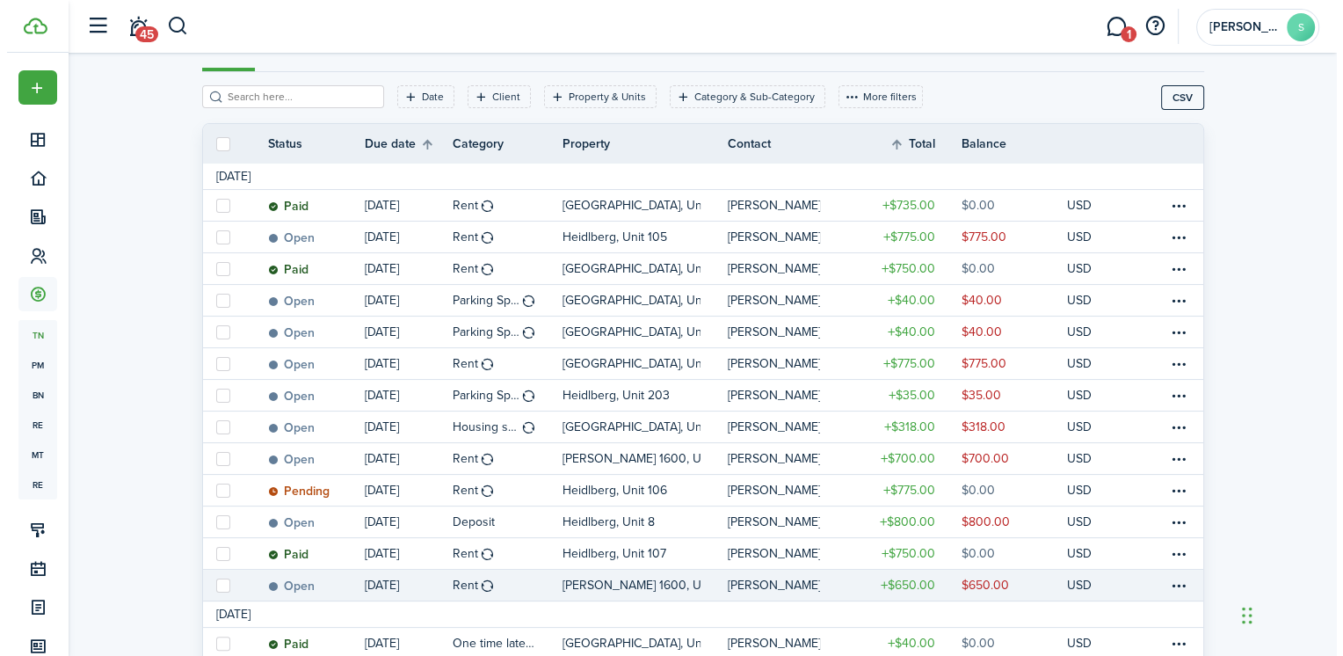
scroll to position [229, 0]
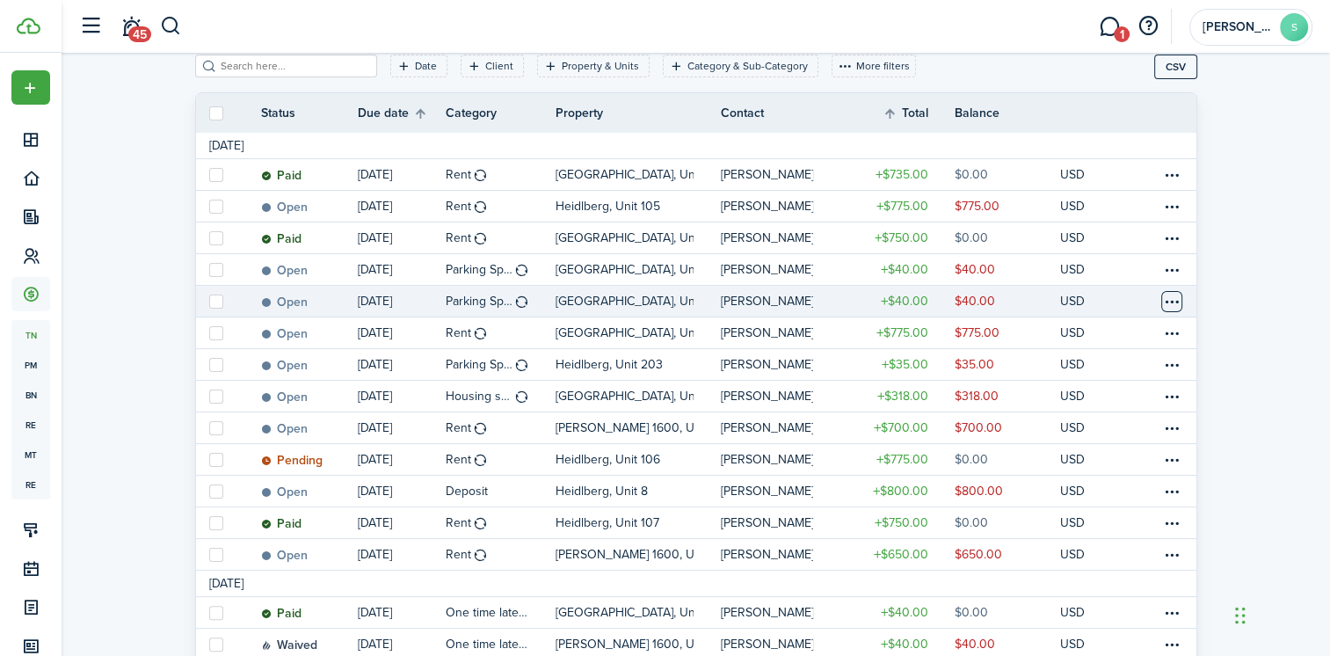
click at [1165, 296] on table-menu-btn-icon at bounding box center [1171, 301] width 21 height 21
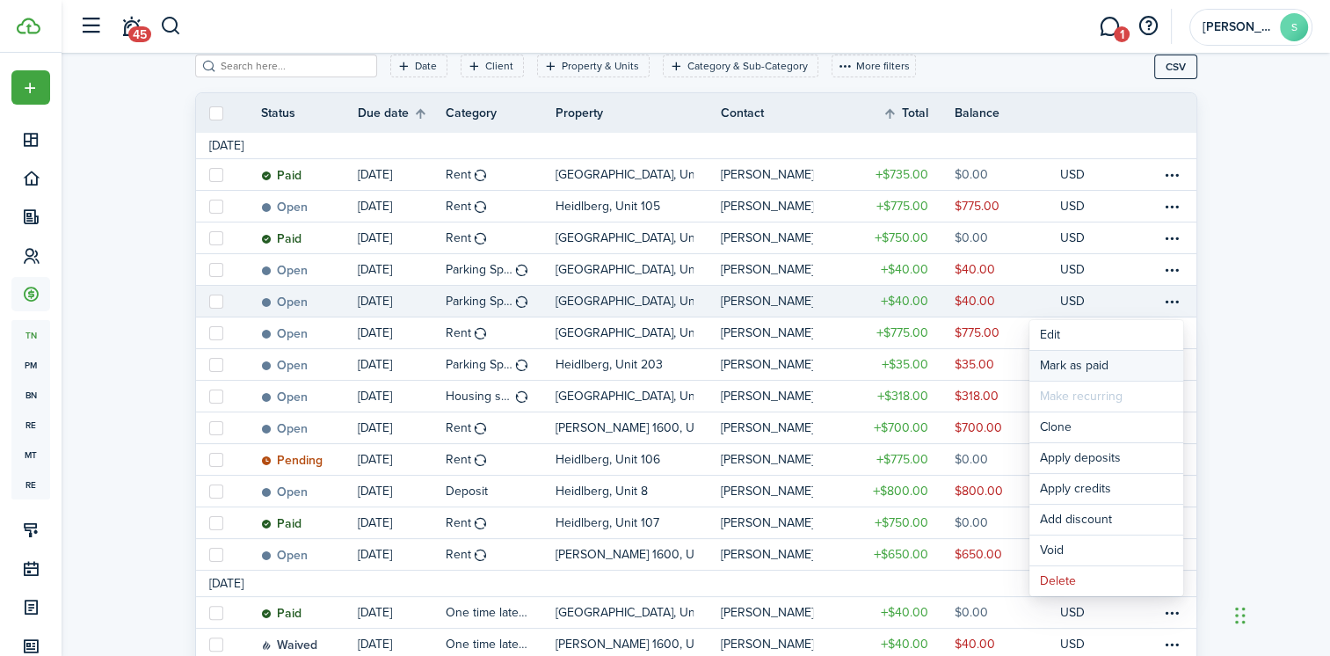
click at [1117, 365] on link "Mark as paid" at bounding box center [1106, 366] width 154 height 30
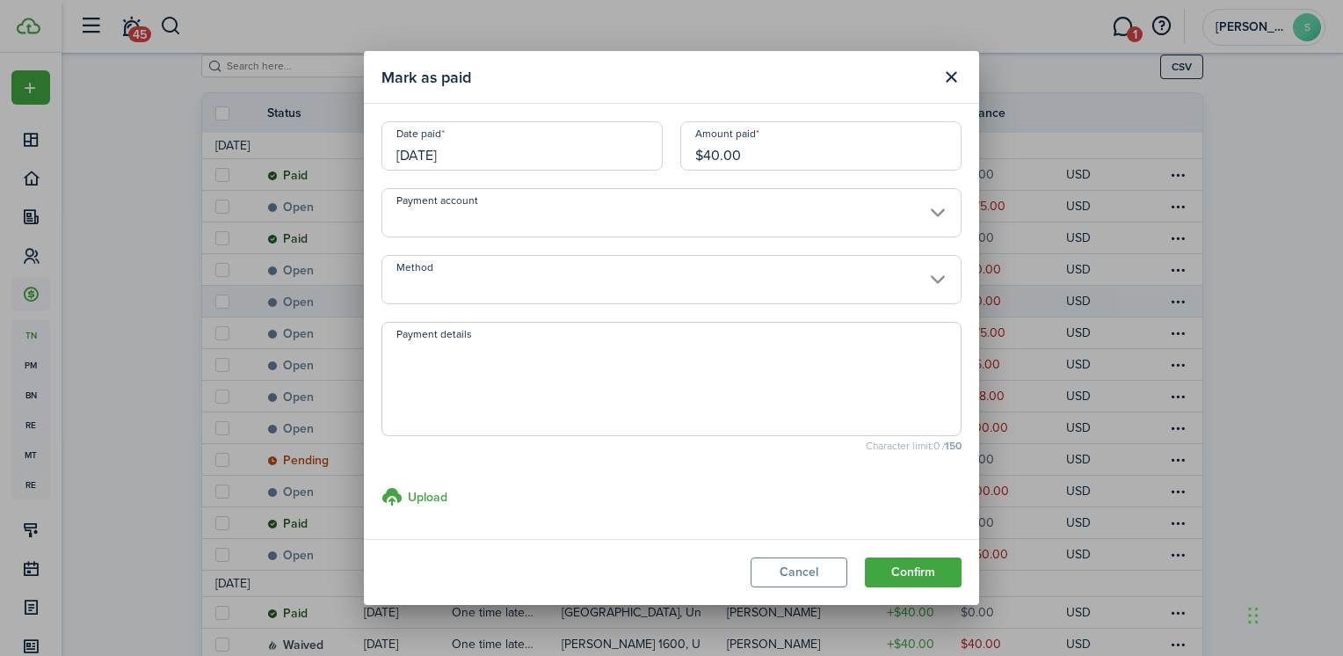
click at [517, 149] on input "[DATE]" at bounding box center [522, 145] width 281 height 49
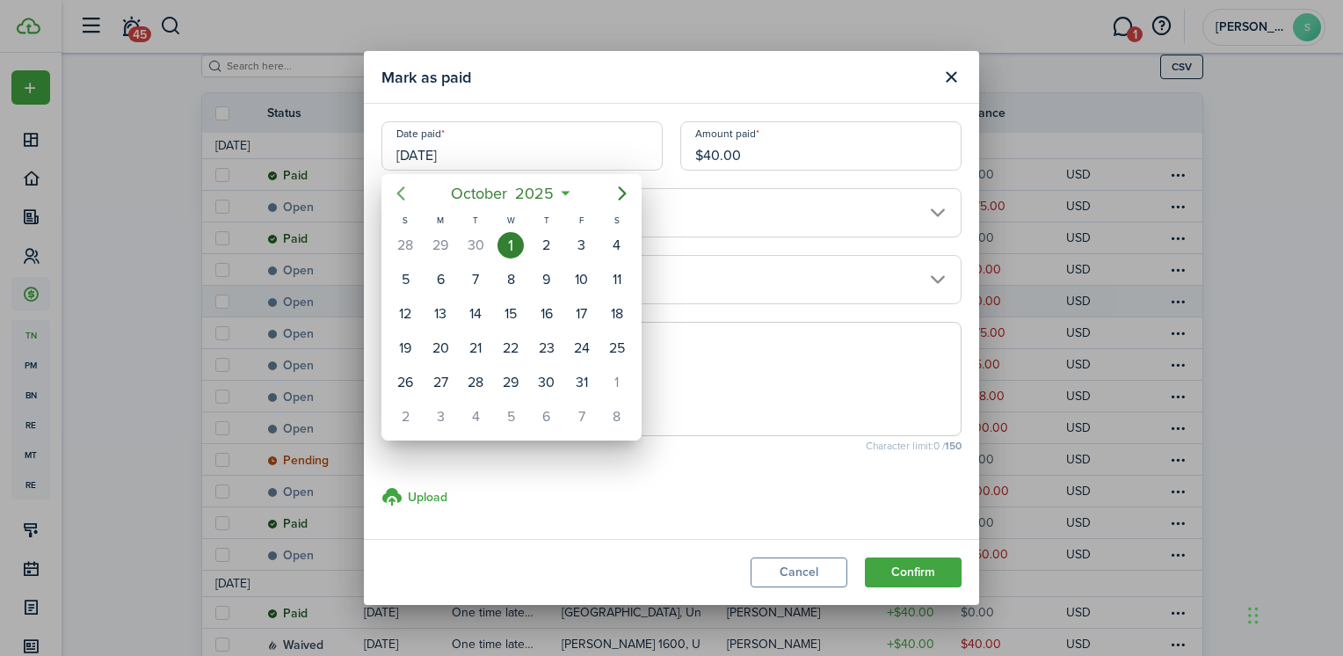
click at [401, 187] on icon "Previous page" at bounding box center [400, 193] width 21 height 21
click at [577, 348] on div "26" at bounding box center [582, 348] width 26 height 26
type input "[DATE]"
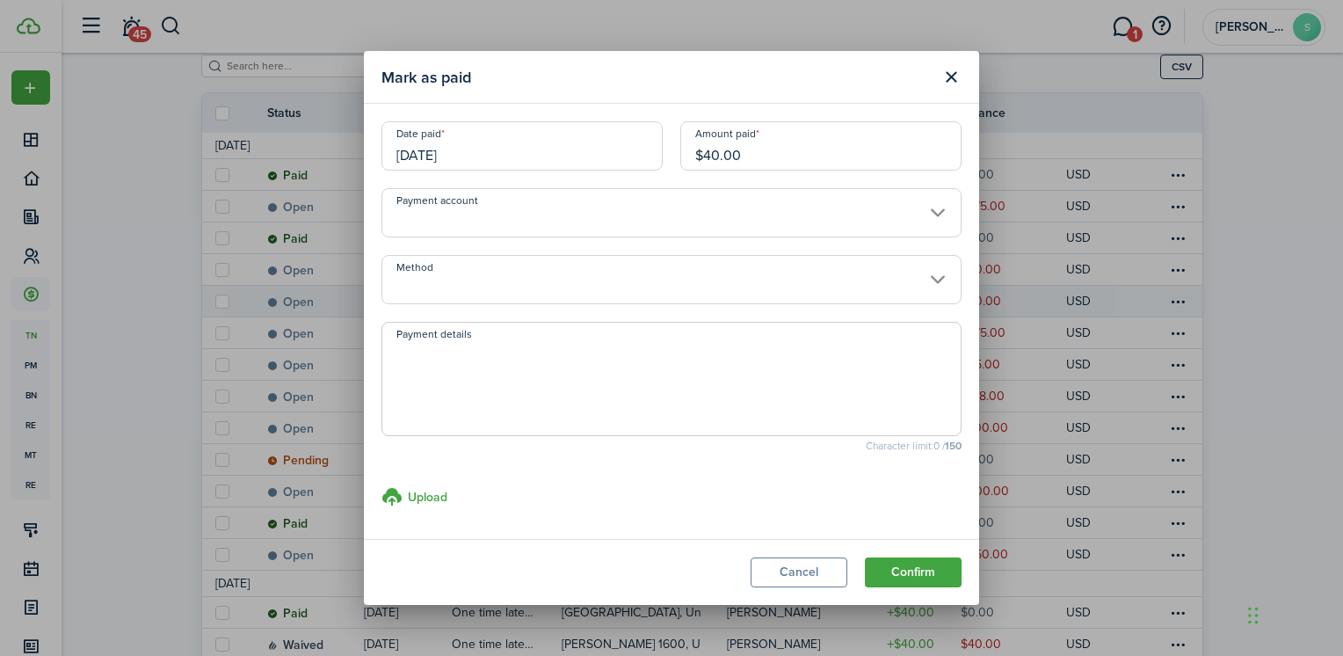
click at [579, 216] on input "Payment account" at bounding box center [672, 212] width 580 height 49
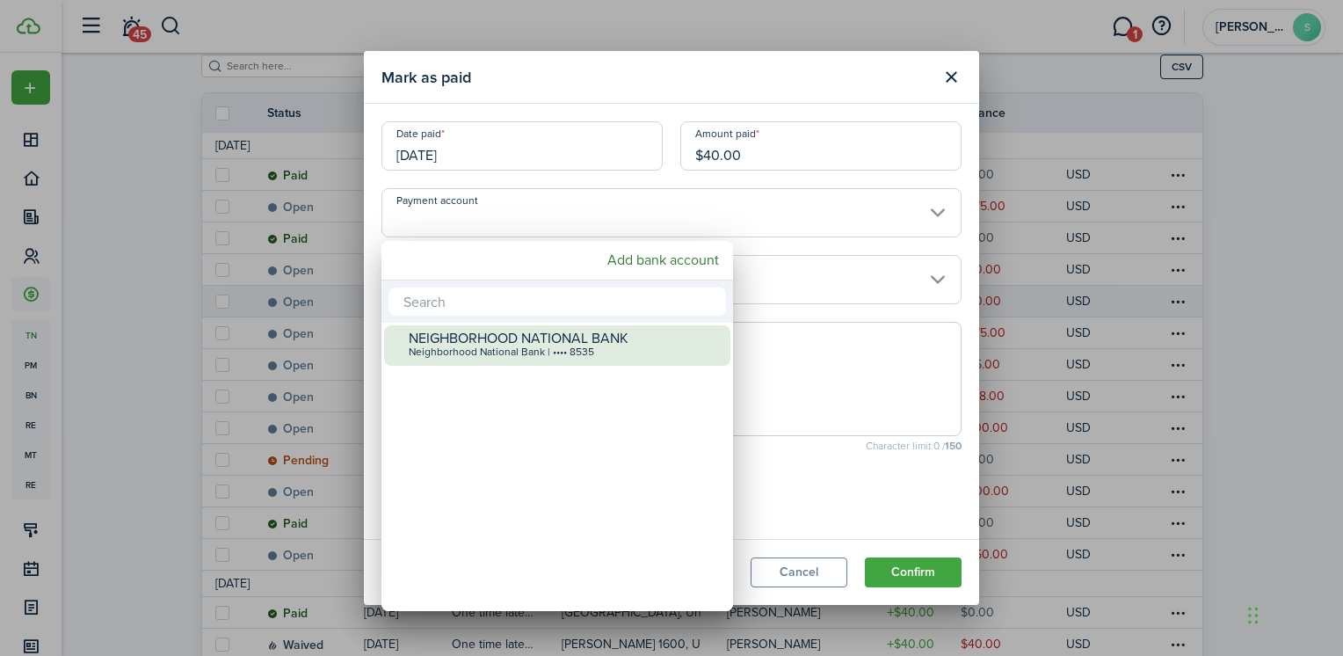
click at [531, 347] on div "Neighborhood National Bank | •••• 8535" at bounding box center [564, 352] width 311 height 12
type input "•••• •••• •••• 8535"
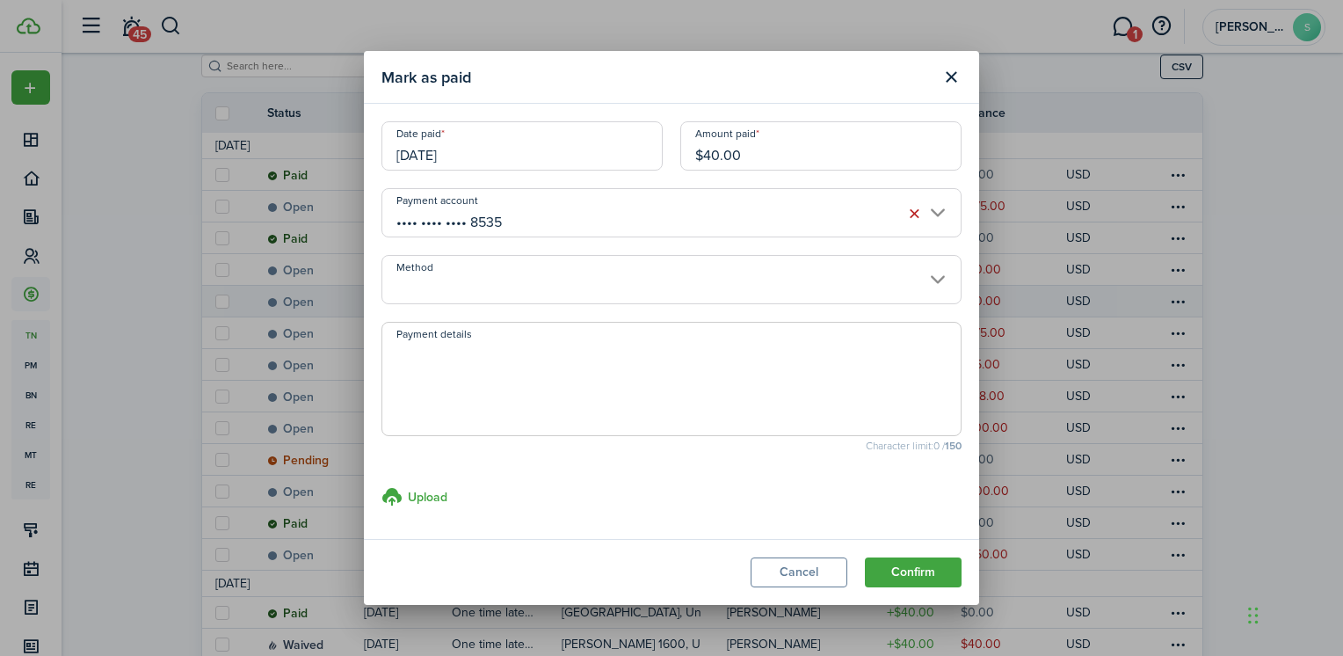
click at [441, 357] on textarea "Payment details" at bounding box center [671, 384] width 578 height 84
click at [526, 273] on input "Method" at bounding box center [672, 279] width 580 height 49
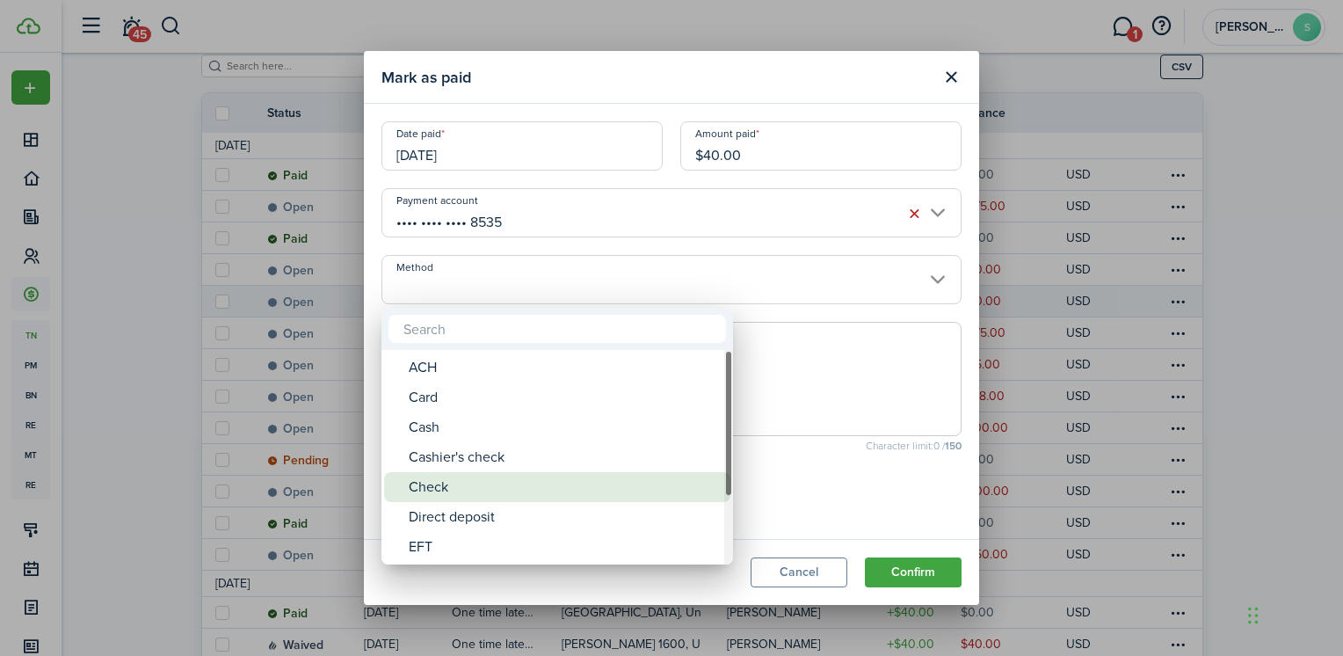
click at [464, 494] on div "Check" at bounding box center [564, 487] width 311 height 30
type input "Check"
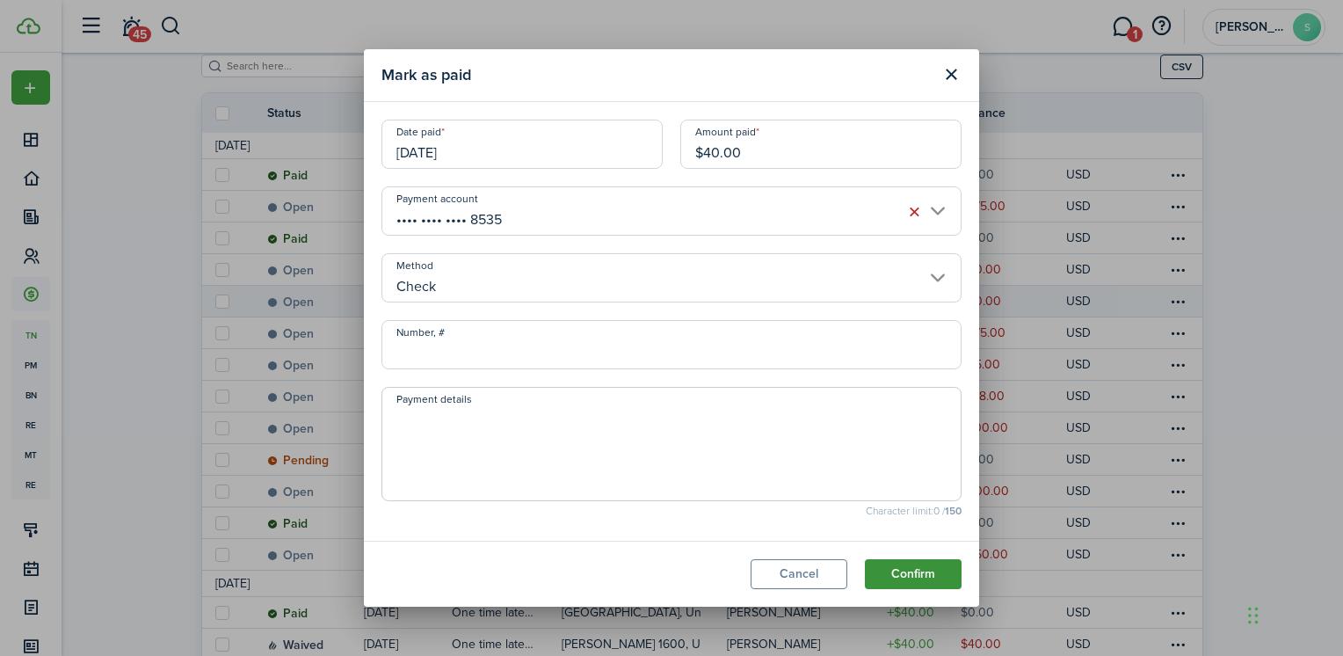
click at [927, 571] on button "Confirm" at bounding box center [913, 574] width 97 height 30
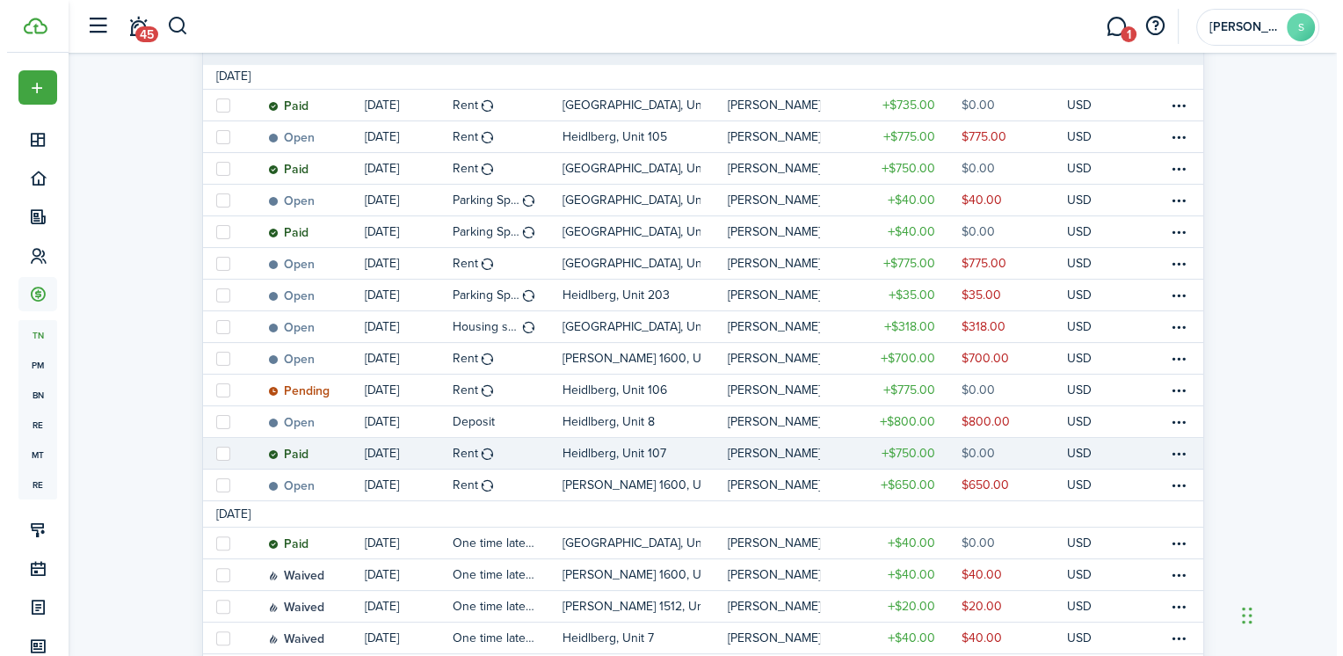
scroll to position [317, 0]
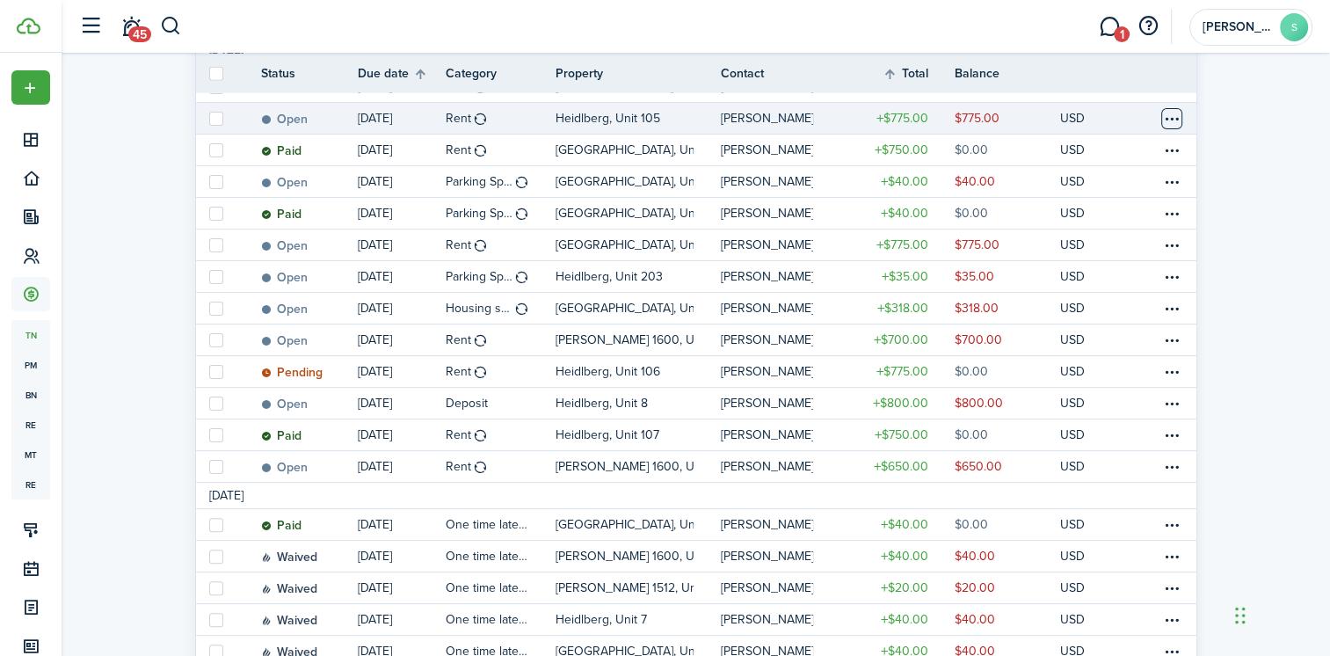
click at [1174, 121] on table-menu-btn-icon at bounding box center [1171, 118] width 21 height 21
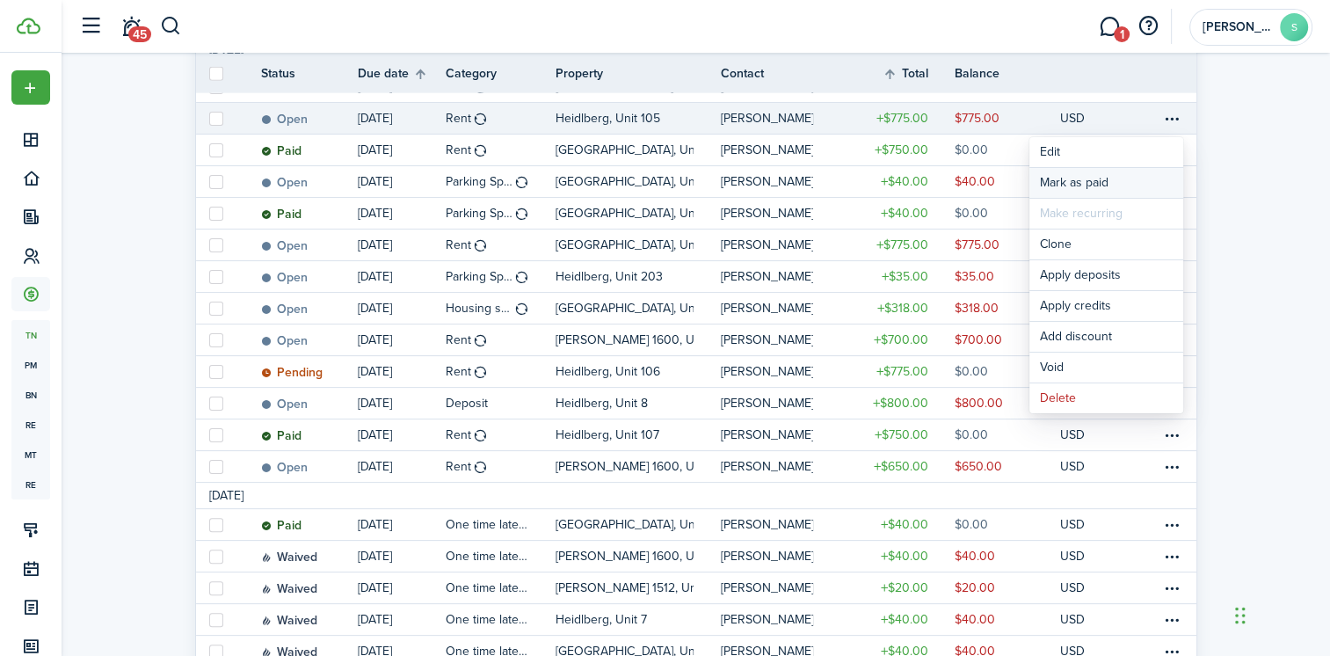
click at [1101, 187] on link "Mark as paid" at bounding box center [1106, 183] width 154 height 30
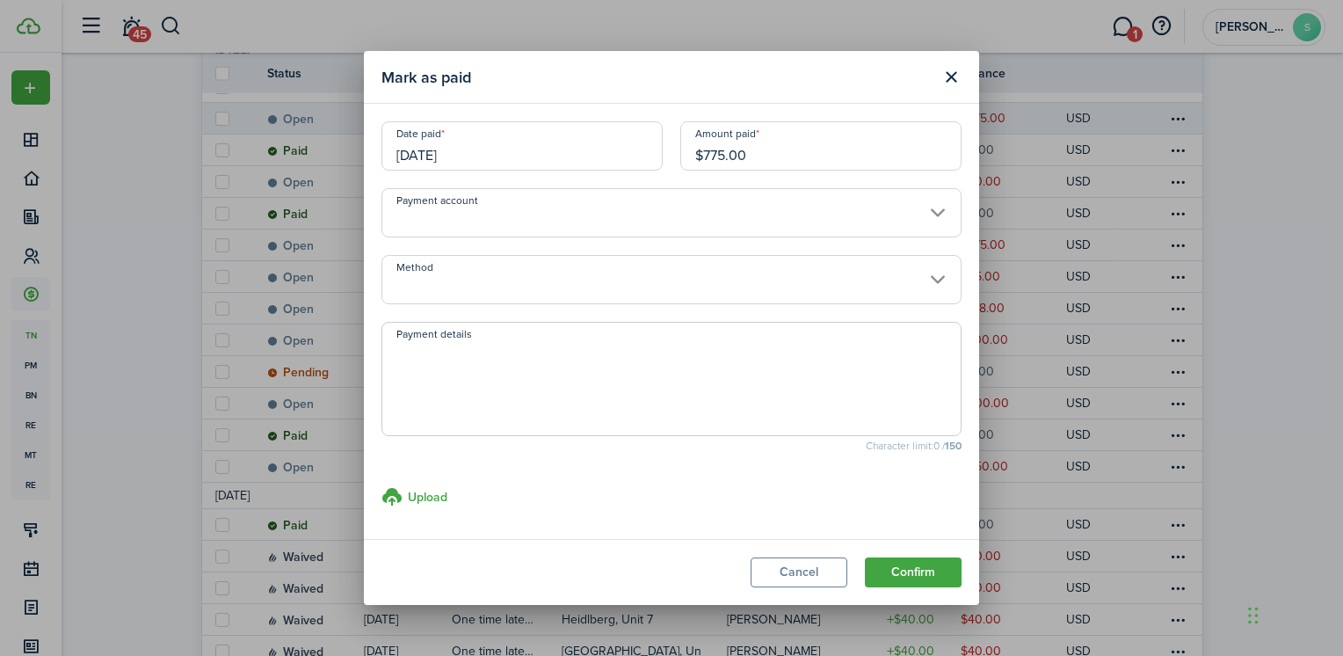
click at [549, 219] on input "Payment account" at bounding box center [672, 212] width 580 height 49
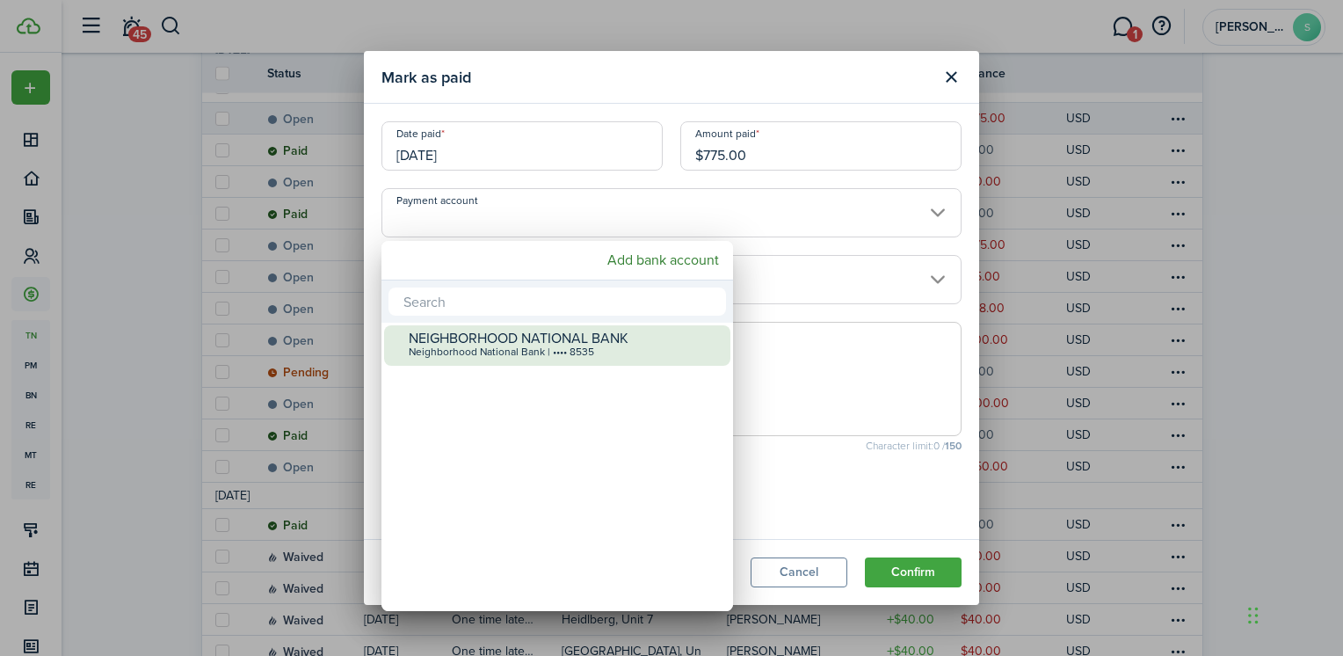
click at [491, 354] on div "Neighborhood National Bank | •••• 8535" at bounding box center [564, 352] width 311 height 12
type input "•••• •••• •••• 8535"
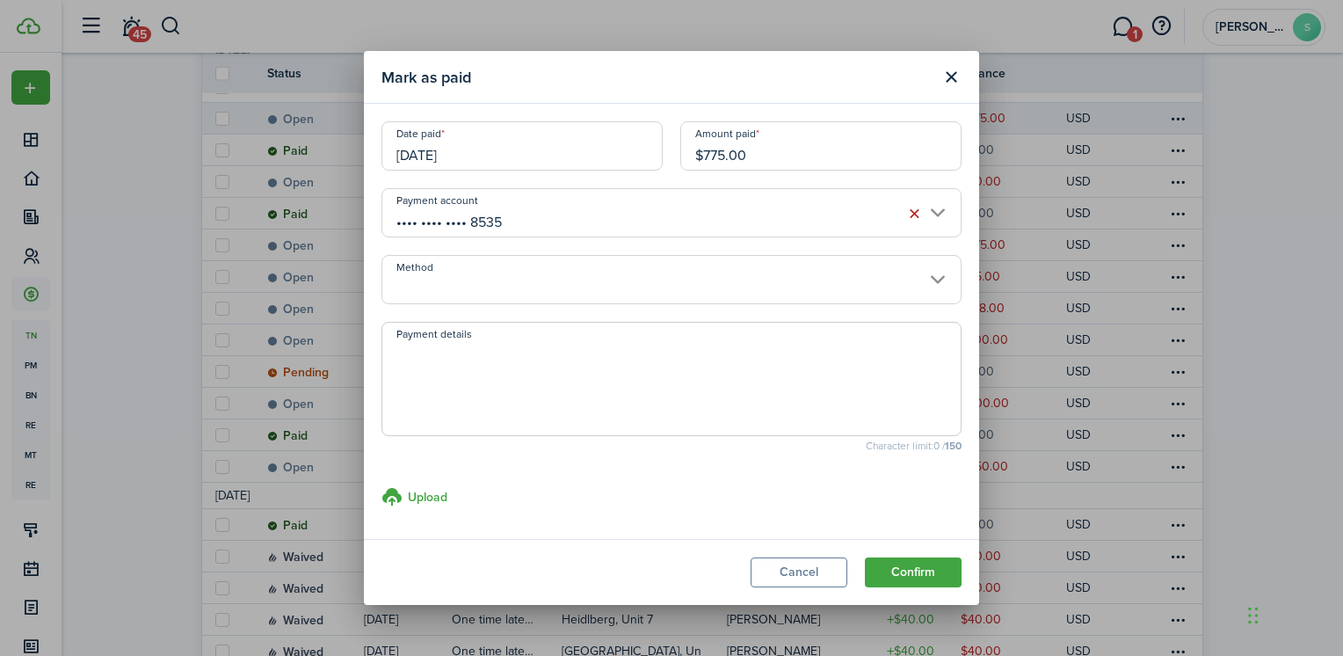
click at [605, 288] on input "Method" at bounding box center [672, 279] width 580 height 49
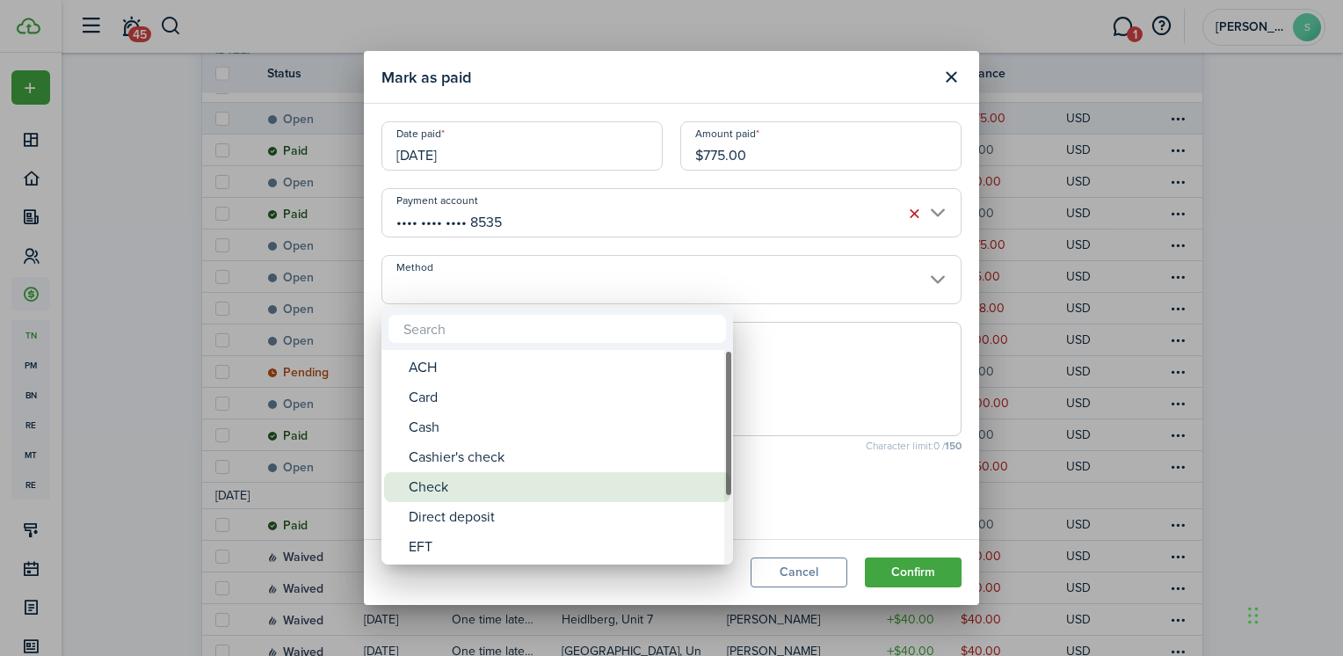
click at [455, 480] on div "Check" at bounding box center [564, 487] width 311 height 30
type input "Check"
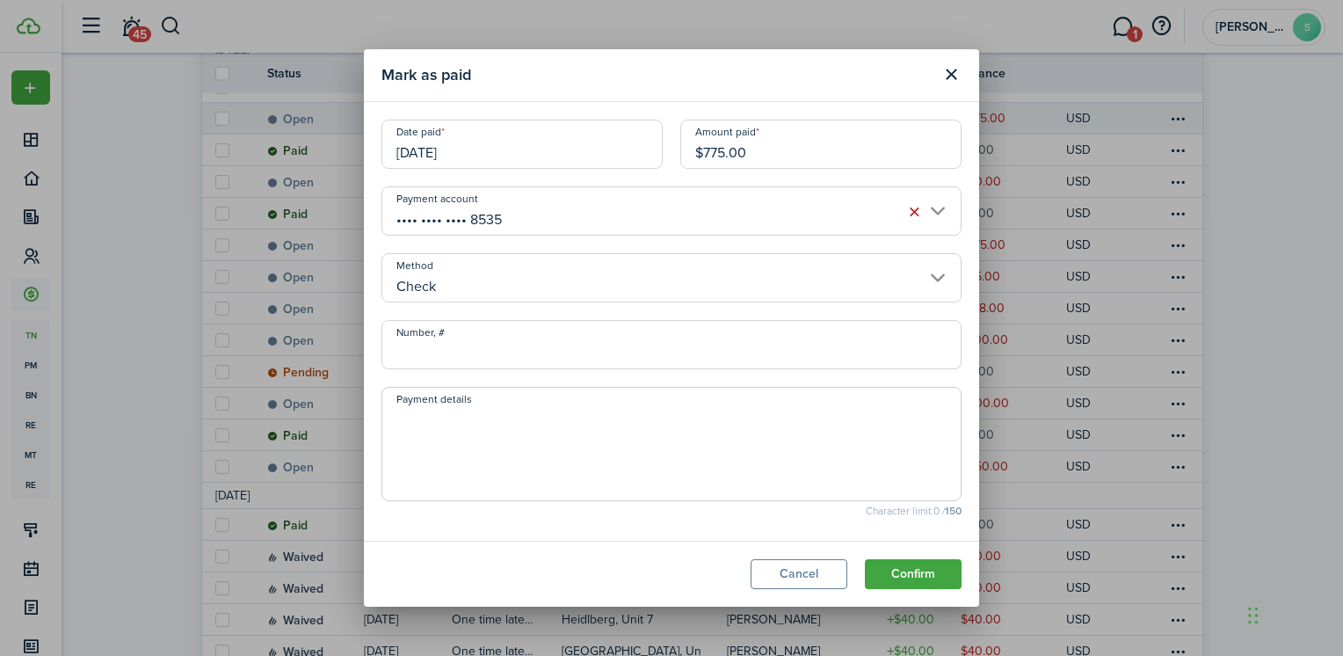
click at [453, 344] on input "Number, #" at bounding box center [672, 344] width 580 height 49
type input "5402"
drag, startPoint x: 605, startPoint y: 452, endPoint x: 733, endPoint y: 543, distance: 157.6
click at [609, 448] on textarea "Payment details" at bounding box center [671, 449] width 578 height 84
click at [932, 571] on button "Confirm" at bounding box center [913, 574] width 97 height 30
